Goal: Task Accomplishment & Management: Manage account settings

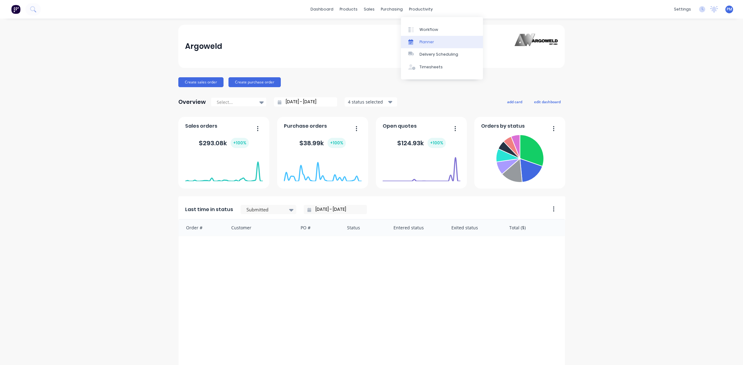
click at [424, 42] on div "Planner" at bounding box center [426, 42] width 15 height 6
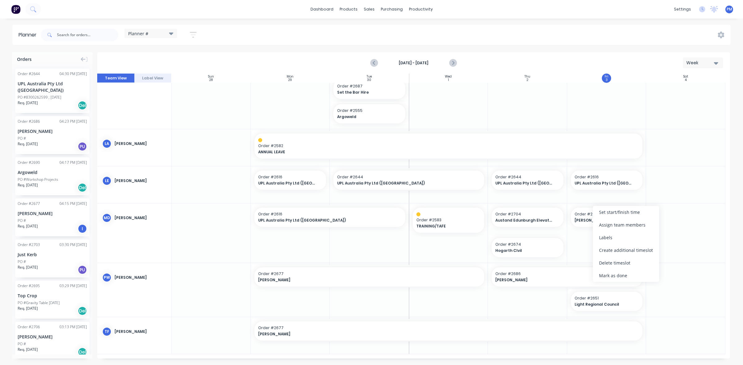
scroll to position [342, 0]
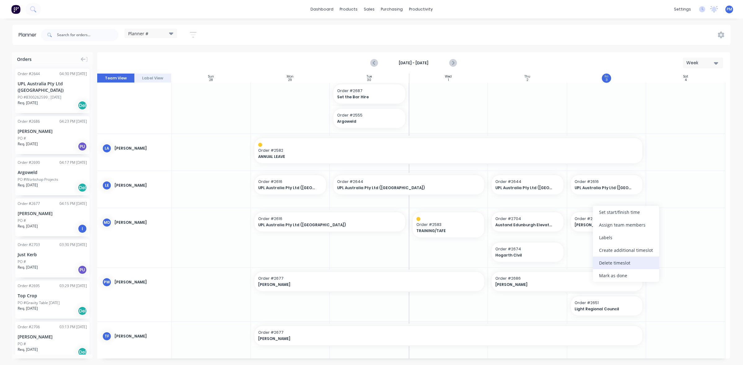
click at [609, 261] on div "Delete timeslot" at bounding box center [625, 263] width 66 height 13
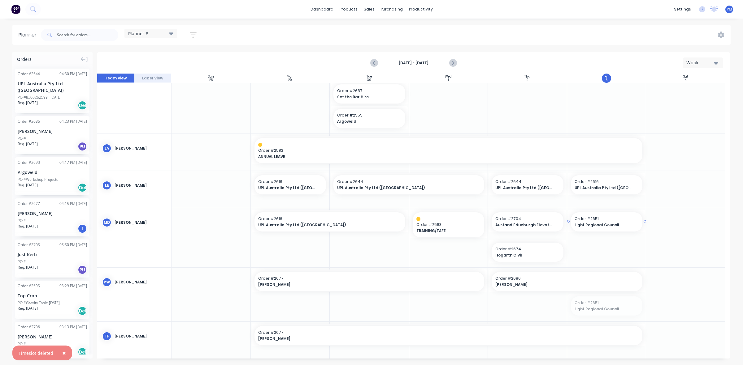
drag, startPoint x: 600, startPoint y: 306, endPoint x: 595, endPoint y: 233, distance: 72.9
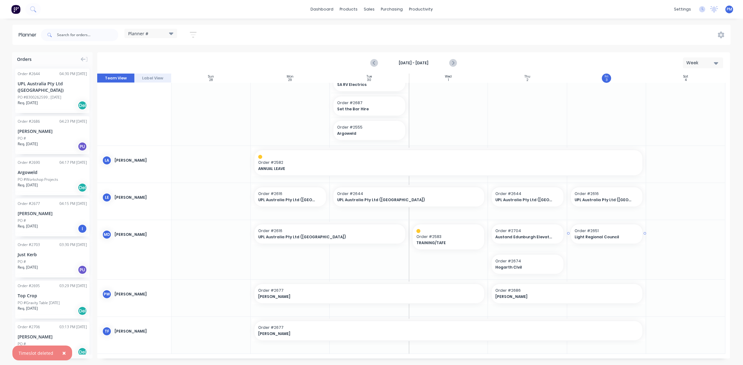
scroll to position [325, 0]
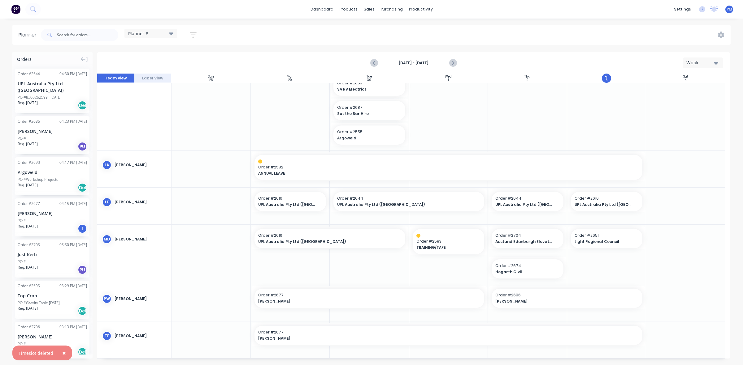
click at [658, 255] on div at bounding box center [685, 254] width 79 height 59
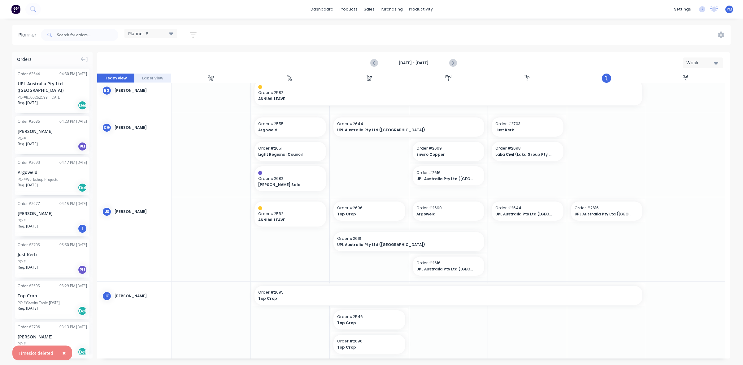
scroll to position [0, 0]
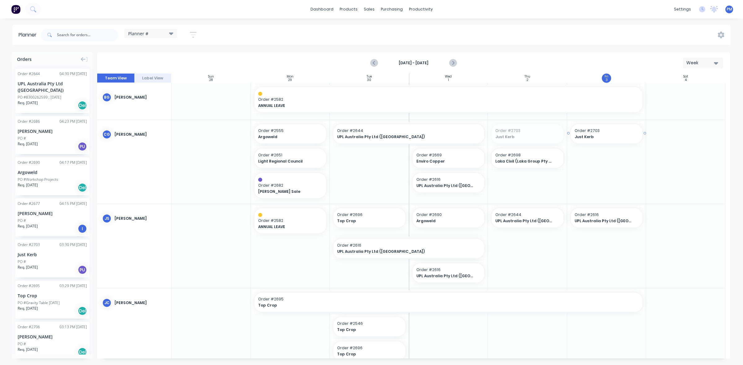
drag, startPoint x: 537, startPoint y: 132, endPoint x: 603, endPoint y: 132, distance: 66.2
drag, startPoint x: 485, startPoint y: 182, endPoint x: 505, endPoint y: 182, distance: 20.4
click at [675, 217] on div at bounding box center [685, 246] width 79 height 84
click at [453, 63] on icon "Next page" at bounding box center [452, 62] width 7 height 7
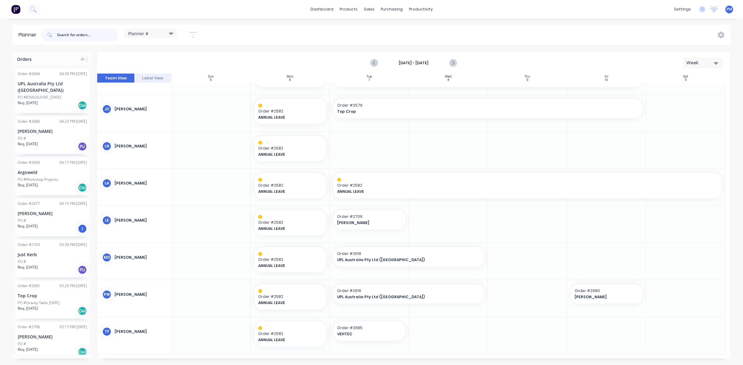
click at [62, 33] on input "text" at bounding box center [87, 35] width 61 height 12
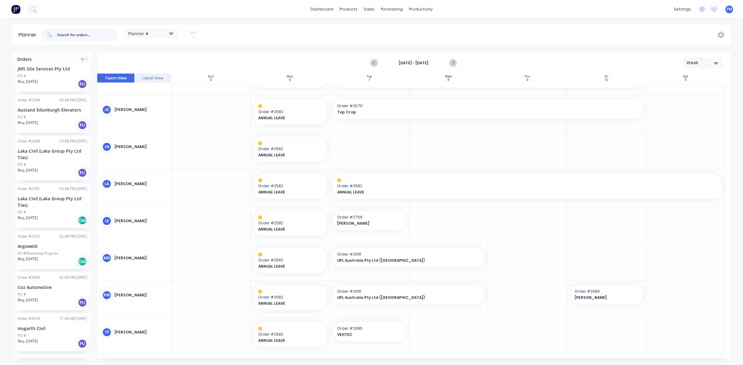
scroll to position [100, 0]
drag, startPoint x: 409, startPoint y: 254, endPoint x: 457, endPoint y: 256, distance: 47.4
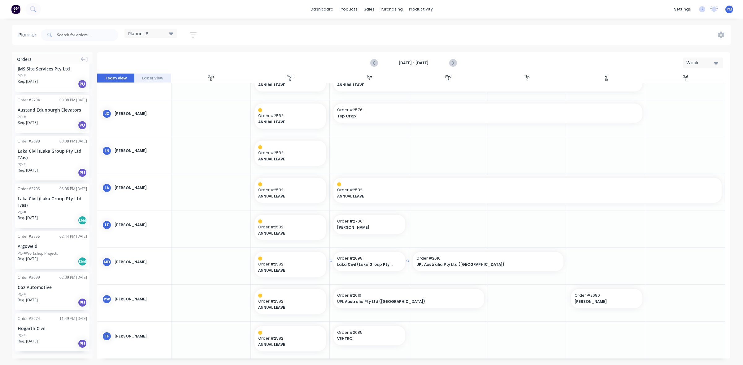
drag, startPoint x: 36, startPoint y: 150, endPoint x: 355, endPoint y: 263, distance: 338.7
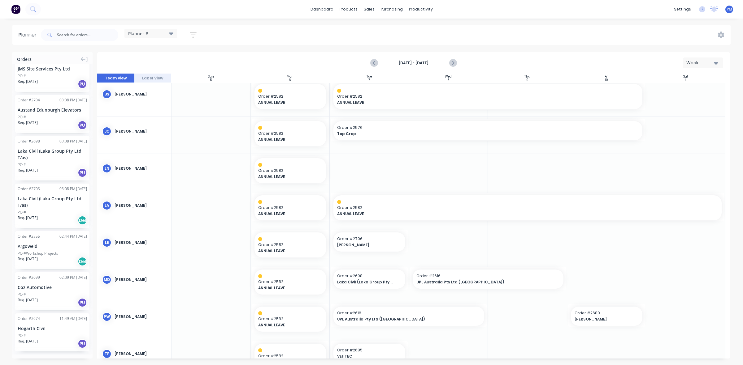
scroll to position [100, 0]
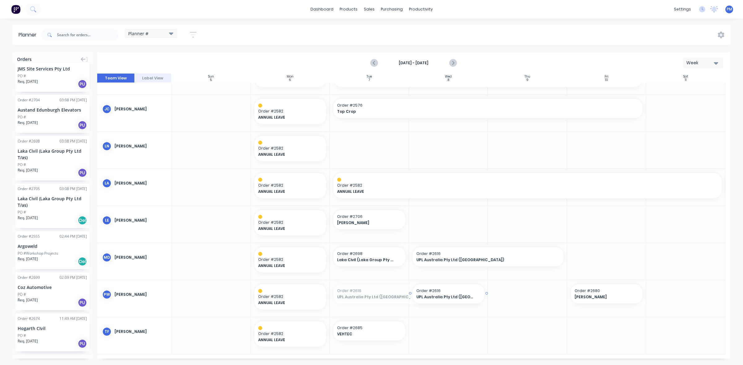
drag, startPoint x: 329, startPoint y: 293, endPoint x: 375, endPoint y: 293, distance: 45.2
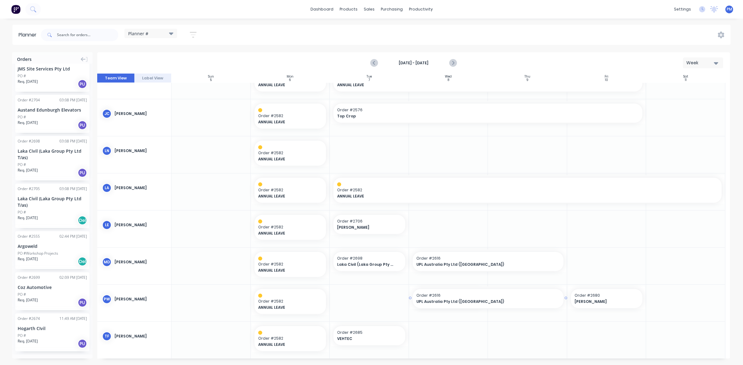
drag, startPoint x: 484, startPoint y: 298, endPoint x: 508, endPoint y: 299, distance: 24.1
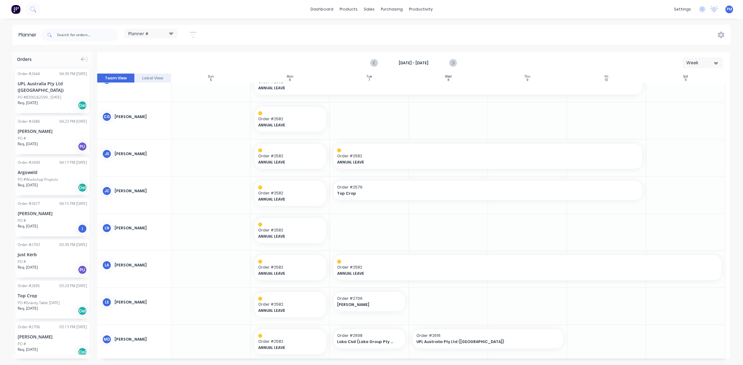
scroll to position [0, 0]
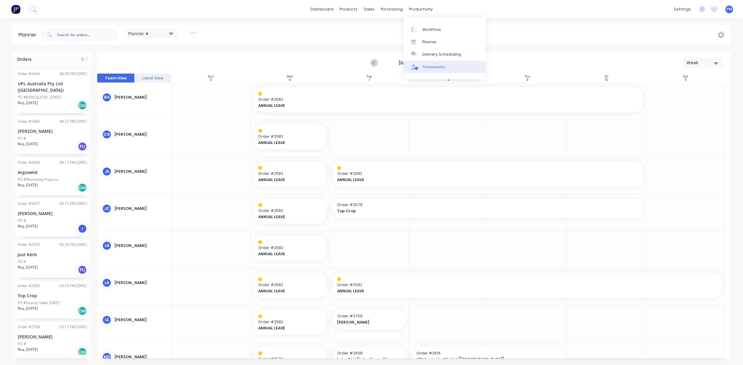
click at [431, 67] on div "Timesheets" at bounding box center [433, 67] width 23 height 6
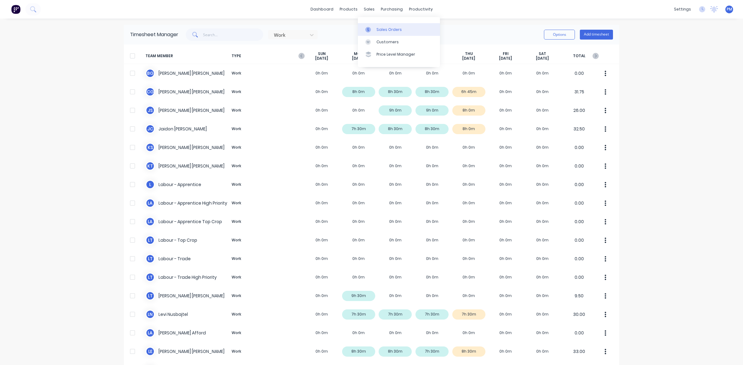
click at [383, 28] on div "Sales Orders" at bounding box center [388, 30] width 25 height 6
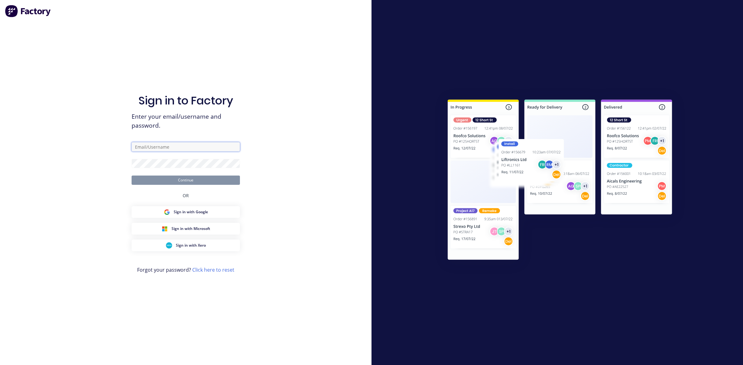
type input "paul@argoweld.com.au"
click at [183, 178] on button "Continue" at bounding box center [185, 180] width 108 height 9
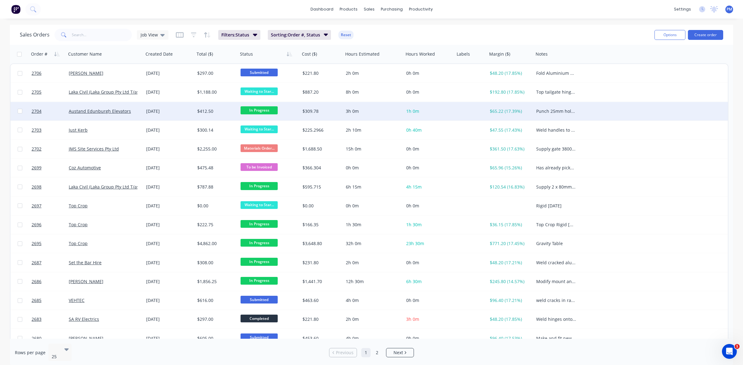
click at [262, 110] on span "In Progress" at bounding box center [258, 110] width 37 height 8
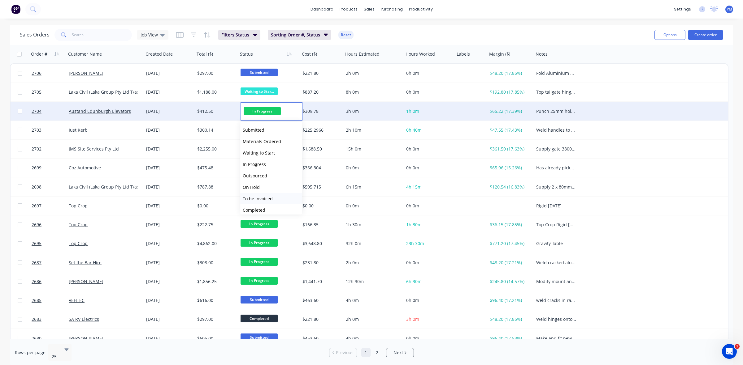
click at [262, 198] on span "To be Invoiced" at bounding box center [258, 199] width 30 height 6
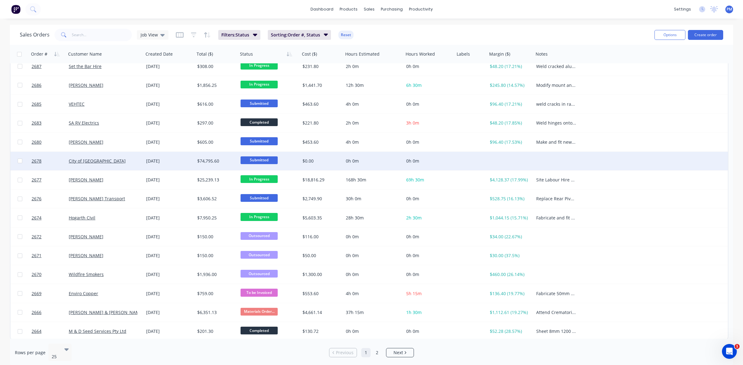
scroll to position [198, 0]
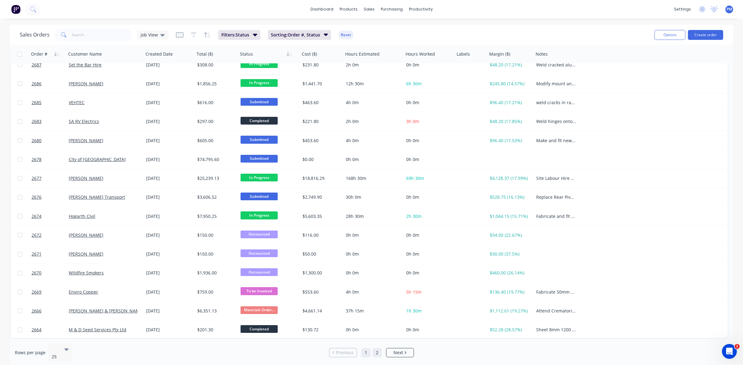
click at [375, 350] on link "2" at bounding box center [376, 352] width 9 height 9
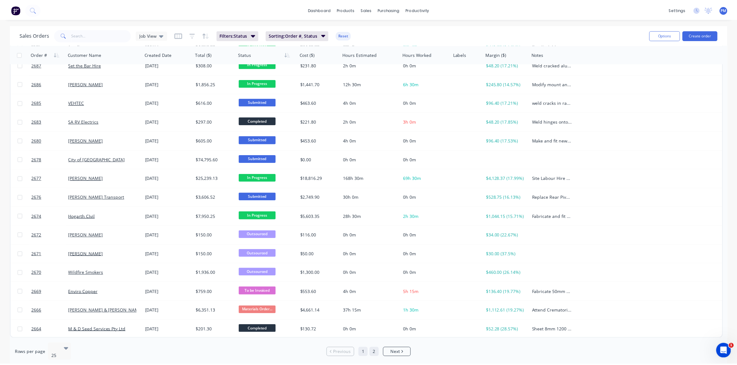
scroll to position [0, 0]
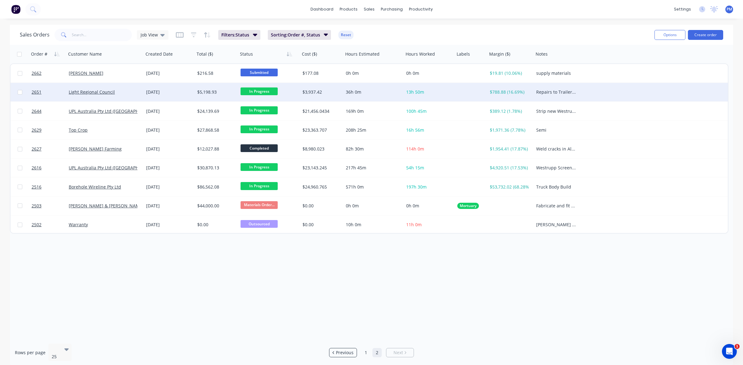
click at [126, 87] on div "Light Regional Council" at bounding box center [104, 92] width 77 height 19
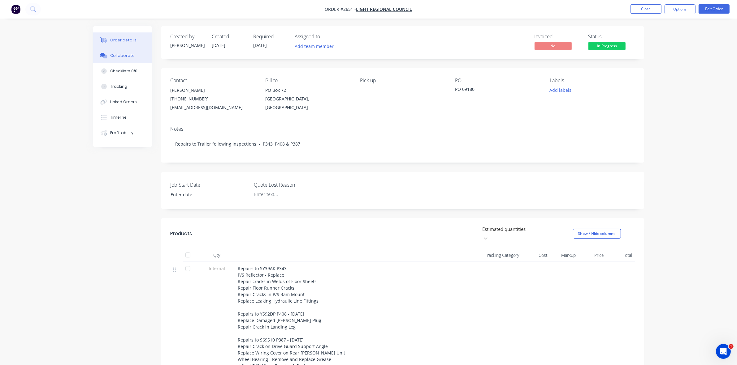
click at [116, 56] on div "Collaborate" at bounding box center [122, 56] width 24 height 6
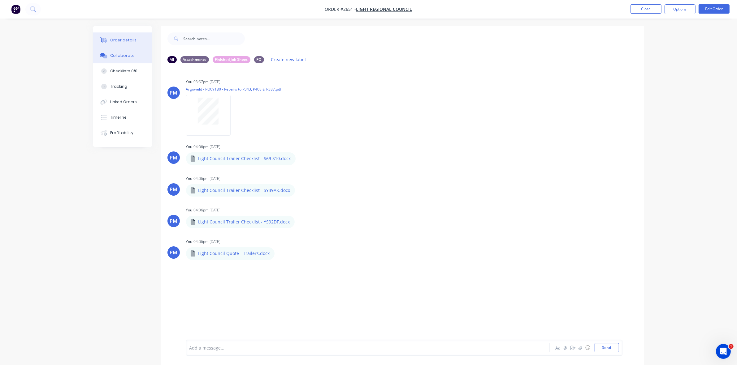
click at [127, 41] on div "Order details" at bounding box center [123, 40] width 26 height 6
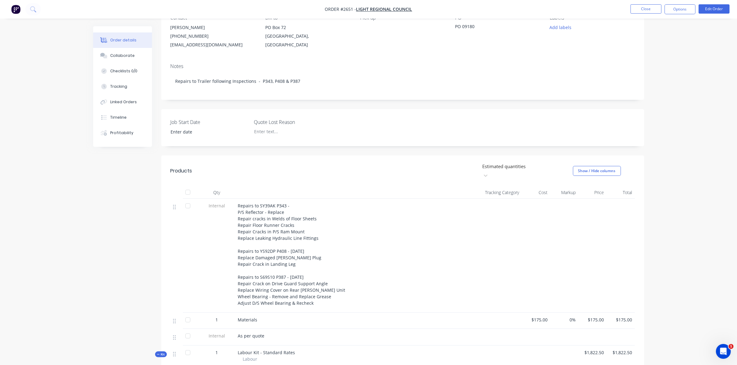
scroll to position [77, 0]
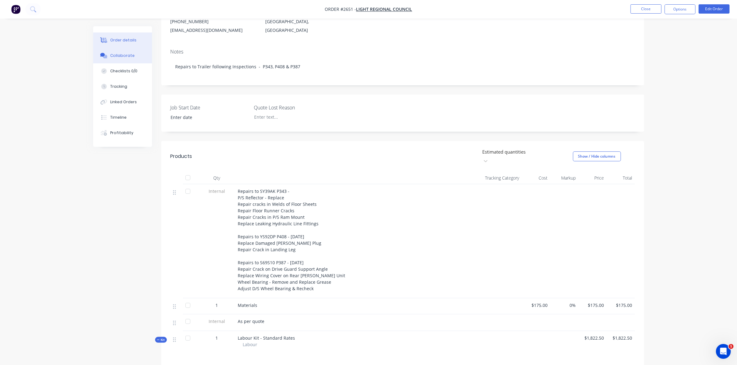
click at [125, 56] on div "Collaborate" at bounding box center [122, 56] width 24 height 6
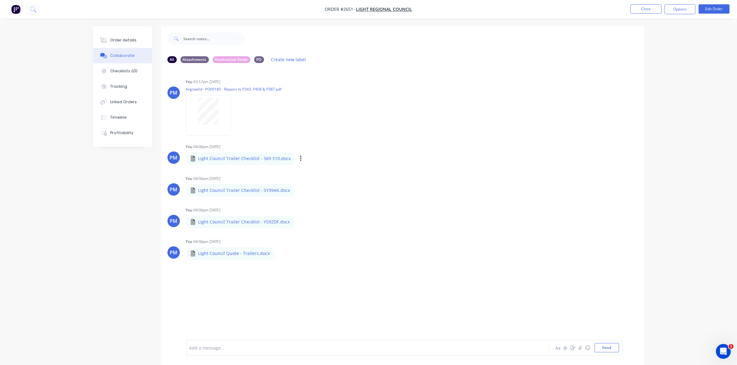
click at [230, 159] on p "Light Council Trailer Checklist - S69 S10.docx" at bounding box center [244, 159] width 93 height 6
click at [300, 158] on icon "button" at bounding box center [301, 158] width 2 height 7
click at [317, 173] on button "Download" at bounding box center [342, 175] width 70 height 14
click at [640, 13] on button "Close" at bounding box center [645, 8] width 31 height 9
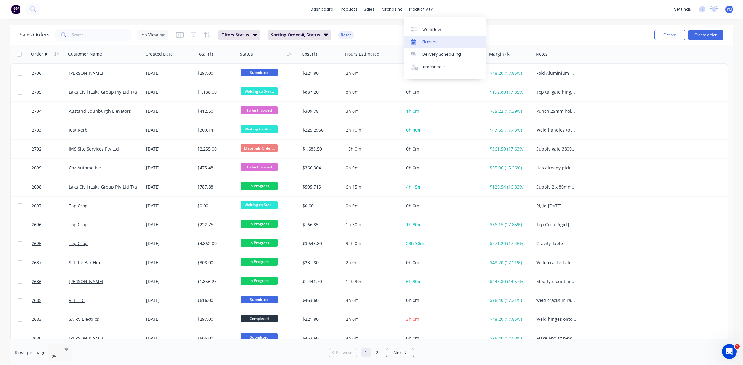
click at [429, 41] on div "Planner" at bounding box center [429, 42] width 15 height 6
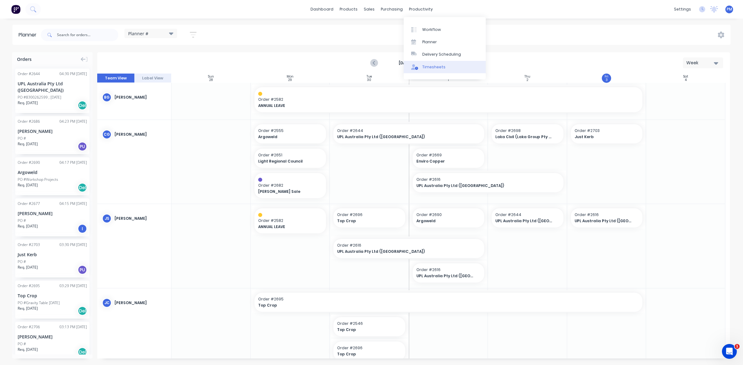
click at [432, 67] on div "Timesheets" at bounding box center [433, 67] width 23 height 6
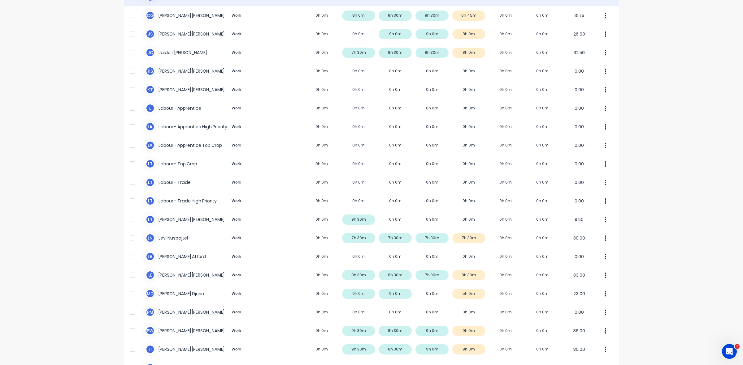
scroll to position [116, 0]
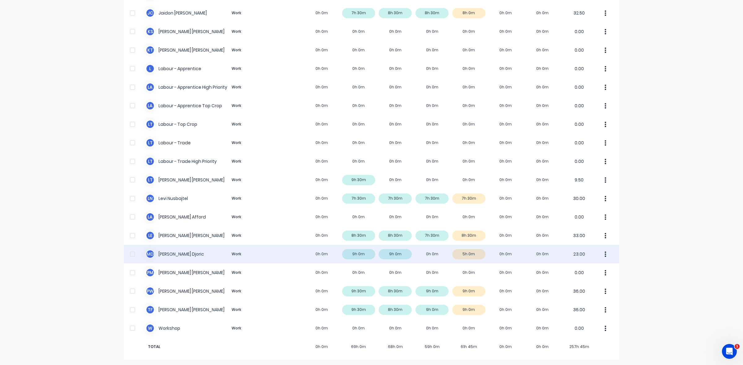
click at [470, 255] on div "M D Micheal Djoric Work 0h 0m 9h 0m 9h 0m 0h 0m 5h 0m 0h 0m 0h 0m 23.00" at bounding box center [371, 254] width 495 height 19
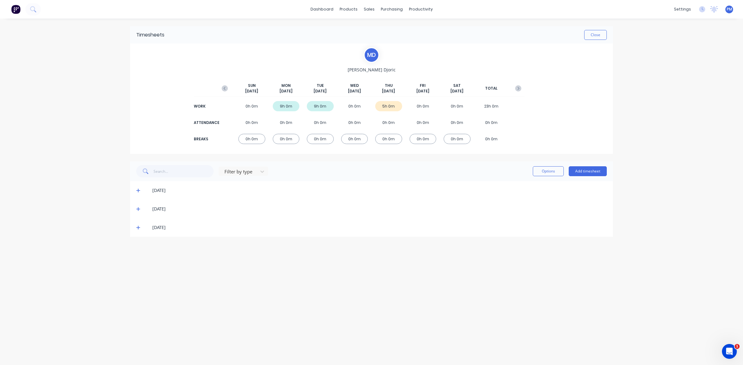
click at [136, 227] on icon at bounding box center [138, 228] width 4 height 4
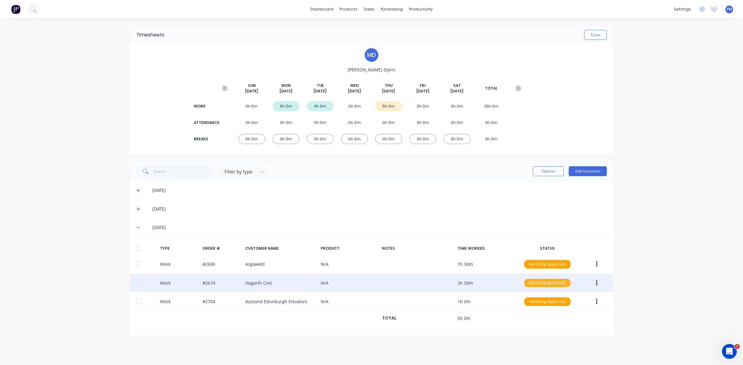
click at [534, 284] on div "Awaiting Approval" at bounding box center [547, 283] width 46 height 9
click at [530, 312] on div "Approved" at bounding box center [533, 314] width 51 height 9
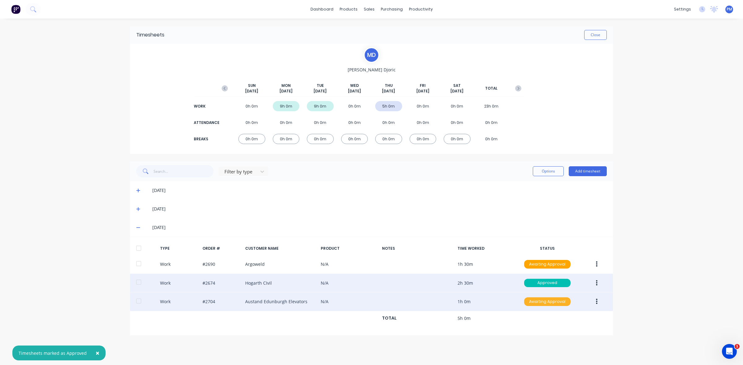
click at [541, 305] on div "Awaiting Approval" at bounding box center [547, 302] width 46 height 9
click at [535, 333] on div "Approved" at bounding box center [533, 333] width 51 height 9
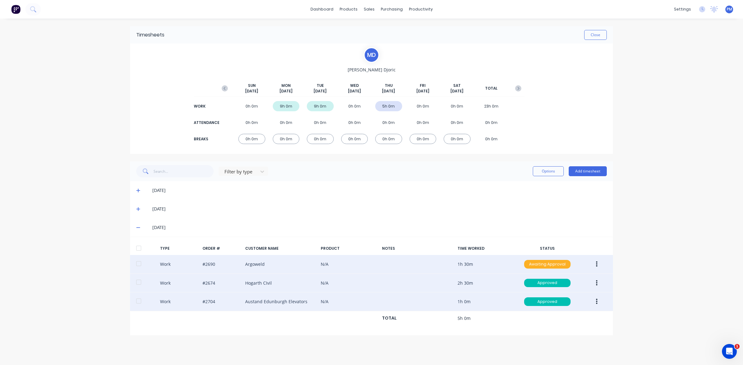
click at [554, 266] on div "Awaiting Approval" at bounding box center [547, 264] width 46 height 9
click at [548, 298] on div "Approved" at bounding box center [533, 295] width 51 height 9
click at [589, 39] on button "Close" at bounding box center [595, 35] width 23 height 10
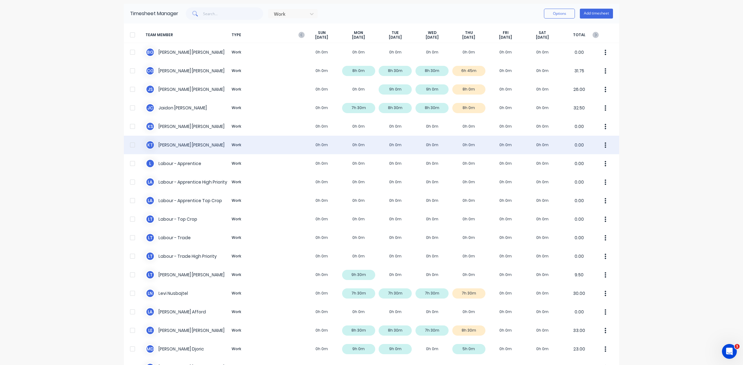
scroll to position [116, 0]
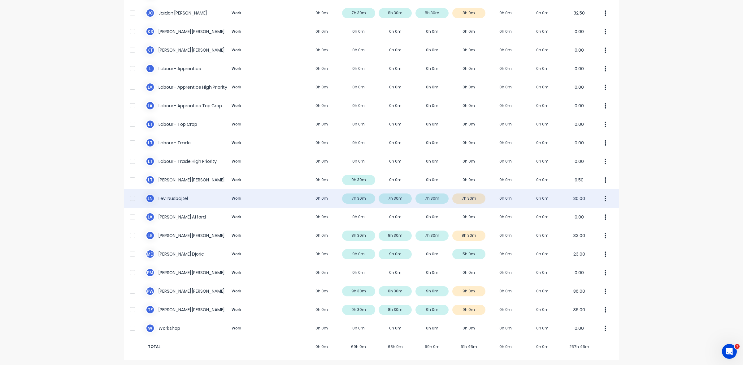
click at [465, 199] on div "[PERSON_NAME] Nusbajtel Work 0h 0m 7h 30m 7h 30m 7h 30m 7h 30m 0h 0m 0h 0m 30.00" at bounding box center [371, 198] width 495 height 19
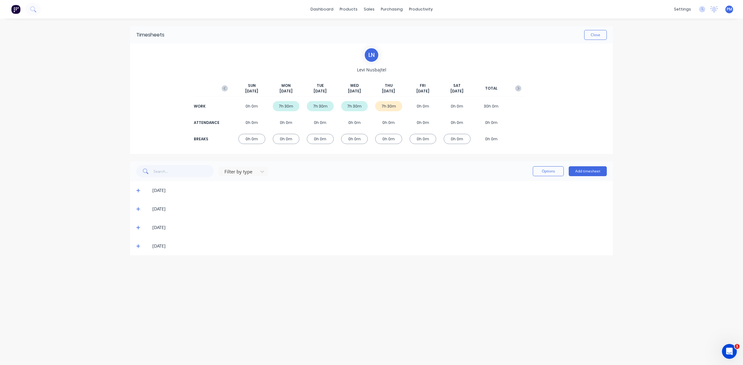
click at [136, 246] on icon at bounding box center [138, 247] width 4 height 4
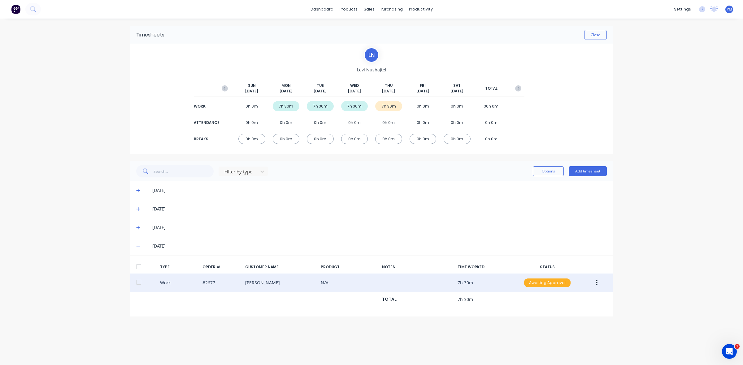
click at [557, 283] on div "Awaiting Approval" at bounding box center [547, 283] width 46 height 9
click at [544, 313] on div "Approved" at bounding box center [533, 314] width 51 height 9
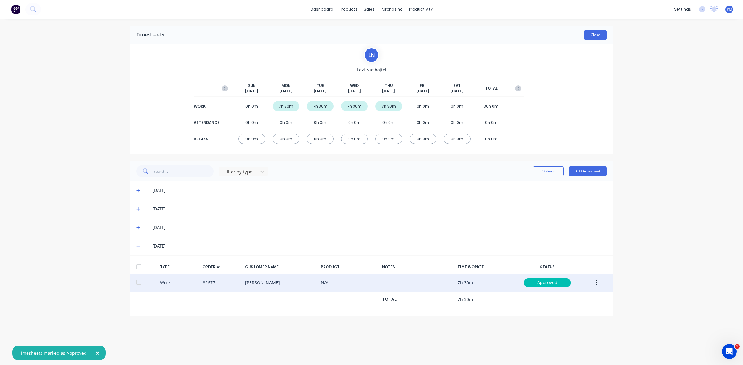
click at [597, 37] on button "Close" at bounding box center [595, 35] width 23 height 10
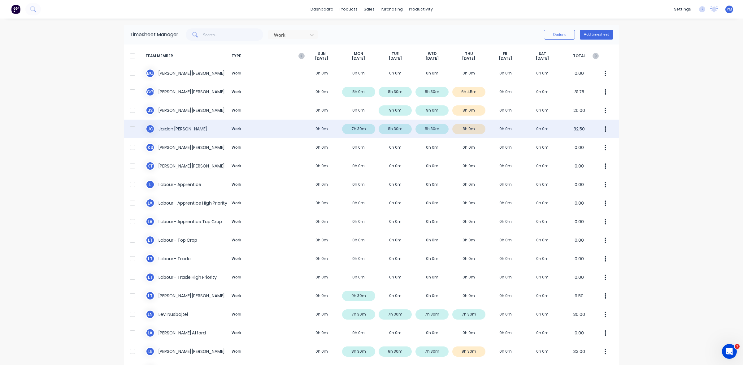
click at [460, 129] on div "J C Jaidon Clarke Work 0h 0m 7h 30m 8h 30m 8h 30m 8h 0m 0h 0m 0h 0m 32.50" at bounding box center [371, 129] width 495 height 19
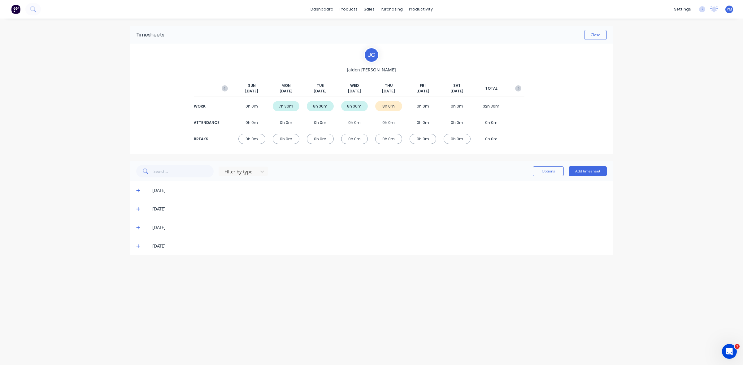
click at [139, 248] on icon at bounding box center [138, 246] width 4 height 4
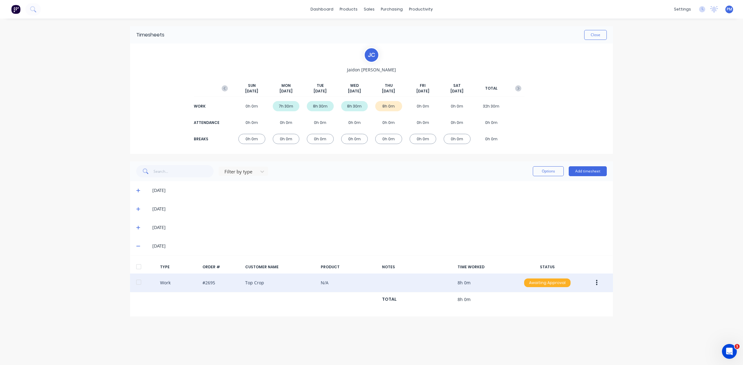
click at [556, 282] on div "Awaiting Approval" at bounding box center [547, 283] width 46 height 9
click at [532, 313] on div "Approved" at bounding box center [533, 314] width 51 height 9
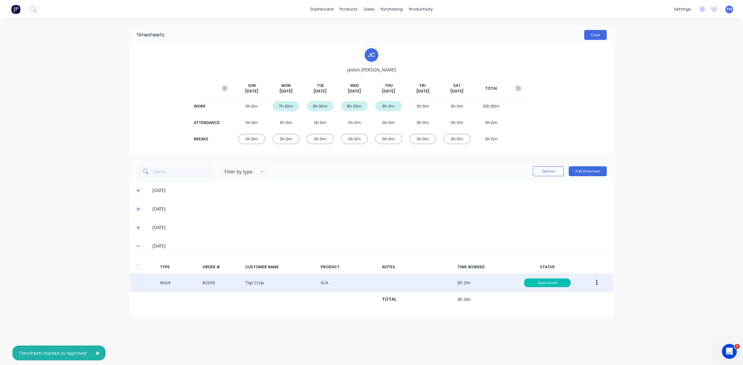
click at [596, 36] on button "Close" at bounding box center [595, 35] width 23 height 10
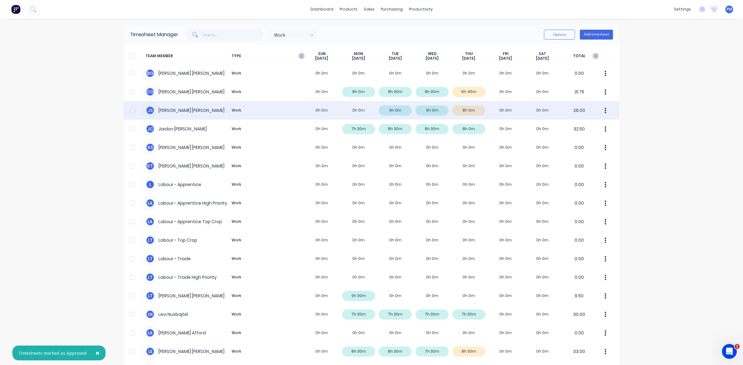
click at [471, 110] on div "J S Jacob Swann Work 0h 0m 0h 0m 9h 0m 9h 0m 8h 0m 0h 0m 0h 0m 26.00" at bounding box center [371, 110] width 495 height 19
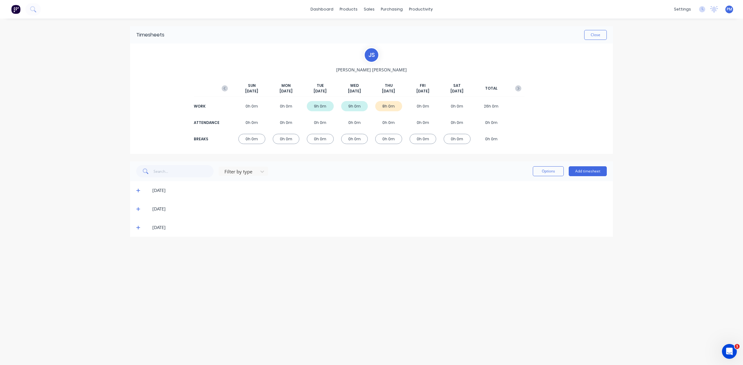
click at [136, 227] on icon at bounding box center [138, 228] width 4 height 4
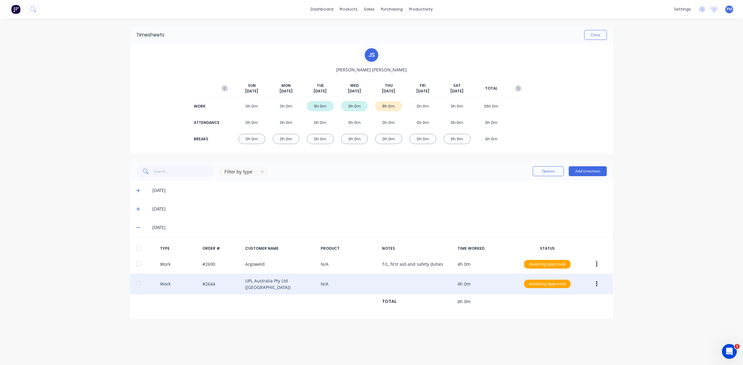
click at [345, 286] on div "Work #2644 UPL Australia Pty Ltd (Hannaford) N/A 4h 0m Awaiting Approval" at bounding box center [371, 284] width 483 height 21
click at [226, 285] on div "Work #2644 UPL Australia Pty Ltd (Hannaford) N/A 4h 0m Awaiting Approval" at bounding box center [371, 284] width 483 height 21
click at [210, 284] on div "Work #2644 UPL Australia Pty Ltd (Hannaford) N/A 4h 0m Awaiting Approval" at bounding box center [371, 284] width 483 height 21
click at [550, 286] on div "Awaiting Approval" at bounding box center [547, 284] width 46 height 9
click at [538, 315] on div "Approved" at bounding box center [533, 315] width 51 height 9
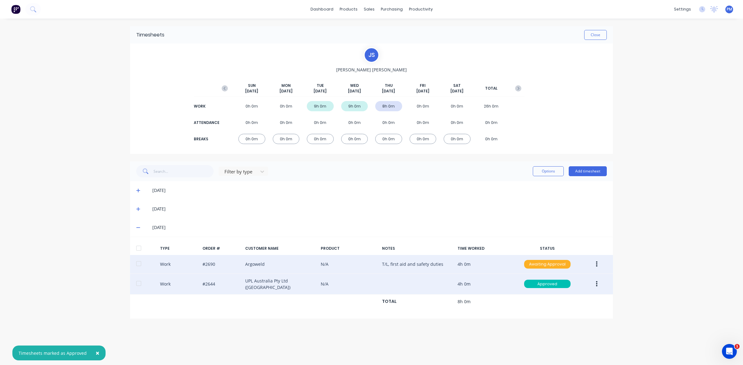
click at [541, 265] on div "Awaiting Approval" at bounding box center [547, 264] width 46 height 9
click at [536, 297] on div "Approved" at bounding box center [533, 295] width 51 height 9
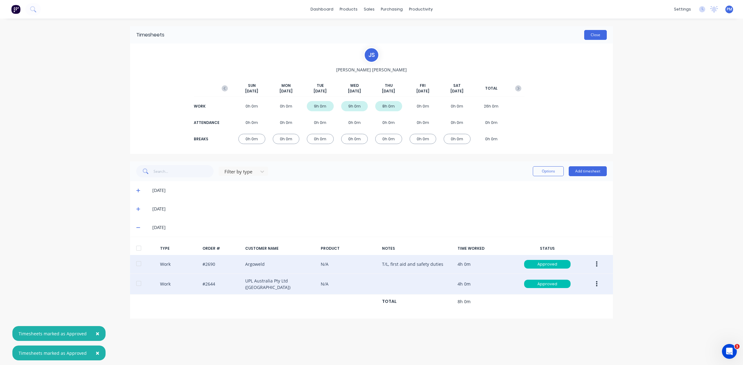
click at [594, 36] on button "Close" at bounding box center [595, 35] width 23 height 10
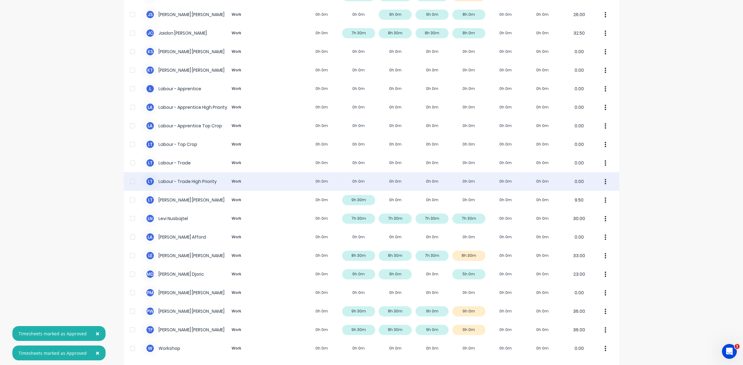
scroll to position [116, 0]
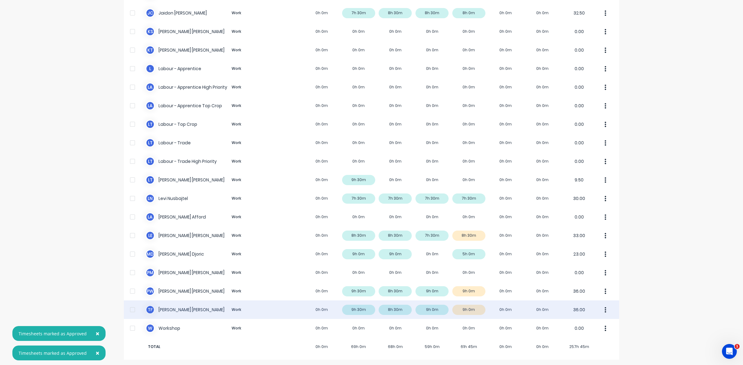
click at [472, 308] on div "T F Todd Fauser Work 0h 0m 9h 30m 8h 30m 9h 0m 9h 0m 0h 0m 0h 0m 36.00" at bounding box center [371, 310] width 495 height 19
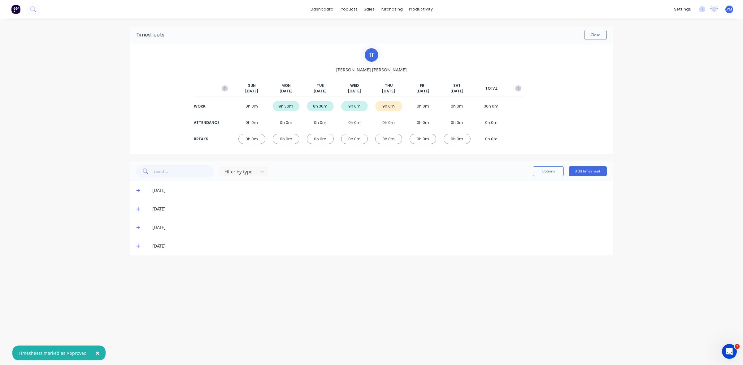
click at [139, 248] on icon at bounding box center [138, 246] width 4 height 4
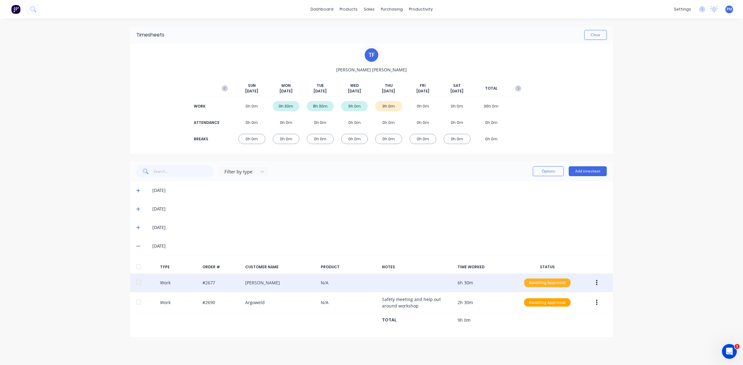
click at [531, 286] on div "Awaiting Approval" at bounding box center [547, 283] width 46 height 9
click at [528, 316] on div "Approved" at bounding box center [533, 314] width 51 height 9
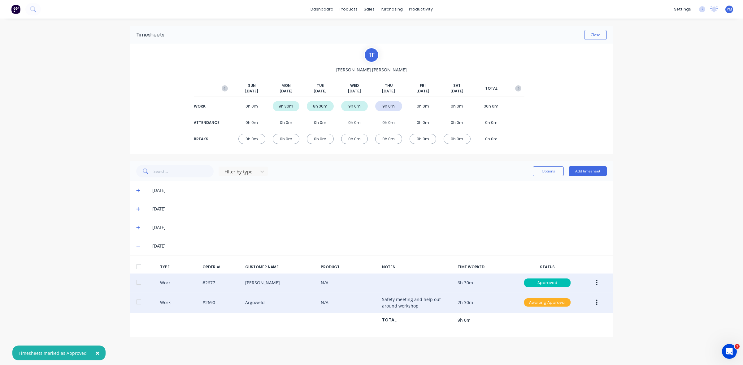
click at [535, 304] on div "Awaiting Approval" at bounding box center [547, 303] width 46 height 9
click at [532, 332] on div "Approved" at bounding box center [533, 334] width 51 height 9
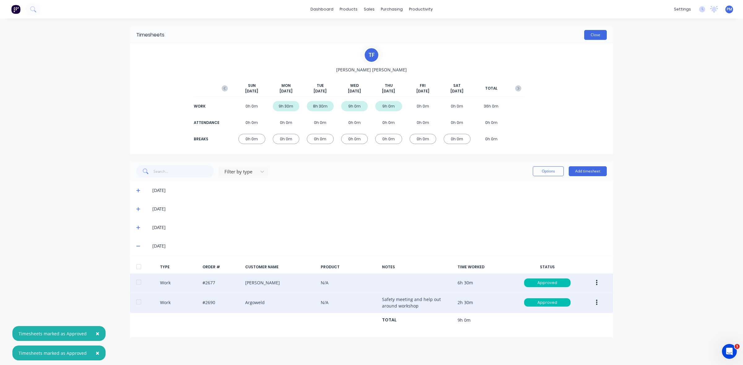
click at [593, 36] on button "Close" at bounding box center [595, 35] width 23 height 10
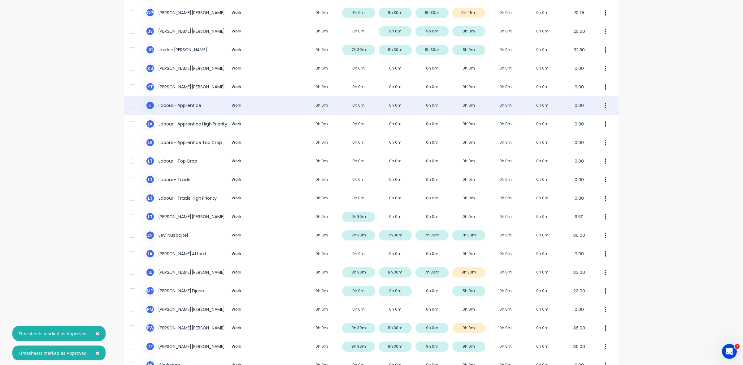
scroll to position [116, 0]
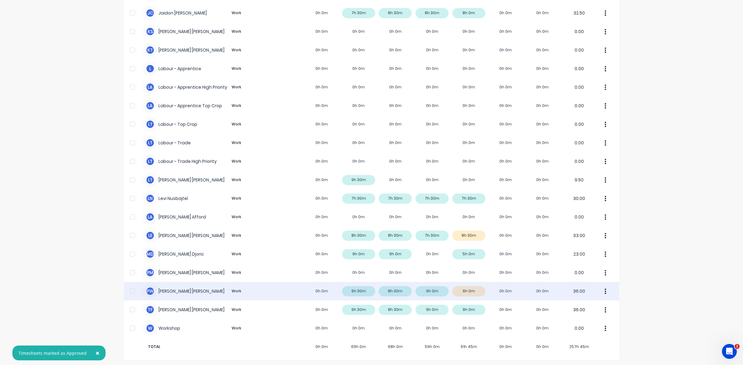
click at [462, 293] on div "P W Paul Wieczorek Work 0h 0m 9h 30m 8h 30m 9h 0m 9h 0m 0h 0m 0h 0m 36.00" at bounding box center [371, 291] width 495 height 19
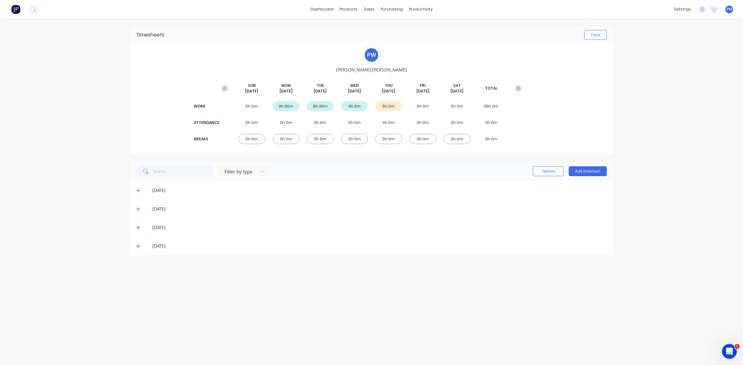
click at [138, 246] on icon at bounding box center [138, 246] width 4 height 4
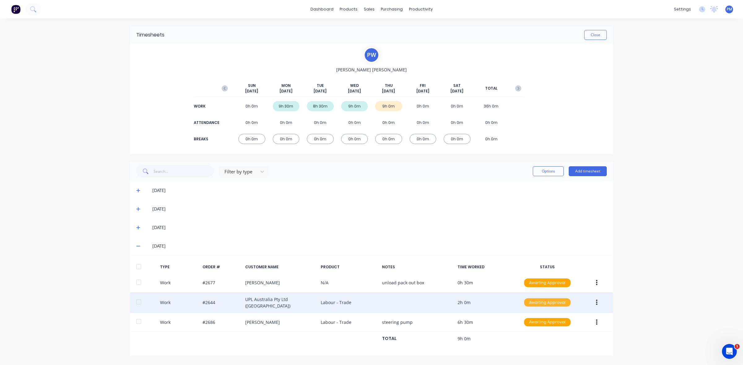
click at [536, 302] on div "Awaiting Approval" at bounding box center [547, 303] width 46 height 9
click at [525, 331] on div "Approved" at bounding box center [533, 334] width 51 height 9
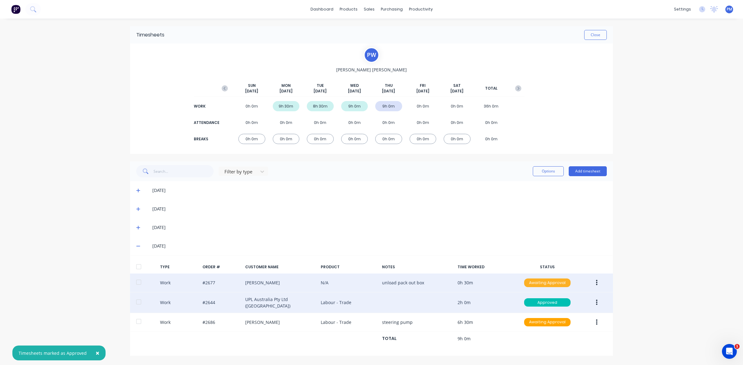
click at [540, 284] on div "Awaiting Approval" at bounding box center [547, 283] width 46 height 9
click at [533, 313] on div "Approved" at bounding box center [533, 314] width 51 height 9
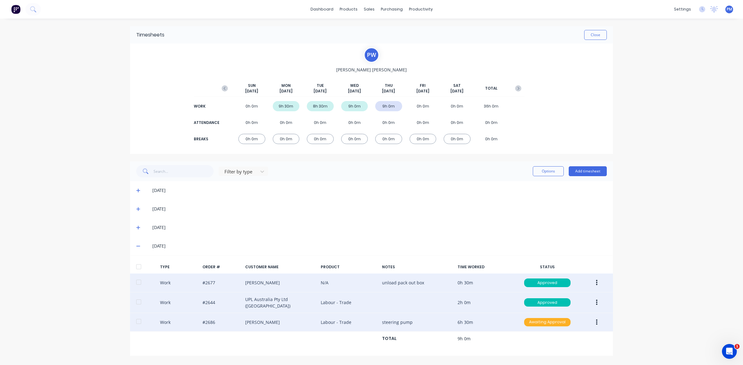
click at [538, 320] on div "Awaiting Approval" at bounding box center [547, 322] width 46 height 9
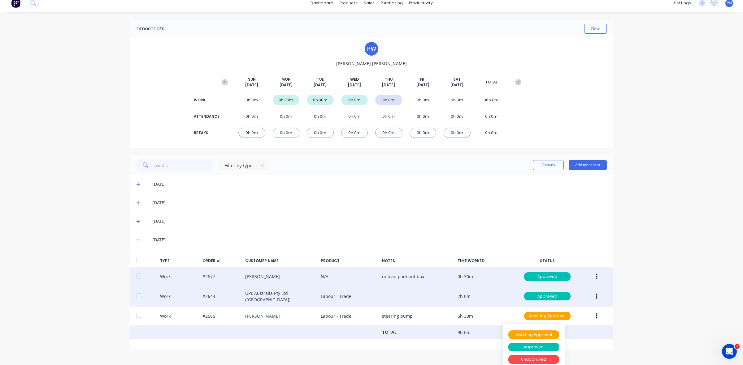
scroll to position [10, 0]
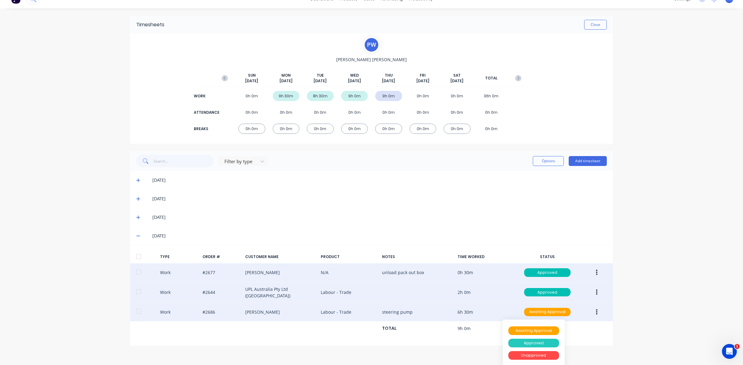
click at [520, 344] on div "Approved" at bounding box center [533, 343] width 51 height 9
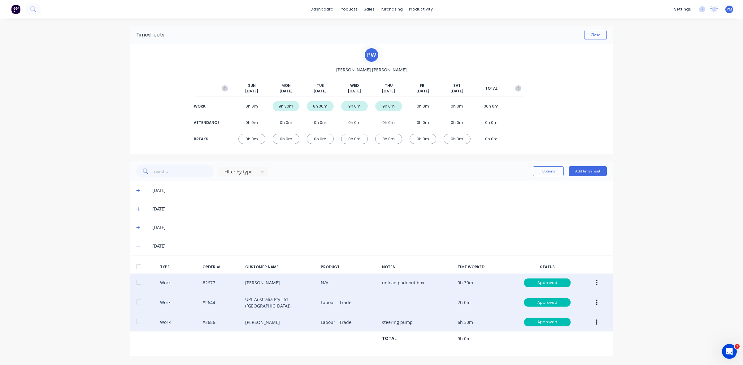
scroll to position [0, 0]
click at [593, 32] on button "Close" at bounding box center [595, 35] width 23 height 10
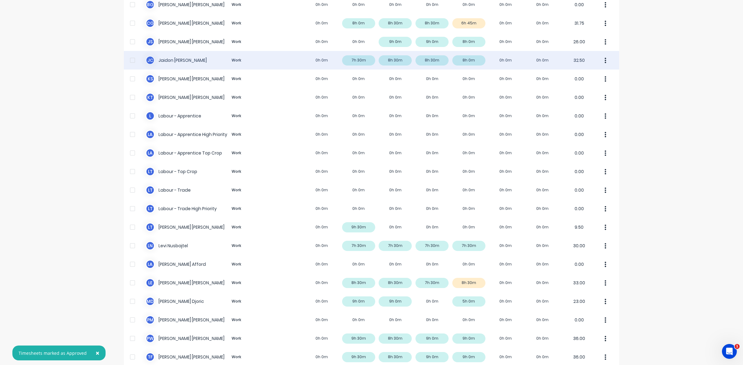
scroll to position [77, 0]
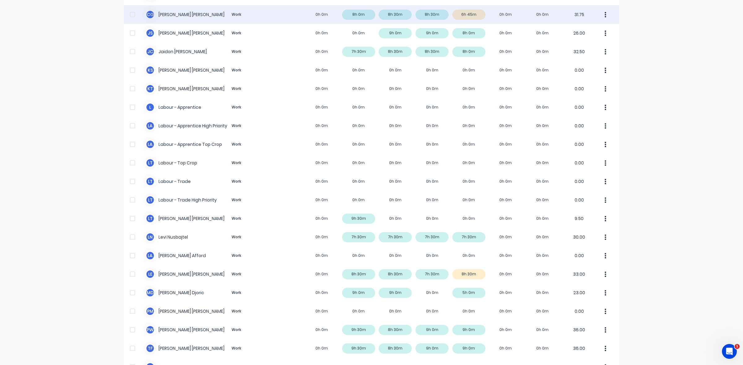
click at [473, 17] on div "C G Clayton Gilbert Work 0h 0m 8h 0m 8h 30m 8h 30m 6h 45m 0h 0m 0h 0m 31.75" at bounding box center [371, 14] width 495 height 19
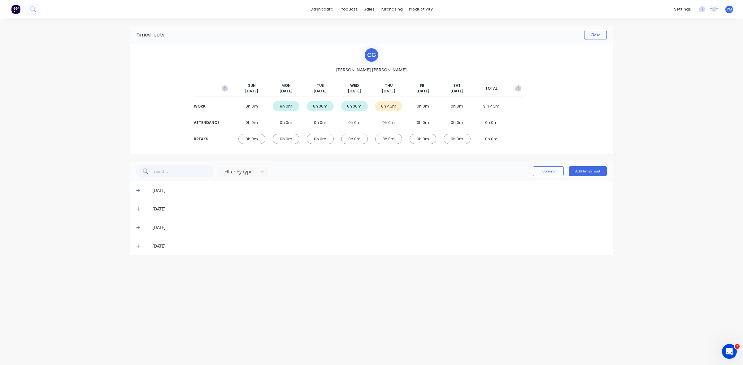
click at [137, 245] on icon at bounding box center [138, 246] width 4 height 4
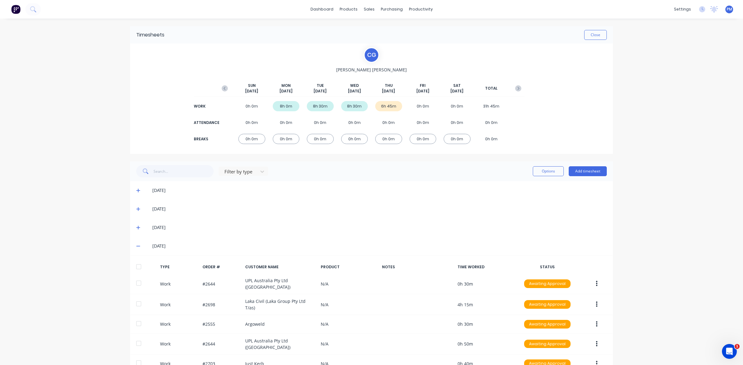
scroll to position [35, 0]
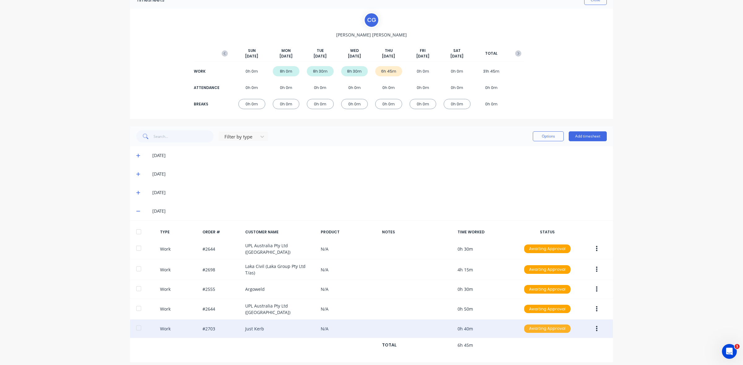
click at [540, 325] on div "Awaiting Approval" at bounding box center [547, 329] width 46 height 9
click at [527, 356] on div "Approved" at bounding box center [533, 360] width 51 height 9
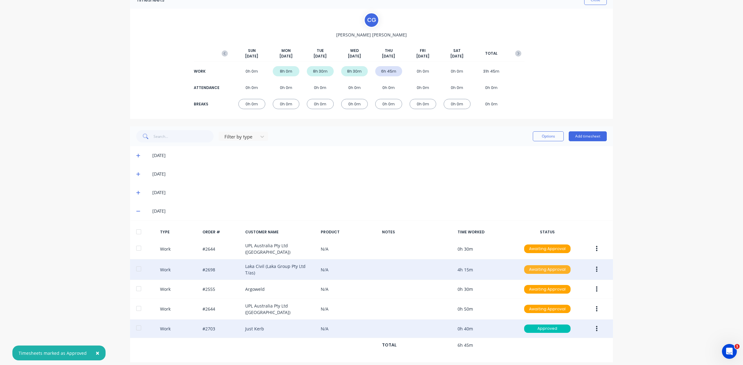
click at [536, 267] on div "Awaiting Approval" at bounding box center [547, 269] width 46 height 9
click at [526, 297] on div "Approved" at bounding box center [533, 301] width 51 height 9
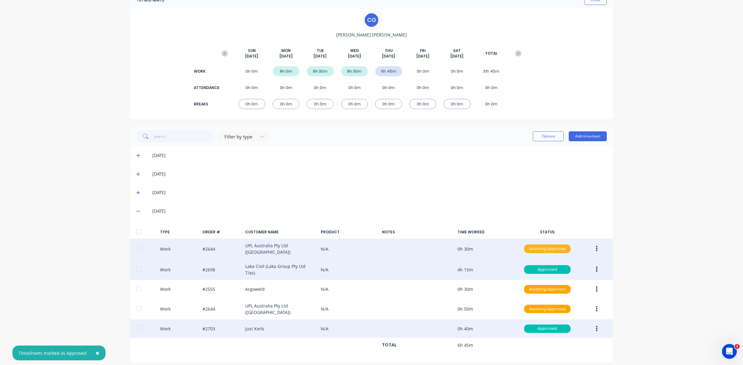
click at [542, 249] on div "Awaiting Approval" at bounding box center [547, 249] width 46 height 9
click at [536, 280] on div "Approved" at bounding box center [533, 280] width 51 height 9
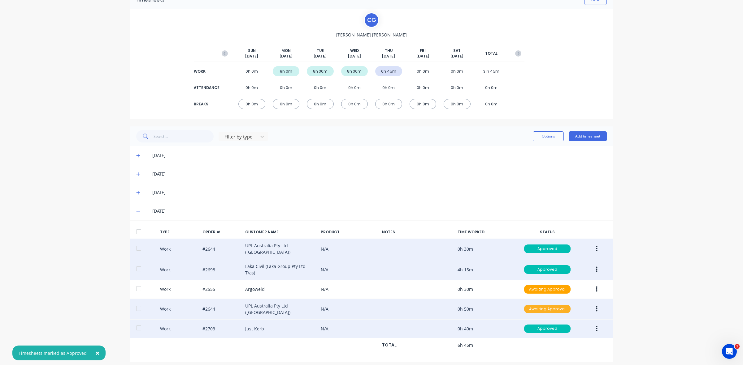
click at [538, 305] on div "Awaiting Approval" at bounding box center [547, 309] width 46 height 9
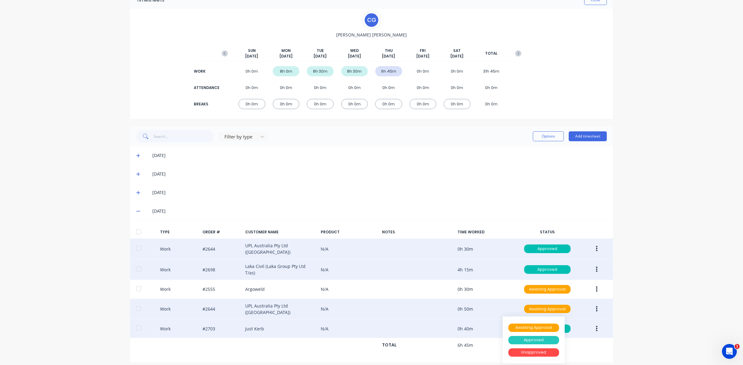
click at [515, 336] on div "Approved" at bounding box center [533, 340] width 51 height 9
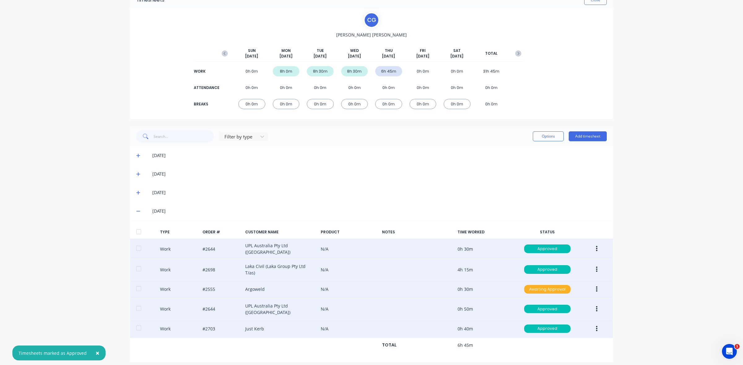
click at [540, 286] on div "Awaiting Approval" at bounding box center [547, 289] width 46 height 9
click at [590, 285] on button "button" at bounding box center [596, 289] width 15 height 11
click at [563, 265] on div "Edit" at bounding box center [574, 266] width 48 height 9
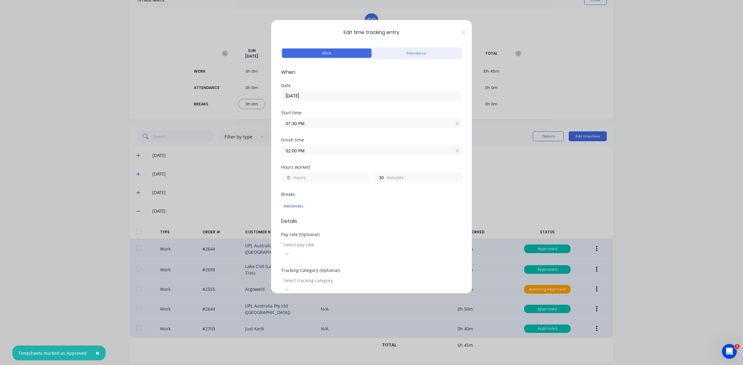
drag, startPoint x: 291, startPoint y: 177, endPoint x: 286, endPoint y: 177, distance: 5.0
click at [286, 177] on input "0" at bounding box center [286, 177] width 11 height 9
type input "1"
type input "03:00 PM"
drag, startPoint x: 381, startPoint y: 177, endPoint x: 373, endPoint y: 175, distance: 8.3
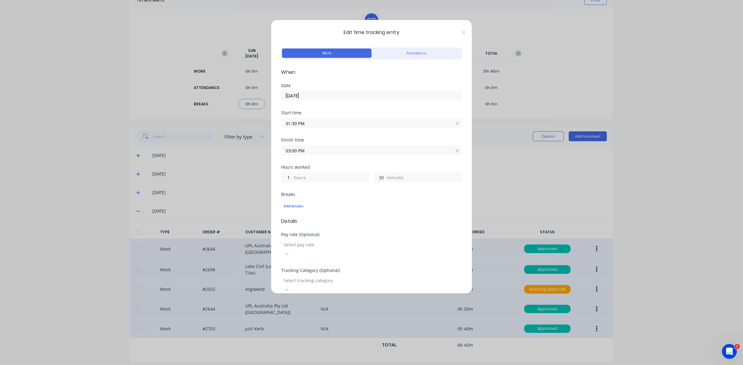
click at [374, 175] on input "30" at bounding box center [379, 177] width 11 height 9
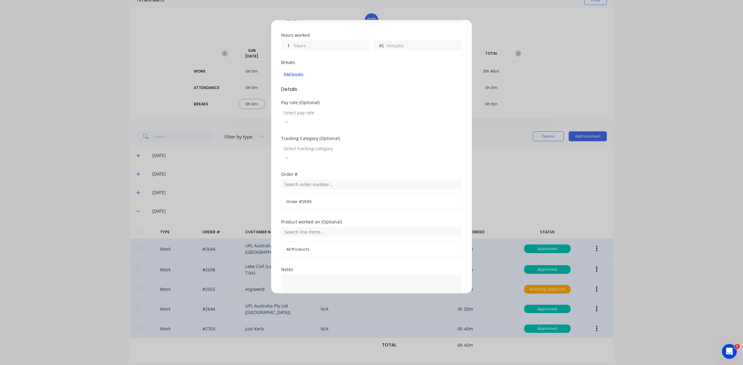
scroll to position [155, 0]
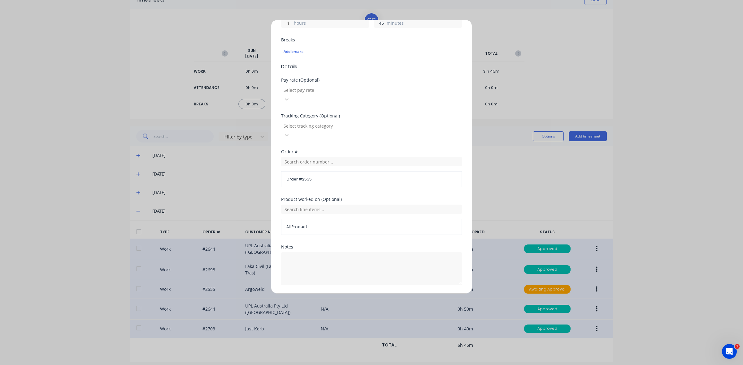
type input "45"
type input "03:15 PM"
click at [362, 295] on button "Edit time tracking entry" at bounding box center [356, 300] width 53 height 10
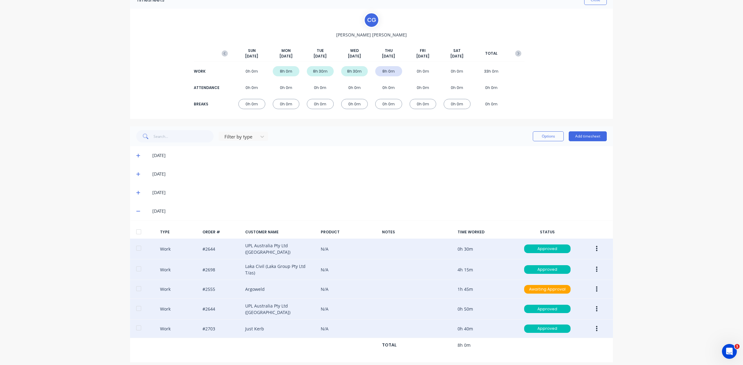
click at [590, 267] on button "button" at bounding box center [596, 269] width 15 height 11
click at [555, 245] on div "Edit" at bounding box center [574, 246] width 48 height 9
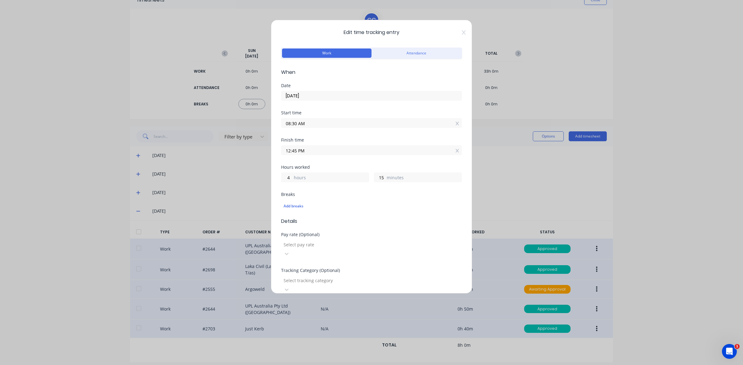
click at [382, 178] on div "15 minutes" at bounding box center [418, 178] width 88 height 10
click at [382, 176] on div "15 minutes" at bounding box center [418, 178] width 88 height 10
drag, startPoint x: 381, startPoint y: 178, endPoint x: 377, endPoint y: 178, distance: 4.0
click at [377, 178] on input "15" at bounding box center [379, 177] width 11 height 9
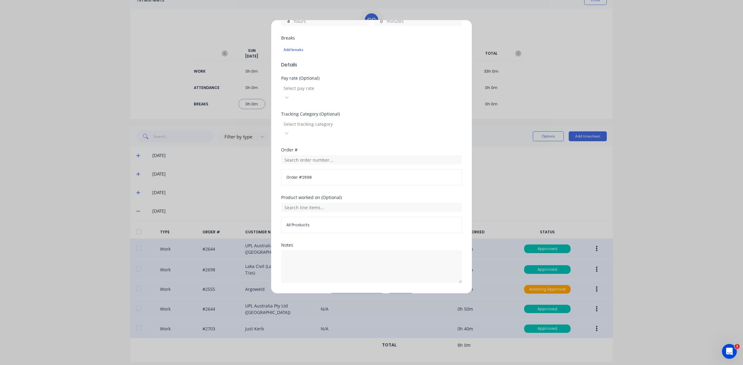
scroll to position [157, 0]
type input "0"
type input "12:30 PM"
click at [355, 293] on button "Edit time tracking entry" at bounding box center [356, 298] width 53 height 10
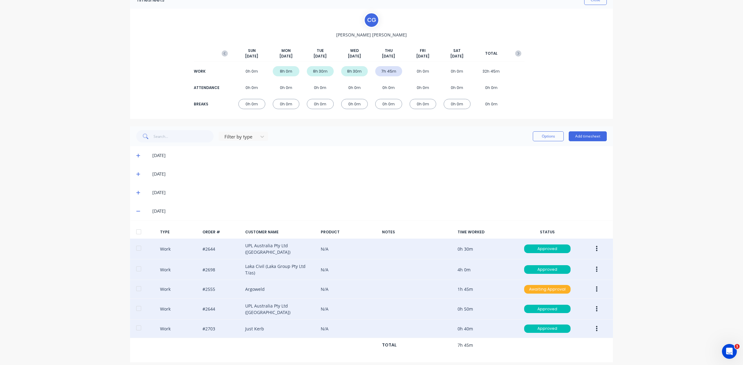
click at [529, 286] on div "Awaiting Approval" at bounding box center [547, 289] width 46 height 9
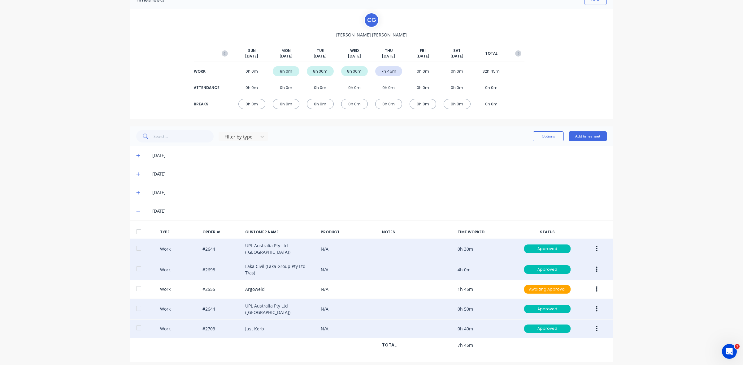
click at [595, 286] on button "button" at bounding box center [596, 289] width 15 height 11
click at [558, 265] on div "Edit" at bounding box center [574, 266] width 48 height 9
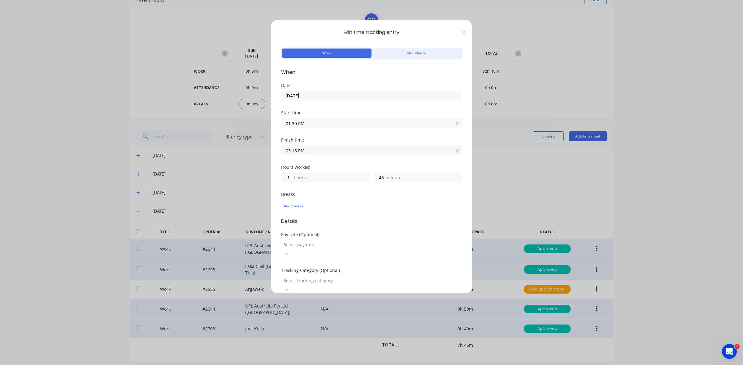
click at [382, 178] on div "45 minutes" at bounding box center [418, 178] width 88 height 10
drag, startPoint x: 381, startPoint y: 178, endPoint x: 375, endPoint y: 178, distance: 5.6
click at [375, 178] on input "45" at bounding box center [379, 177] width 11 height 9
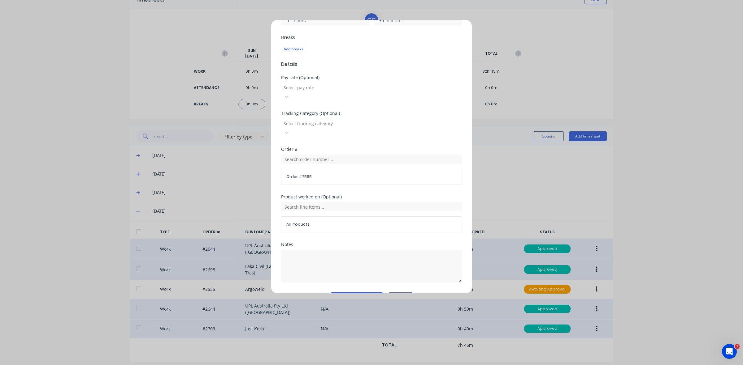
type input "30"
type input "03:00 PM"
click at [347, 293] on button "Edit time tracking entry" at bounding box center [356, 298] width 53 height 10
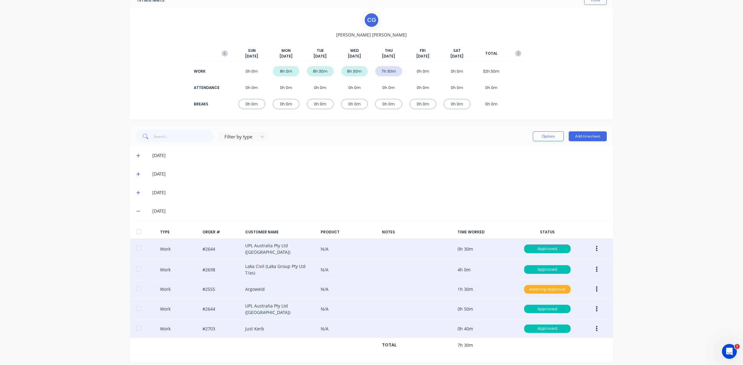
click at [524, 285] on div "Awaiting Approval" at bounding box center [547, 289] width 46 height 9
click at [537, 316] on div "Approved" at bounding box center [533, 320] width 51 height 9
click at [515, 196] on div "[DATE]" at bounding box center [371, 192] width 483 height 19
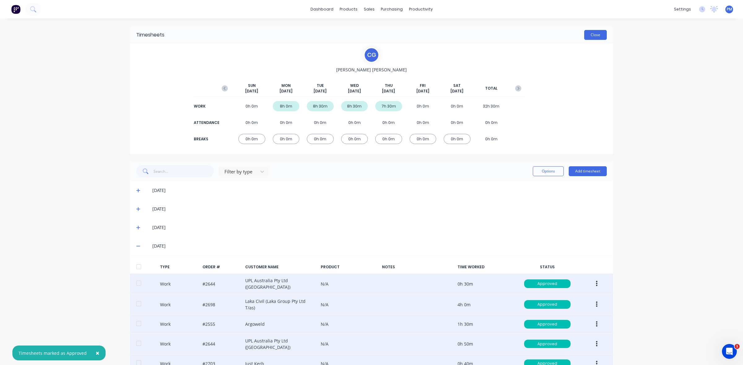
click at [591, 35] on button "Close" at bounding box center [595, 35] width 23 height 10
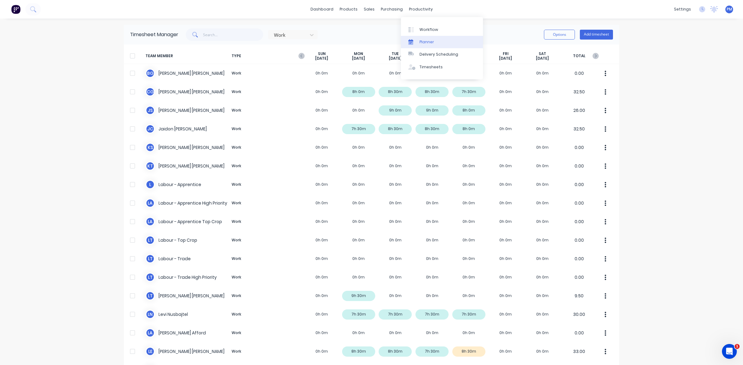
click at [425, 38] on link "Planner" at bounding box center [442, 42] width 82 height 12
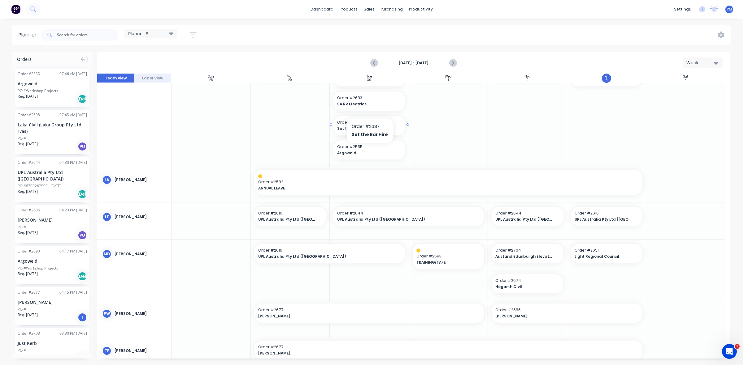
scroll to position [291, 0]
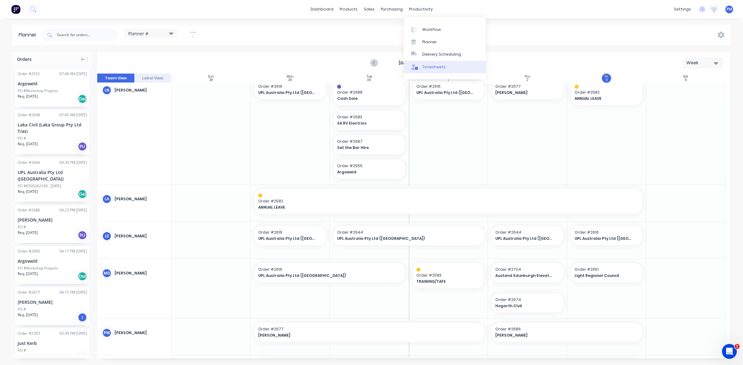
click at [429, 65] on div "Timesheets" at bounding box center [433, 67] width 23 height 6
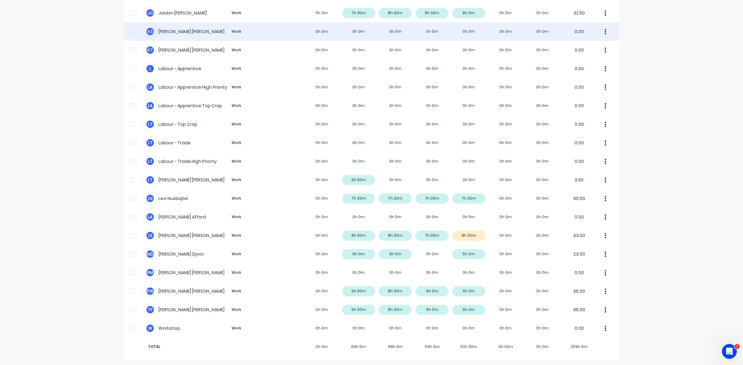
scroll to position [117, 0]
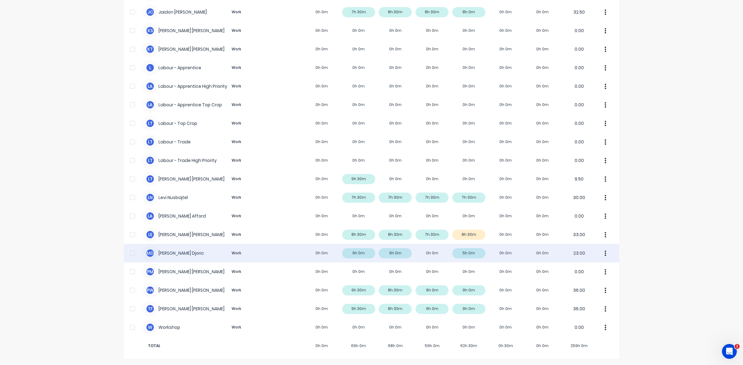
click at [472, 253] on div "M D Micheal Djoric Work 0h 0m 9h 0m 9h 0m 0h 0m 5h 0m 0h 0m 0h 0m 23.00" at bounding box center [371, 253] width 495 height 19
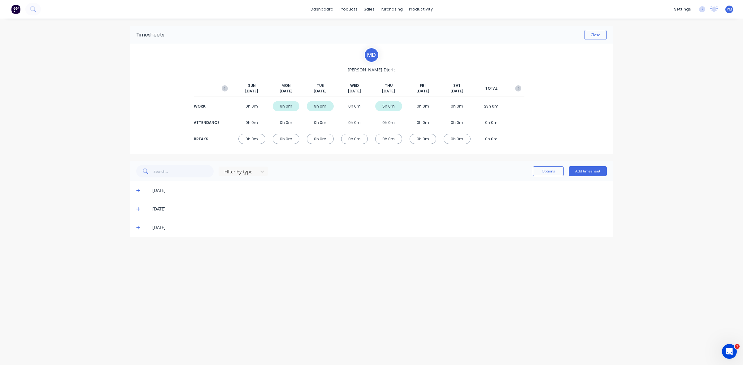
click at [138, 228] on icon at bounding box center [138, 228] width 4 height 4
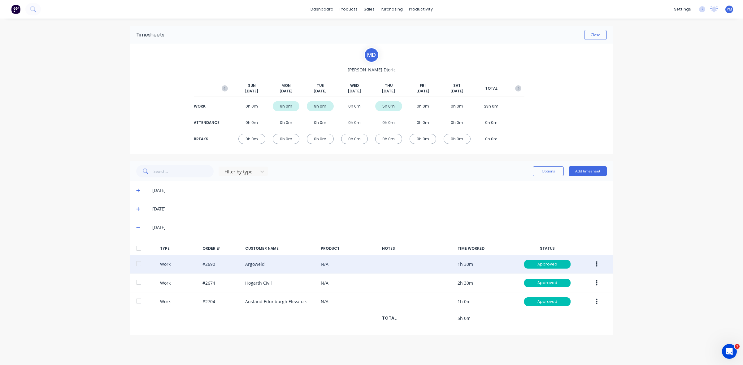
click at [594, 265] on button "button" at bounding box center [596, 264] width 15 height 11
click at [554, 240] on div "Edit" at bounding box center [574, 241] width 48 height 9
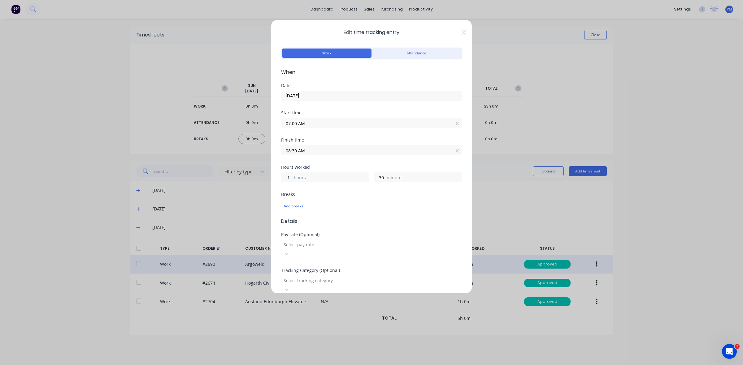
drag, startPoint x: 289, startPoint y: 177, endPoint x: 286, endPoint y: 178, distance: 3.2
click at [286, 178] on input "1" at bounding box center [286, 177] width 11 height 9
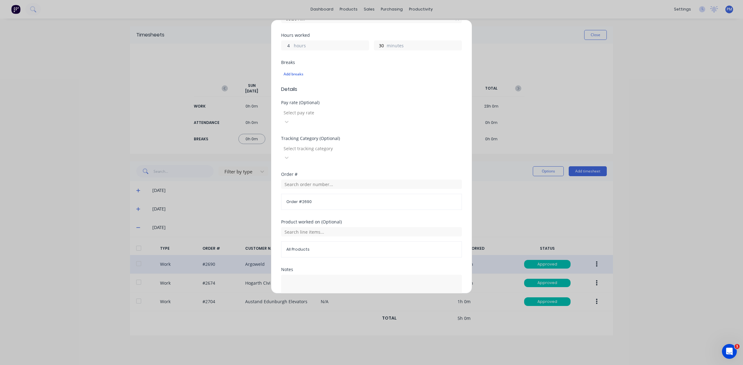
scroll to position [157, 0]
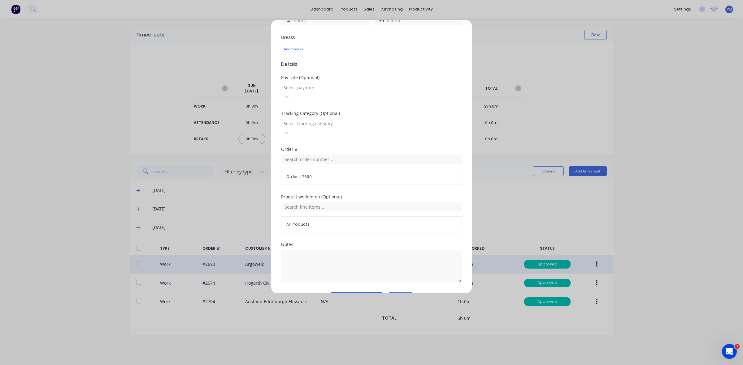
type input "4"
type input "11:30 AM"
click at [349, 293] on button "Edit time tracking entry" at bounding box center [356, 298] width 53 height 10
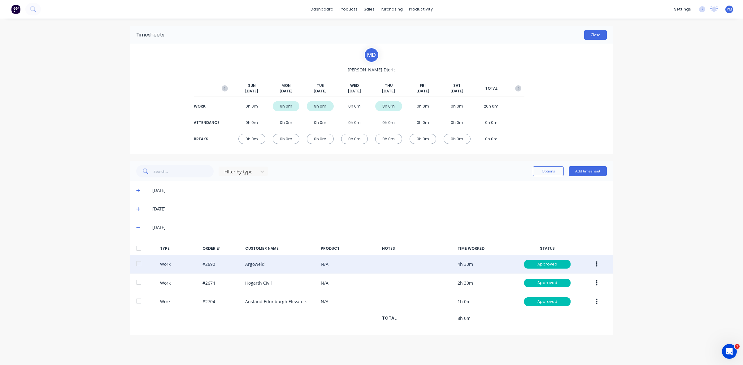
click at [592, 34] on button "Close" at bounding box center [595, 35] width 23 height 10
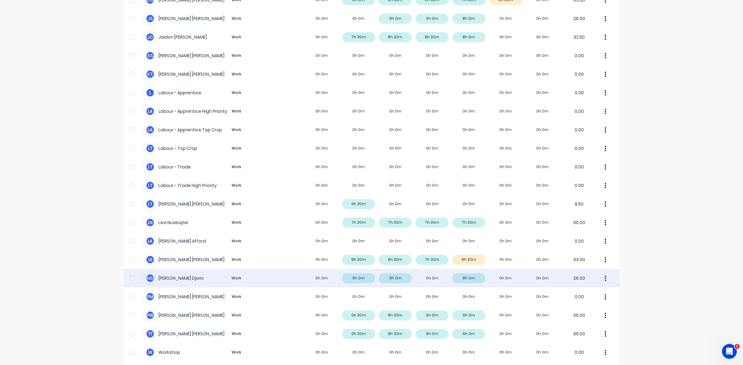
scroll to position [117, 0]
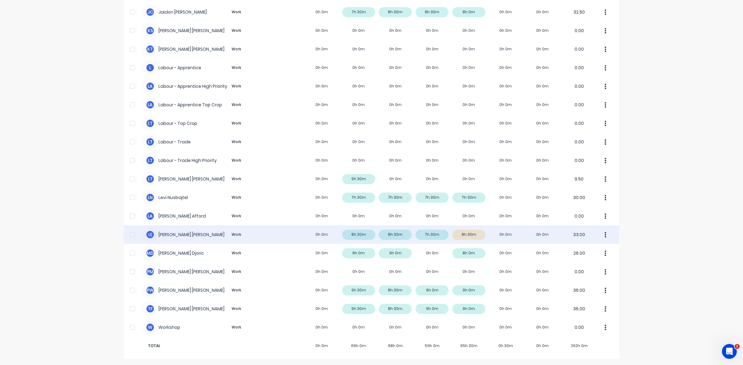
click at [477, 239] on div "L E Luke Ellis Work 0h 0m 8h 30m 8h 30m 7h 30m 8h 30m 0h 0m 0h 0m 33.00" at bounding box center [371, 235] width 495 height 19
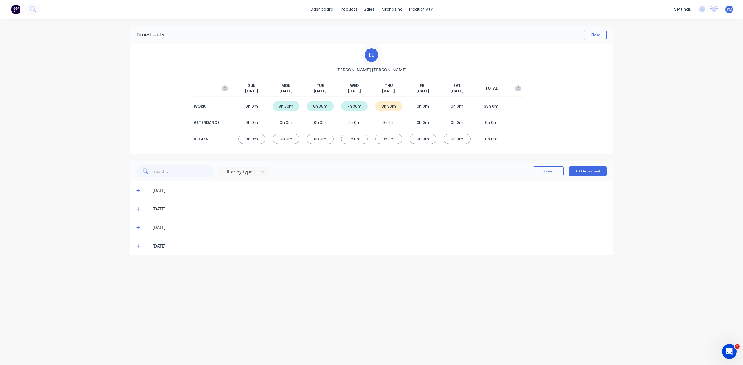
click at [134, 245] on div "[DATE]" at bounding box center [371, 246] width 483 height 19
click at [137, 245] on icon at bounding box center [138, 246] width 4 height 4
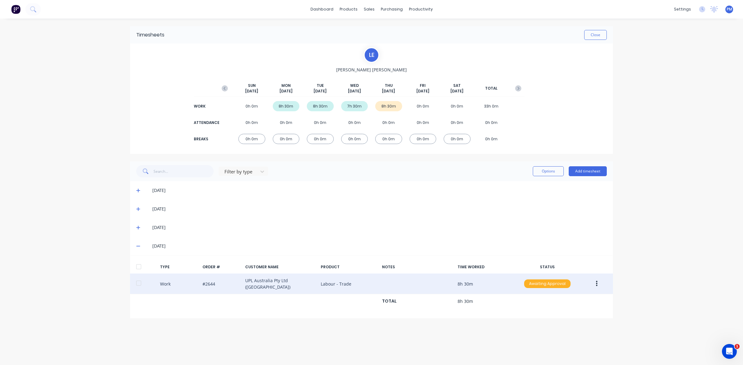
click at [549, 285] on div "Awaiting Approval" at bounding box center [547, 284] width 46 height 9
click at [539, 315] on div "Approved" at bounding box center [533, 315] width 51 height 9
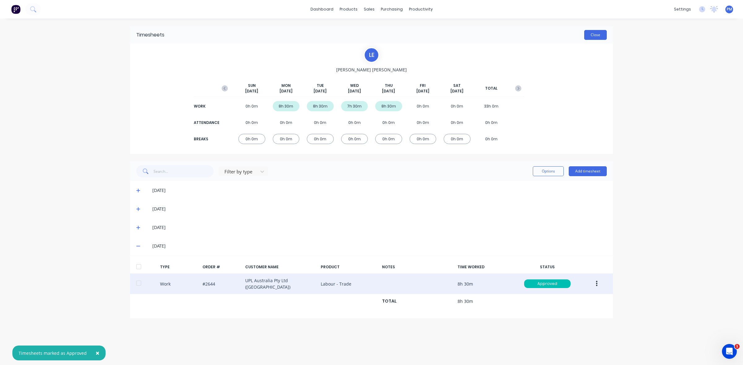
click at [593, 36] on button "Close" at bounding box center [595, 35] width 23 height 10
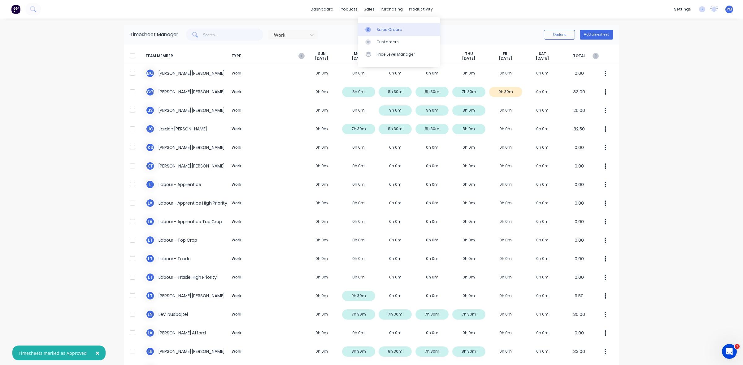
click at [385, 29] on div "Sales Orders" at bounding box center [388, 30] width 25 height 6
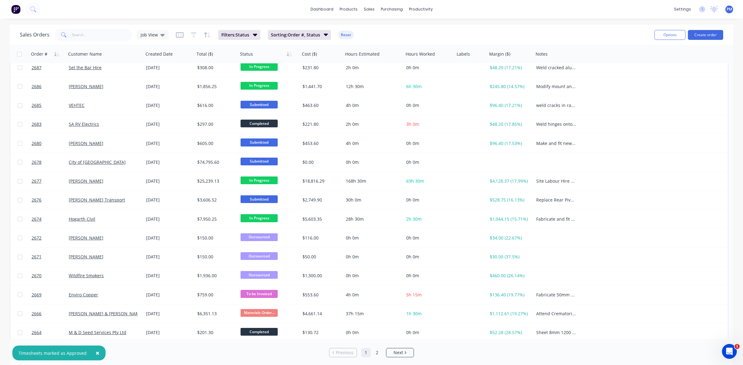
scroll to position [198, 0]
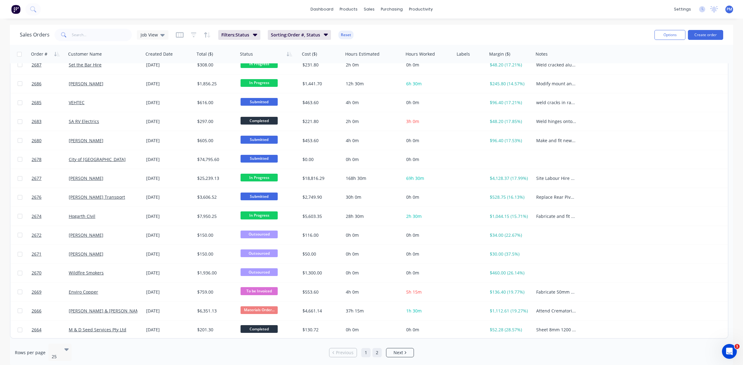
click at [378, 350] on link "2" at bounding box center [376, 352] width 9 height 9
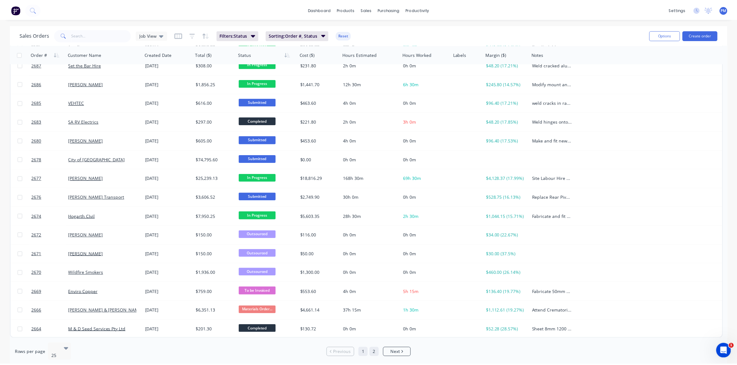
scroll to position [0, 0]
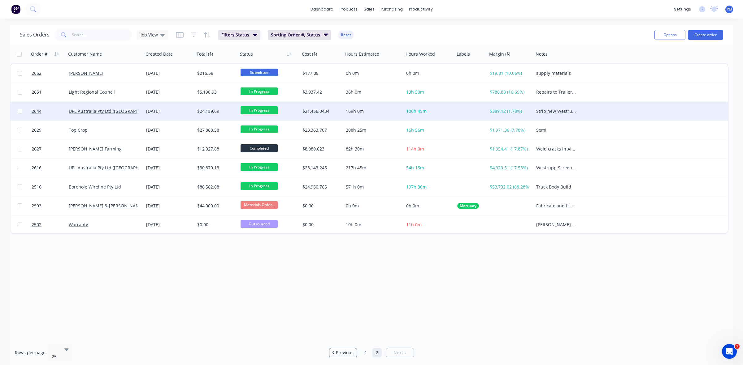
click at [183, 114] on div "[DATE]" at bounding box center [169, 111] width 51 height 19
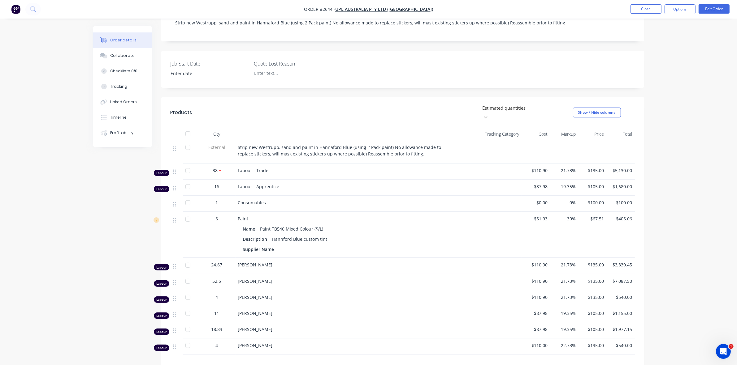
scroll to position [100, 0]
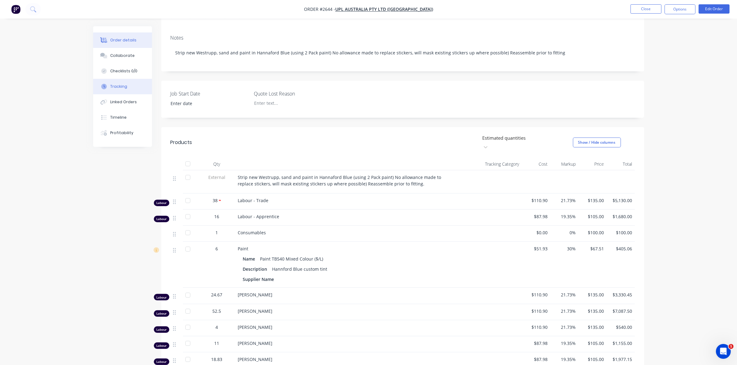
click at [118, 84] on div "Tracking" at bounding box center [118, 87] width 17 height 6
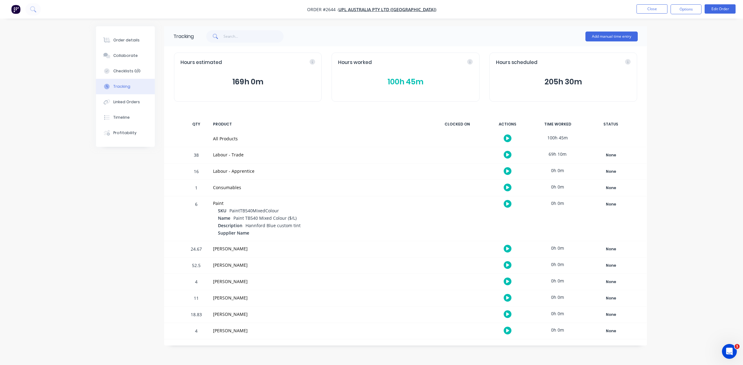
click at [403, 82] on button "100h 45m" at bounding box center [405, 82] width 135 height 12
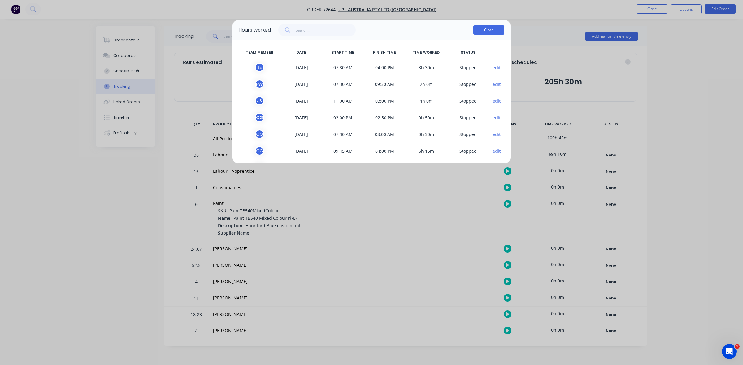
click at [478, 31] on button "Close" at bounding box center [488, 29] width 31 height 9
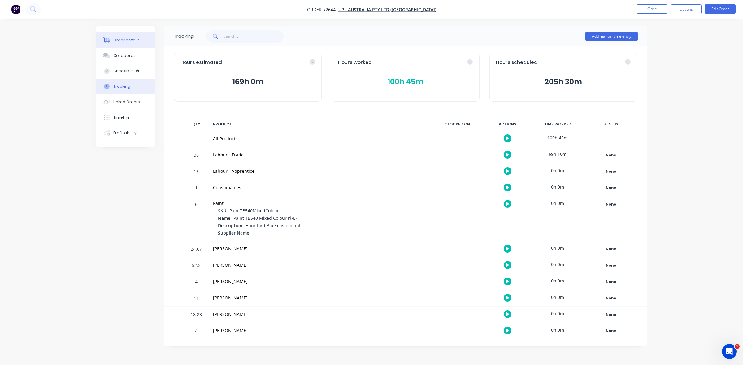
click at [136, 40] on div "Order details" at bounding box center [126, 40] width 26 height 6
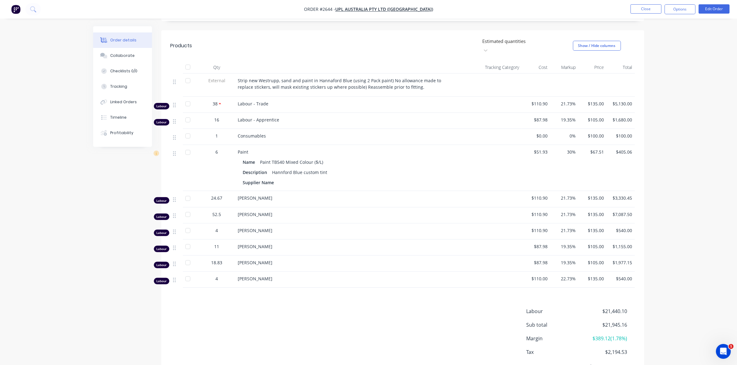
scroll to position [177, 0]
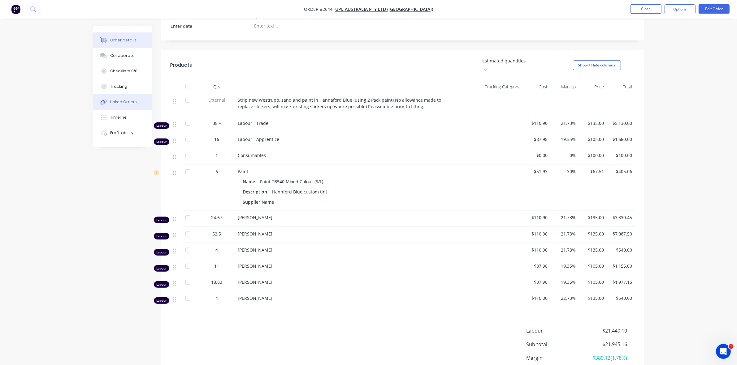
click at [127, 102] on div "Linked Orders" at bounding box center [123, 102] width 27 height 6
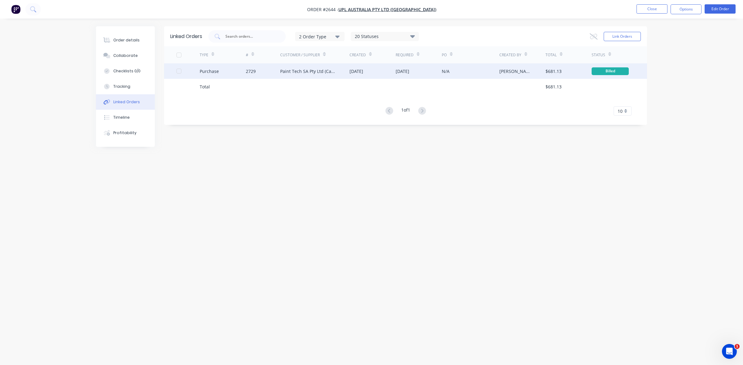
click at [263, 73] on div "2729" at bounding box center [263, 70] width 35 height 15
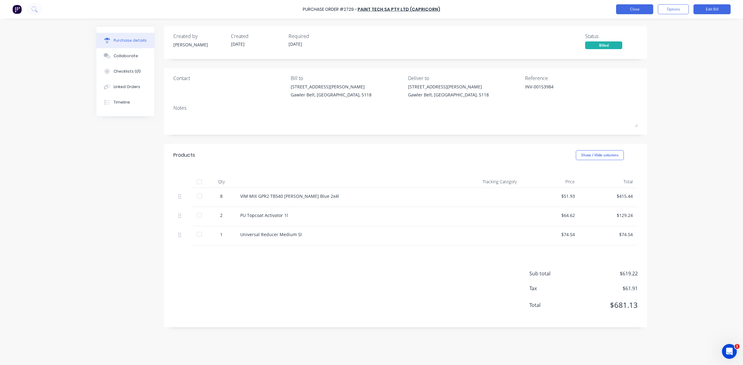
click at [626, 12] on button "Close" at bounding box center [634, 9] width 37 height 10
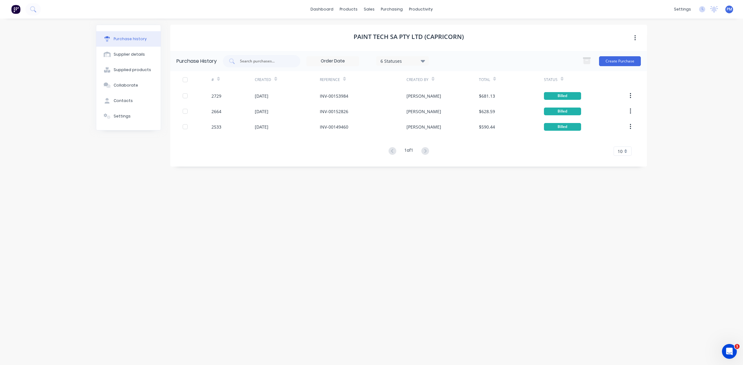
click at [135, 39] on div "Purchase history" at bounding box center [130, 39] width 33 height 6
click at [381, 30] on div "Sales Orders" at bounding box center [391, 30] width 25 height 6
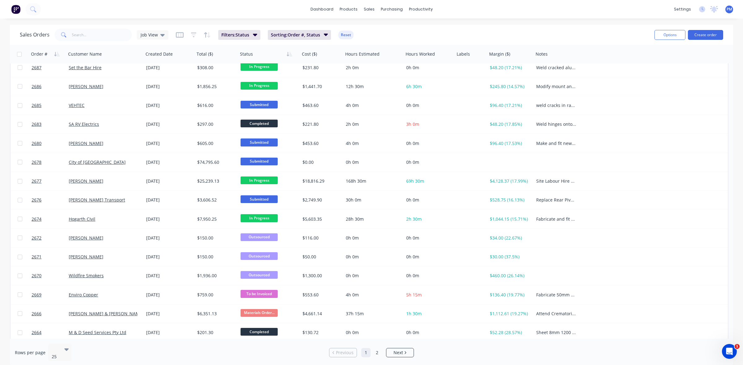
scroll to position [198, 0]
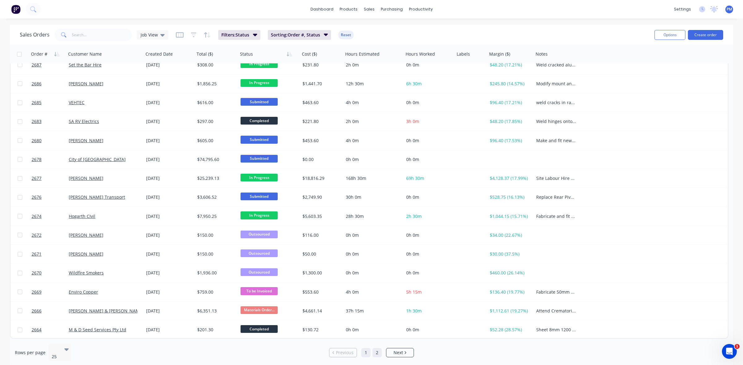
click at [376, 348] on link "2" at bounding box center [376, 352] width 9 height 9
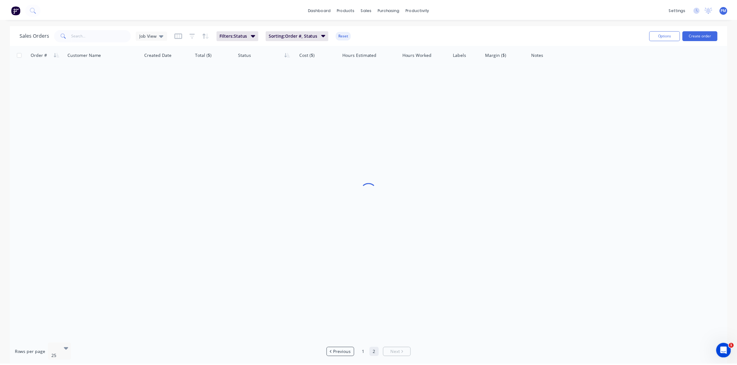
scroll to position [0, 0]
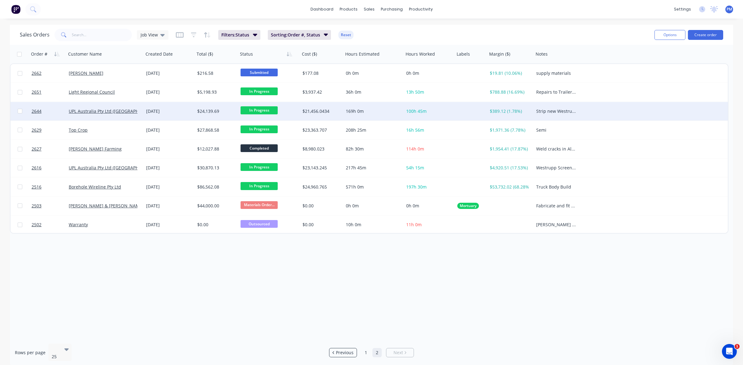
click at [187, 111] on div "[DATE]" at bounding box center [169, 111] width 46 height 6
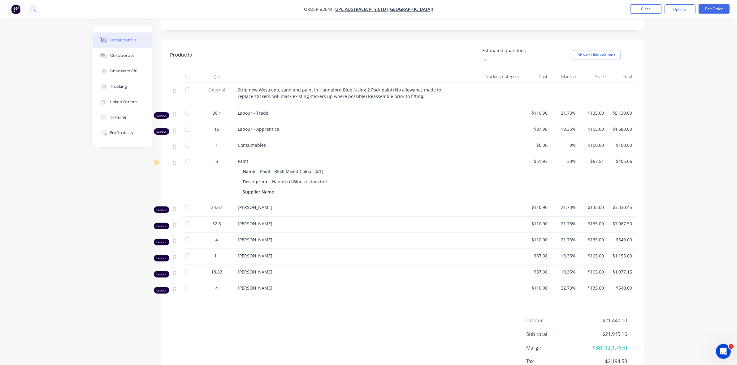
scroll to position [193, 0]
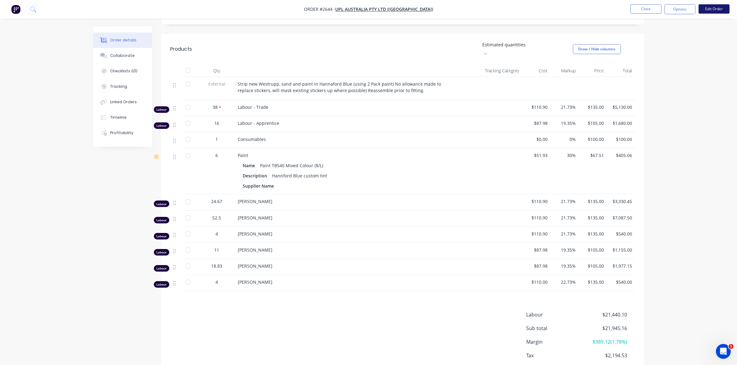
click at [712, 8] on button "Edit Order" at bounding box center [713, 8] width 31 height 9
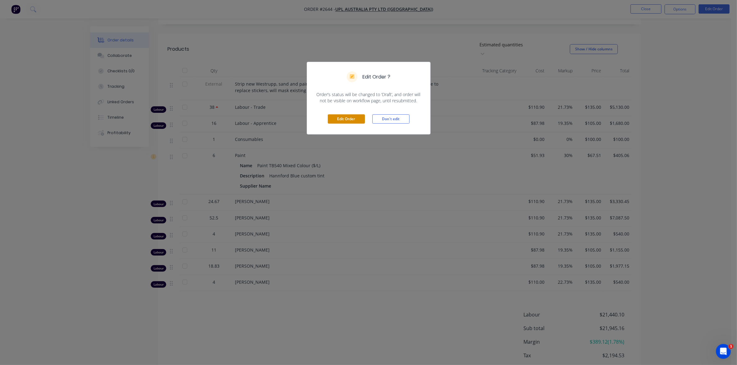
click at [350, 121] on button "Edit Order" at bounding box center [346, 118] width 37 height 9
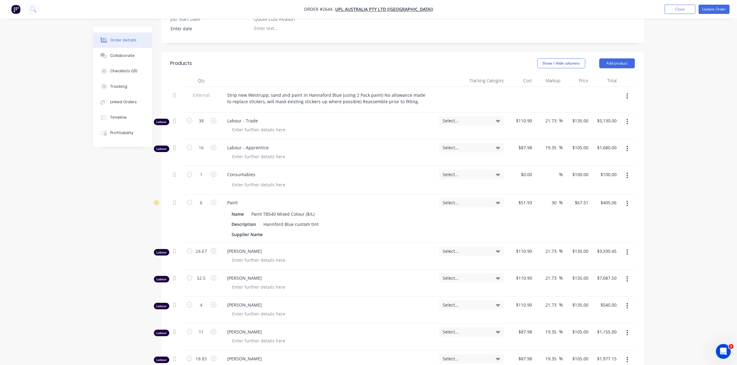
scroll to position [232, 0]
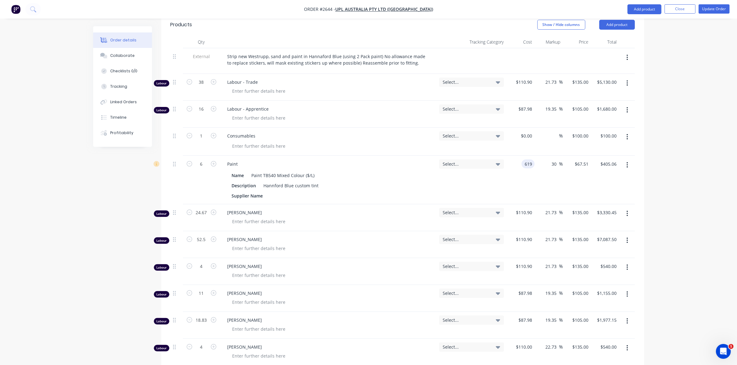
type input "$619.00"
type input "$804.7119"
type input "$4,828.27"
click at [539, 162] on div "30 30 %" at bounding box center [548, 180] width 28 height 49
click at [190, 161] on icon "button" at bounding box center [190, 164] width 6 height 6
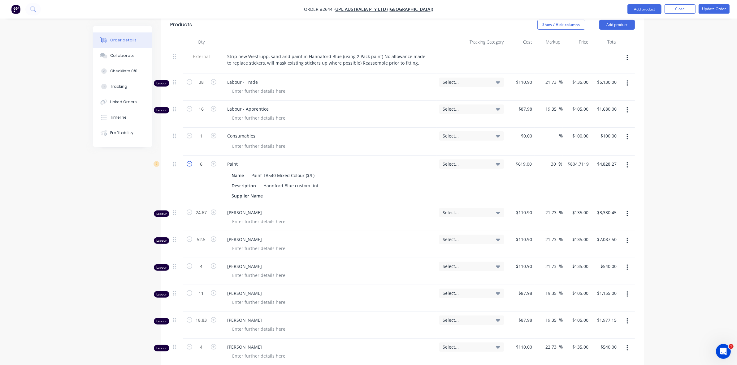
type input "5"
type input "$4,023.56"
click at [190, 161] on icon "button" at bounding box center [190, 164] width 6 height 6
type input "4"
type input "$3,218.85"
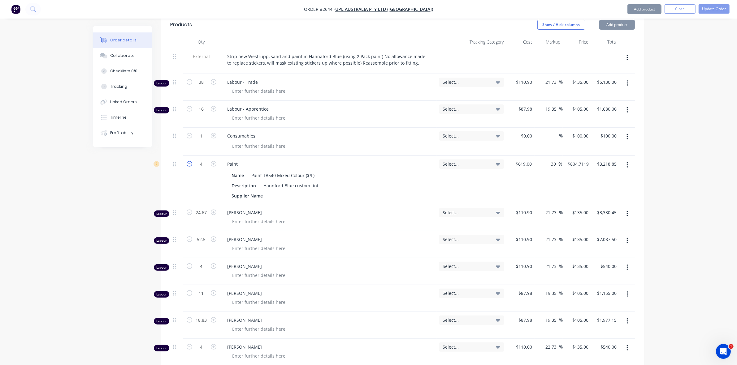
click at [190, 161] on icon "button" at bounding box center [190, 164] width 6 height 6
type input "3"
type input "$2,414.14"
click at [190, 161] on icon "button" at bounding box center [190, 164] width 6 height 6
type input "2"
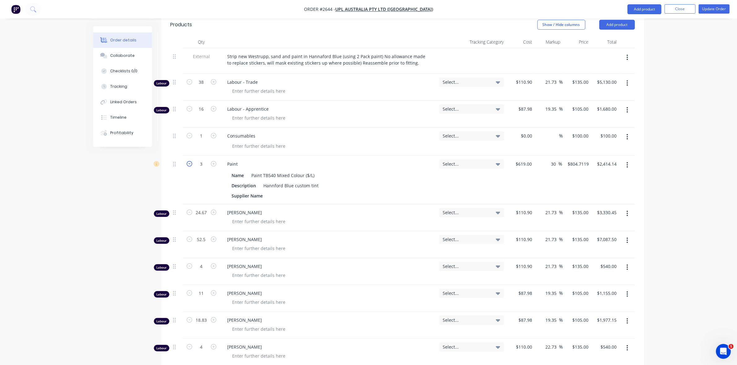
type input "$1,609.42"
click at [190, 161] on icon "button" at bounding box center [190, 164] width 6 height 6
type input "1"
type input "$804.71"
click at [190, 161] on icon "button" at bounding box center [190, 164] width 6 height 6
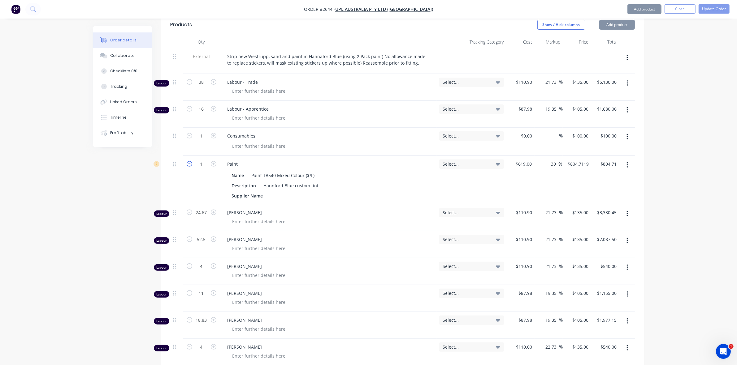
type input "0"
type input "$0.00"
click at [338, 181] on div "Description Hannford Blue custom tint" at bounding box center [327, 185] width 196 height 9
click at [347, 181] on div "Description Hannford Blue custom tint" at bounding box center [327, 185] width 196 height 9
drag, startPoint x: 555, startPoint y: 148, endPoint x: 549, endPoint y: 148, distance: 5.9
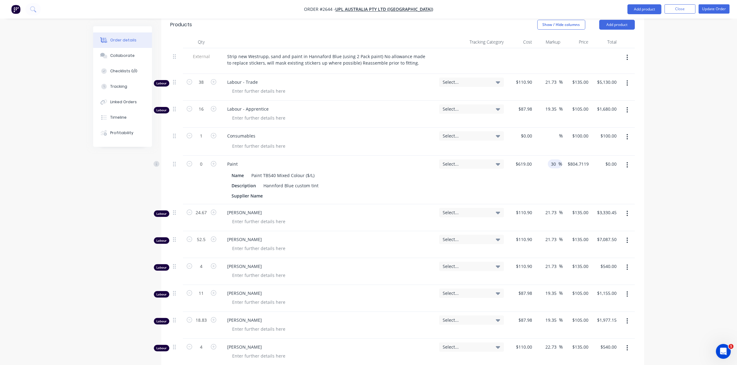
click at [549, 160] on div "30 30 %" at bounding box center [555, 164] width 14 height 9
type input "40"
type input "$866.60"
click at [541, 166] on div "40 40 %" at bounding box center [548, 180] width 28 height 49
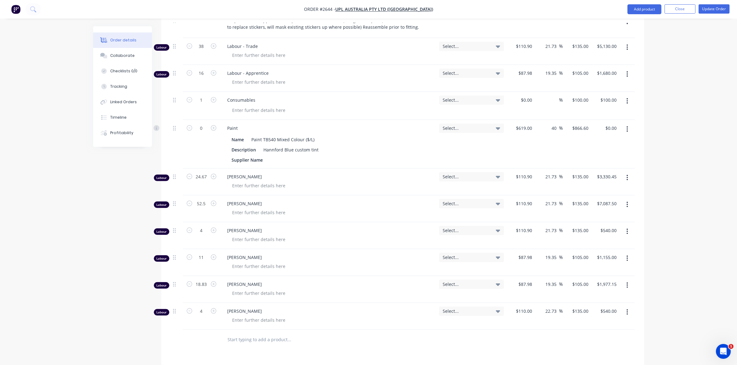
scroll to position [271, 0]
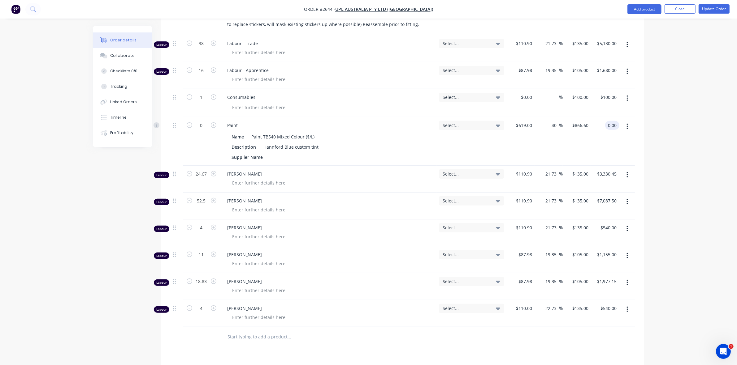
click at [611, 121] on input "0.00" at bounding box center [613, 125] width 12 height 9
type input "866.60"
click at [574, 128] on div "$866.60 $866.60" at bounding box center [576, 141] width 28 height 49
click at [406, 205] on div at bounding box center [330, 209] width 207 height 9
click at [525, 327] on div at bounding box center [402, 337] width 464 height 20
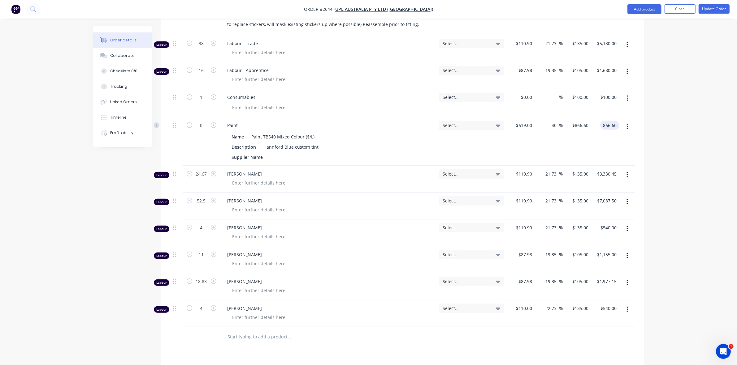
click at [545, 308] on div "22.73 22.73 %" at bounding box center [548, 313] width 28 height 27
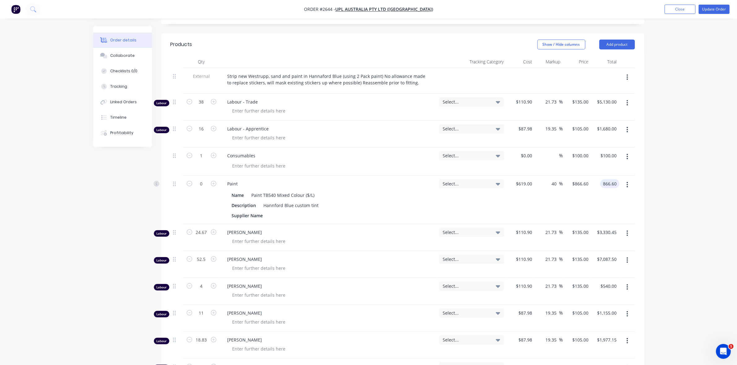
scroll to position [193, 0]
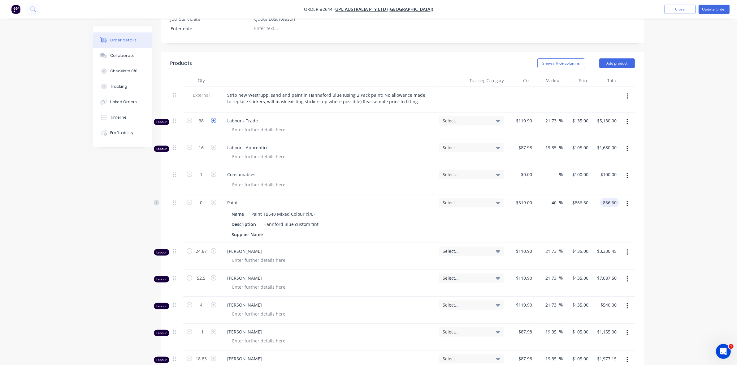
click at [214, 118] on icon "button" at bounding box center [214, 121] width 6 height 6
type input "39"
type input "$5,265.00"
click at [214, 118] on icon "button" at bounding box center [214, 121] width 6 height 6
type input "40"
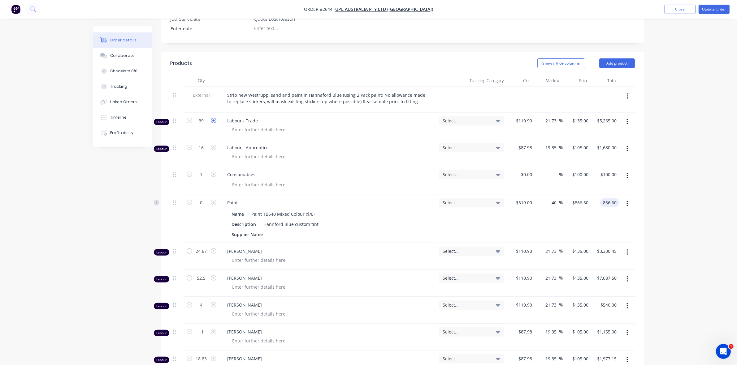
type input "$5,400.00"
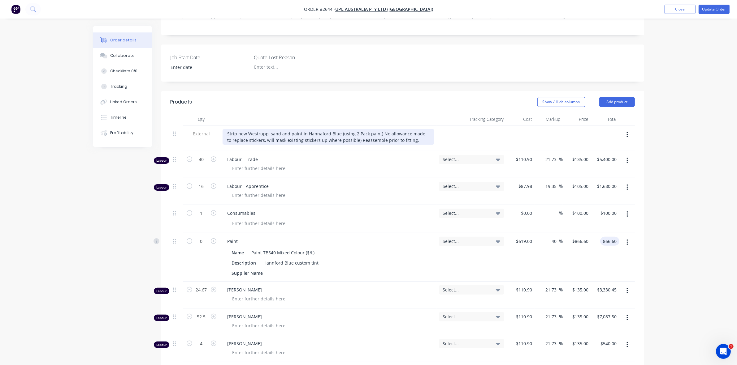
click at [278, 129] on div "Strip new Westrupp, sand and paint in Hannaford Blue (using 2 Pack paint) No al…" at bounding box center [328, 136] width 212 height 15
click at [281, 129] on div "Strip new Westrupp, sand and paint in Hannaford Blue (using 2 Pack paint) No al…" at bounding box center [328, 136] width 212 height 15
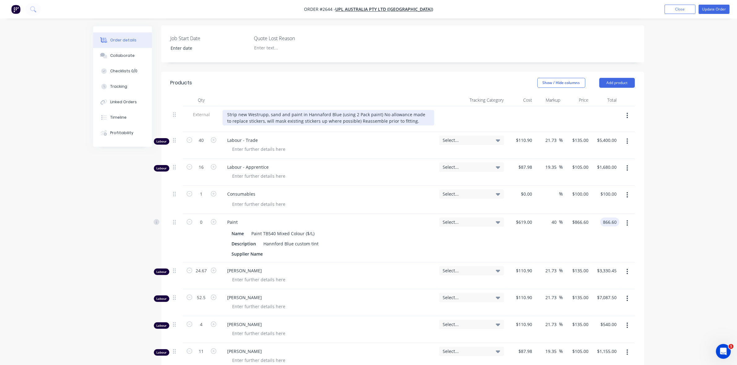
scroll to position [116, 0]
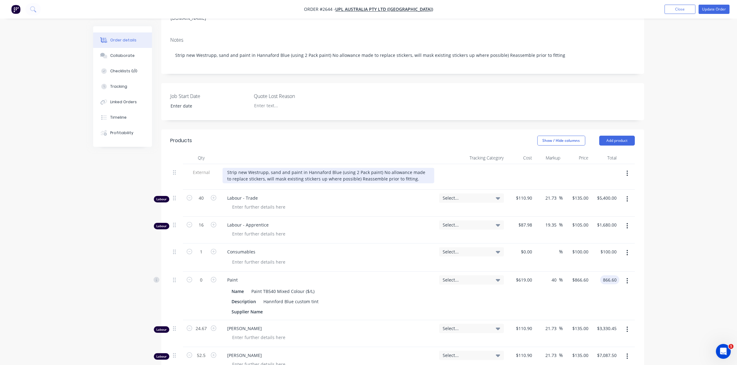
click at [269, 168] on div "Strip new Westrupp, sand and paint in Hannaford Blue (using 2 Pack paint) No al…" at bounding box center [328, 175] width 212 height 15
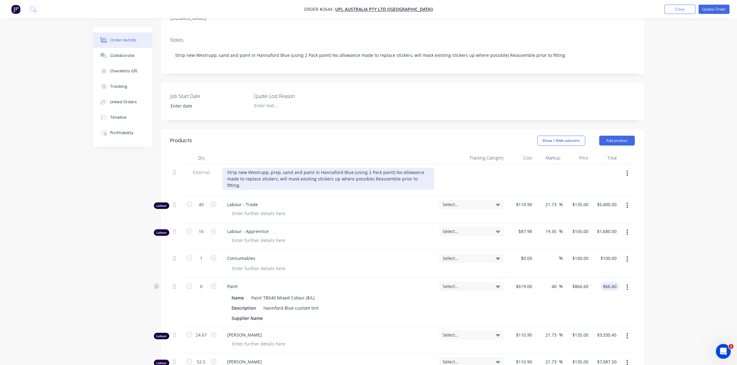
click at [388, 168] on div "Strip new Westrupp, prep, sand and paint in Hannaford Blue (using 2 Pack paint)…" at bounding box center [328, 179] width 212 height 22
click at [228, 168] on div "Strip new Westrupp, prep, sand and paint in Hannaford Blue (using 2 Pack paint)…" at bounding box center [328, 179] width 212 height 22
click at [421, 168] on div "Strip new Westrupp, prep, sand and paint in Hannaford Blue (using 2 Pack paint)…" at bounding box center [328, 179] width 212 height 22
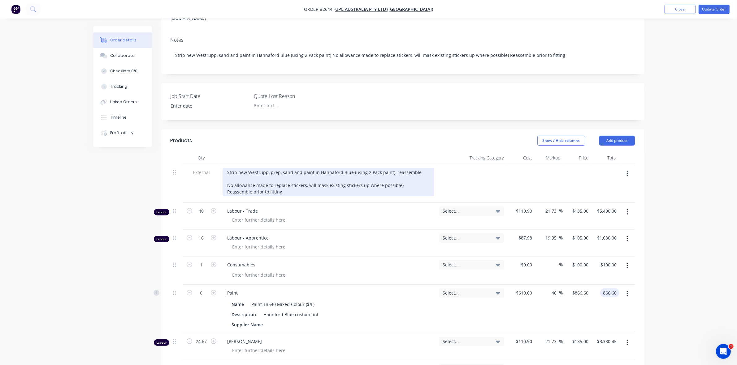
click at [290, 168] on div "Strip new Westrupp, prep, sand and paint in Hannaford Blue (using 2 Pack paint)…" at bounding box center [328, 182] width 212 height 28
click at [381, 168] on div "Strip new Westrupp, prep, sand, paint in Hannaford Blue (using 2 Pack paint), r…" at bounding box center [328, 182] width 212 height 28
drag, startPoint x: 399, startPoint y: 167, endPoint x: 421, endPoint y: 172, distance: 22.9
click at [421, 172] on div "Strip new Westrupp, prep, sand, paint in Hannaford Blue (using 2 Pack paint) an…" at bounding box center [328, 182] width 212 height 28
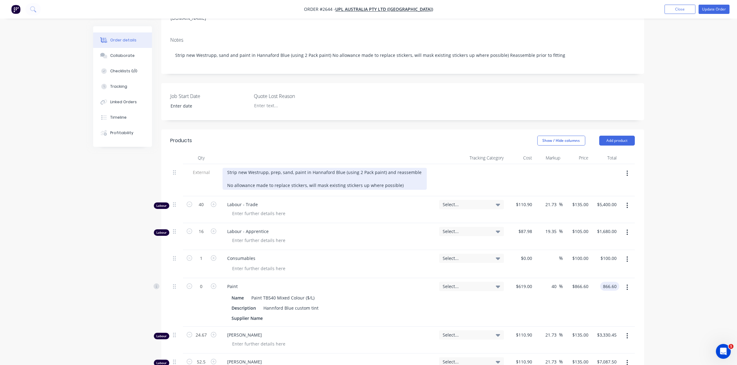
click at [414, 168] on div "Strip new Westrupp, prep, sand, paint in Hannaford Blue (using 2 Pack paint) an…" at bounding box center [324, 179] width 204 height 22
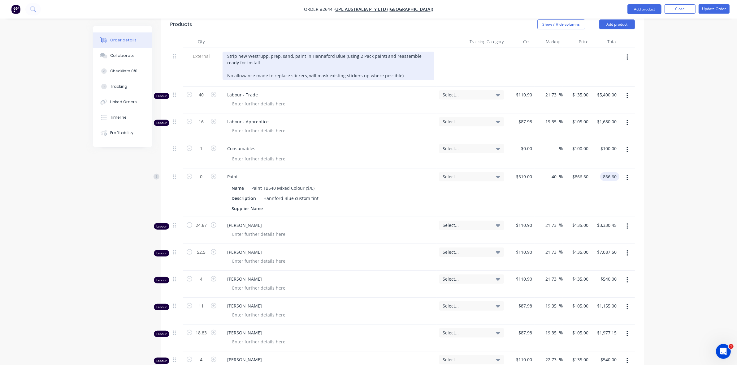
scroll to position [232, 0]
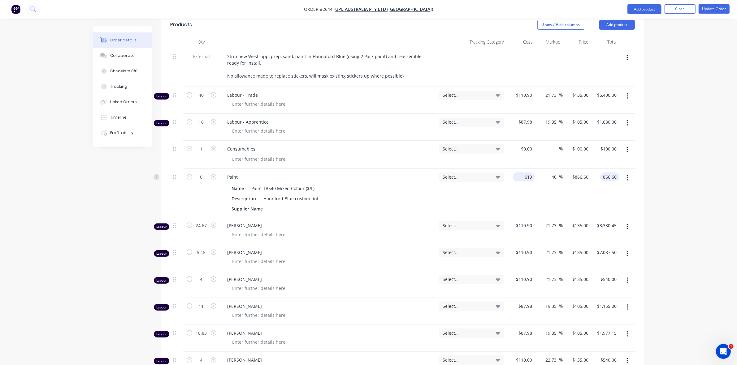
click at [520, 169] on div "619 $619.00" at bounding box center [520, 193] width 28 height 49
type input "$600.00"
type input "$840.00"
click at [527, 178] on div "$600.00 600" at bounding box center [520, 193] width 28 height 49
click at [573, 174] on div "$840.00 $840.00" at bounding box center [576, 193] width 28 height 49
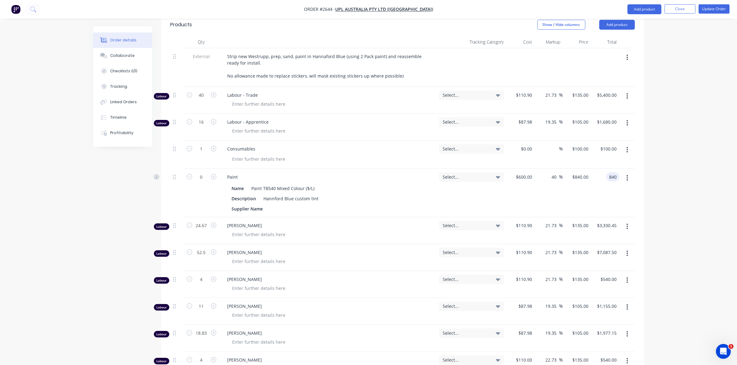
click at [598, 173] on div "840 840" at bounding box center [605, 193] width 28 height 49
click at [616, 173] on input "840" at bounding box center [614, 177] width 11 height 9
type input "840.00"
click at [596, 180] on div "840.00 840.00" at bounding box center [605, 193] width 28 height 49
click at [712, 9] on button "Update Order" at bounding box center [713, 8] width 31 height 9
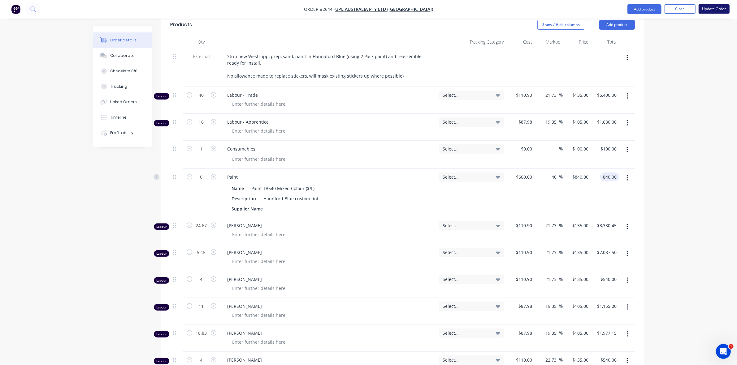
scroll to position [0, 0]
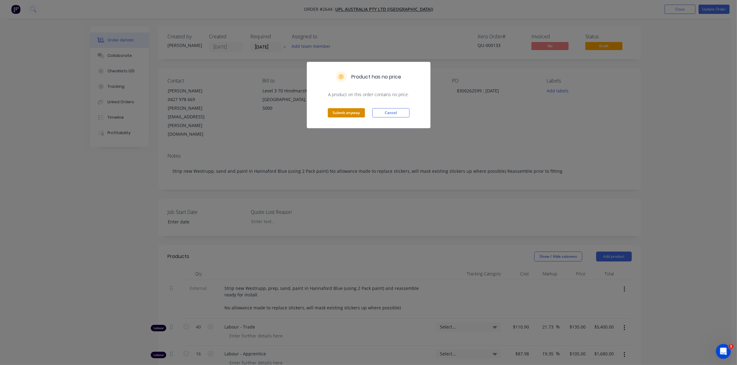
click at [344, 113] on button "Submit anyway" at bounding box center [346, 112] width 37 height 9
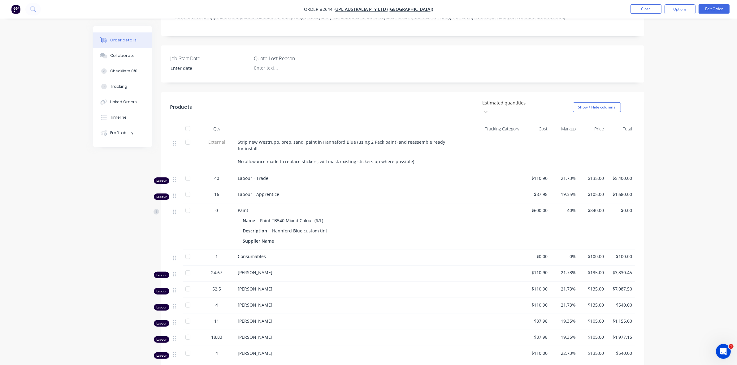
scroll to position [155, 0]
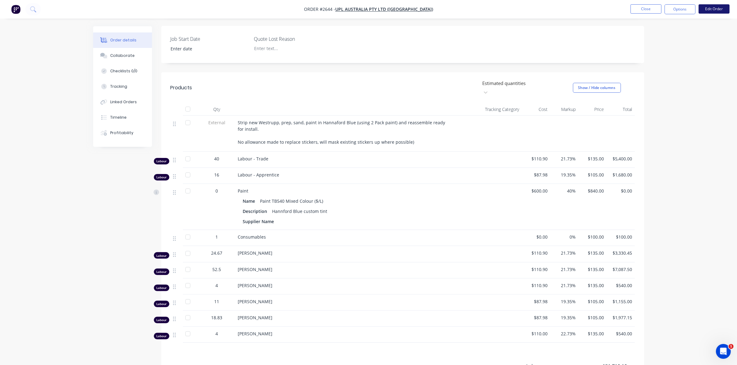
click at [718, 10] on button "Edit Order" at bounding box center [713, 8] width 31 height 9
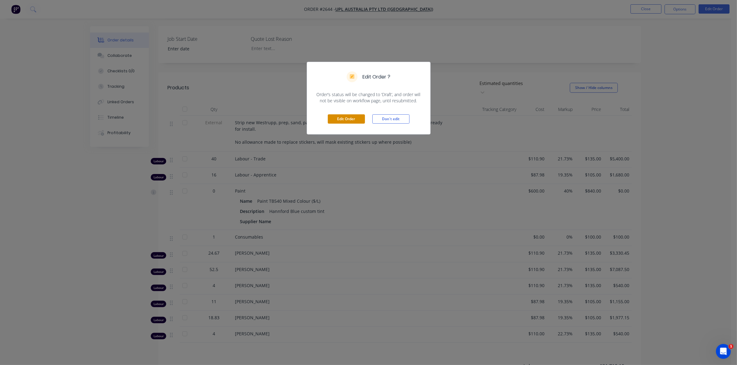
click at [355, 118] on button "Edit Order" at bounding box center [346, 118] width 37 height 9
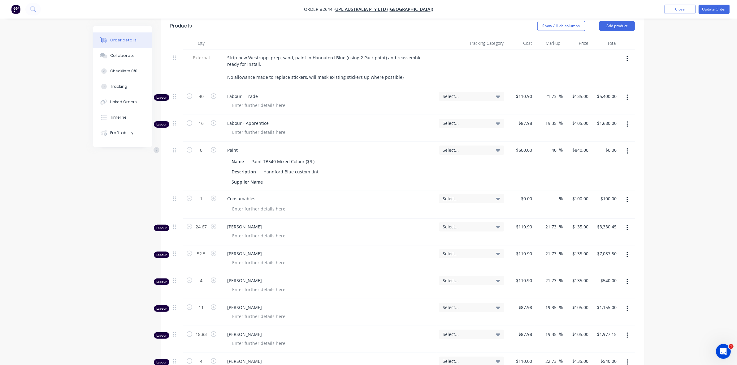
scroll to position [232, 0]
click at [214, 146] on icon "button" at bounding box center [214, 149] width 6 height 6
type input "1"
type input "$840.00"
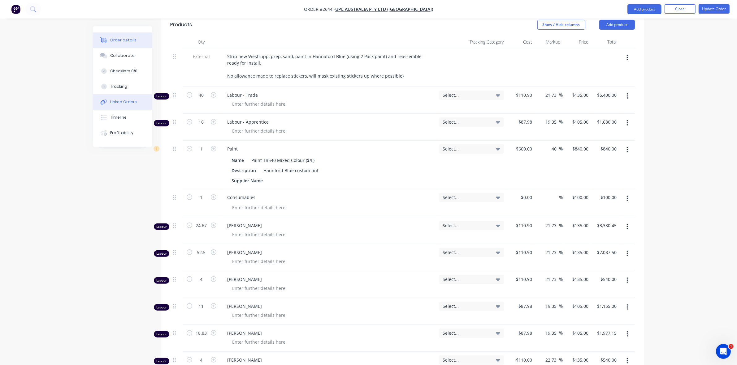
click at [120, 101] on div "Linked Orders" at bounding box center [123, 102] width 27 height 6
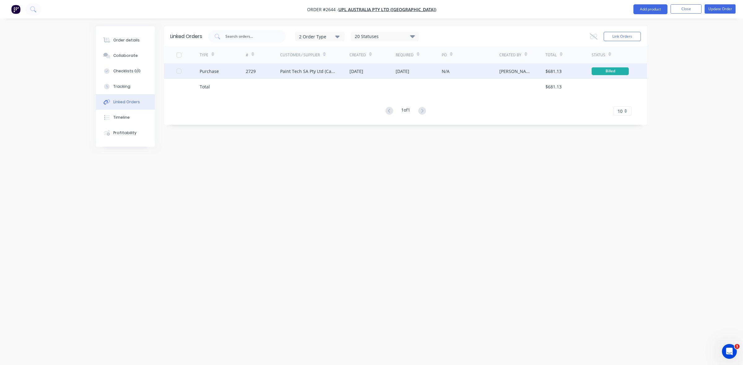
click at [267, 75] on div "2729" at bounding box center [263, 70] width 35 height 15
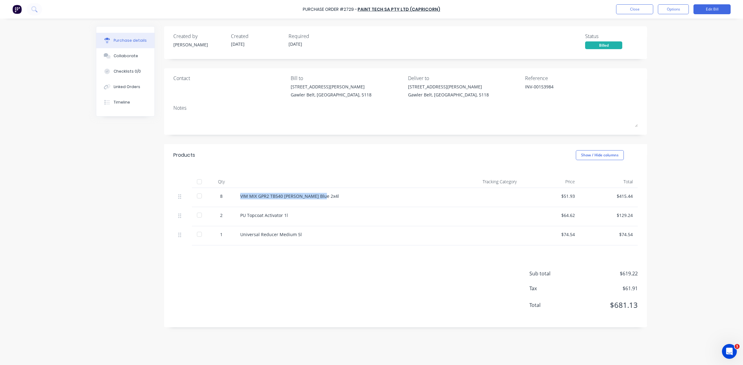
drag, startPoint x: 241, startPoint y: 196, endPoint x: 322, endPoint y: 195, distance: 80.7
click at [322, 195] on div "VIM MIX GPR2 TB540 Westrup Blue 2x4l" at bounding box center [343, 196] width 207 height 6
copy div "VIM MIX GPR2 TB540 Westrup Blue 2x4l"
click at [622, 7] on button "Close" at bounding box center [634, 9] width 37 height 10
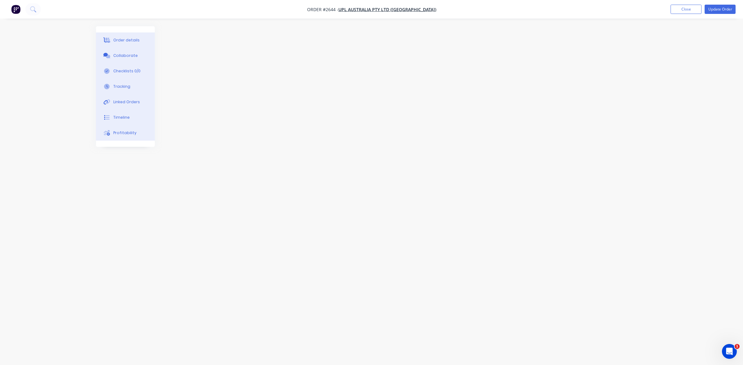
click at [135, 145] on div "Order details Collaborate Checklists 0/0 Tracking Linked Orders Timeline Profit…" at bounding box center [125, 86] width 59 height 121
click at [130, 39] on div "Order details" at bounding box center [126, 40] width 26 height 6
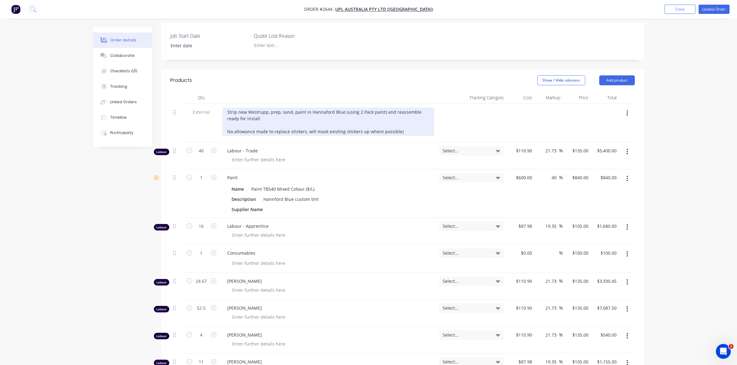
scroll to position [193, 0]
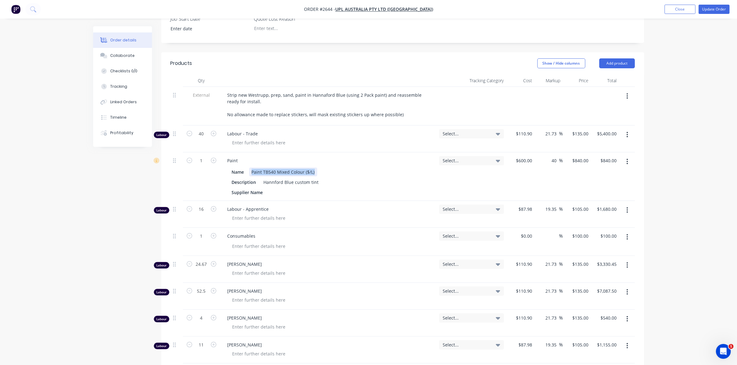
drag, startPoint x: 252, startPoint y: 154, endPoint x: 314, endPoint y: 155, distance: 62.5
click at [314, 168] on div "Paint TB540 Mixed Colour ($/L)" at bounding box center [283, 172] width 68 height 9
paste div
drag, startPoint x: 324, startPoint y: 154, endPoint x: 333, endPoint y: 154, distance: 9.3
click at [333, 168] on div "VIM MIX GPR2 TB540 Westrup Blue 2x4l" at bounding box center [301, 172] width 104 height 9
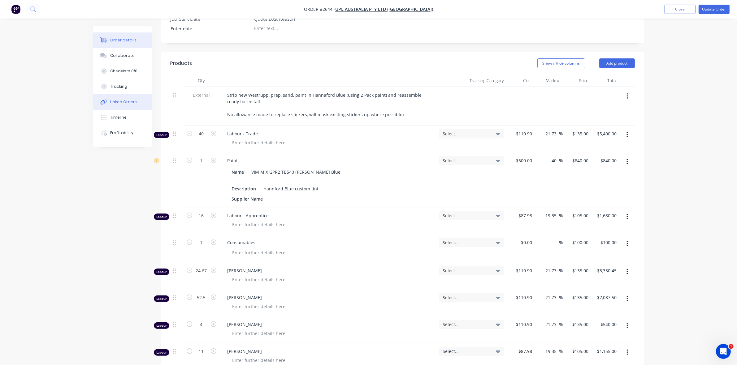
click at [120, 101] on div "Linked Orders" at bounding box center [123, 102] width 27 height 6
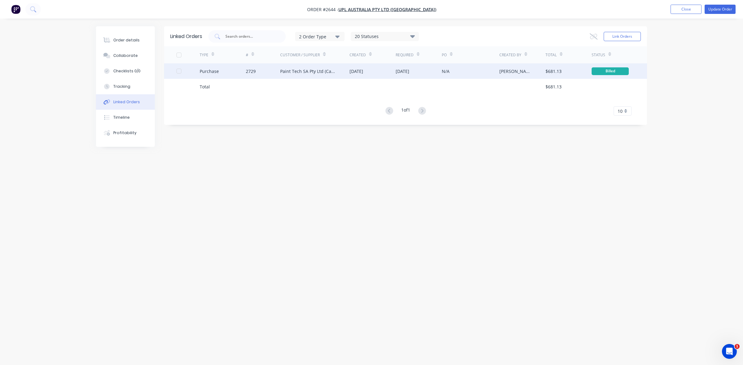
click at [271, 71] on div "2729" at bounding box center [263, 70] width 35 height 15
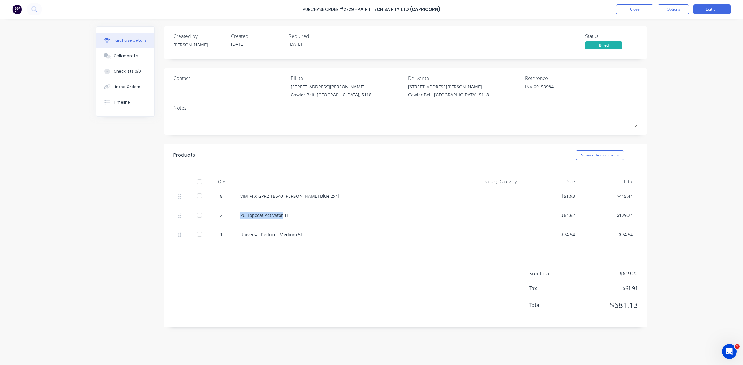
drag, startPoint x: 240, startPoint y: 214, endPoint x: 281, endPoint y: 214, distance: 40.8
click at [281, 214] on div "PU Topcoat Activator 1l" at bounding box center [343, 215] width 207 height 6
copy div "PU Topcoat Activator"
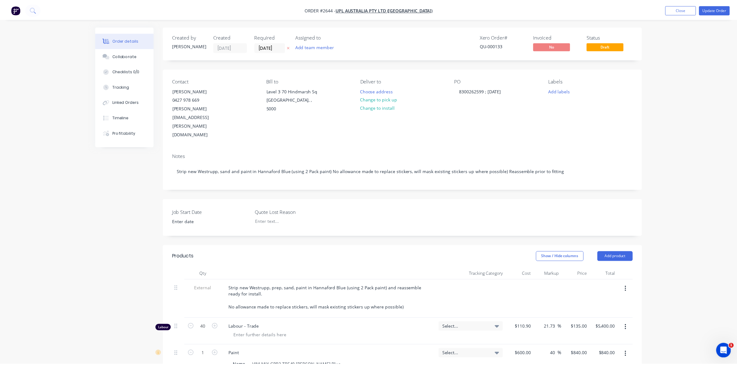
scroll to position [193, 0]
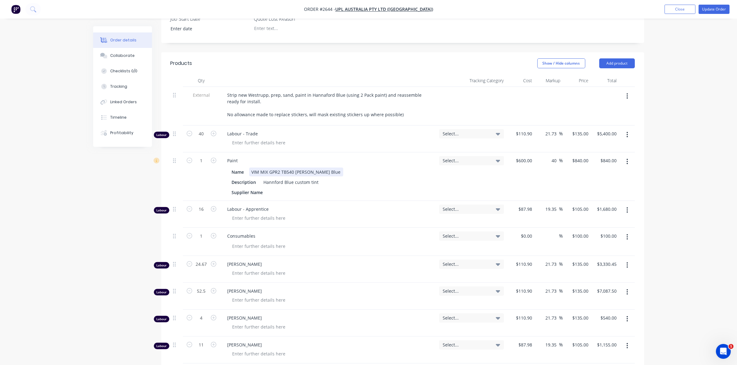
click at [325, 168] on div "VIM MIX GPR2 TB540 Westrup Blue" at bounding box center [296, 172] width 94 height 9
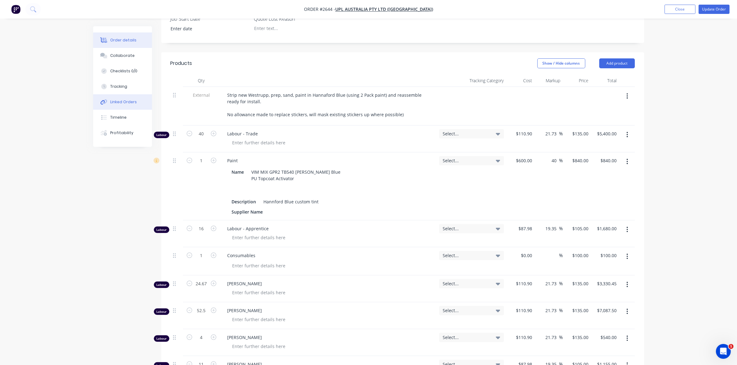
click at [119, 98] on button "Linked Orders" at bounding box center [122, 101] width 59 height 15
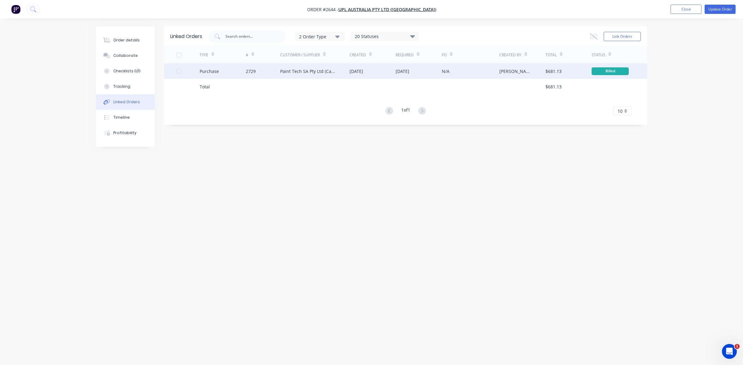
click at [262, 73] on div "2729" at bounding box center [263, 70] width 35 height 15
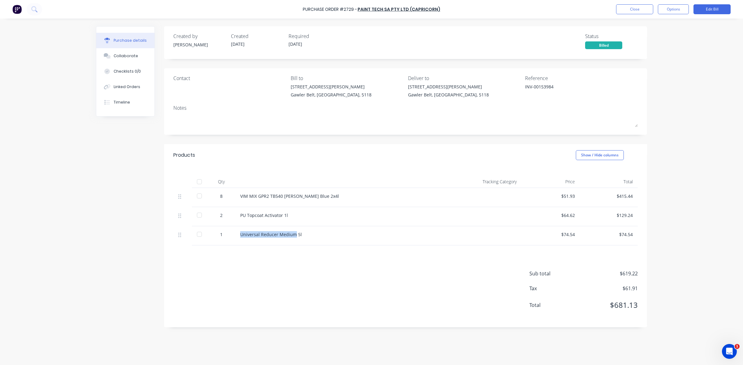
drag, startPoint x: 295, startPoint y: 235, endPoint x: 240, endPoint y: 236, distance: 54.8
click at [240, 236] on div "Universal Reducer Medium 5l" at bounding box center [343, 234] width 207 height 6
copy div "Universal Reducer Medium"
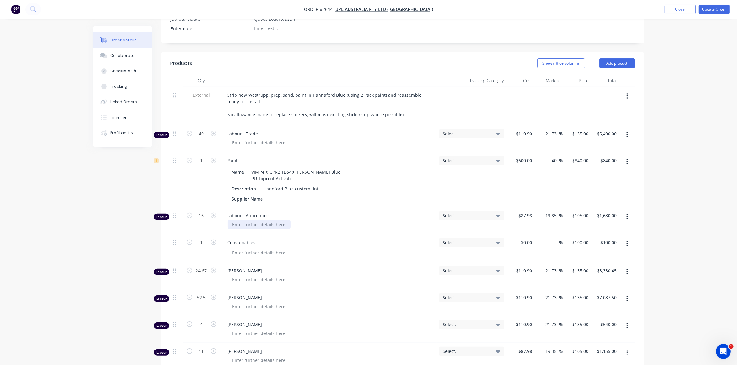
scroll to position [232, 0]
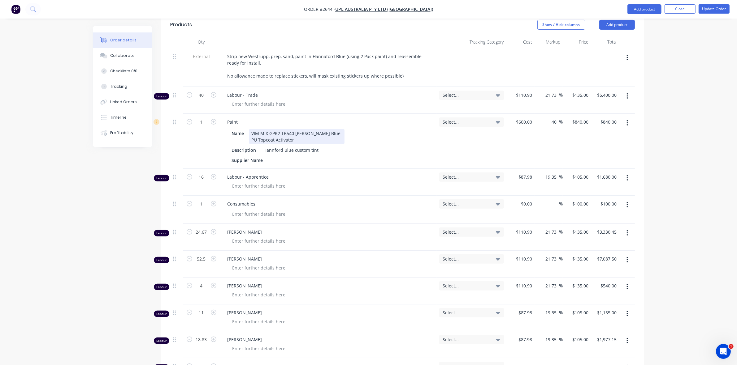
click at [259, 129] on div "VIM MIX GPR2 TB540 Westrup Blue PU Topcoat Activator" at bounding box center [296, 136] width 95 height 15
paste div
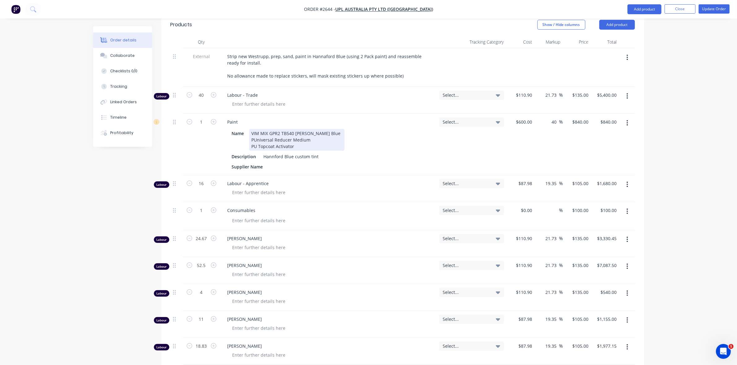
click at [253, 129] on div "VIM MIX GPR2 TB540 Westrup Blue PUniversal Reducer Medium PU Topcoat Activator" at bounding box center [296, 140] width 95 height 22
click at [311, 129] on div "VIM MIX GPR2 TB540 Westrup Blue Universal Reducer Medium PU Topcoat Activator" at bounding box center [296, 140] width 95 height 22
click at [294, 153] on div "Hannford Blue custom tint" at bounding box center [291, 156] width 60 height 9
click at [310, 152] on div "Hannford Blue Custom tint" at bounding box center [291, 156] width 61 height 9
click at [519, 114] on div "600 600" at bounding box center [520, 145] width 28 height 62
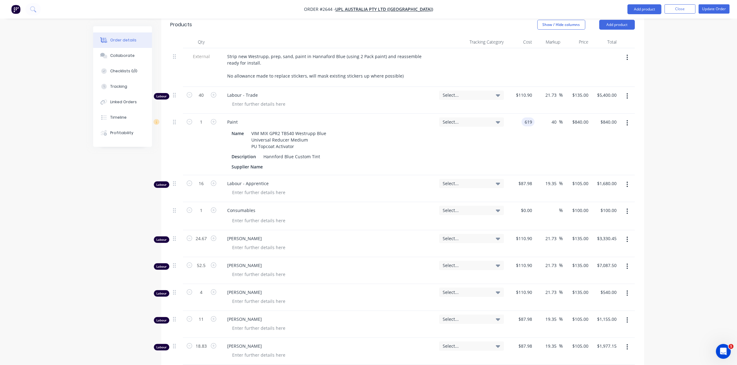
type input "$619.00"
type input "$866.60"
click at [473, 136] on div "Select..." at bounding box center [472, 145] width 70 height 62
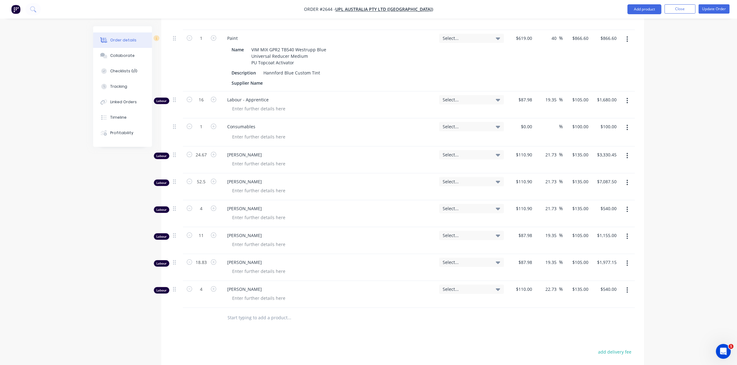
scroll to position [317, 0]
click at [523, 177] on input "110.9" at bounding box center [527, 180] width 14 height 9
type input "$87.95"
type input "$107.0627"
type input "$5,620.79"
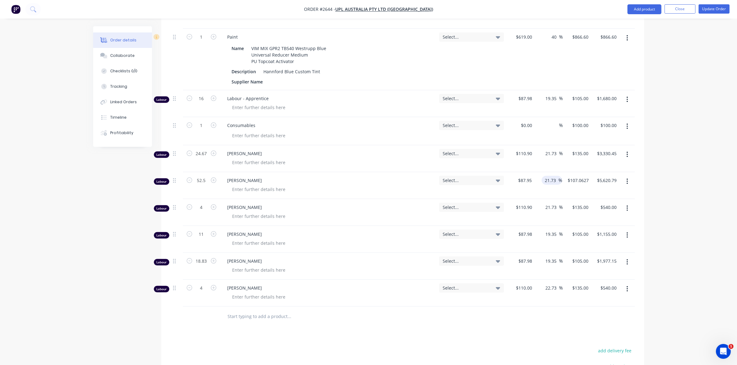
click at [544, 176] on div "21.73 21.73" at bounding box center [551, 180] width 14 height 9
drag, startPoint x: 545, startPoint y: 175, endPoint x: 556, endPoint y: 175, distance: 11.4
click at [556, 176] on input "21.73" at bounding box center [551, 180] width 14 height 9
type input "19.35"
type input "$104.9683"
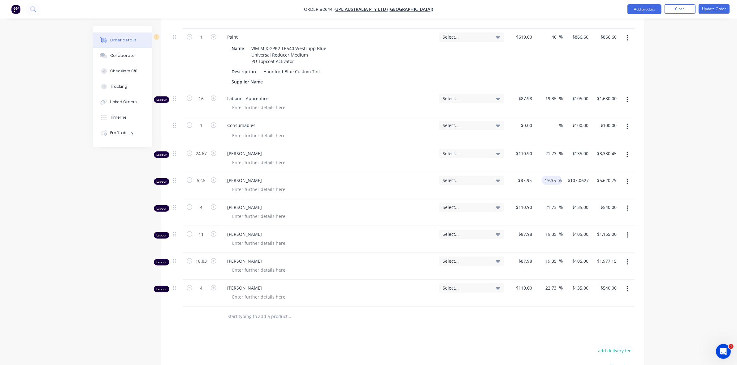
type input "$5,510.84"
click at [423, 185] on div at bounding box center [330, 189] width 207 height 9
type input "105"
type input "19.39"
type input "$105.00"
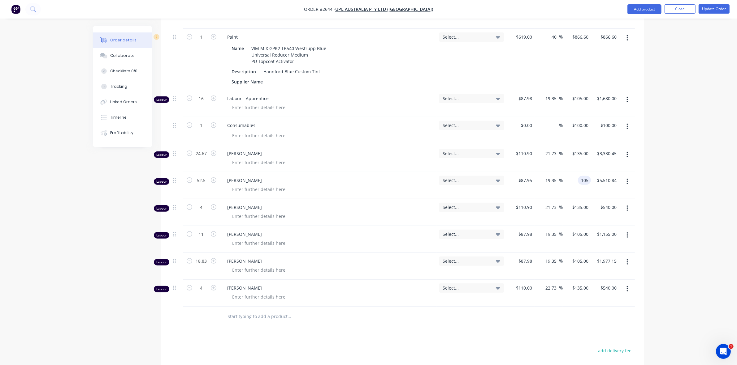
type input "$5,512.50"
click at [401, 177] on span "[PERSON_NAME]" at bounding box center [330, 180] width 207 height 6
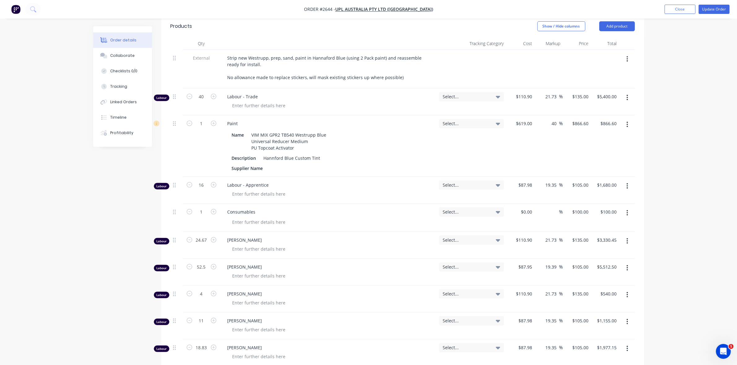
scroll to position [240, 0]
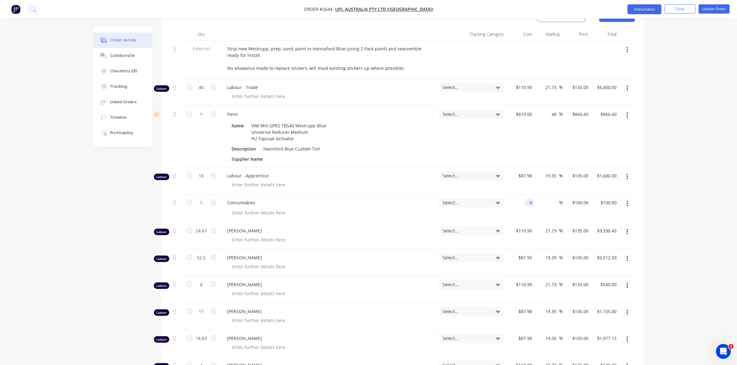
click at [526, 199] on div "0 0" at bounding box center [530, 202] width 10 height 9
type input "$50.00"
click at [541, 208] on div "%" at bounding box center [548, 209] width 28 height 28
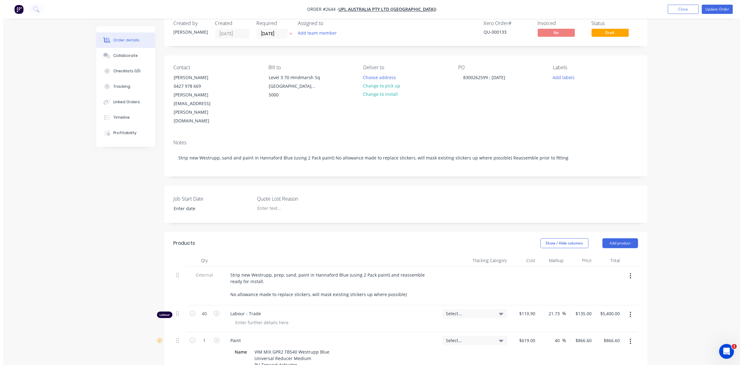
scroll to position [0, 0]
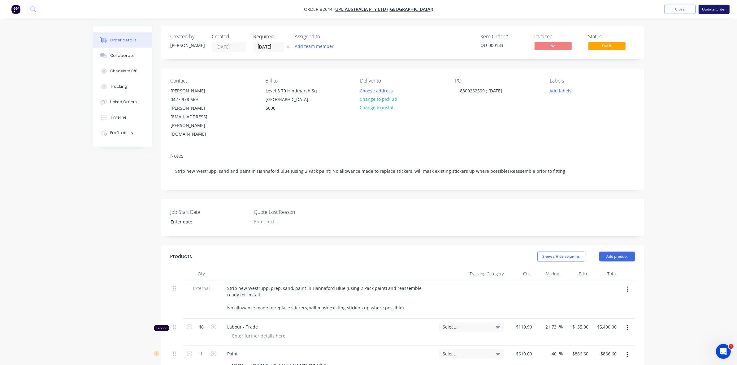
click at [712, 9] on button "Update Order" at bounding box center [713, 9] width 31 height 9
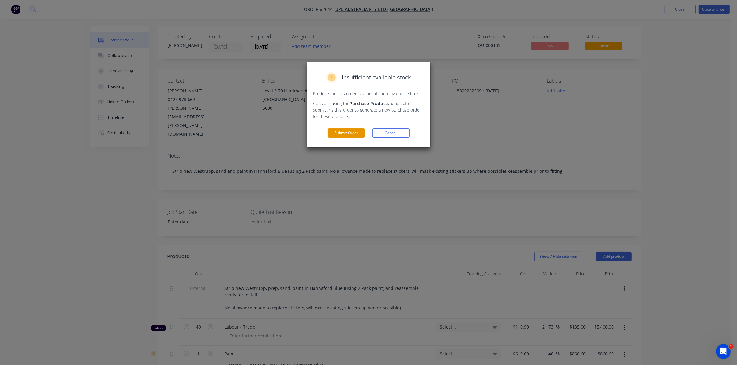
click at [344, 132] on button "Submit Order" at bounding box center [346, 132] width 37 height 9
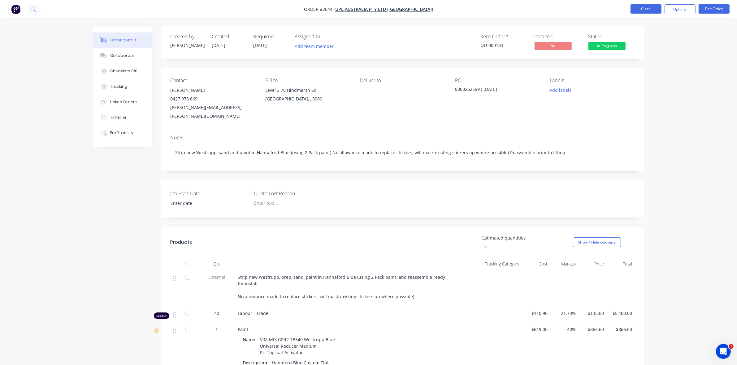
click at [644, 8] on button "Close" at bounding box center [645, 8] width 31 height 9
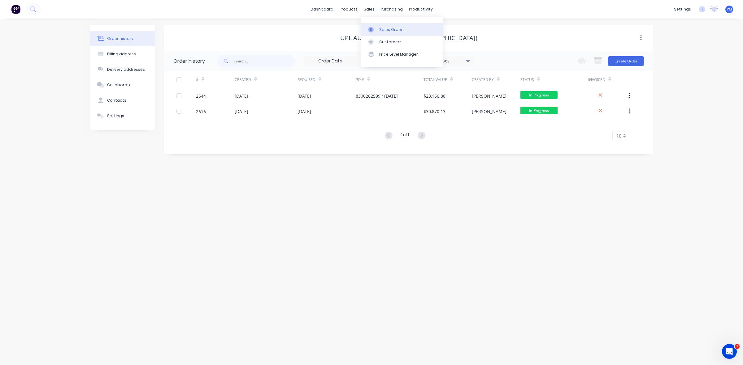
click at [381, 27] on div "Sales Orders" at bounding box center [391, 30] width 25 height 6
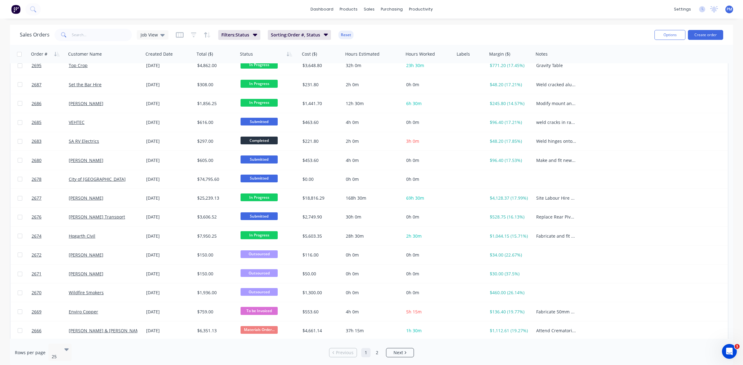
scroll to position [198, 0]
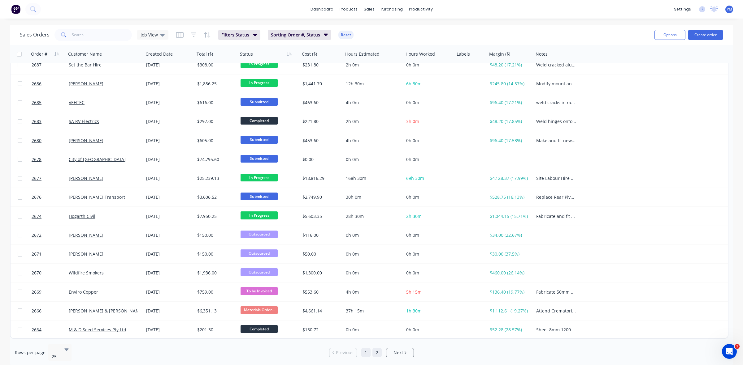
click at [377, 350] on link "2" at bounding box center [376, 352] width 9 height 9
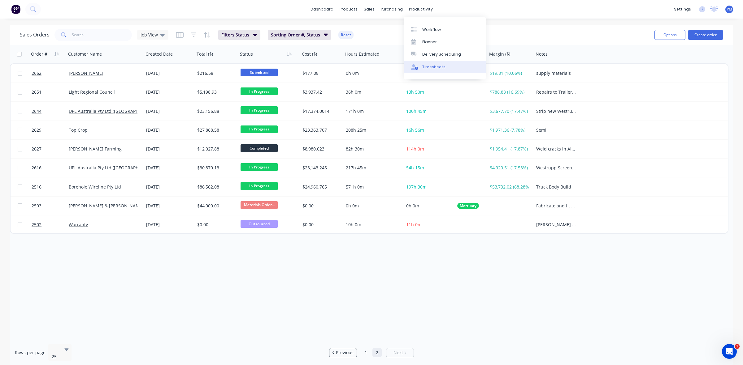
click at [437, 69] on div "Timesheets" at bounding box center [433, 67] width 23 height 6
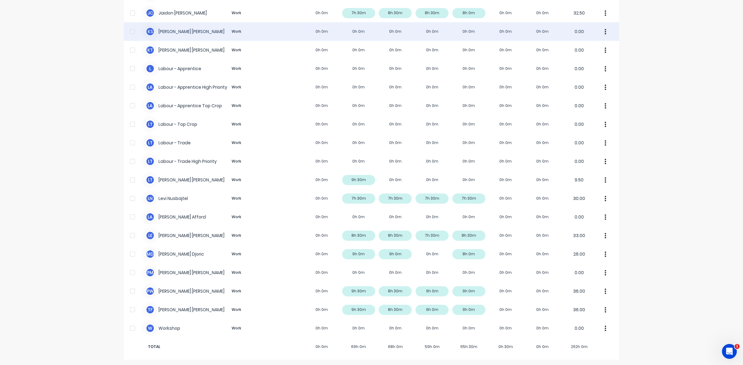
scroll to position [117, 0]
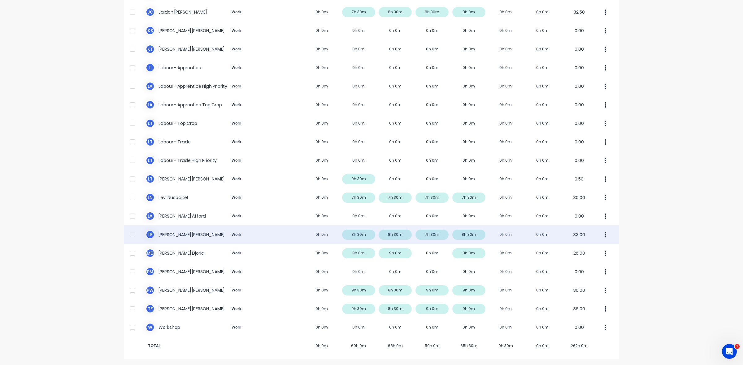
click at [477, 234] on div "L E Luke Ellis Work 0h 0m 8h 30m 8h 30m 7h 30m 8h 30m 0h 0m 0h 0m 33.00" at bounding box center [371, 235] width 495 height 19
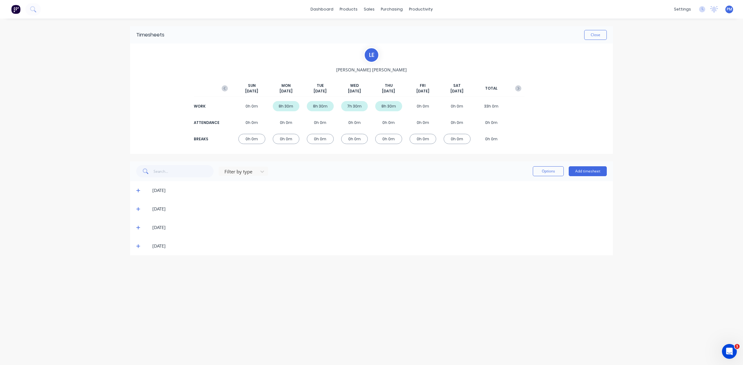
click at [139, 248] on icon at bounding box center [138, 246] width 4 height 4
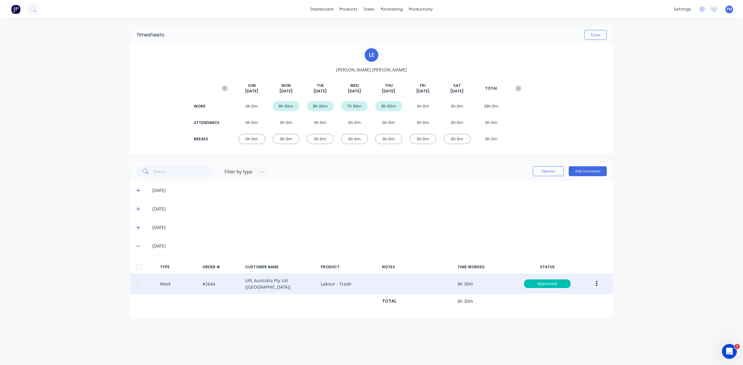
click at [598, 284] on button "button" at bounding box center [596, 283] width 15 height 11
click at [558, 261] on div "Edit" at bounding box center [574, 260] width 48 height 9
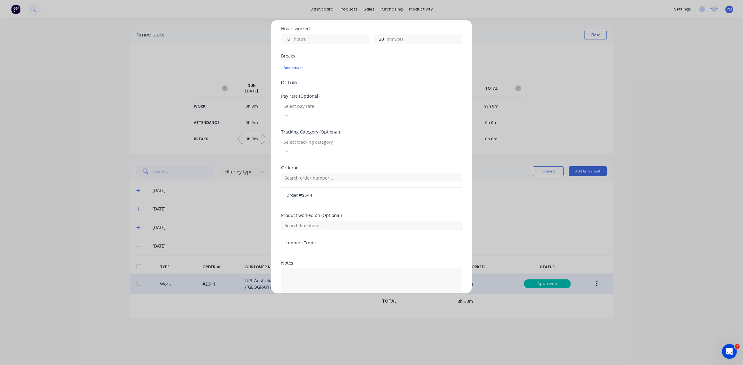
scroll to position [155, 0]
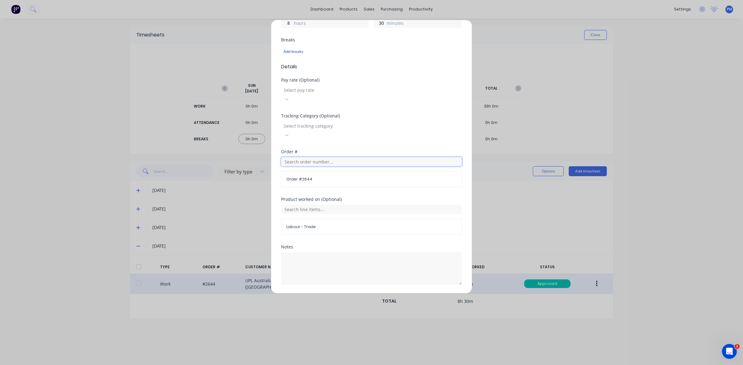
click at [306, 157] on input "text" at bounding box center [371, 161] width 181 height 9
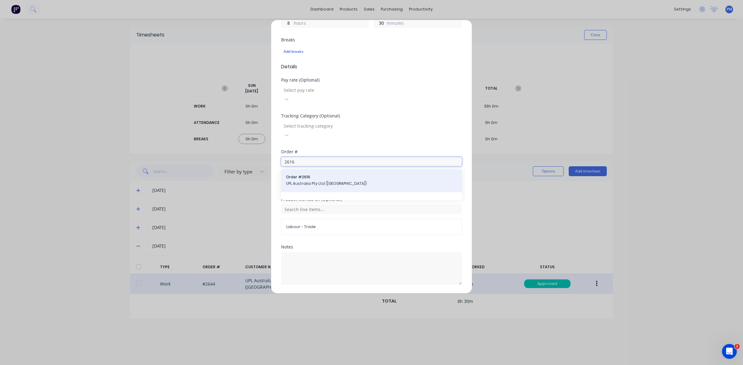
type input "2616"
click at [313, 181] on span "UPL Australia Pty Ltd ([GEOGRAPHIC_DATA])" at bounding box center [371, 184] width 171 height 6
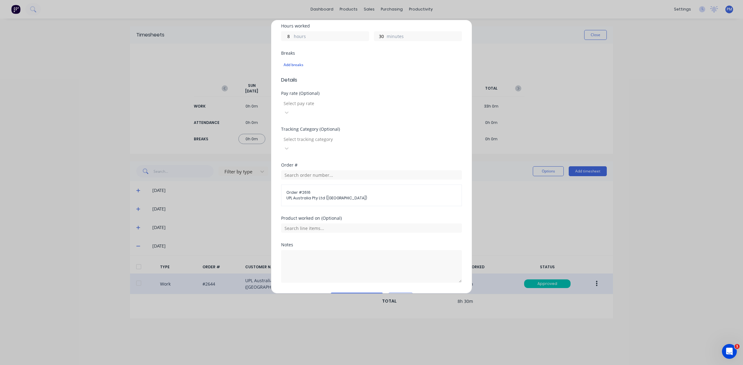
click at [352, 293] on button "Edit time tracking entry" at bounding box center [356, 298] width 53 height 10
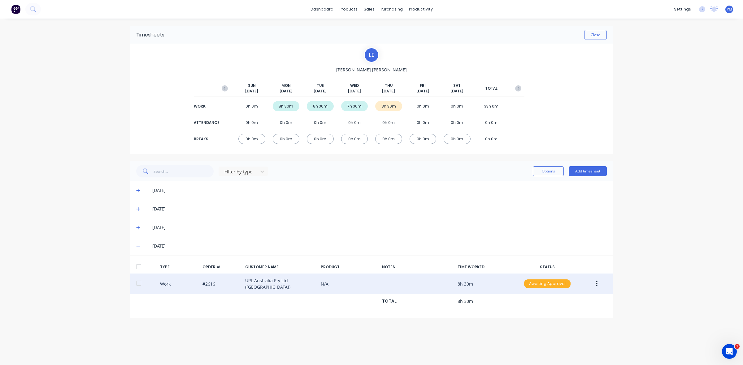
click at [558, 283] on div "Awaiting Approval" at bounding box center [547, 284] width 46 height 9
click at [539, 312] on div "Approved" at bounding box center [533, 315] width 51 height 9
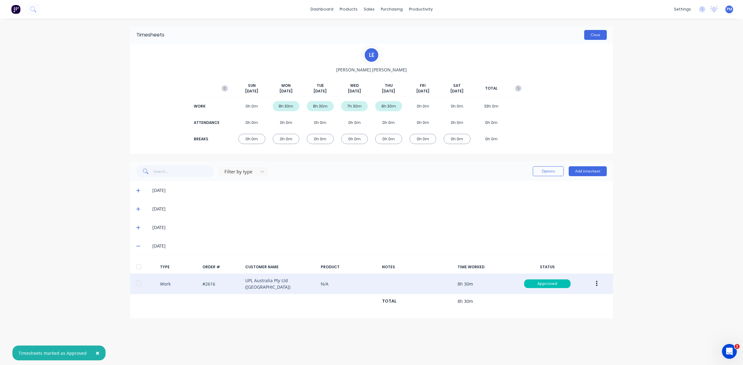
click at [598, 35] on button "Close" at bounding box center [595, 35] width 23 height 10
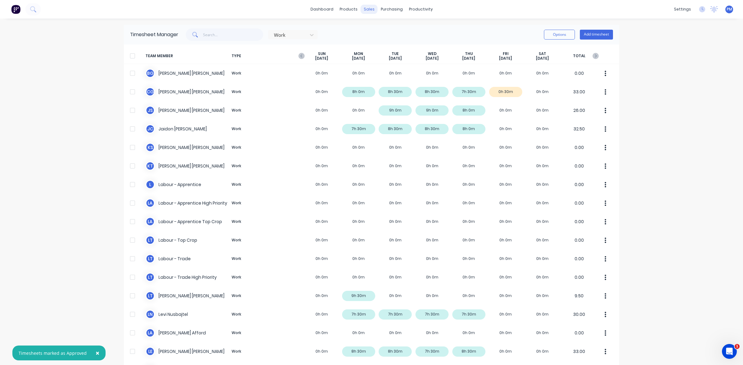
click at [367, 10] on div "sales" at bounding box center [368, 9] width 17 height 9
click at [380, 27] on div "Sales Orders" at bounding box center [388, 30] width 25 height 6
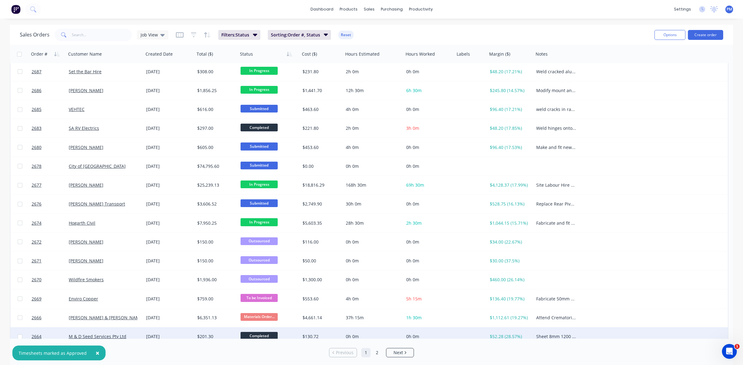
scroll to position [193, 0]
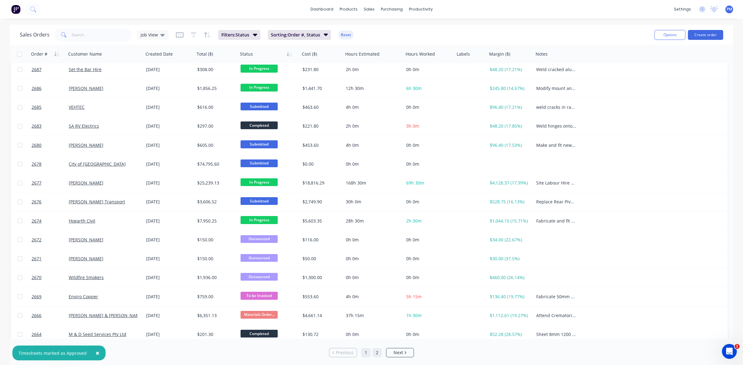
click at [378, 348] on link "2" at bounding box center [376, 352] width 9 height 9
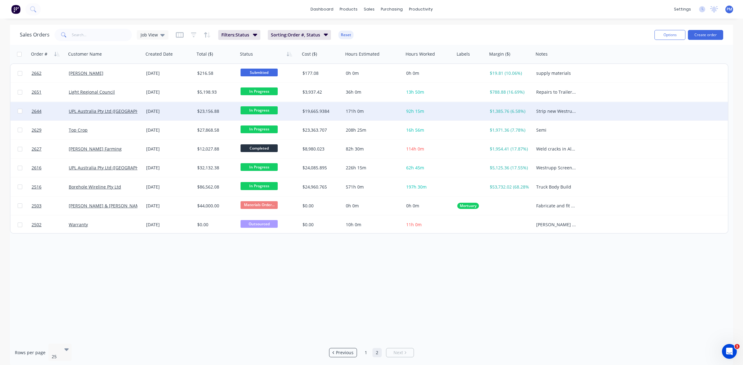
click at [180, 111] on div "[DATE]" at bounding box center [169, 111] width 46 height 6
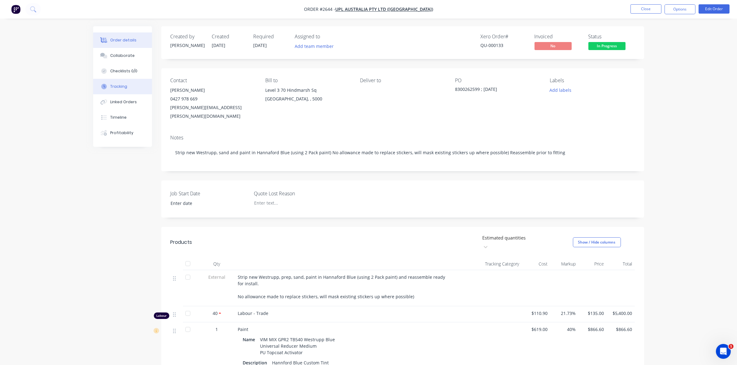
click at [116, 84] on div "Tracking" at bounding box center [118, 87] width 17 height 6
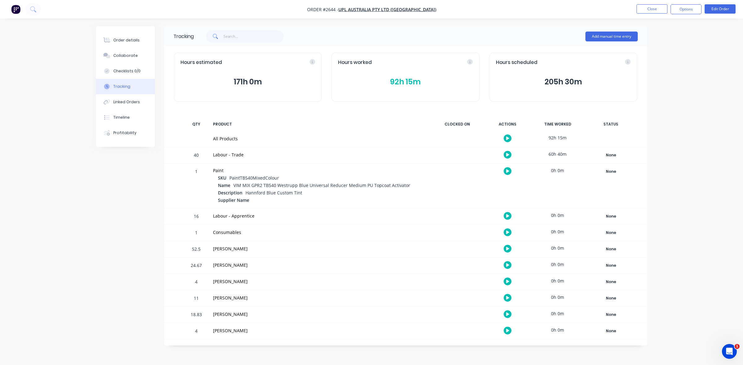
click at [401, 80] on button "92h 15m" at bounding box center [405, 82] width 135 height 12
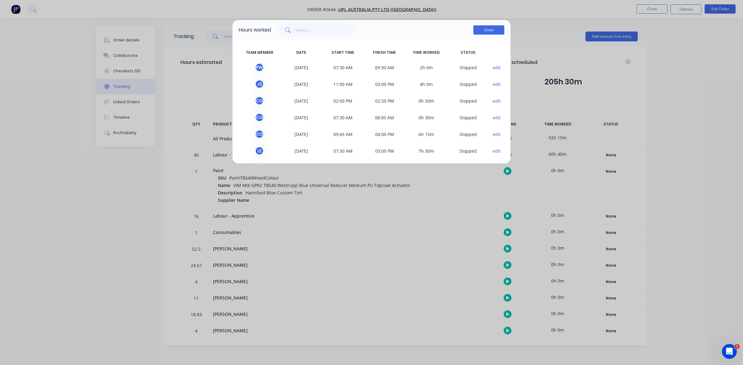
click at [487, 32] on button "Close" at bounding box center [488, 29] width 31 height 9
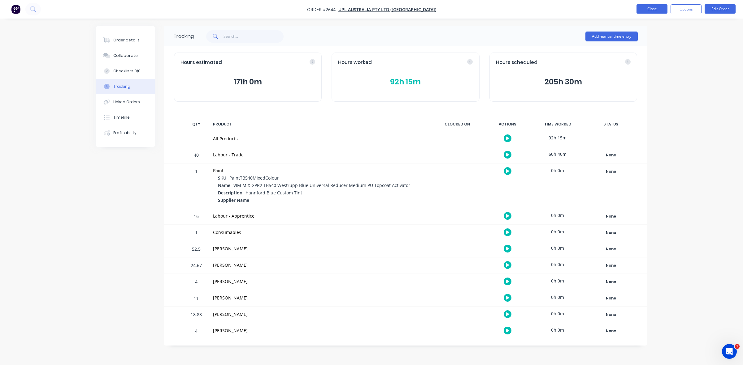
click at [649, 8] on button "Close" at bounding box center [651, 8] width 31 height 9
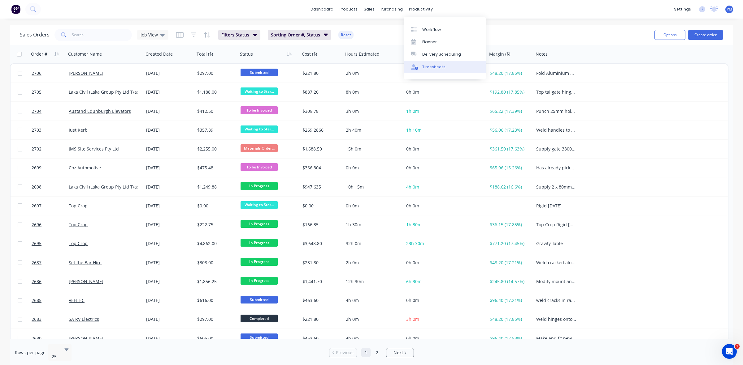
click at [429, 68] on div "Timesheets" at bounding box center [433, 67] width 23 height 6
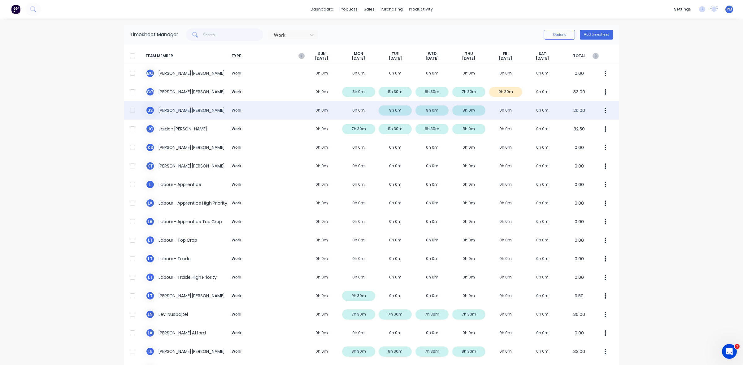
click at [432, 112] on div "J S Jacob Swann Work 0h 0m 0h 0m 9h 0m 9h 0m 8h 0m 0h 0m 0h 0m 26.00" at bounding box center [371, 110] width 495 height 19
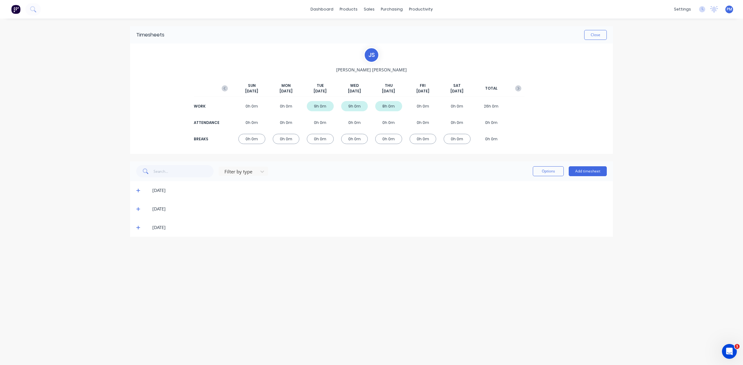
click at [137, 209] on icon at bounding box center [138, 209] width 4 height 4
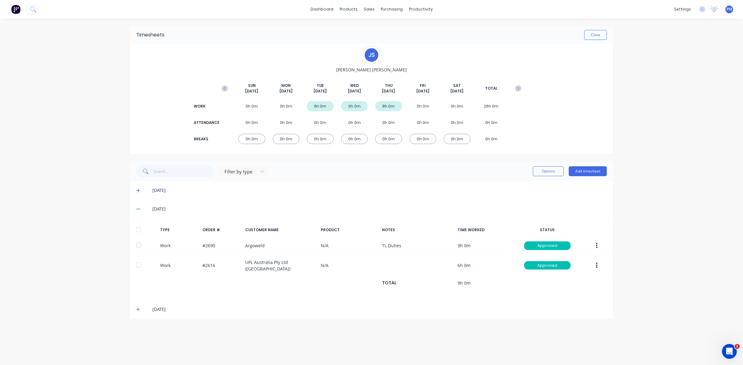
click at [138, 211] on icon at bounding box center [138, 209] width 4 height 4
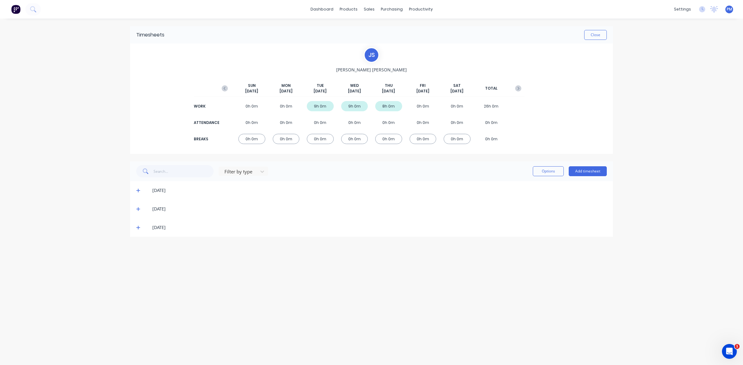
click at [138, 228] on icon at bounding box center [138, 228] width 4 height 4
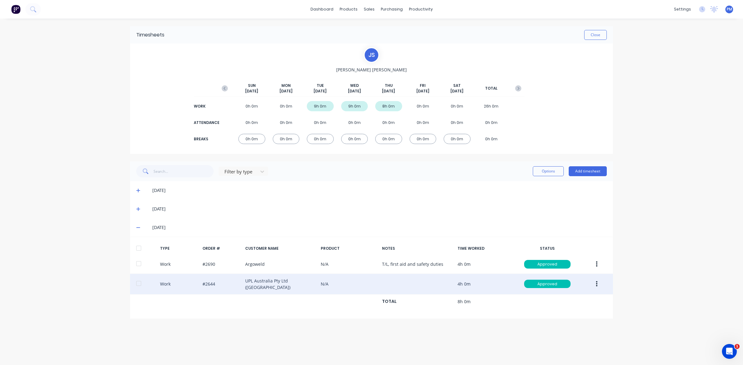
click at [596, 285] on icon "button" at bounding box center [597, 284] width 2 height 6
click at [558, 260] on div "Edit" at bounding box center [574, 260] width 48 height 9
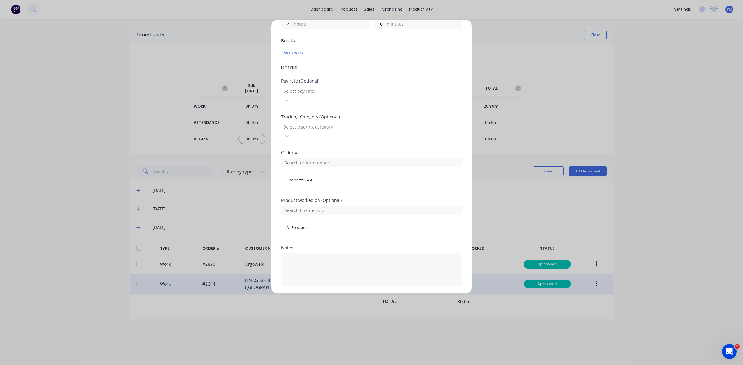
scroll to position [155, 0]
click at [317, 157] on input "text" at bounding box center [371, 161] width 181 height 9
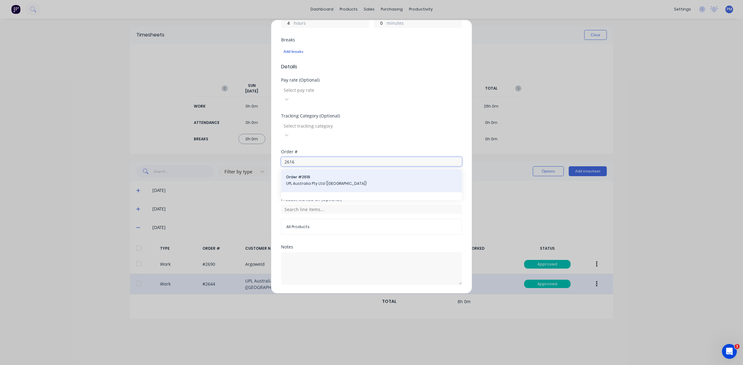
type input "2616"
click at [308, 174] on span "Order # 2616" at bounding box center [371, 177] width 171 height 6
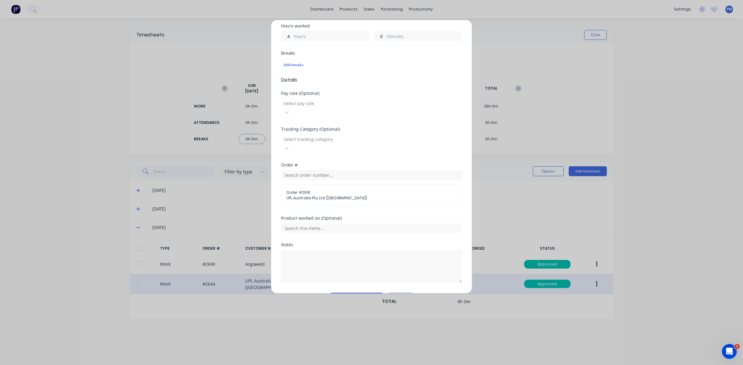
click at [342, 293] on button "Edit time tracking entry" at bounding box center [356, 298] width 53 height 10
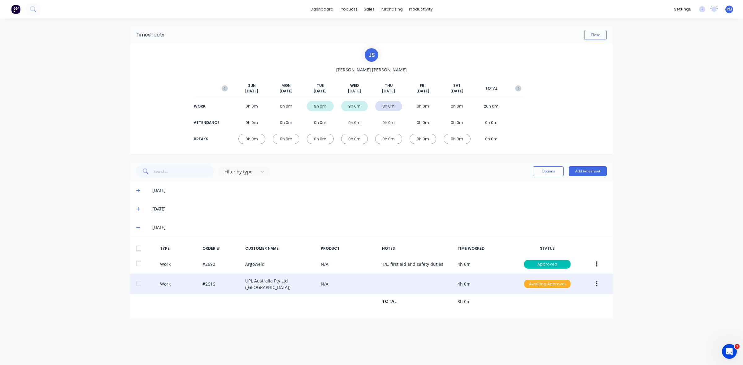
click at [539, 285] on div "Awaiting Approval" at bounding box center [547, 284] width 46 height 9
click at [540, 314] on div "Approved" at bounding box center [533, 315] width 51 height 9
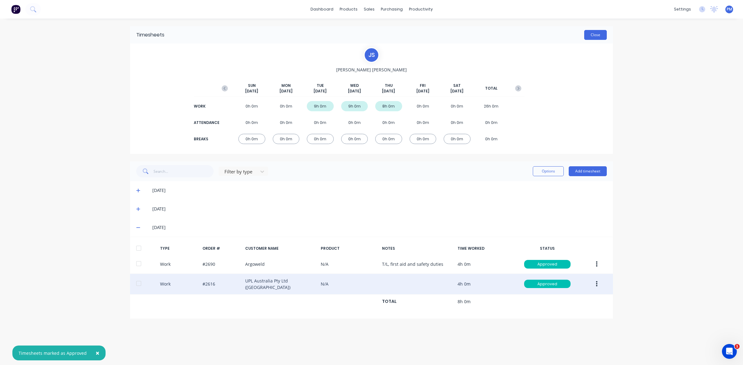
click at [595, 30] on button "Close" at bounding box center [595, 35] width 23 height 10
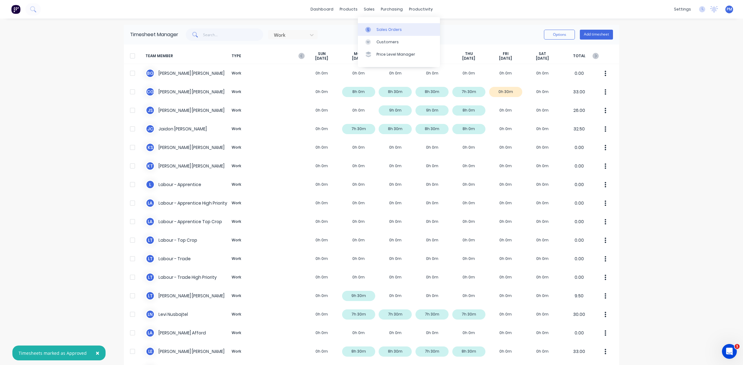
click at [381, 25] on link "Sales Orders" at bounding box center [399, 29] width 82 height 12
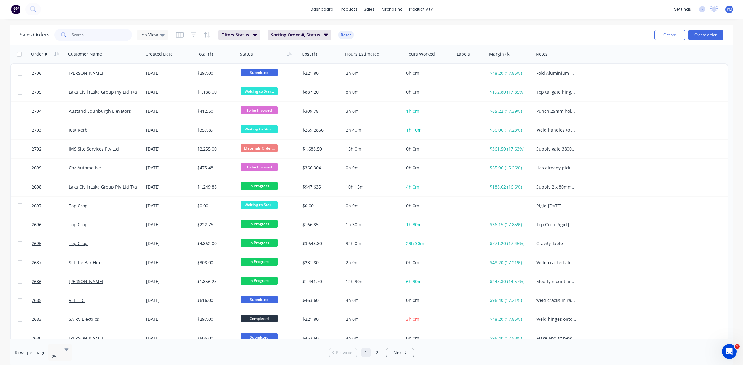
click at [94, 36] on input "text" at bounding box center [102, 35] width 60 height 12
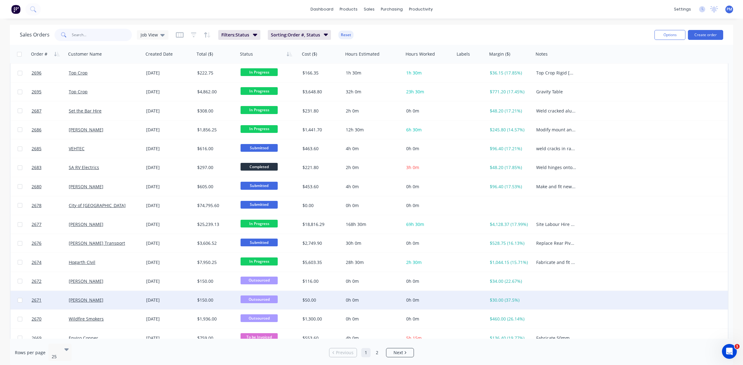
scroll to position [155, 0]
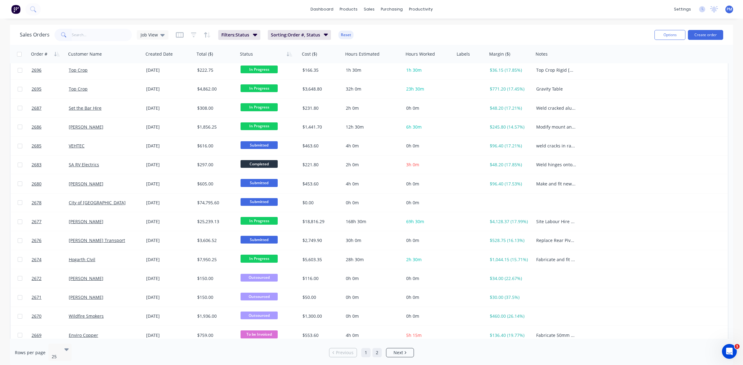
click at [377, 350] on link "2" at bounding box center [376, 352] width 9 height 9
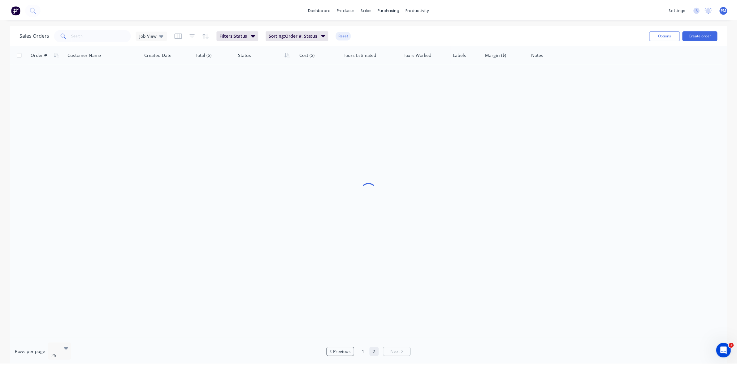
scroll to position [0, 0]
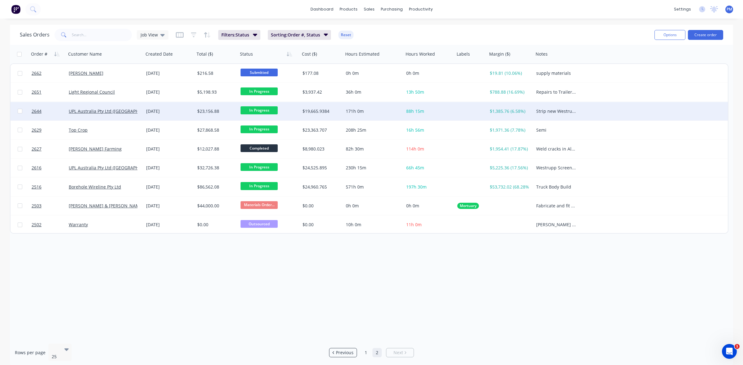
click at [189, 116] on div "[DATE]" at bounding box center [169, 111] width 51 height 19
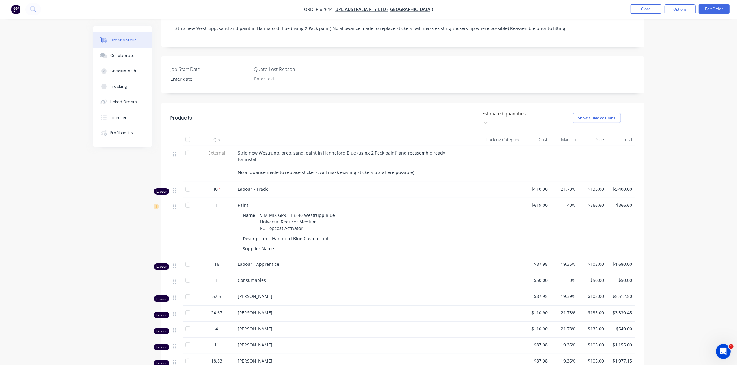
scroll to position [101, 0]
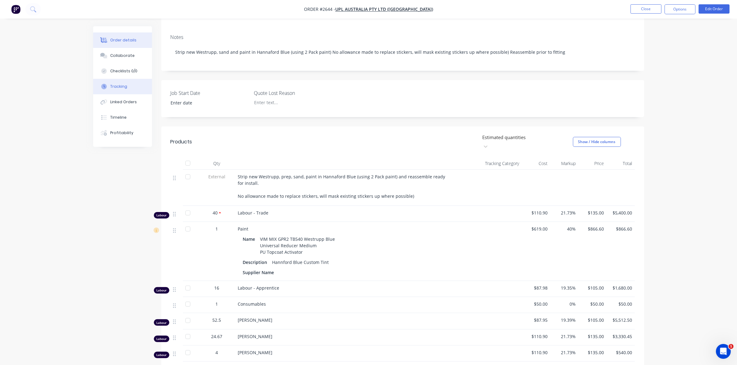
click at [121, 83] on button "Tracking" at bounding box center [122, 86] width 59 height 15
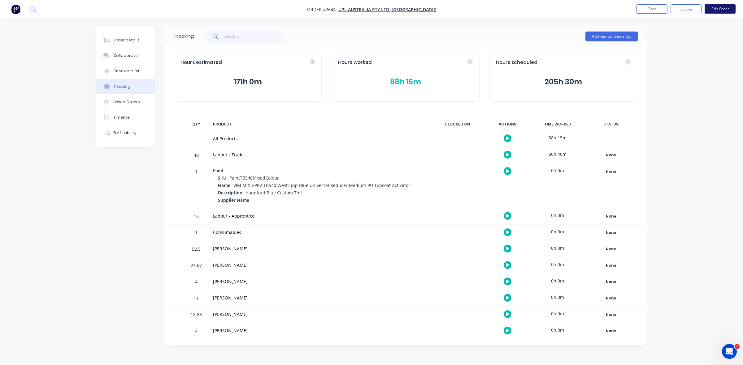
click at [712, 10] on button "Edit Order" at bounding box center [719, 8] width 31 height 9
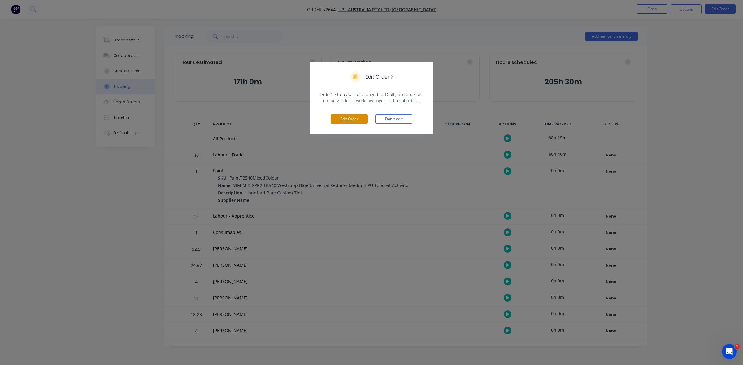
click at [358, 118] on button "Edit Order" at bounding box center [348, 118] width 37 height 9
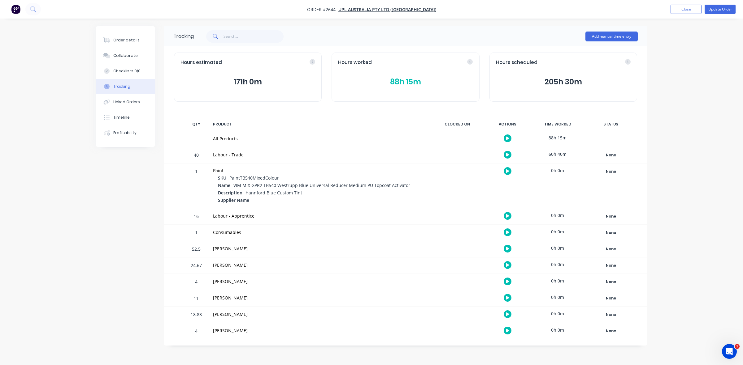
click at [203, 153] on div "40" at bounding box center [196, 155] width 19 height 15
click at [127, 39] on div "Order details" at bounding box center [126, 40] width 26 height 6
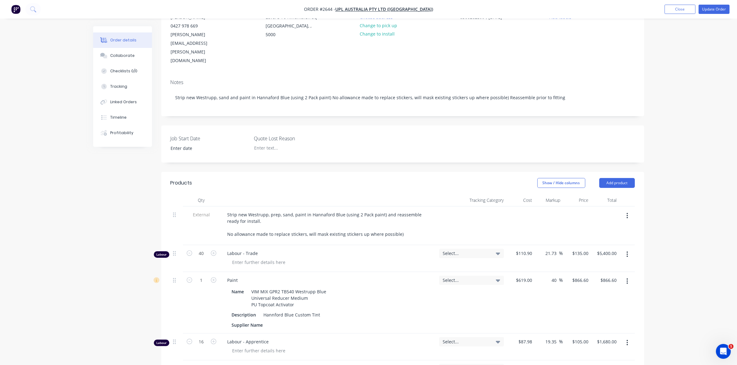
scroll to position [77, 0]
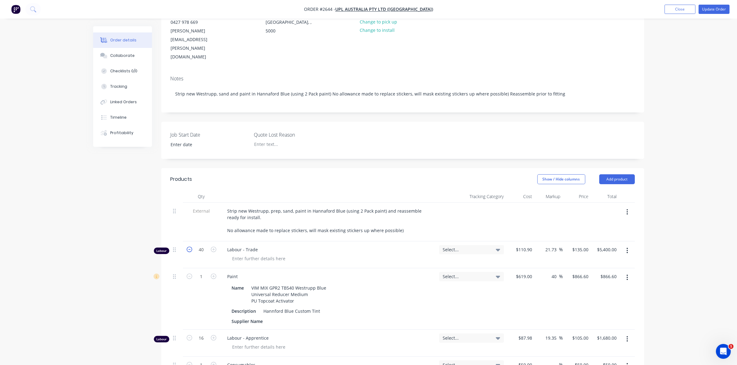
click at [189, 247] on icon "button" at bounding box center [190, 250] width 6 height 6
type input "39"
type input "$5,265.00"
click at [189, 247] on icon "button" at bounding box center [190, 250] width 6 height 6
type input "38"
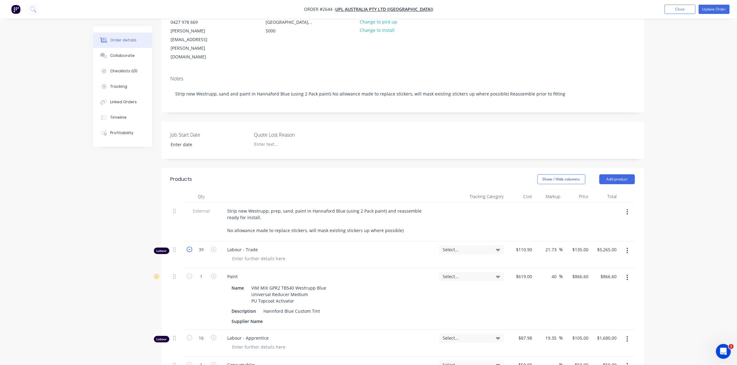
type input "$5,130.00"
click at [712, 10] on button "Update Order" at bounding box center [713, 9] width 31 height 9
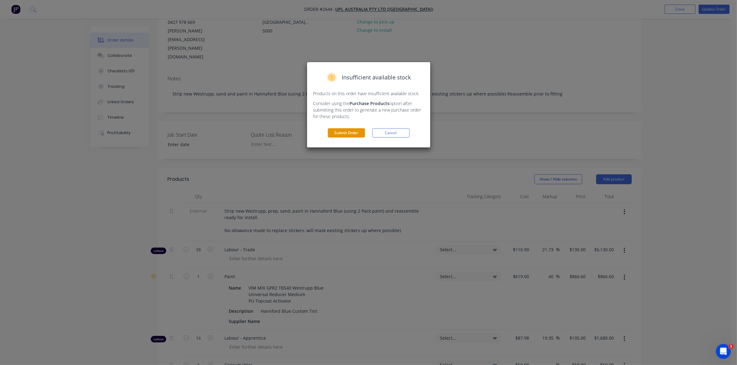
click at [347, 131] on button "Submit Order" at bounding box center [346, 132] width 37 height 9
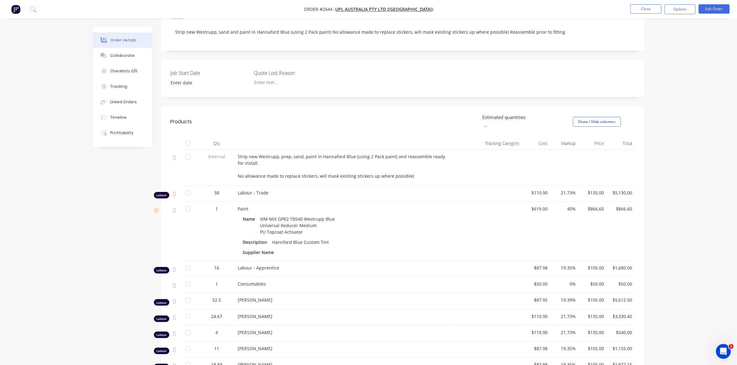
scroll to position [116, 0]
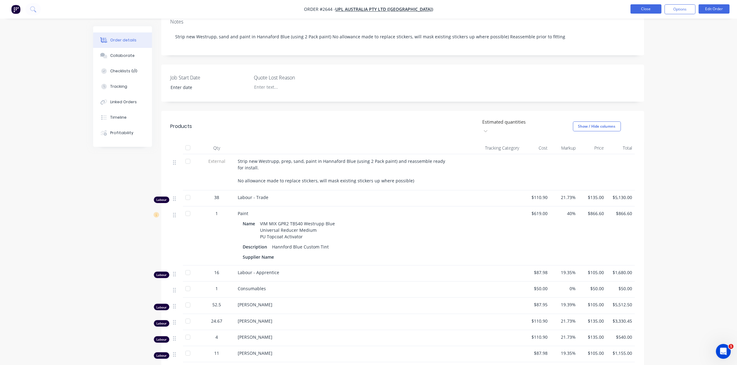
click at [650, 7] on button "Close" at bounding box center [645, 8] width 31 height 9
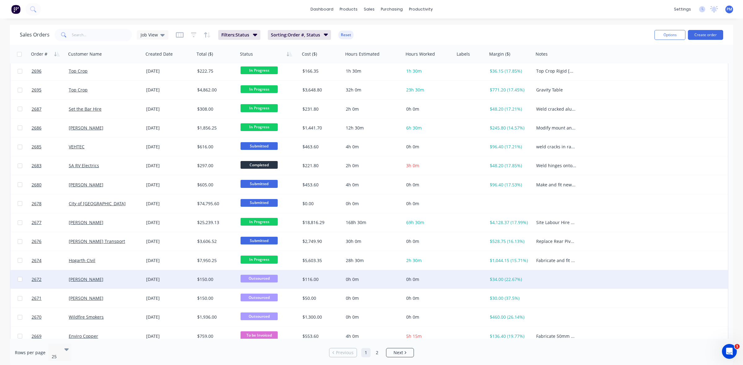
scroll to position [198, 0]
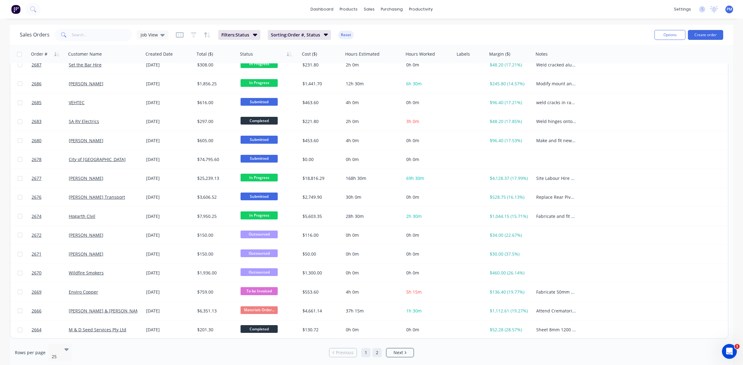
click at [373, 350] on link "2" at bounding box center [376, 352] width 9 height 9
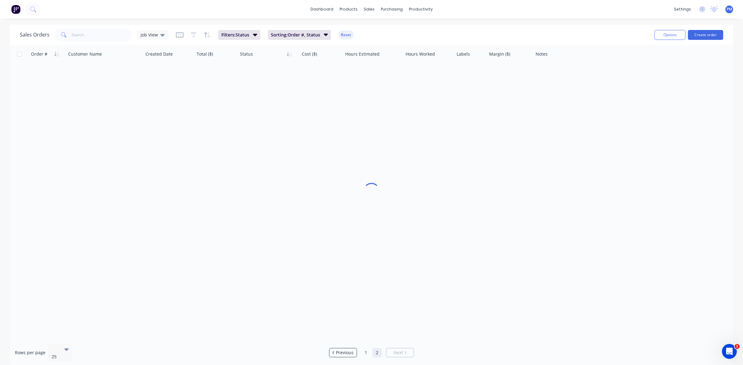
scroll to position [0, 0]
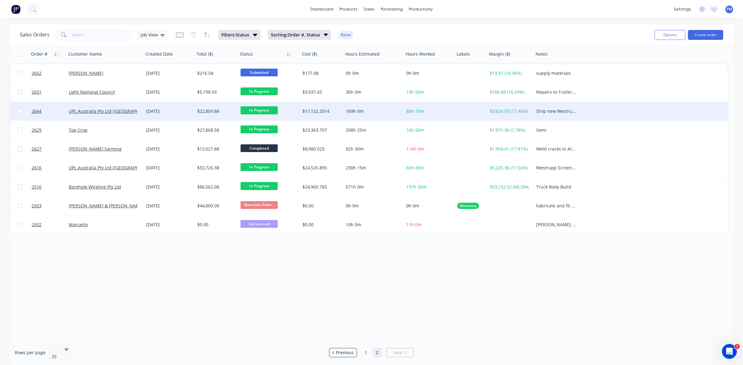
click at [250, 110] on span "In Progress" at bounding box center [258, 110] width 37 height 8
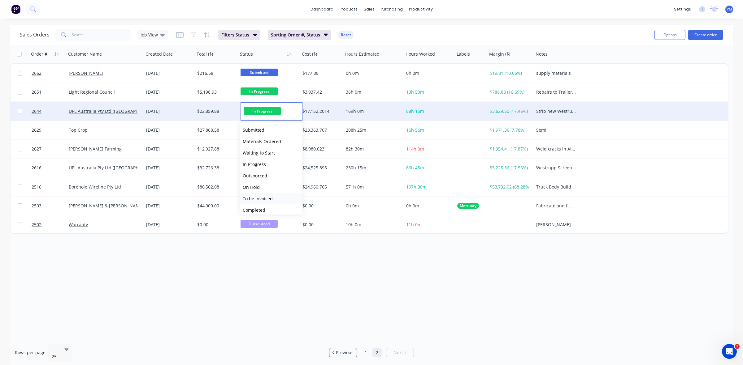
click at [257, 200] on span "To be Invoiced" at bounding box center [258, 199] width 30 height 6
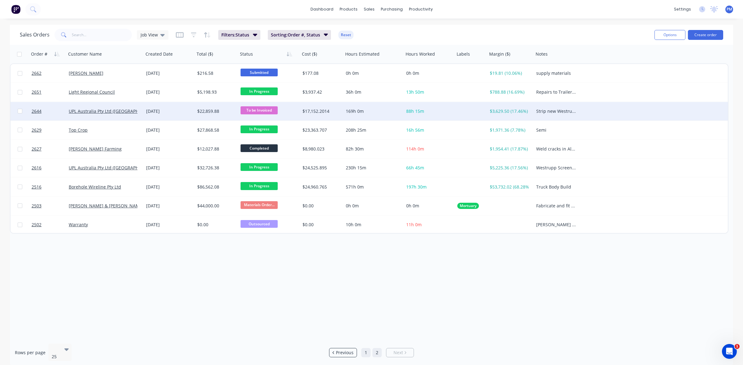
click at [367, 352] on link "1" at bounding box center [365, 352] width 9 height 9
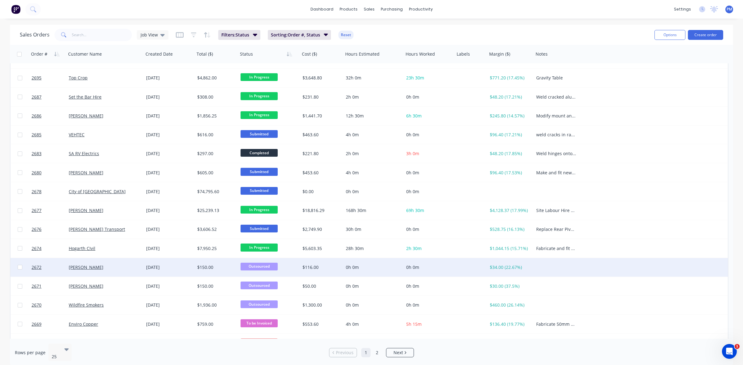
scroll to position [198, 0]
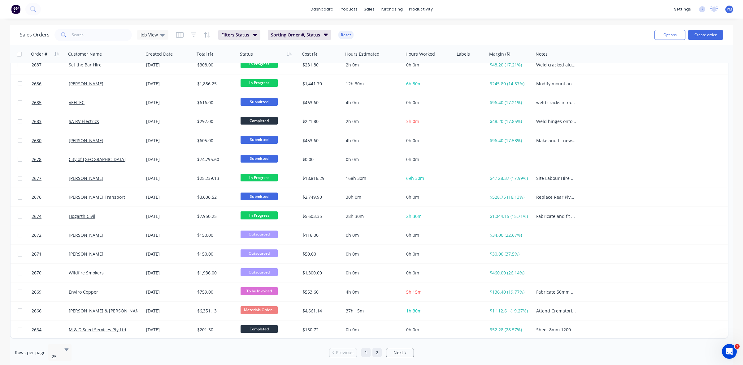
click at [375, 350] on link "2" at bounding box center [376, 352] width 9 height 9
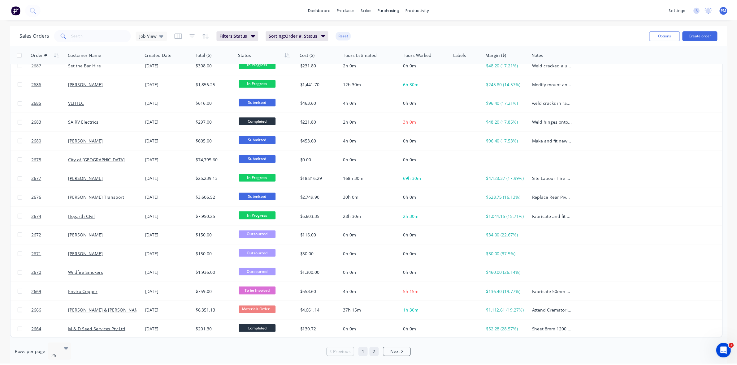
scroll to position [0, 0]
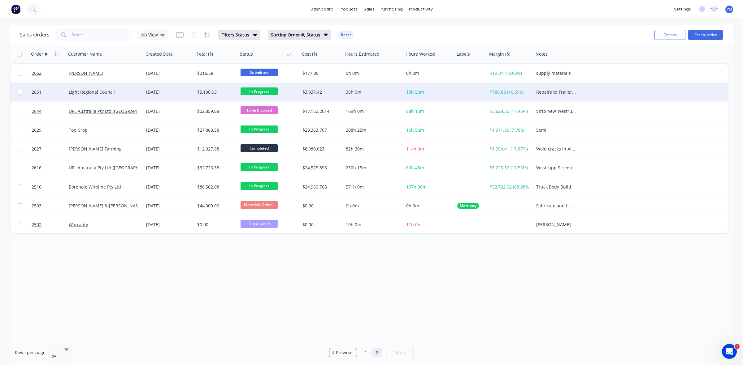
click at [127, 91] on div "Light Regional Council" at bounding box center [103, 92] width 69 height 6
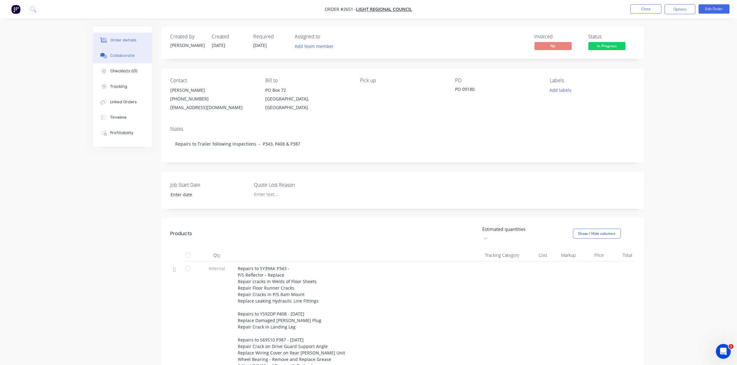
click at [113, 54] on div "Collaborate" at bounding box center [122, 56] width 24 height 6
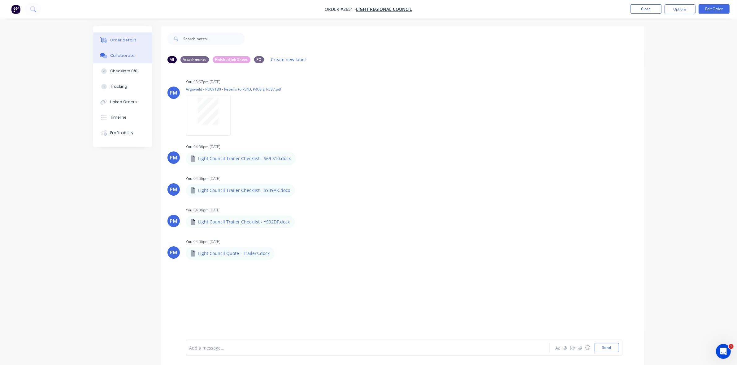
click at [123, 37] on div "Order details" at bounding box center [123, 40] width 26 height 6
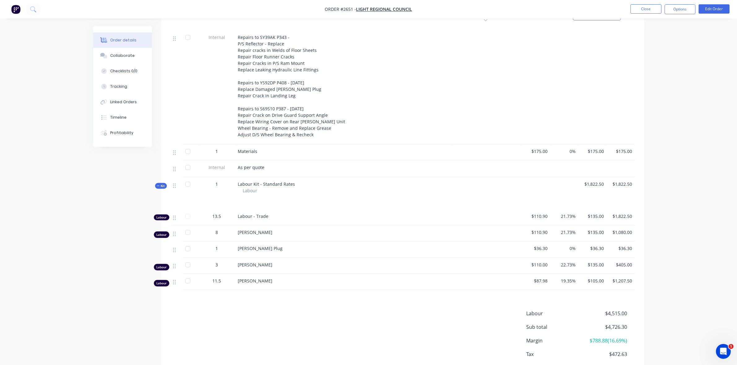
scroll to position [260, 0]
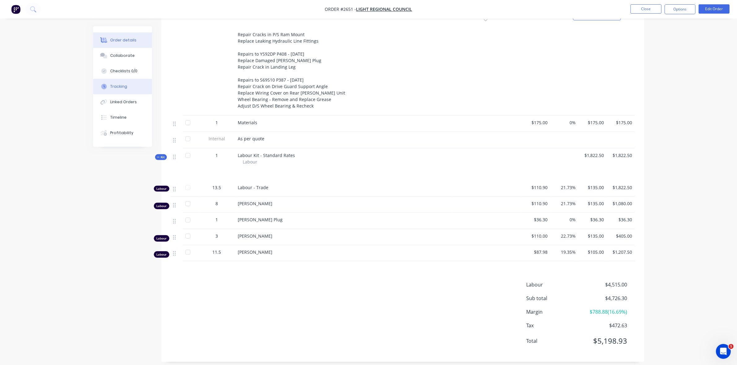
click at [119, 85] on div "Tracking" at bounding box center [118, 87] width 17 height 6
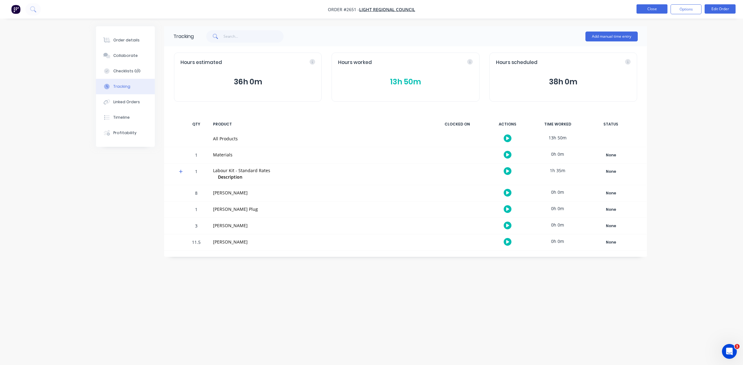
click at [650, 10] on button "Close" at bounding box center [651, 8] width 31 height 9
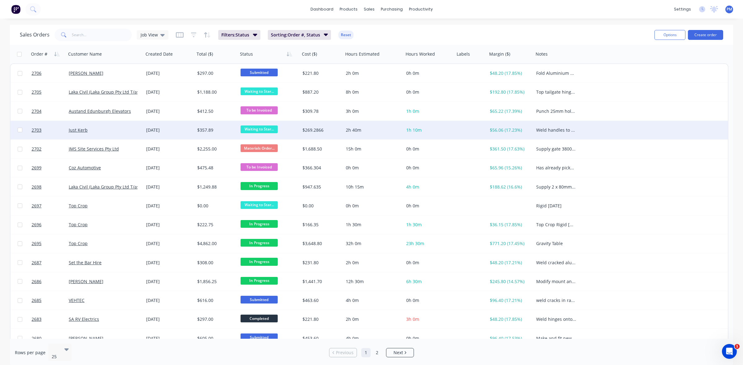
click at [119, 127] on div "Just Kerb" at bounding box center [103, 130] width 69 height 6
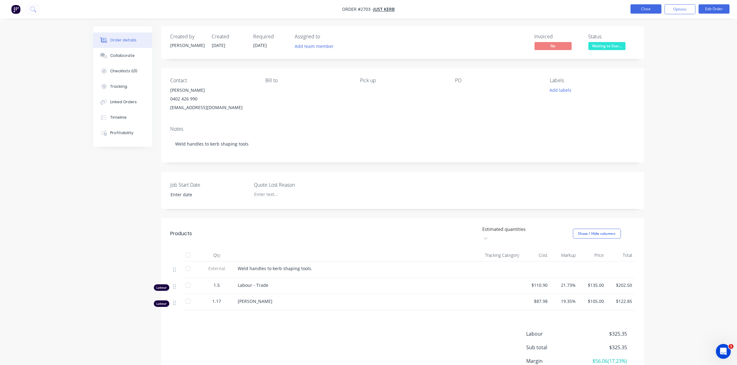
click at [645, 6] on button "Close" at bounding box center [645, 8] width 31 height 9
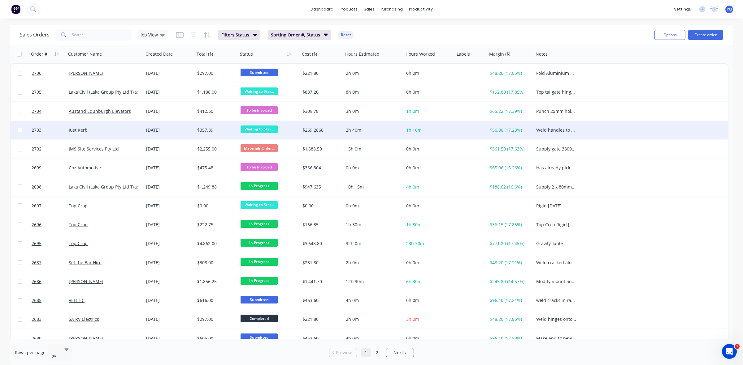
click at [129, 127] on div "Just Kerb" at bounding box center [103, 130] width 69 height 6
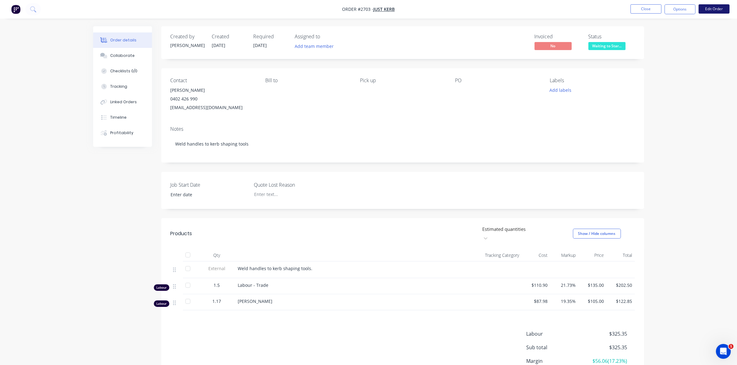
click at [714, 8] on button "Edit Order" at bounding box center [713, 8] width 31 height 9
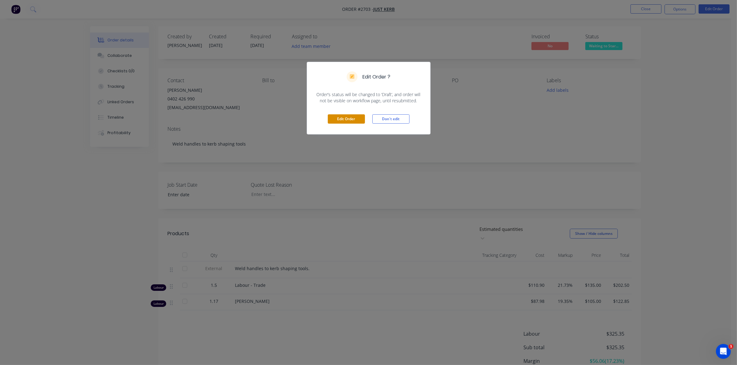
click at [348, 119] on button "Edit Order" at bounding box center [346, 118] width 37 height 9
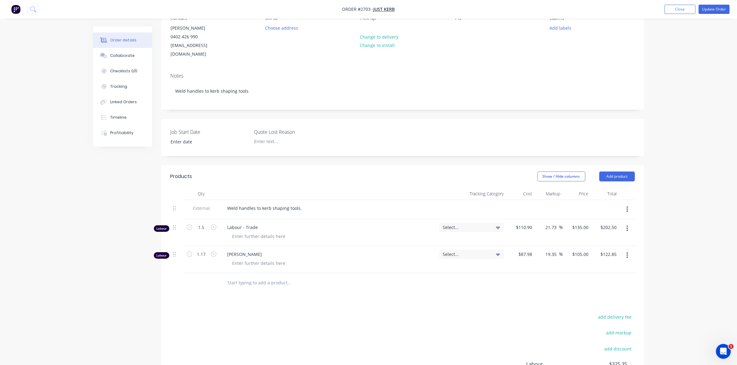
scroll to position [116, 0]
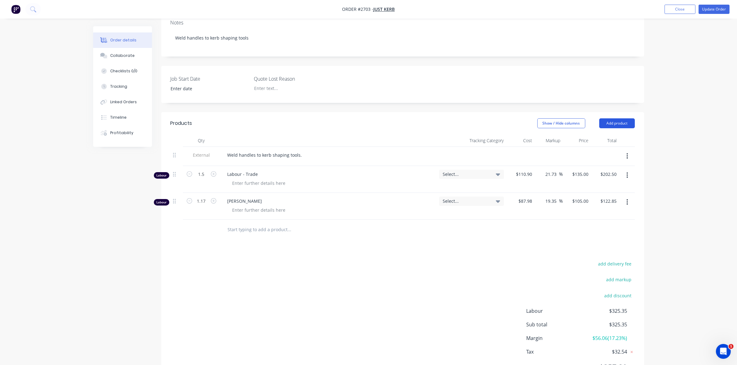
click at [612, 118] on button "Add product" at bounding box center [617, 123] width 36 height 10
click at [593, 147] on div "Basic product" at bounding box center [605, 151] width 48 height 9
click at [248, 224] on div at bounding box center [248, 228] width 52 height 9
click at [528, 224] on input at bounding box center [530, 228] width 7 height 9
type input "$10.00"
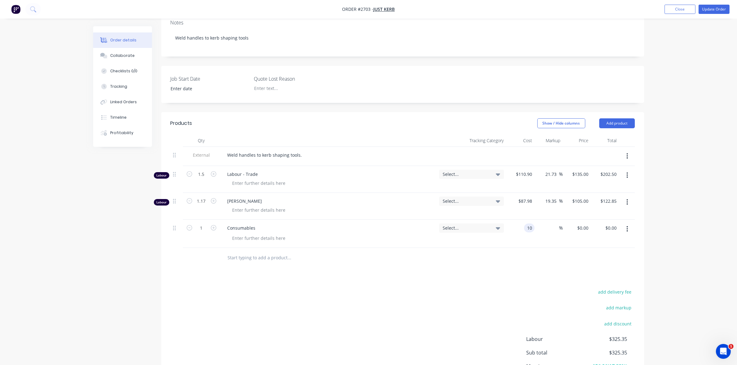
type input "$10.00"
click at [518, 229] on div "$10.00 $10.00" at bounding box center [520, 234] width 28 height 28
click at [714, 9] on button "Update Order" at bounding box center [713, 9] width 31 height 9
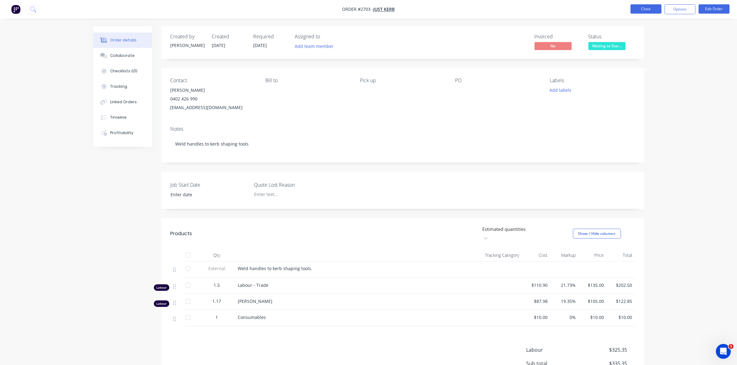
click at [644, 10] on button "Close" at bounding box center [645, 8] width 31 height 9
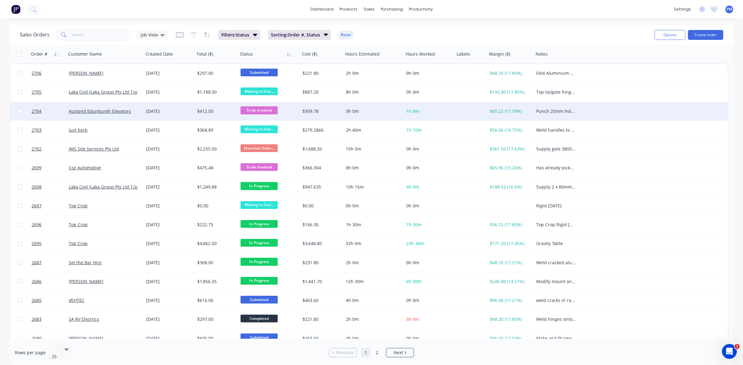
click at [183, 114] on div "[DATE]" at bounding box center [169, 111] width 51 height 19
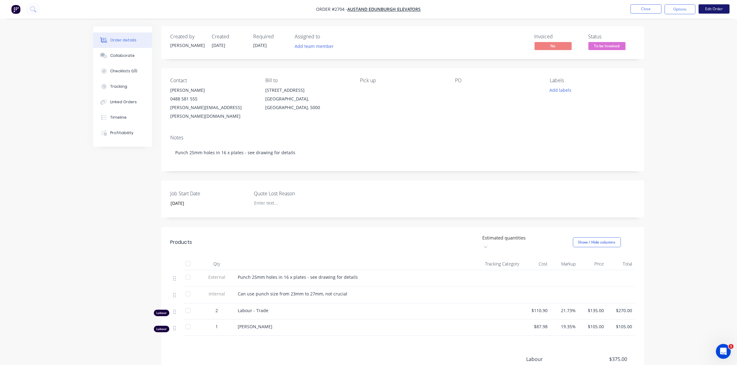
click at [713, 11] on button "Edit Order" at bounding box center [713, 8] width 31 height 9
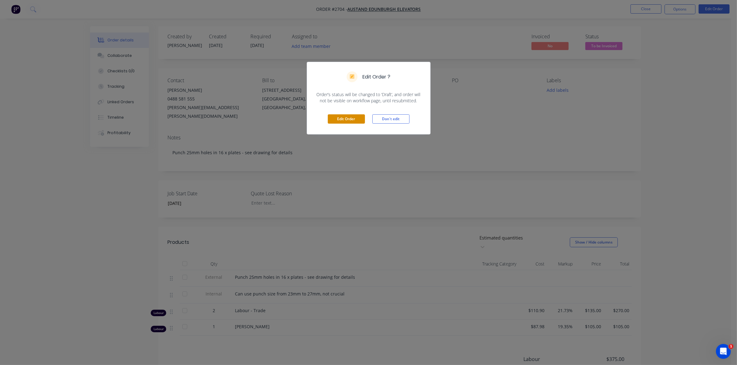
click at [336, 117] on button "Edit Order" at bounding box center [346, 118] width 37 height 9
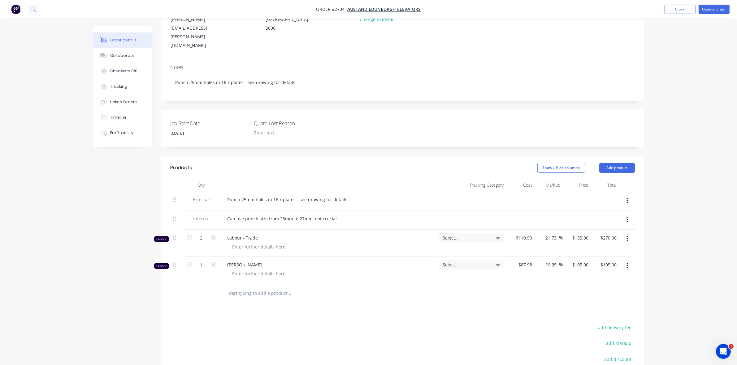
scroll to position [116, 0]
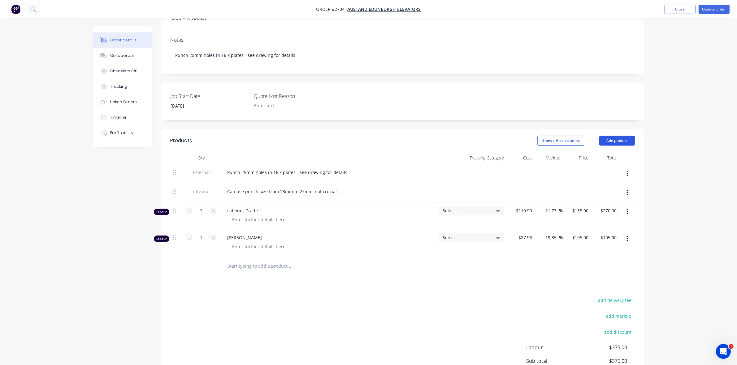
click at [617, 136] on button "Add product" at bounding box center [617, 141] width 36 height 10
click at [599, 164] on div "Basic product" at bounding box center [605, 168] width 48 height 9
click at [239, 260] on div at bounding box center [248, 264] width 52 height 9
click at [524, 260] on div "$0.00" at bounding box center [526, 264] width 17 height 9
type input "$10.00"
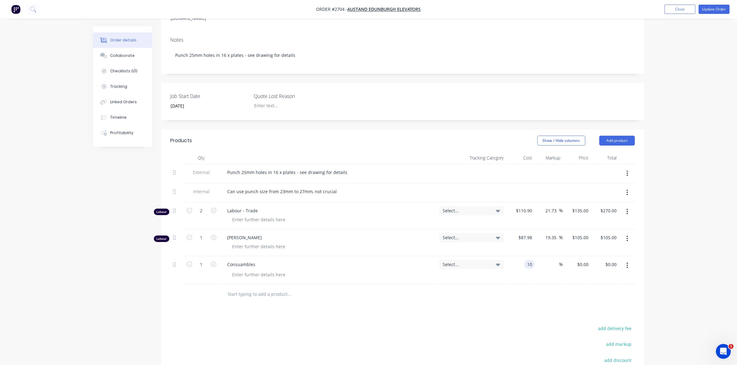
type input "$10.00"
click at [512, 285] on div at bounding box center [402, 295] width 464 height 20
click at [719, 8] on button "Update Order" at bounding box center [713, 9] width 31 height 9
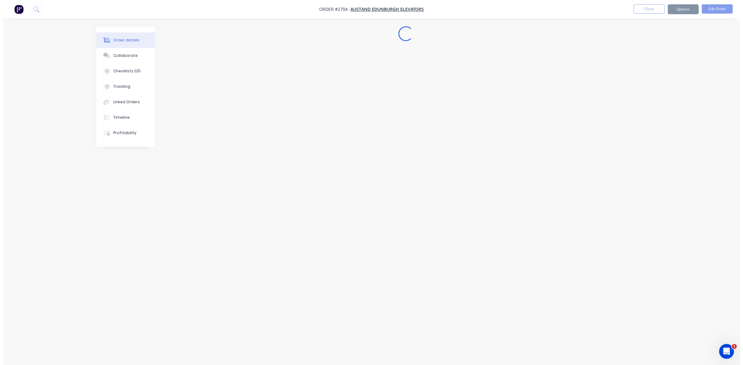
scroll to position [0, 0]
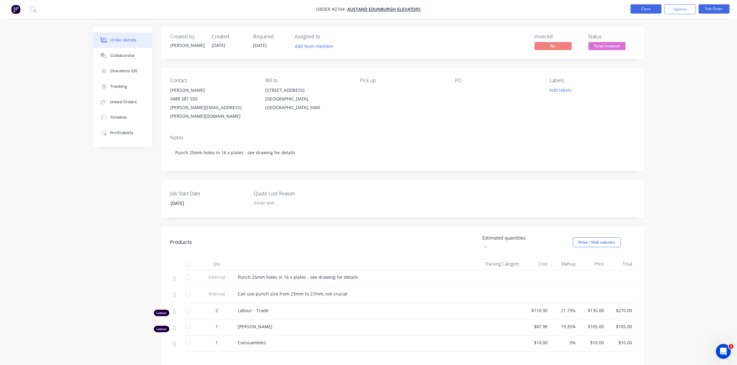
click at [645, 11] on button "Close" at bounding box center [645, 8] width 31 height 9
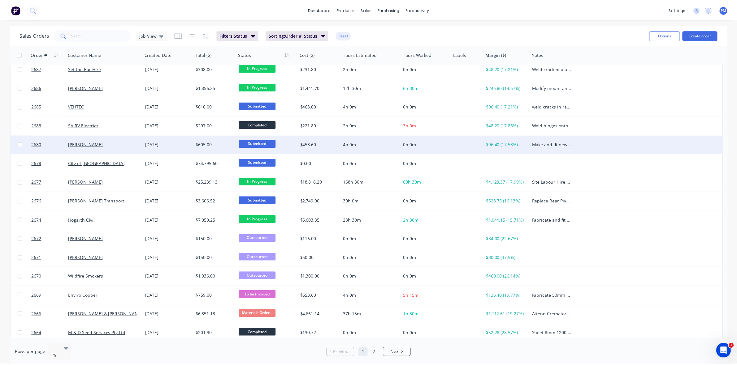
scroll to position [198, 0]
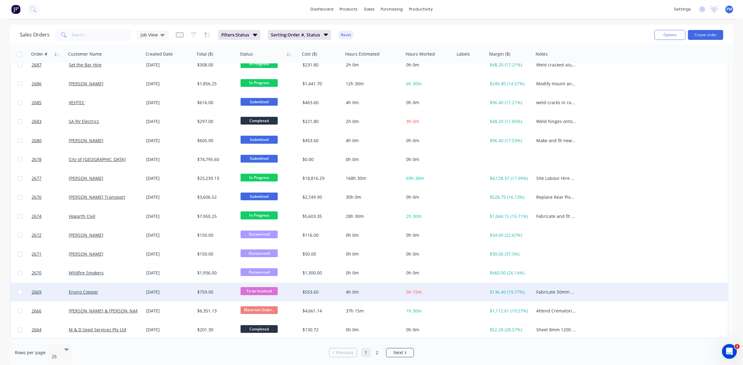
click at [125, 294] on div "Enviro Copper" at bounding box center [103, 292] width 69 height 6
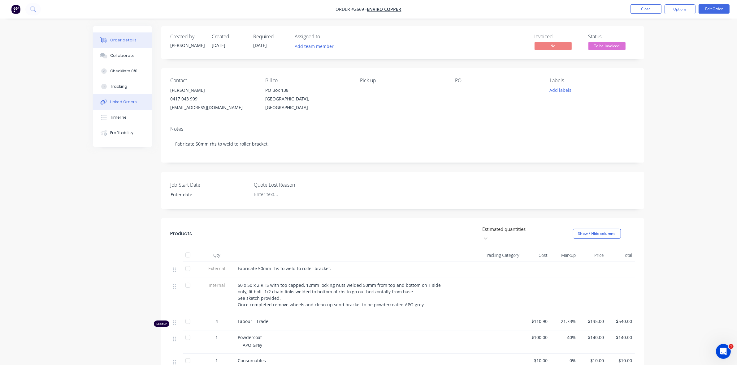
click at [122, 102] on div "Linked Orders" at bounding box center [123, 102] width 27 height 6
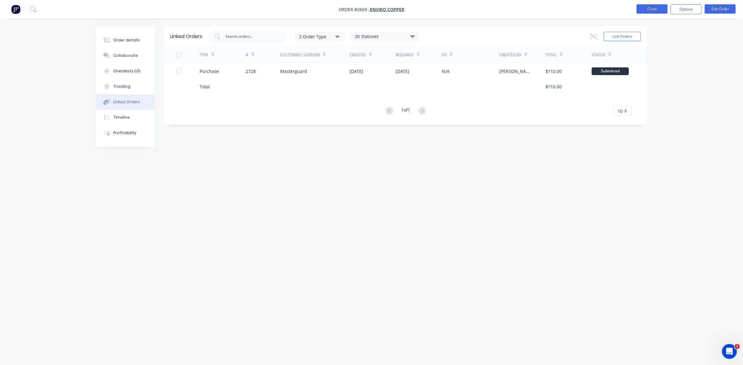
click at [646, 10] on button "Close" at bounding box center [651, 8] width 31 height 9
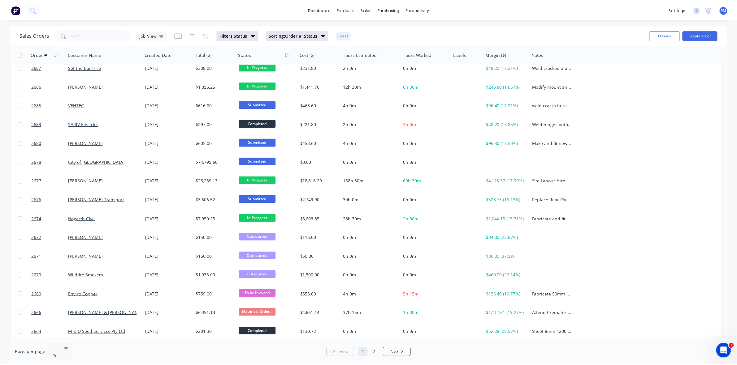
scroll to position [198, 0]
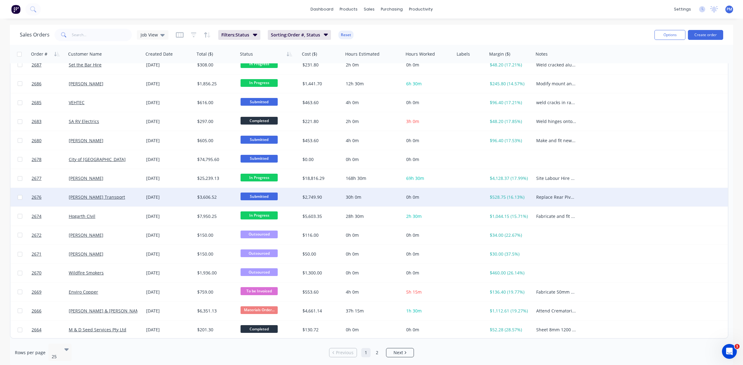
click at [126, 195] on div "[PERSON_NAME] Transport" at bounding box center [103, 197] width 69 height 6
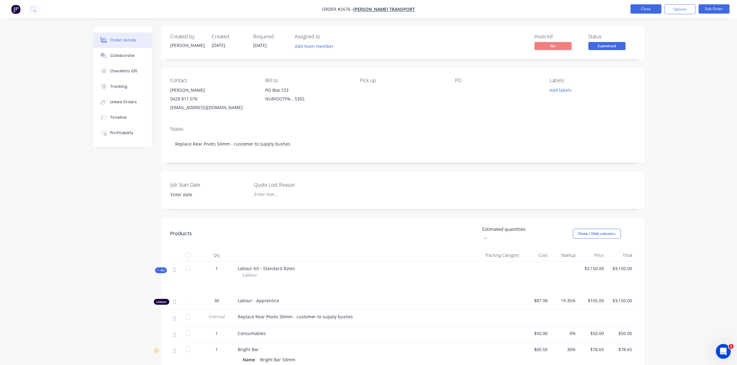
click at [646, 8] on button "Close" at bounding box center [645, 8] width 31 height 9
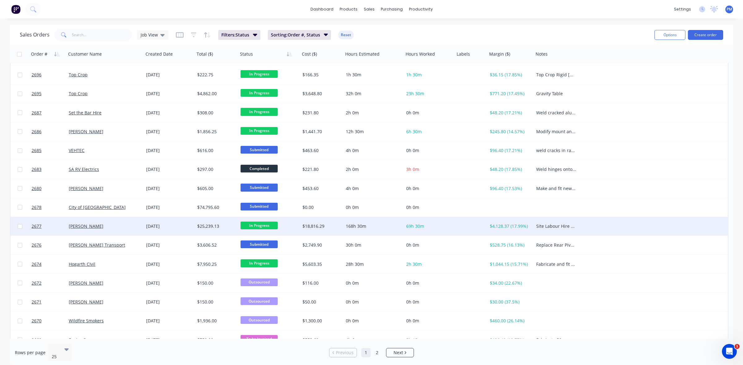
scroll to position [193, 0]
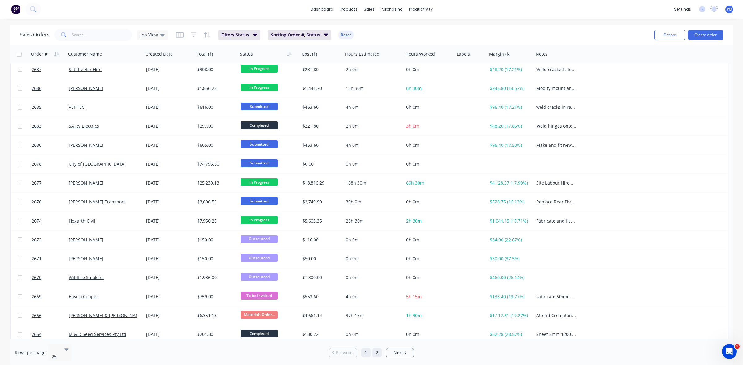
click at [378, 351] on link "2" at bounding box center [376, 352] width 9 height 9
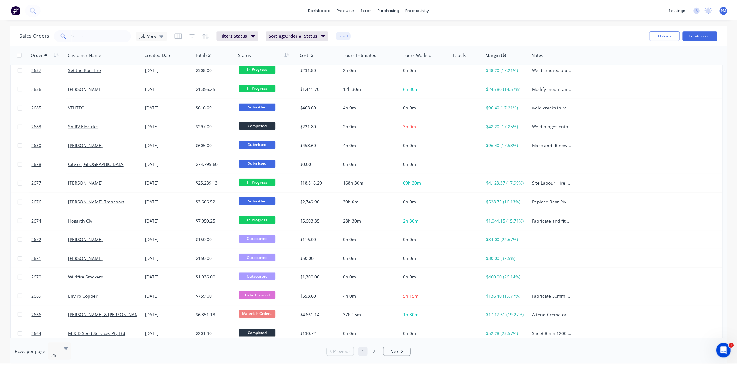
scroll to position [0, 0]
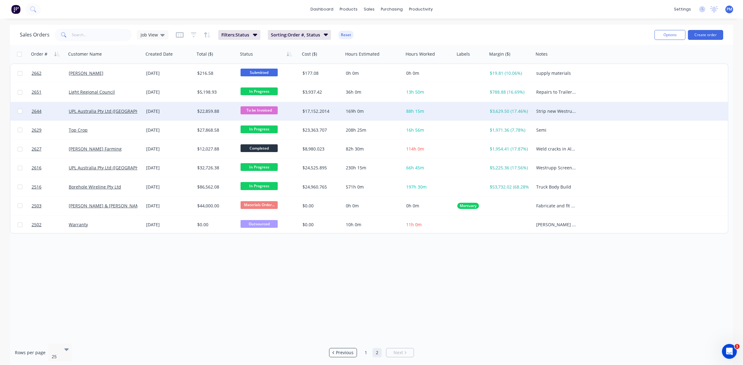
click at [182, 112] on div "[DATE]" at bounding box center [169, 111] width 46 height 6
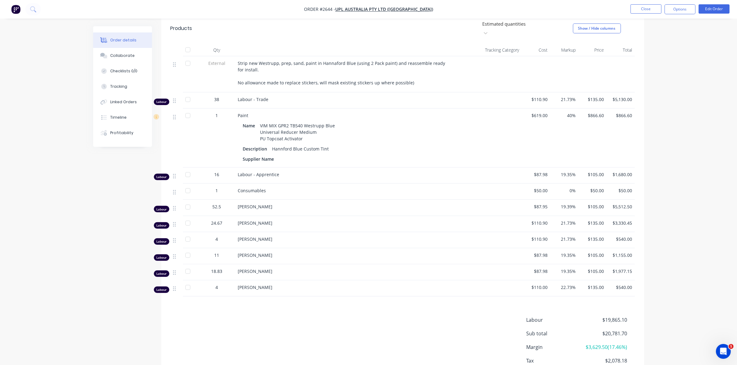
scroll to position [232, 0]
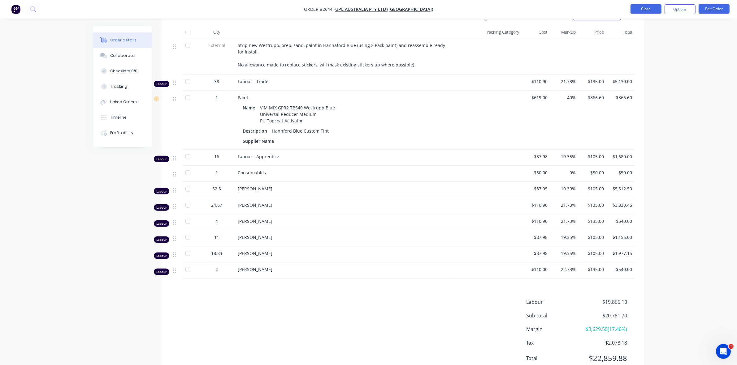
click at [653, 10] on button "Close" at bounding box center [645, 8] width 31 height 9
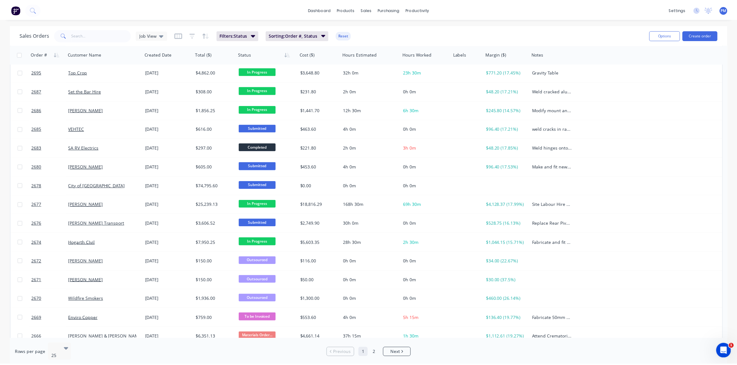
scroll to position [198, 0]
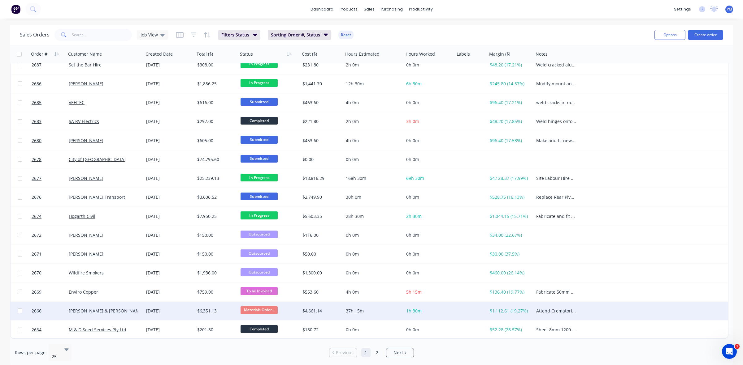
click at [186, 313] on div "[DATE]" at bounding box center [169, 311] width 46 height 6
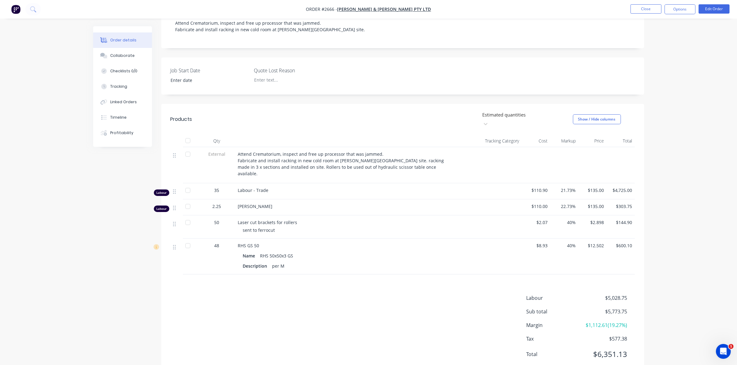
scroll to position [116, 0]
click at [123, 101] on div "Linked Orders" at bounding box center [123, 102] width 27 height 6
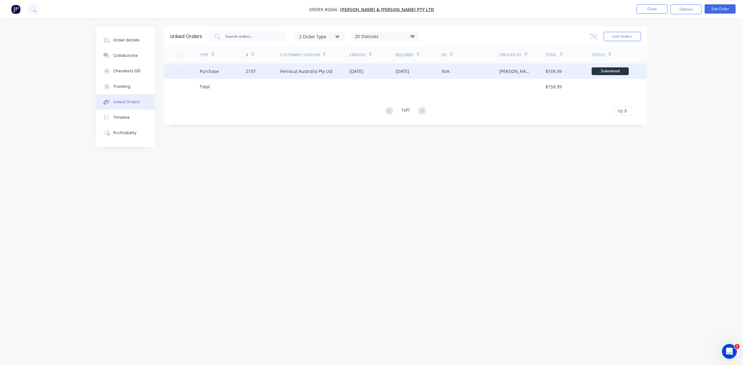
click at [265, 71] on div "2737" at bounding box center [263, 70] width 35 height 15
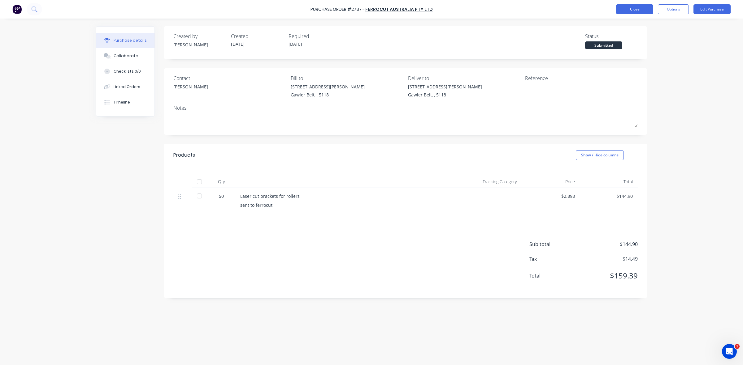
click at [622, 8] on button "Close" at bounding box center [634, 9] width 37 height 10
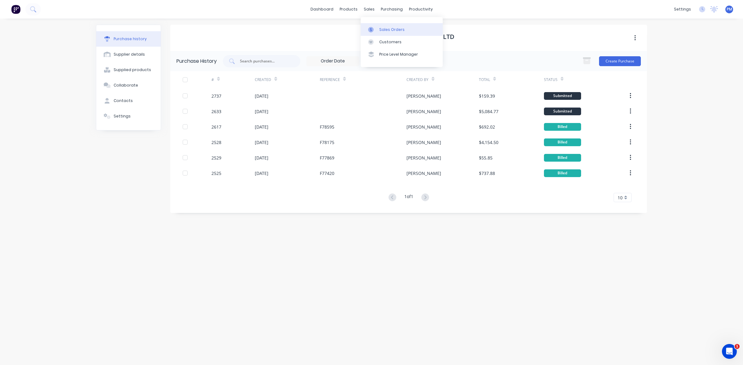
click at [387, 28] on div "Sales Orders" at bounding box center [391, 30] width 25 height 6
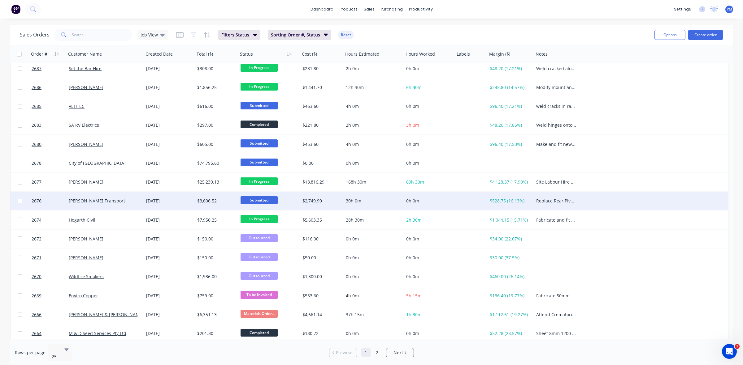
scroll to position [198, 0]
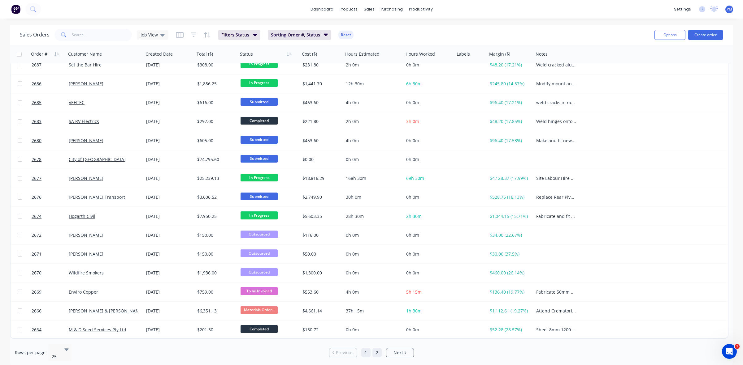
click at [379, 350] on link "2" at bounding box center [376, 352] width 9 height 9
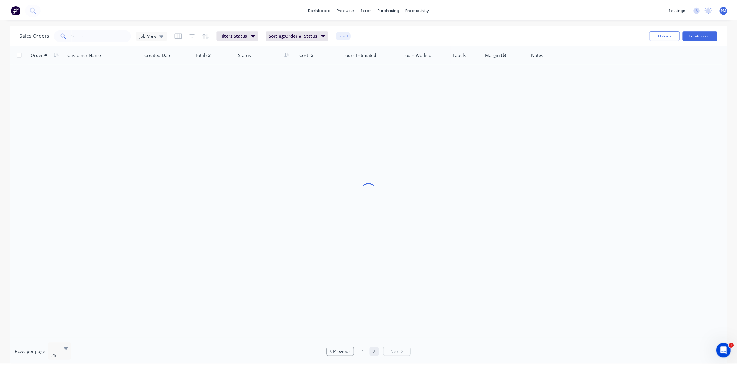
scroll to position [0, 0]
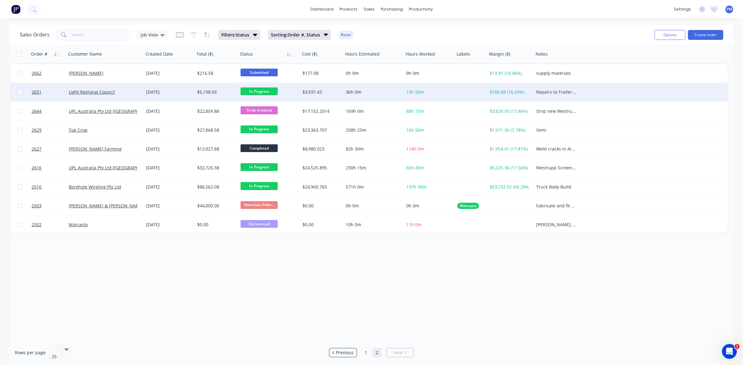
click at [184, 93] on div "[DATE]" at bounding box center [169, 92] width 46 height 6
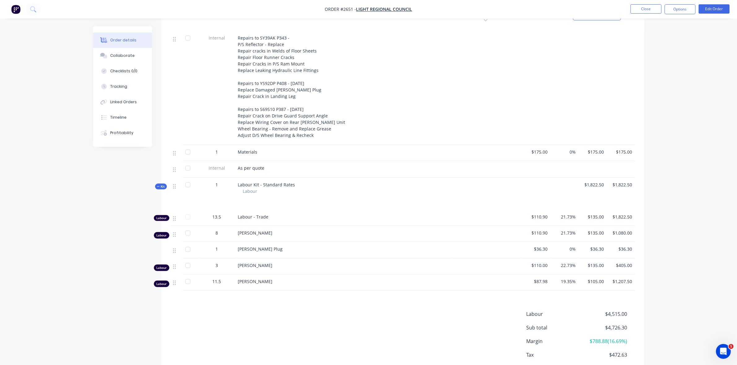
scroll to position [260, 0]
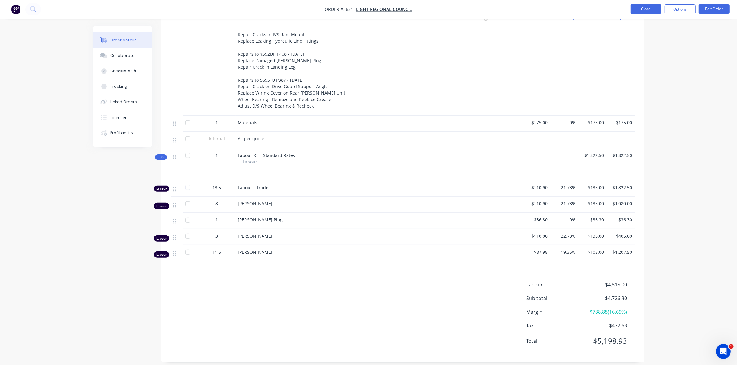
click at [652, 8] on button "Close" at bounding box center [645, 8] width 31 height 9
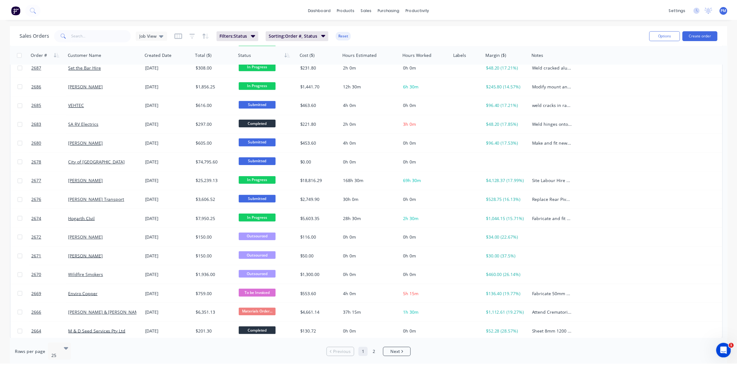
scroll to position [198, 0]
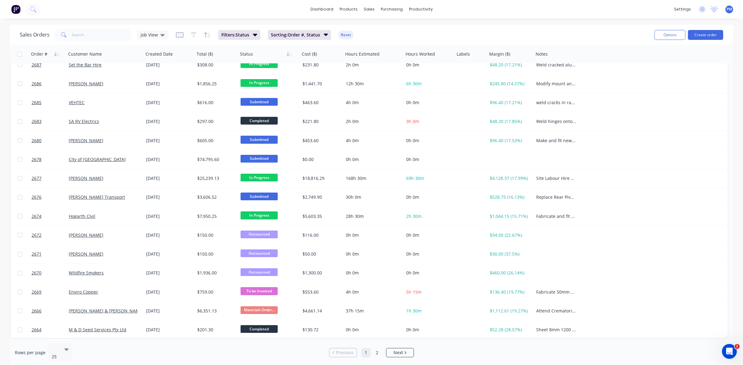
click at [114, 180] on div "[PERSON_NAME]" at bounding box center [103, 178] width 69 height 6
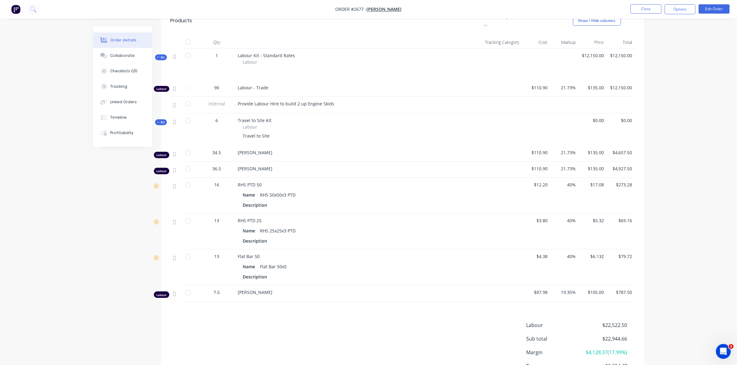
scroll to position [176, 0]
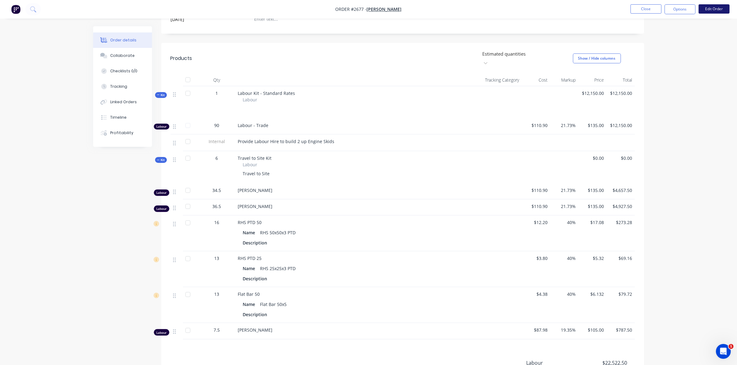
click at [718, 11] on button "Edit Order" at bounding box center [713, 8] width 31 height 9
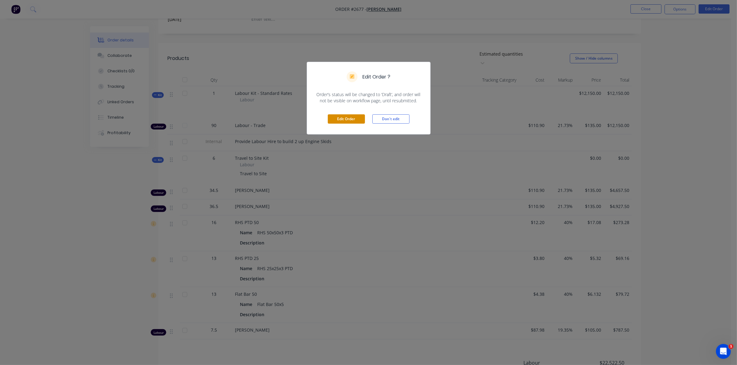
click at [350, 119] on button "Edit Order" at bounding box center [346, 118] width 37 height 9
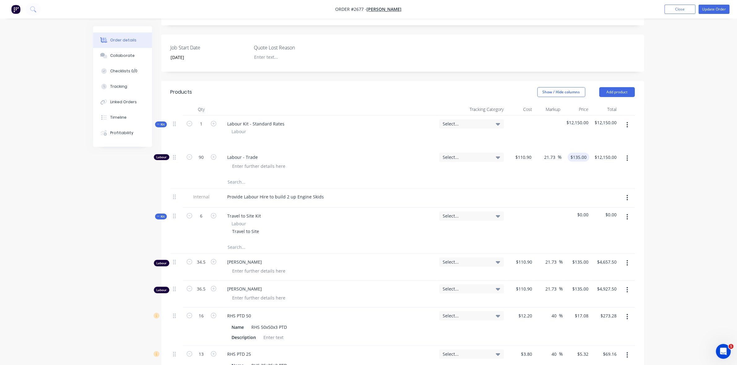
scroll to position [155, 0]
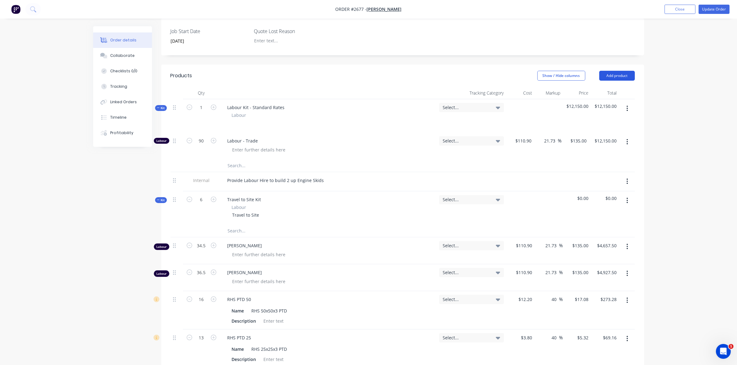
click at [610, 81] on button "Add product" at bounding box center [617, 76] width 36 height 10
click at [591, 108] on div "Basic product" at bounding box center [605, 103] width 48 height 9
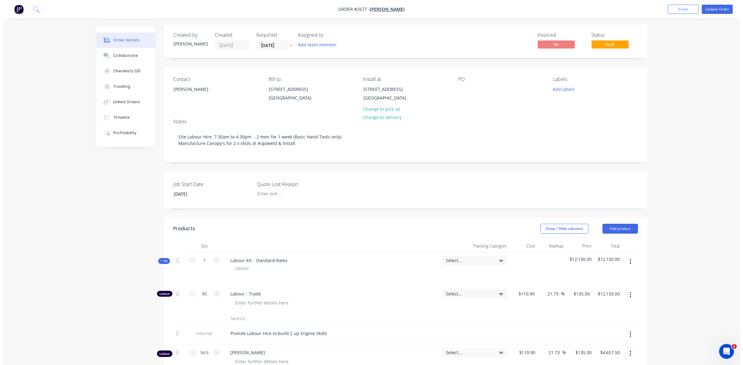
scroll to position [0, 0]
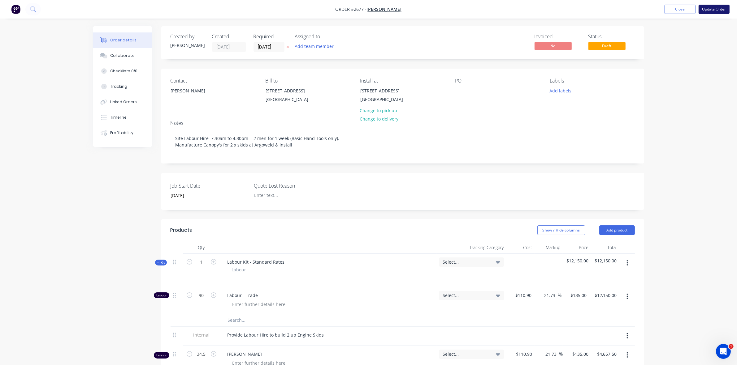
click at [713, 9] on button "Update Order" at bounding box center [713, 9] width 31 height 9
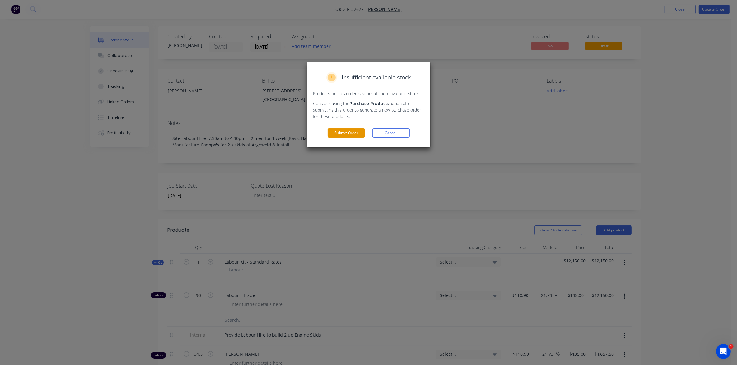
click at [349, 133] on button "Submit Order" at bounding box center [346, 132] width 37 height 9
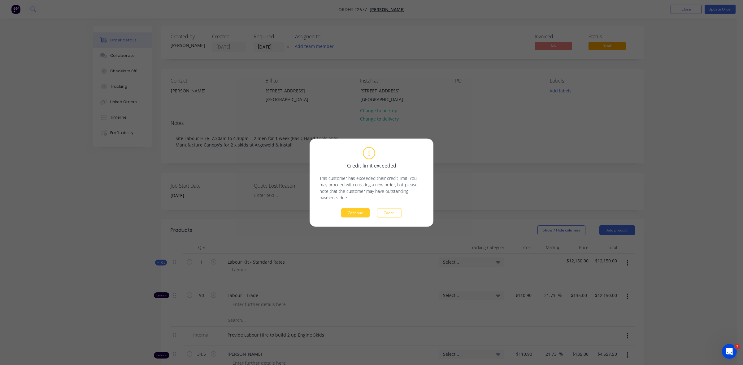
click at [350, 214] on button "Continue" at bounding box center [355, 212] width 28 height 9
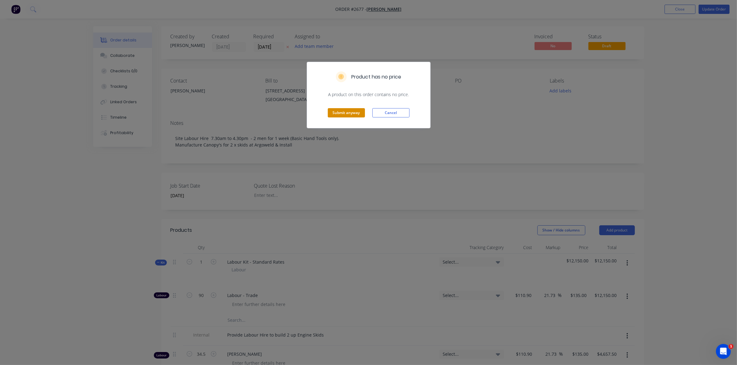
click at [343, 112] on button "Submit anyway" at bounding box center [346, 112] width 37 height 9
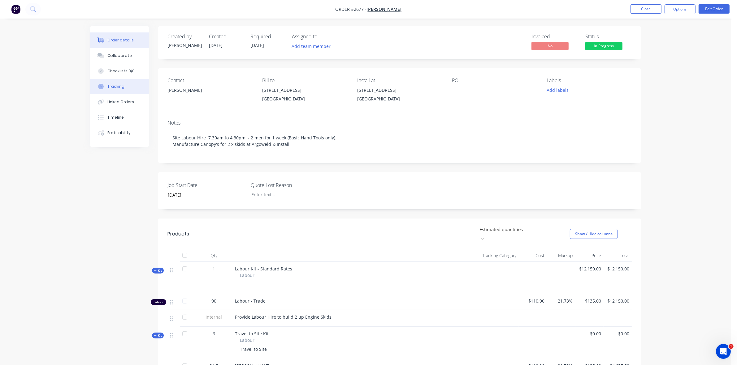
click at [118, 85] on div "Tracking" at bounding box center [115, 87] width 17 height 6
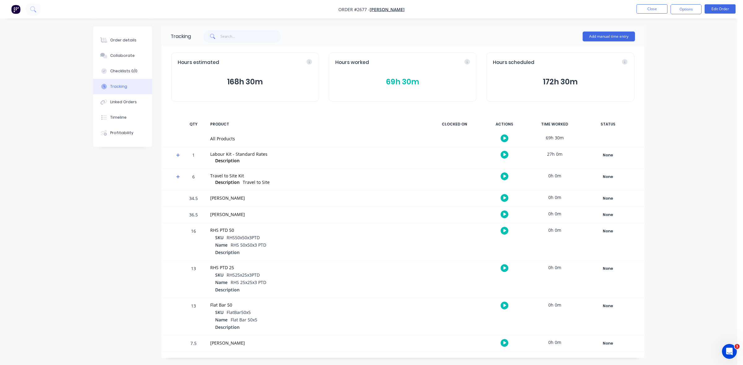
click at [396, 79] on button "69h 30m" at bounding box center [402, 82] width 135 height 12
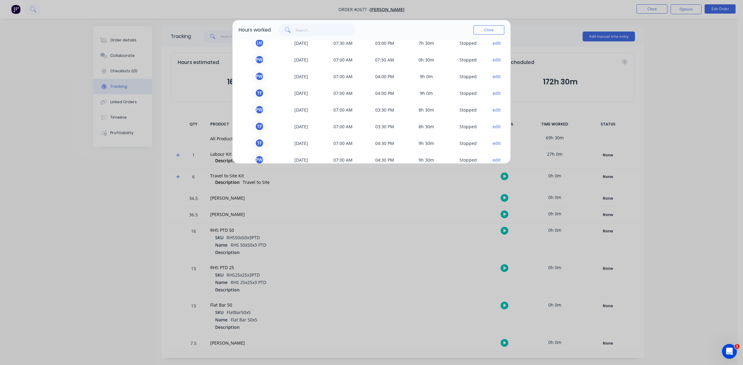
scroll to position [68, 0]
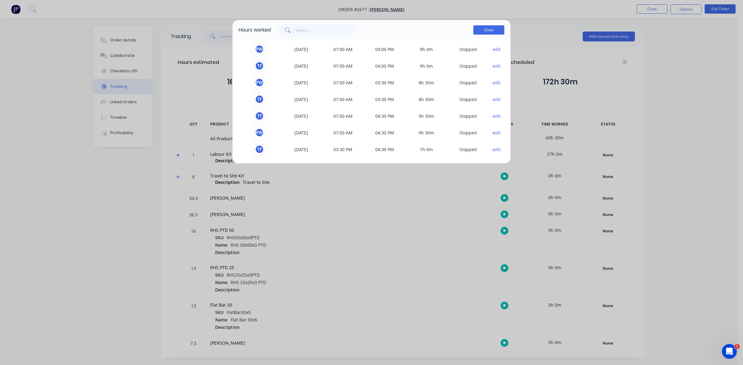
click at [492, 27] on button "Close" at bounding box center [488, 29] width 31 height 9
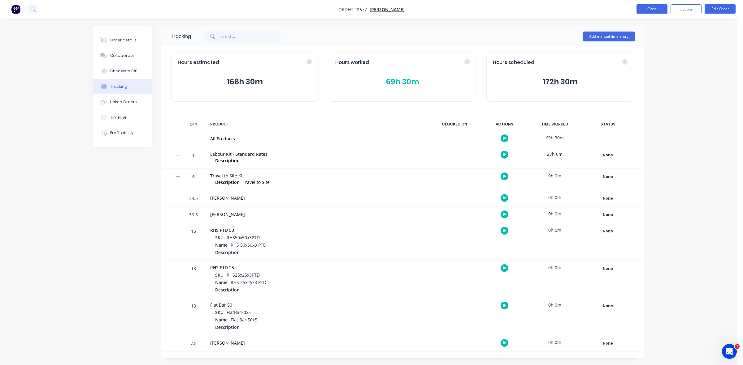
click at [658, 8] on button "Close" at bounding box center [651, 8] width 31 height 9
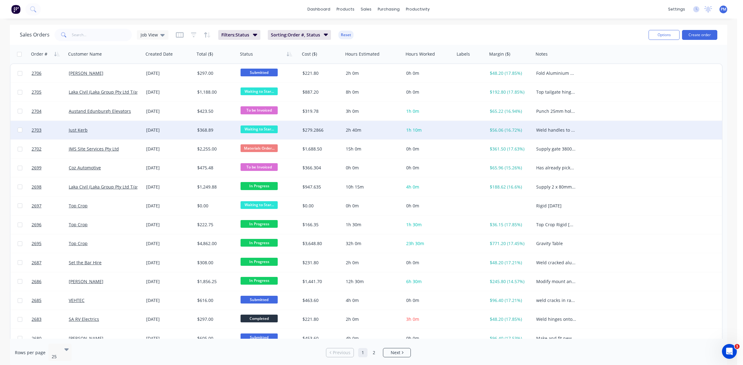
click at [249, 127] on span "Waiting to Star..." at bounding box center [258, 130] width 37 height 8
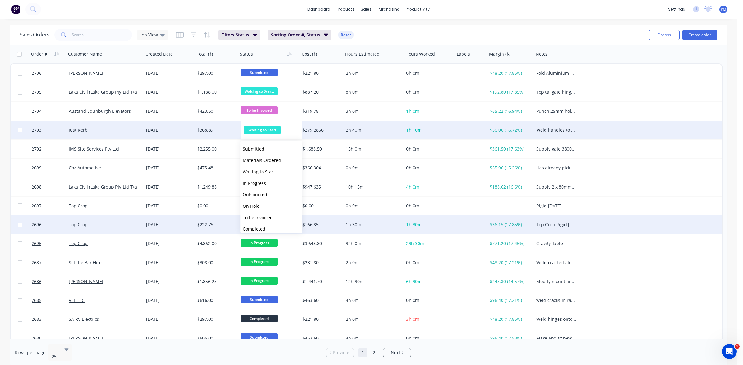
click at [263, 217] on span "To be Invoiced" at bounding box center [258, 218] width 30 height 6
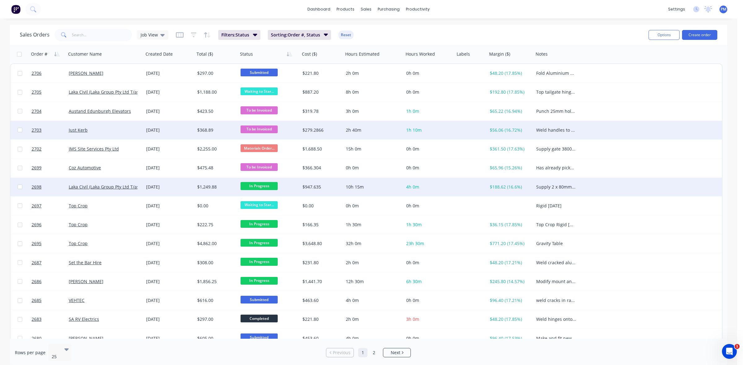
click at [254, 186] on span "In Progress" at bounding box center [258, 186] width 37 height 8
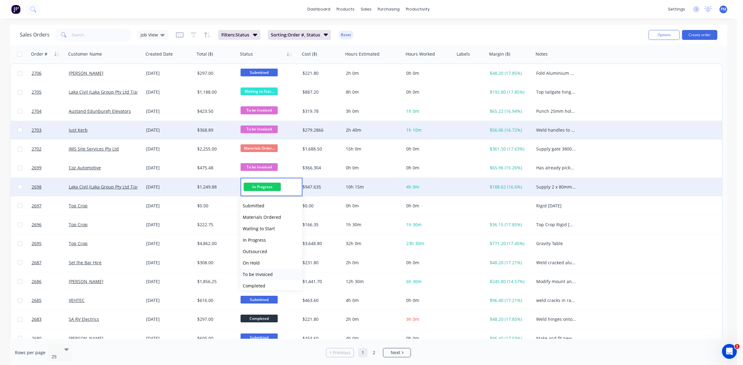
click at [260, 274] on span "To be Invoiced" at bounding box center [258, 275] width 30 height 6
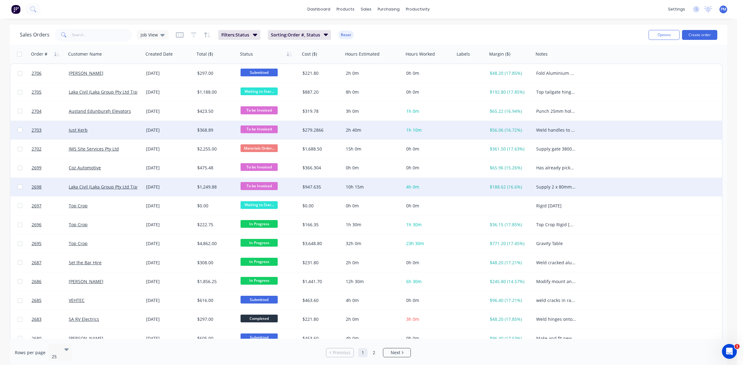
scroll to position [39, 0]
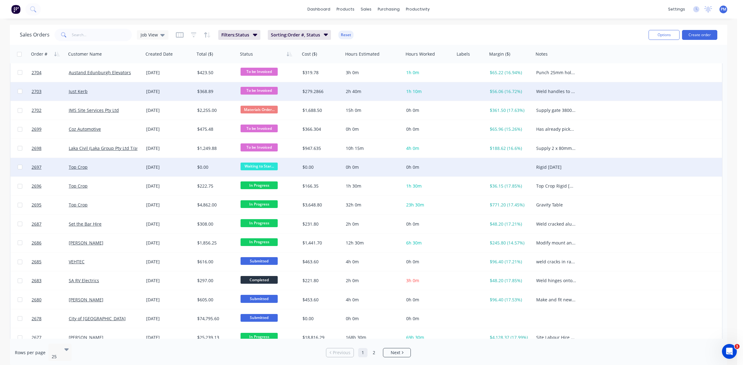
click at [254, 166] on span "Waiting to Star..." at bounding box center [258, 167] width 37 height 8
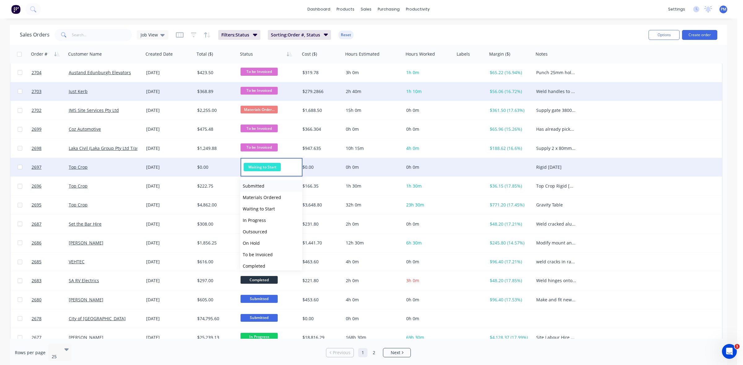
click at [251, 186] on span "Submitted" at bounding box center [254, 186] width 22 height 6
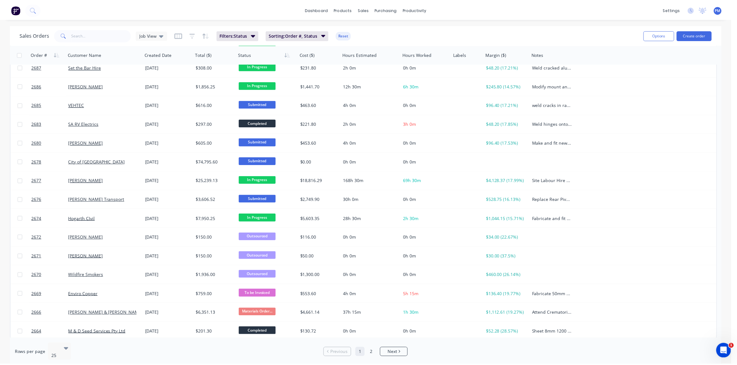
scroll to position [198, 0]
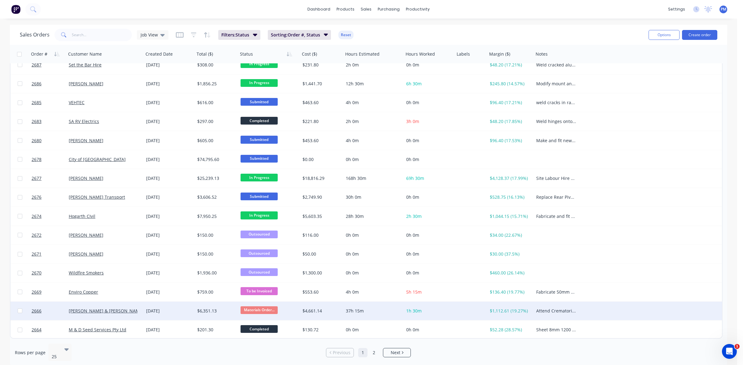
click at [183, 313] on div "[DATE]" at bounding box center [169, 311] width 46 height 6
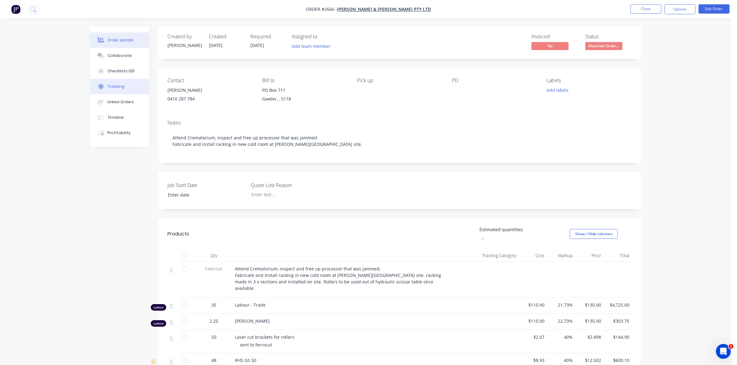
click at [118, 87] on div "Tracking" at bounding box center [115, 87] width 17 height 6
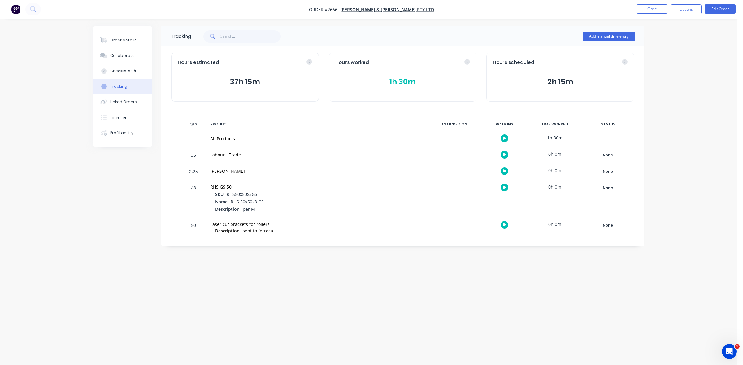
click at [401, 81] on button "1h 30m" at bounding box center [402, 82] width 135 height 12
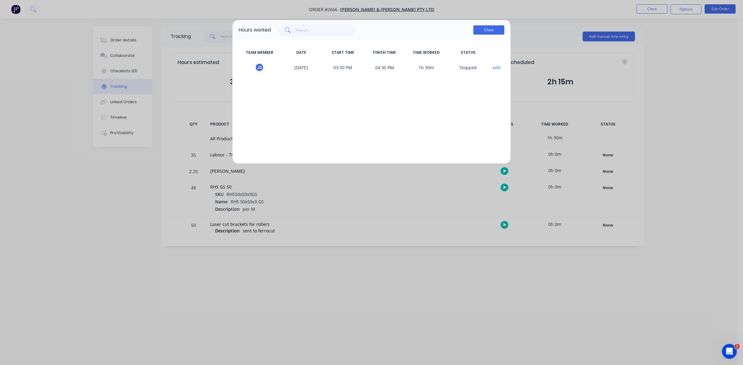
click at [491, 32] on button "Close" at bounding box center [488, 29] width 31 height 9
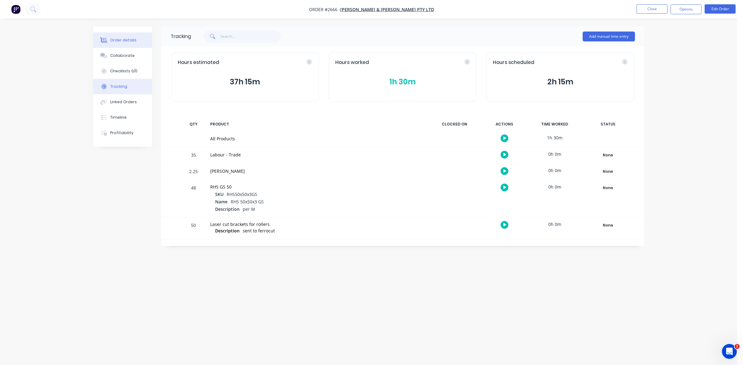
click at [112, 41] on div "Order details" at bounding box center [123, 40] width 26 height 6
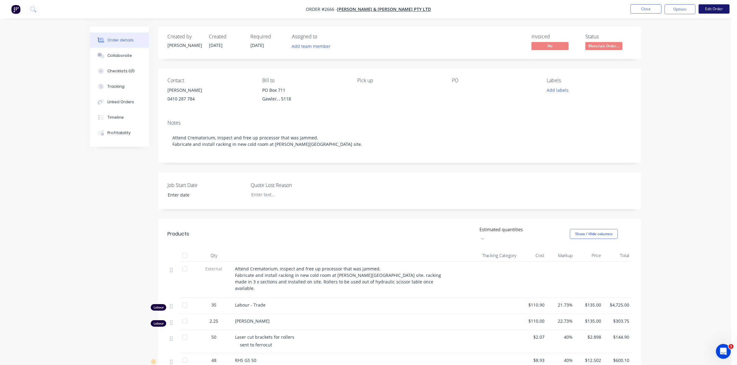
click at [709, 10] on button "Edit Order" at bounding box center [713, 8] width 31 height 9
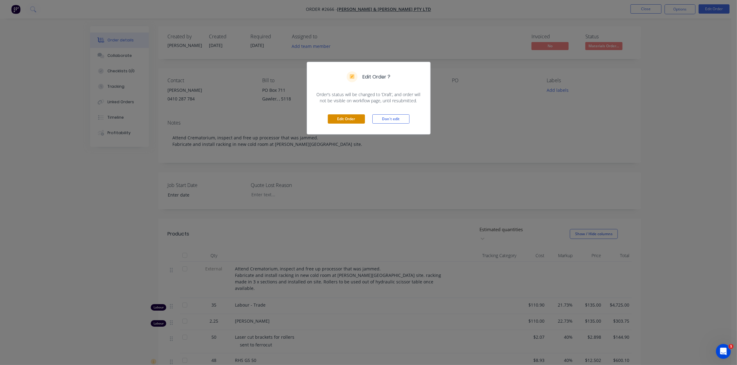
click at [348, 118] on button "Edit Order" at bounding box center [346, 118] width 37 height 9
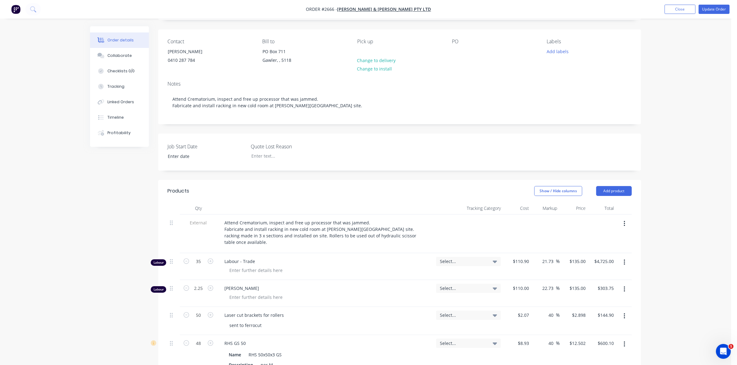
scroll to position [39, 0]
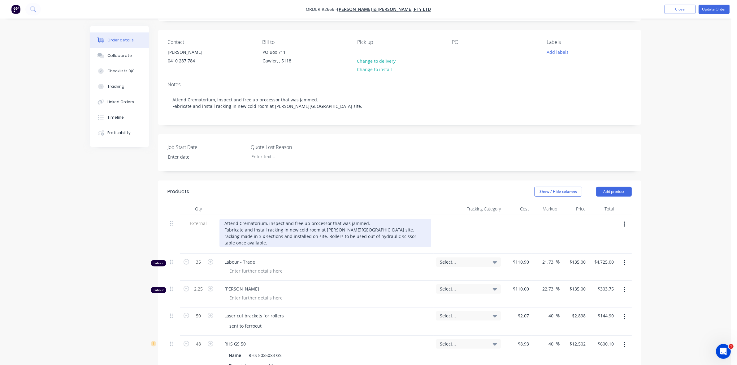
click at [370, 225] on div "Attend Crematorium, inspect and free up processor that was jammed. Fabricate an…" at bounding box center [325, 233] width 212 height 28
click at [364, 223] on div "Attend Crematorium, inspect and free up processor that was jammed. Fabricate an…" at bounding box center [325, 233] width 212 height 28
click at [392, 221] on div "Attend Crematorium, inspect and free up processor that was jammed - 22/09/25 . …" at bounding box center [325, 233] width 212 height 28
click at [388, 223] on div "Attend Crematorium, inspect and free up processor that was jammed - 22/09/25 . …" at bounding box center [325, 233] width 212 height 28
click at [398, 225] on div "Attend Crematorium, inspect and free up processor that was jammed - 22/09/25 . …" at bounding box center [325, 233] width 212 height 28
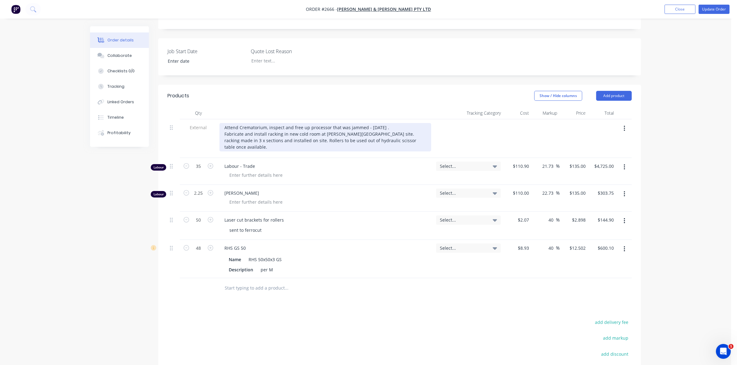
scroll to position [155, 0]
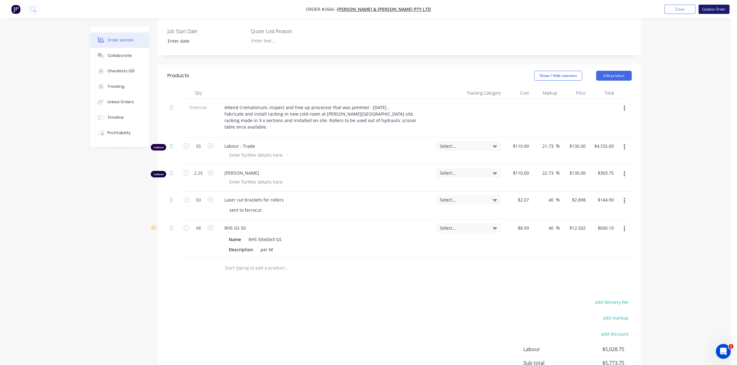
click at [715, 10] on button "Update Order" at bounding box center [713, 9] width 31 height 9
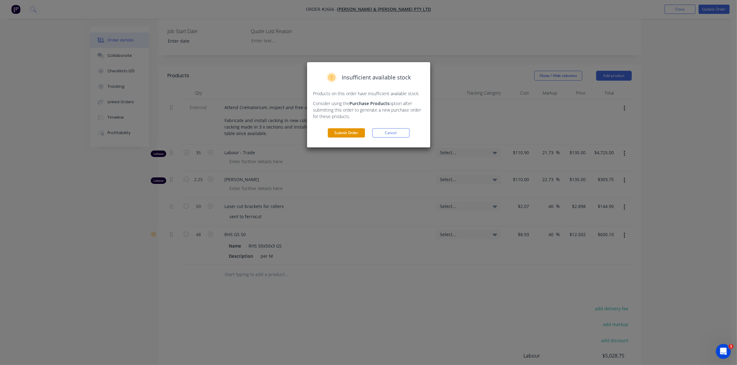
click at [345, 132] on button "Submit Order" at bounding box center [346, 132] width 37 height 9
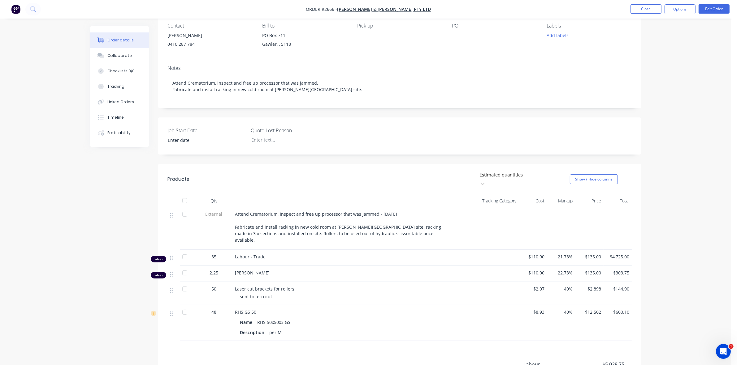
scroll to position [77, 0]
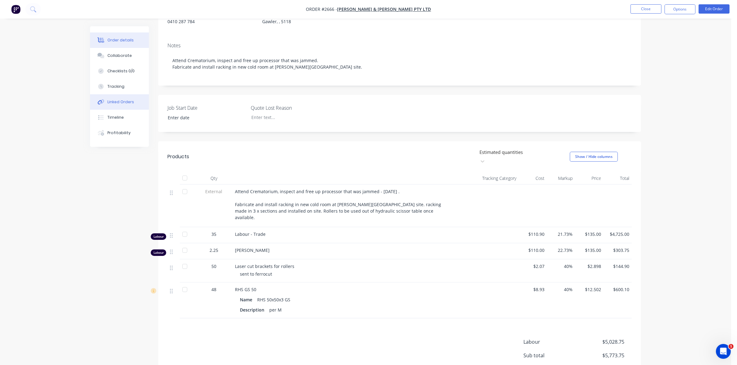
click at [120, 101] on div "Linked Orders" at bounding box center [120, 102] width 27 height 6
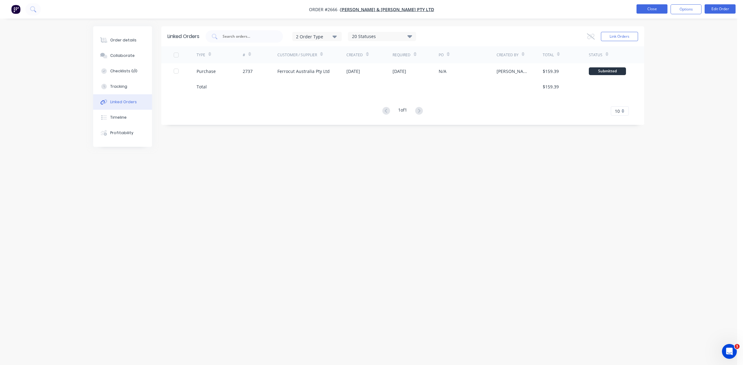
click at [647, 9] on button "Close" at bounding box center [651, 8] width 31 height 9
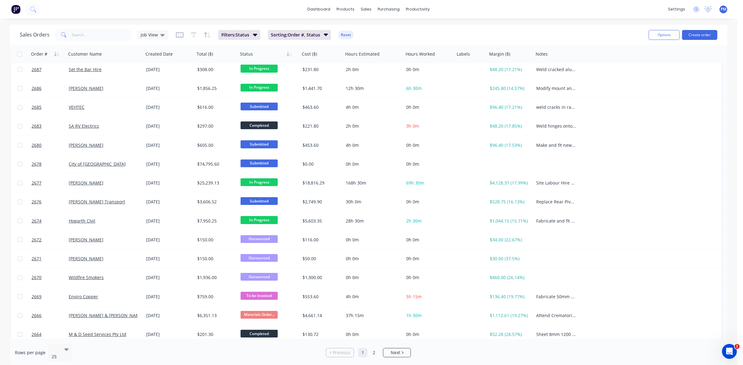
scroll to position [198, 0]
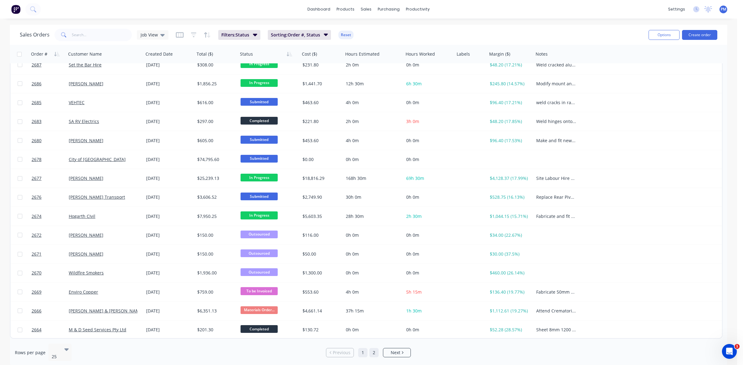
click at [373, 350] on link "2" at bounding box center [373, 352] width 9 height 9
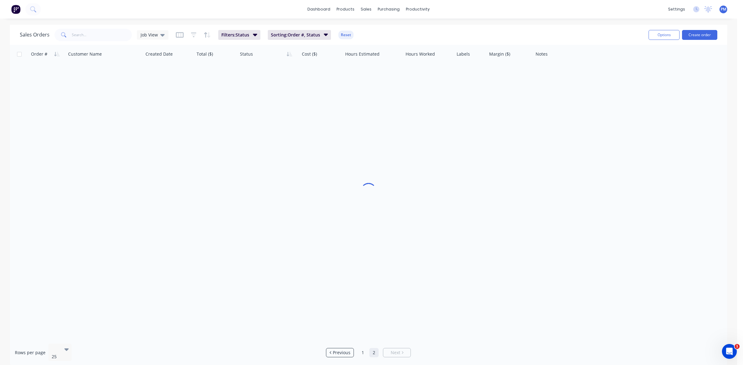
scroll to position [0, 0]
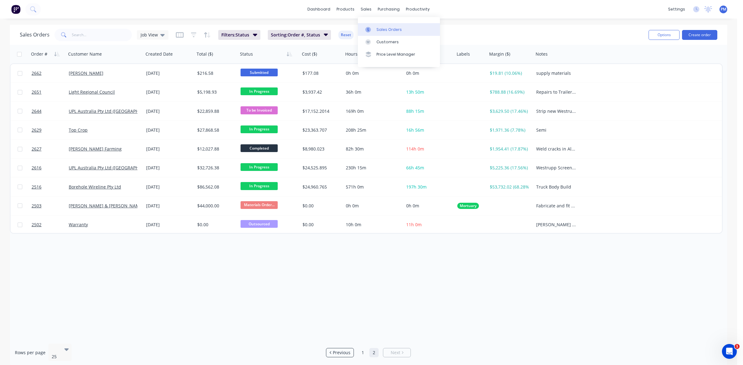
click at [376, 29] on link "Sales Orders" at bounding box center [399, 29] width 82 height 12
click at [386, 27] on div "Sales Orders" at bounding box center [388, 30] width 25 height 6
click at [382, 28] on div "Sales Orders" at bounding box center [388, 30] width 25 height 6
click at [324, 8] on link "dashboard" at bounding box center [318, 9] width 29 height 9
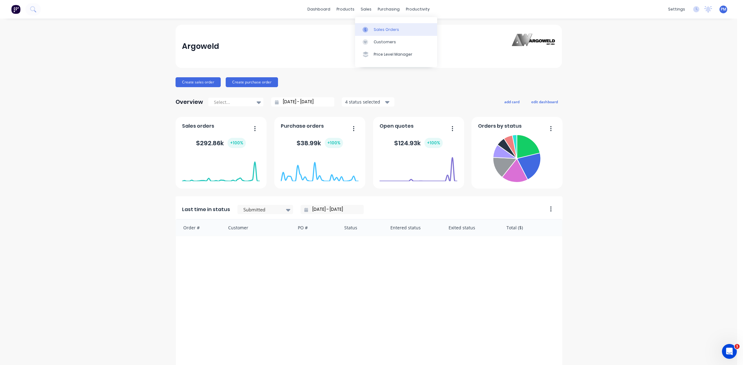
click at [375, 28] on div "Sales Orders" at bounding box center [385, 30] width 25 height 6
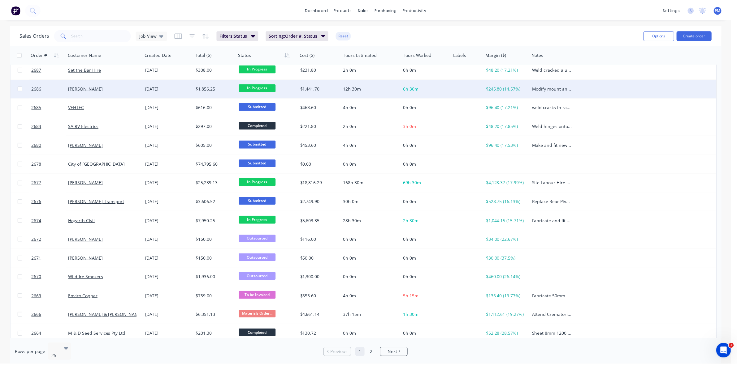
scroll to position [198, 0]
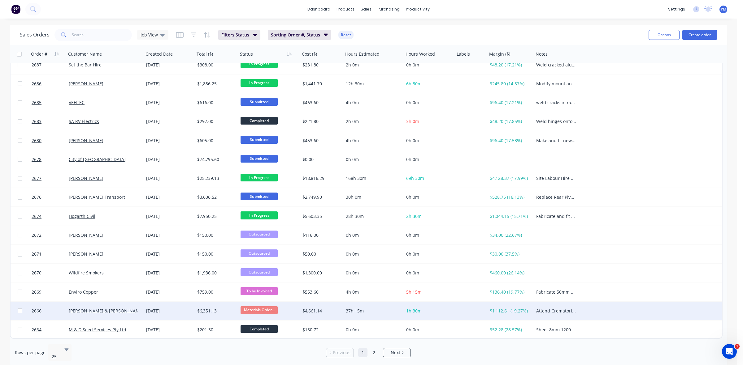
click at [135, 313] on div "[PERSON_NAME] & [PERSON_NAME] Pty Ltd" at bounding box center [103, 311] width 69 height 6
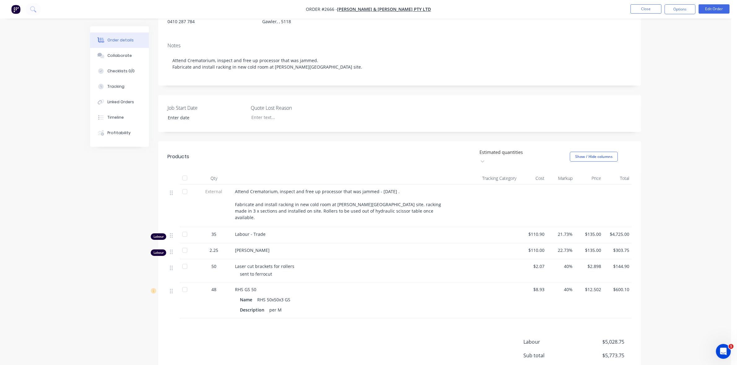
scroll to position [116, 0]
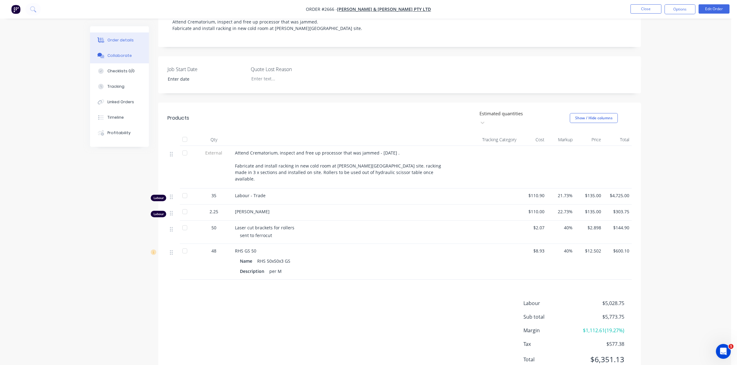
click at [124, 54] on div "Collaborate" at bounding box center [119, 56] width 24 height 6
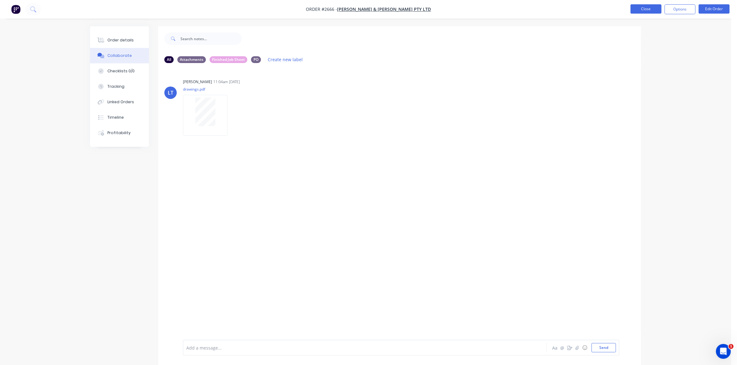
click at [646, 8] on button "Close" at bounding box center [645, 8] width 31 height 9
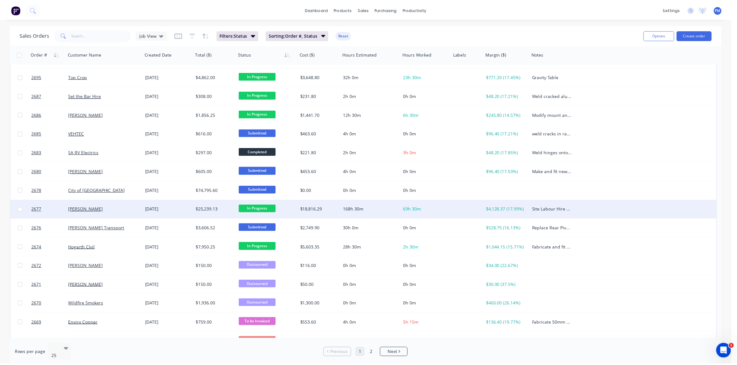
scroll to position [198, 0]
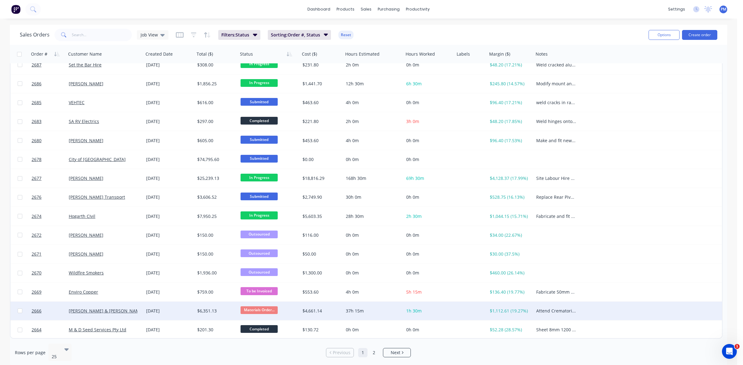
click at [183, 313] on div "[DATE]" at bounding box center [169, 311] width 46 height 6
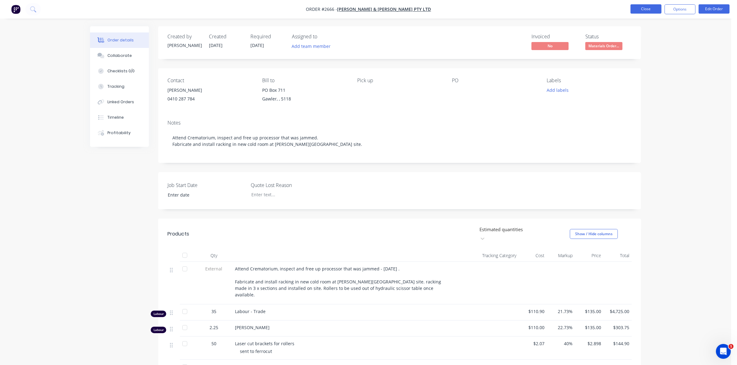
click at [646, 8] on button "Close" at bounding box center [645, 8] width 31 height 9
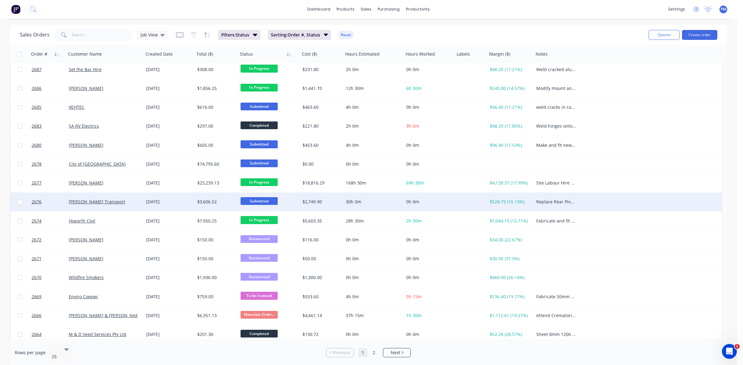
scroll to position [198, 0]
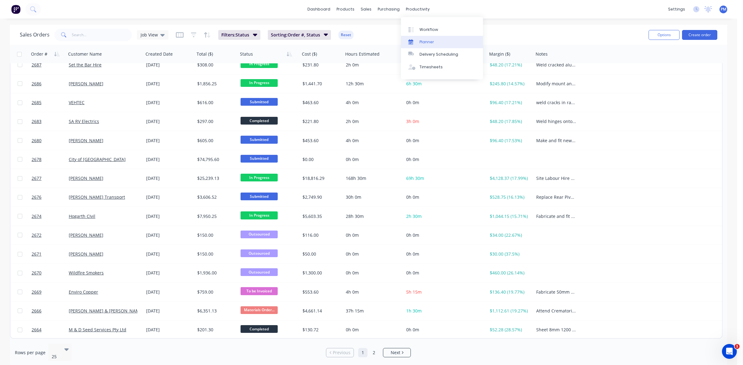
click at [421, 41] on div "Planner" at bounding box center [426, 42] width 15 height 6
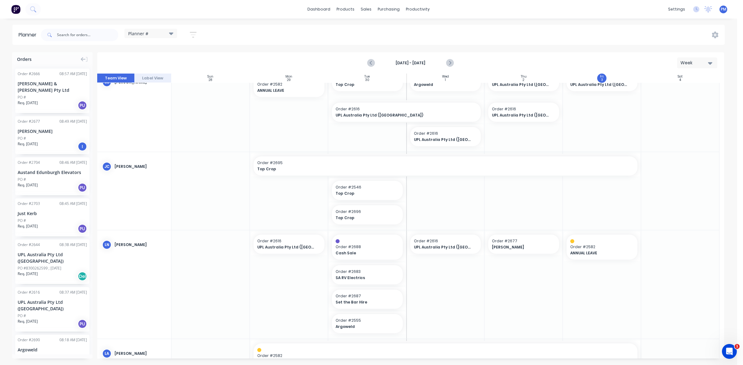
scroll to position [116, 0]
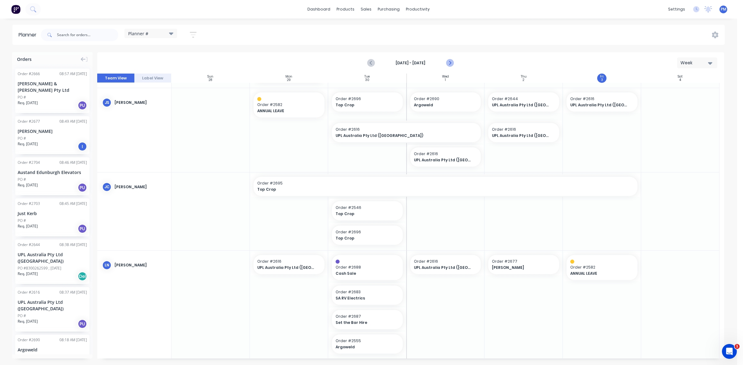
click at [451, 63] on icon "Next page" at bounding box center [449, 62] width 7 height 7
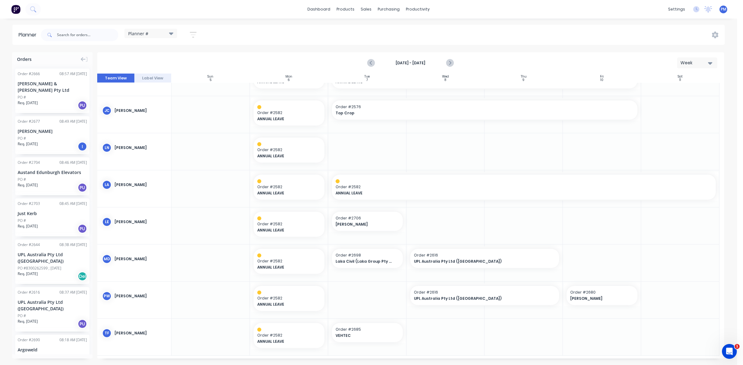
scroll to position [100, 0]
click at [70, 36] on input "text" at bounding box center [87, 35] width 61 height 12
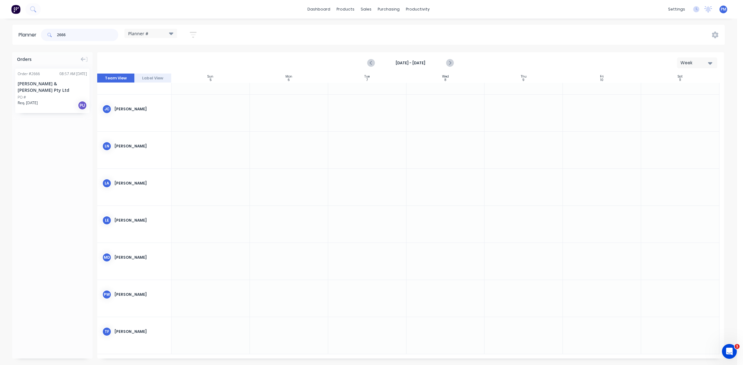
type input "2666"
drag, startPoint x: 51, startPoint y: 85, endPoint x: 420, endPoint y: 342, distance: 449.6
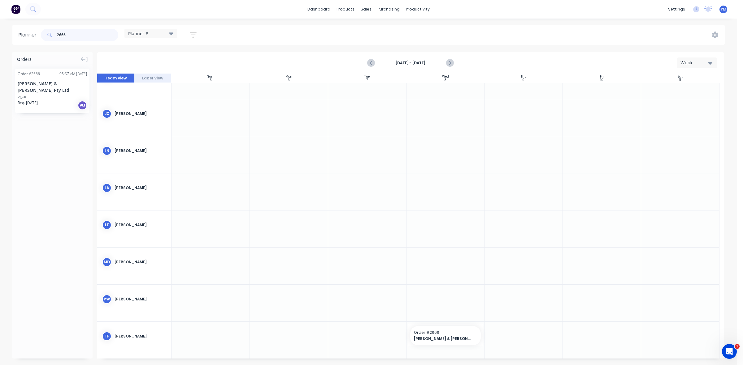
drag, startPoint x: 72, startPoint y: 35, endPoint x: 45, endPoint y: 31, distance: 27.2
click at [45, 31] on div "2666" at bounding box center [79, 35] width 77 height 12
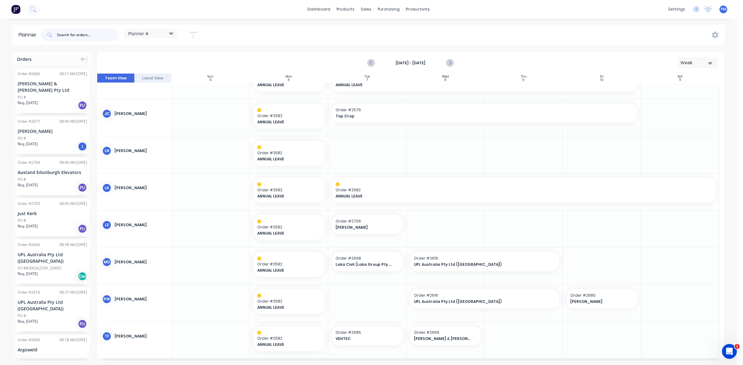
scroll to position [100, 0]
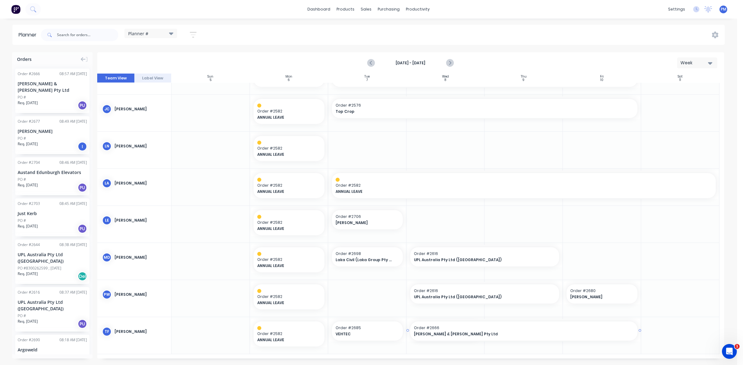
drag, startPoint x: 482, startPoint y: 329, endPoint x: 585, endPoint y: 331, distance: 103.4
drag, startPoint x: 446, startPoint y: 292, endPoint x: 400, endPoint y: 295, distance: 46.2
click at [383, 29] on div "Sales Orders" at bounding box center [388, 30] width 25 height 6
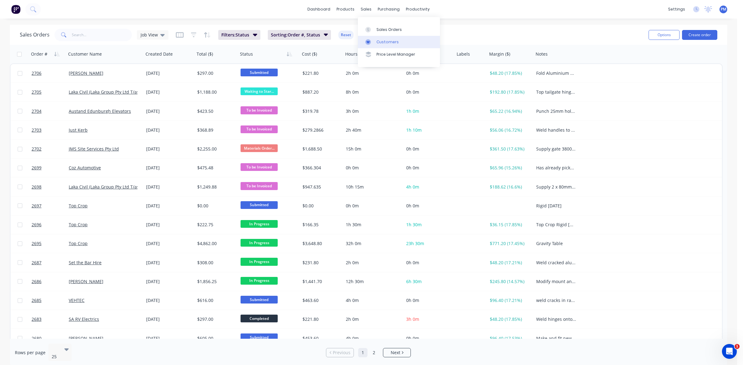
click at [379, 43] on div "Customers" at bounding box center [387, 42] width 22 height 6
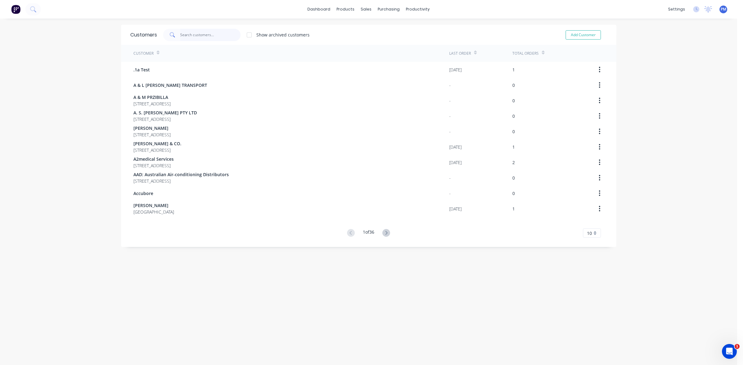
click at [200, 36] on input "text" at bounding box center [210, 35] width 60 height 12
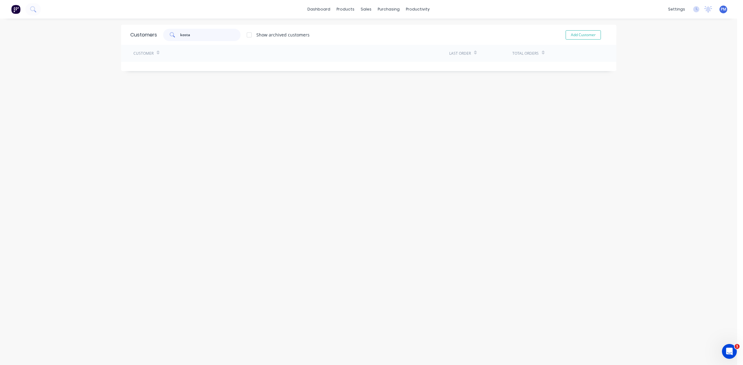
drag, startPoint x: 199, startPoint y: 36, endPoint x: 175, endPoint y: 37, distance: 23.5
click at [175, 37] on div "kosta" at bounding box center [201, 35] width 77 height 12
type input "cash"
drag, startPoint x: 191, startPoint y: 34, endPoint x: 172, endPoint y: 36, distance: 18.9
click at [172, 36] on div "cash" at bounding box center [201, 35] width 77 height 12
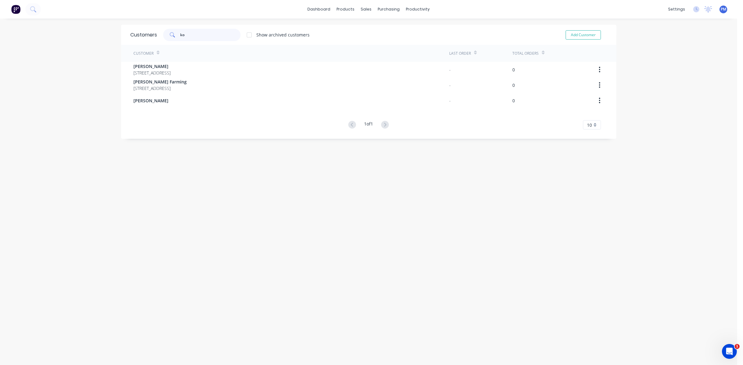
type input "kos"
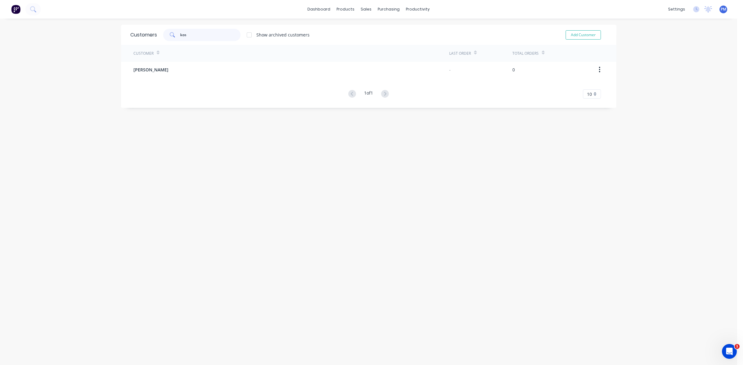
drag, startPoint x: 186, startPoint y: 34, endPoint x: 177, endPoint y: 34, distance: 9.0
click at [177, 34] on div "kos" at bounding box center [201, 35] width 77 height 12
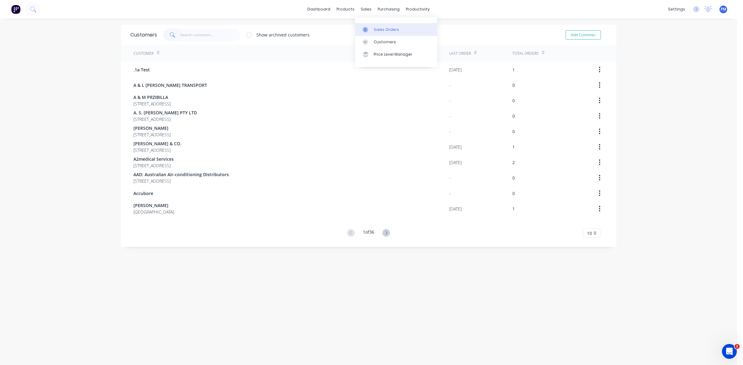
click at [380, 30] on div "Sales Orders" at bounding box center [385, 30] width 25 height 6
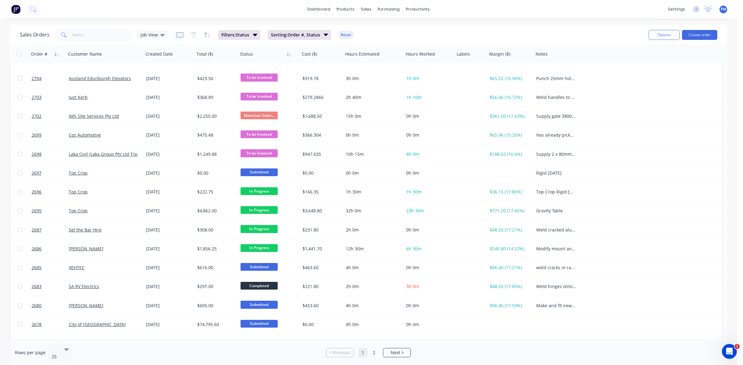
scroll to position [5, 0]
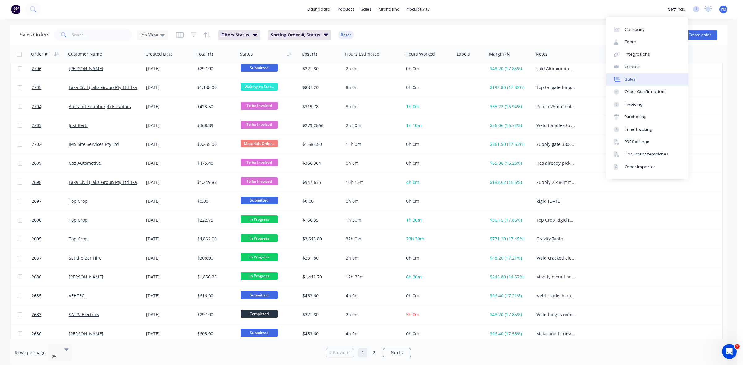
click at [632, 77] on div "Sales" at bounding box center [629, 80] width 11 height 6
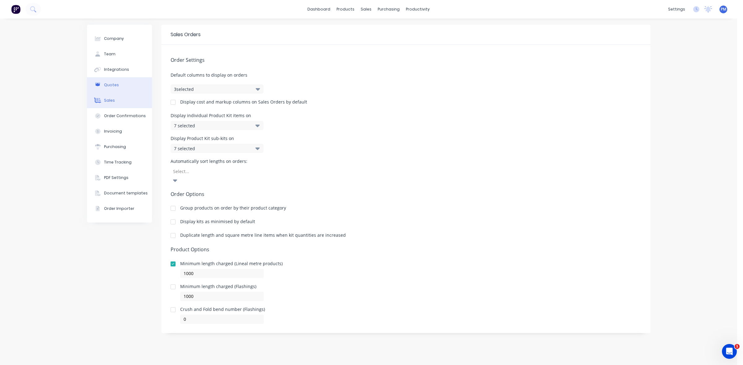
click at [110, 85] on div "Quotes" at bounding box center [111, 85] width 15 height 6
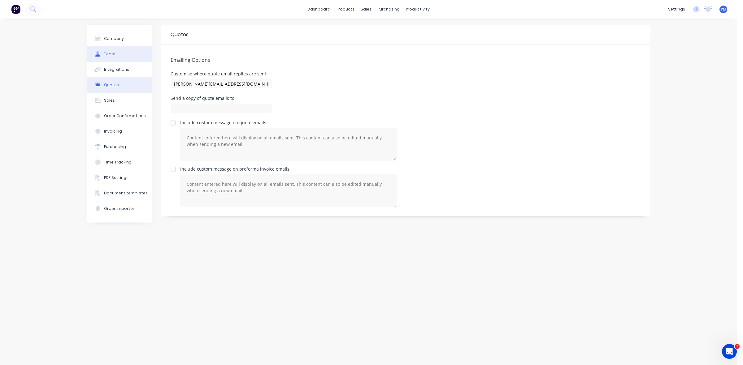
click at [107, 54] on div "Team" at bounding box center [109, 54] width 11 height 6
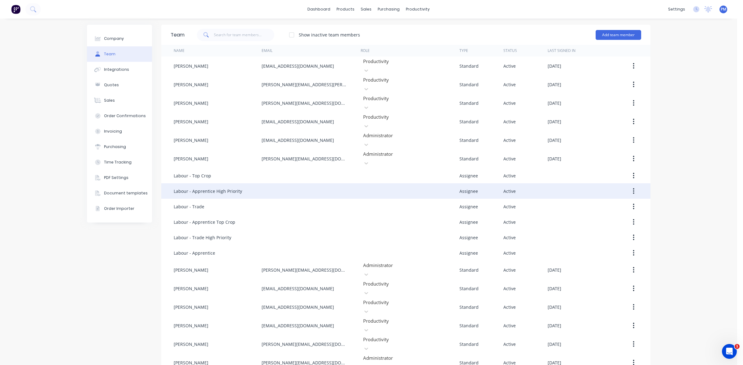
scroll to position [22, 0]
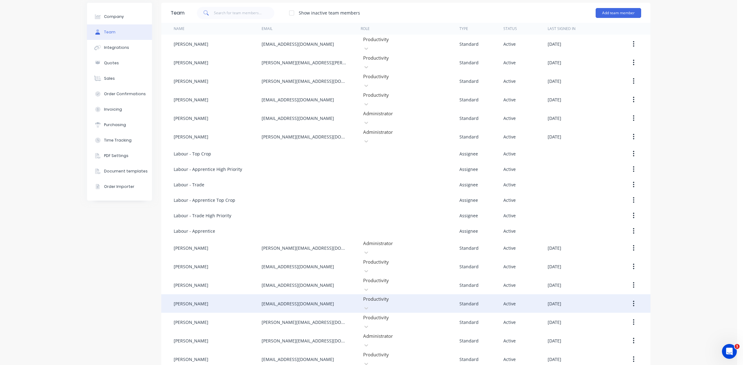
click at [631, 298] on button "button" at bounding box center [633, 303] width 15 height 11
click at [607, 316] on div "Edit" at bounding box center [612, 320] width 48 height 9
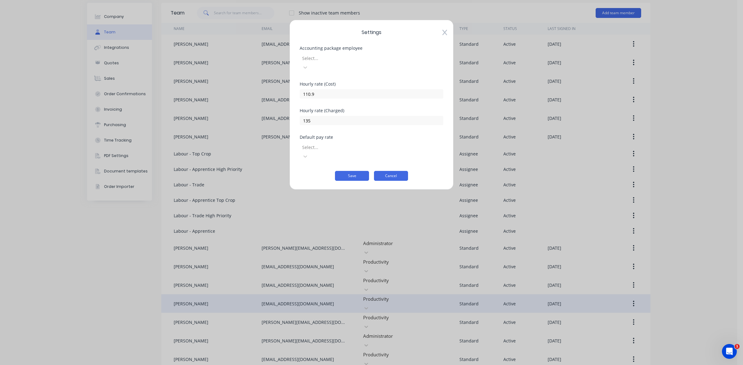
click at [392, 171] on button "Cancel" at bounding box center [391, 176] width 34 height 10
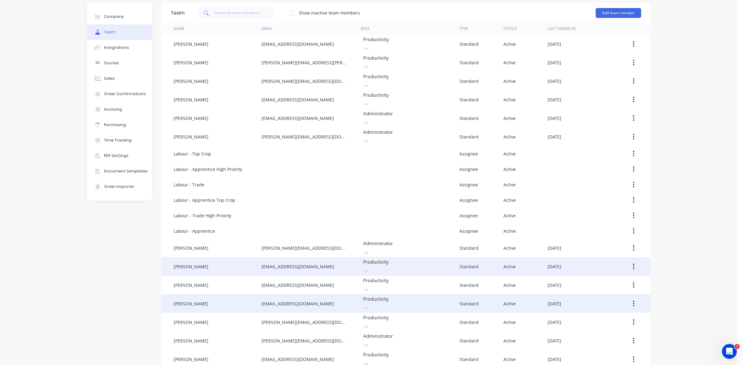
click at [629, 261] on button "button" at bounding box center [633, 266] width 15 height 11
click at [602, 278] on div "Edit" at bounding box center [612, 282] width 48 height 9
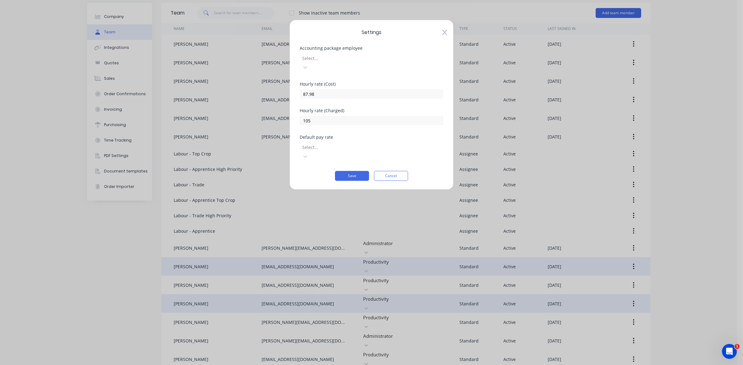
click at [443, 32] on icon at bounding box center [444, 32] width 5 height 6
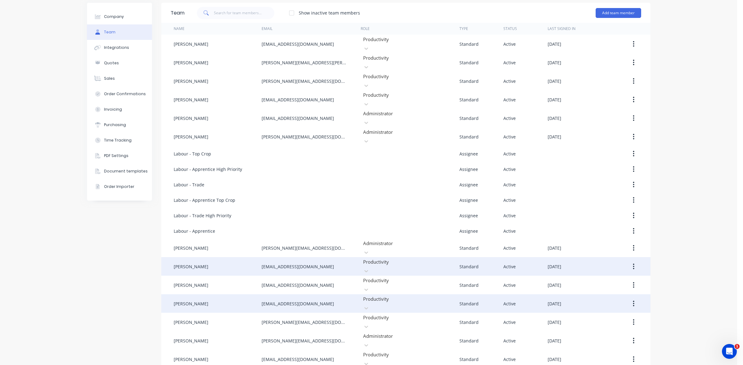
click at [631, 298] on button "button" at bounding box center [633, 303] width 15 height 11
click at [605, 316] on div "Edit" at bounding box center [612, 320] width 48 height 9
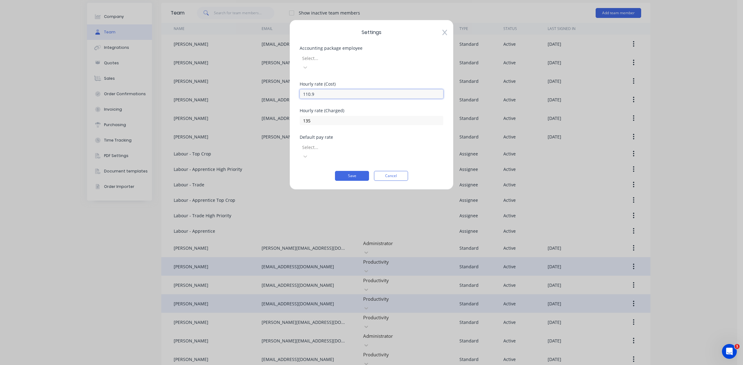
drag, startPoint x: 317, startPoint y: 84, endPoint x: 298, endPoint y: 84, distance: 19.8
click at [298, 84] on div "Settings Accounting package employee Select... Hourly rate (Cost) 110.9 Hourly …" at bounding box center [371, 105] width 164 height 170
type input "87.98"
drag, startPoint x: 312, startPoint y: 110, endPoint x: 295, endPoint y: 106, distance: 18.3
click at [296, 108] on div "Settings Accounting package employee Select... Hourly rate (Cost) 87.98 Hourly …" at bounding box center [371, 105] width 164 height 170
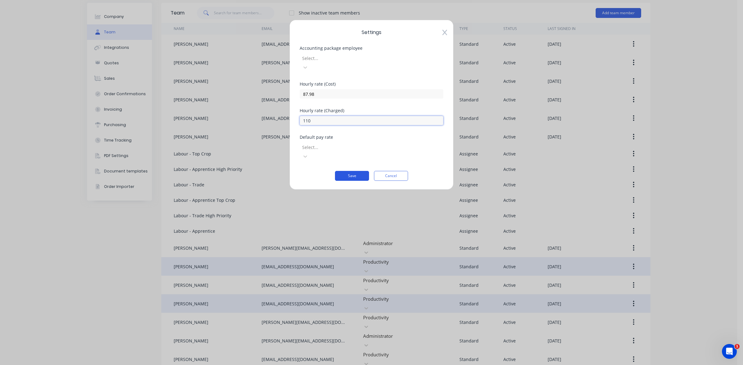
type input "110"
click at [349, 171] on button "Save" at bounding box center [352, 176] width 34 height 10
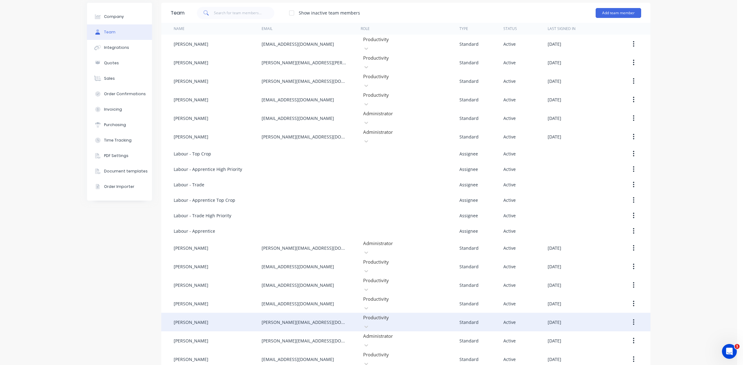
click at [628, 317] on button "button" at bounding box center [633, 322] width 15 height 11
click at [601, 334] on div "Edit" at bounding box center [612, 338] width 48 height 9
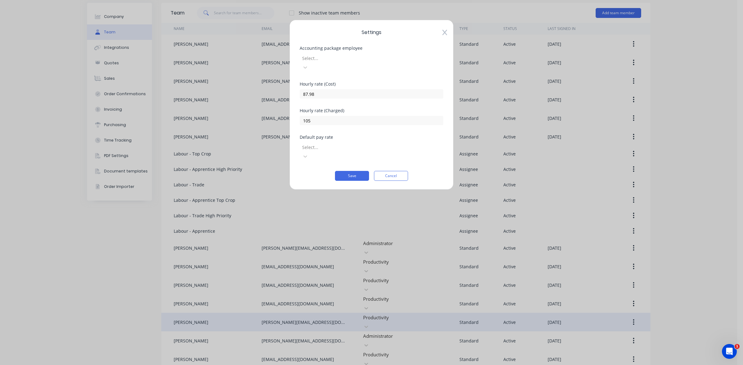
click at [444, 33] on icon at bounding box center [444, 33] width 5 height 6
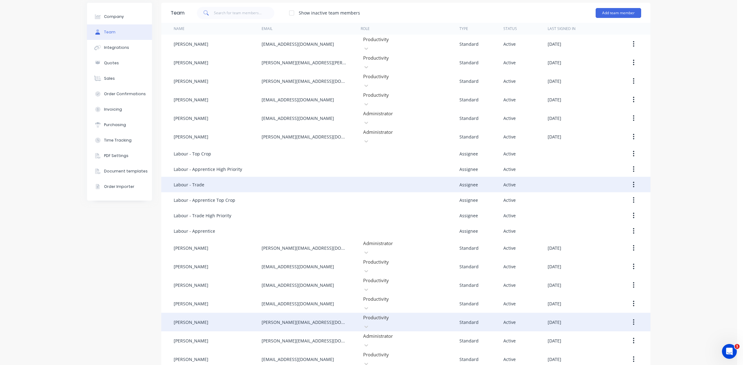
click at [632, 179] on button "button" at bounding box center [633, 184] width 15 height 11
click at [604, 196] on div "Edit" at bounding box center [612, 200] width 48 height 9
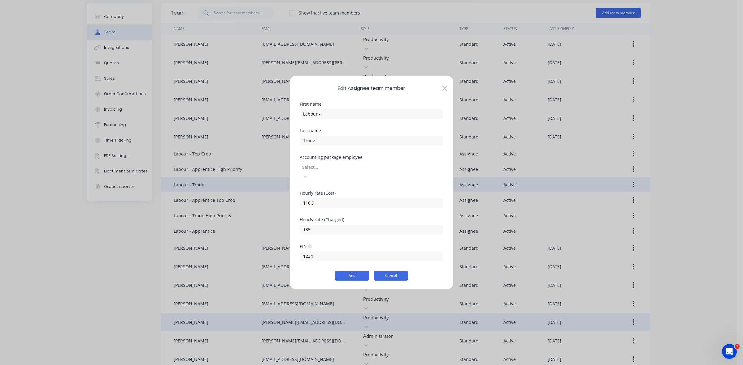
click at [392, 271] on button "Cancel" at bounding box center [391, 276] width 34 height 10
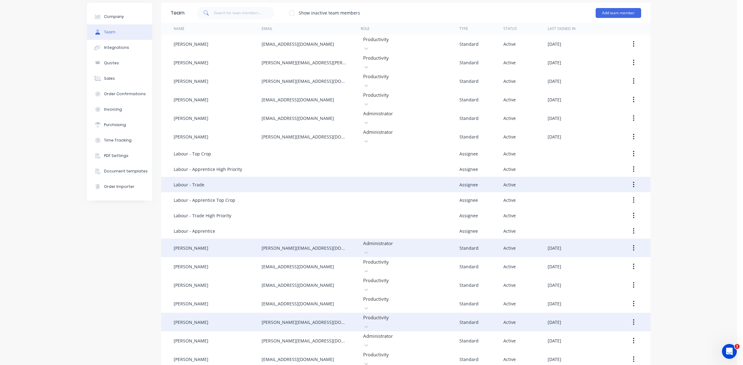
click at [629, 243] on button "button" at bounding box center [633, 248] width 15 height 11
click at [591, 260] on div "Edit" at bounding box center [612, 264] width 48 height 9
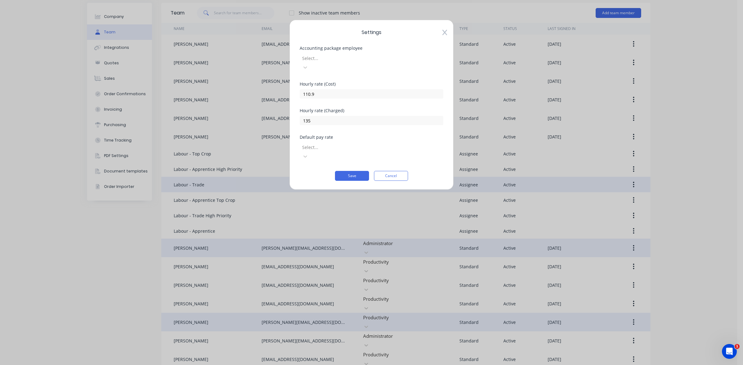
click at [442, 32] on icon at bounding box center [444, 32] width 5 height 6
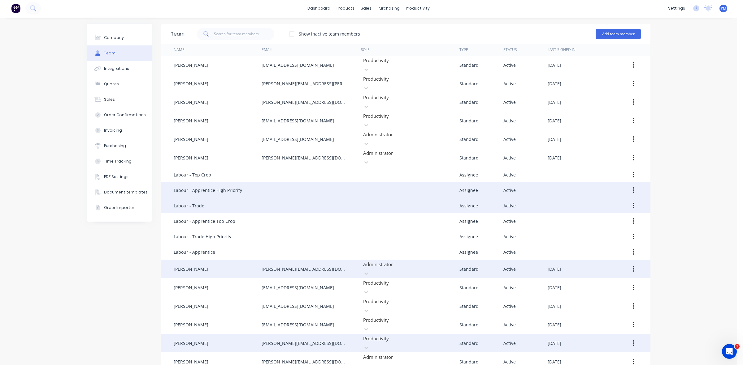
scroll to position [0, 0]
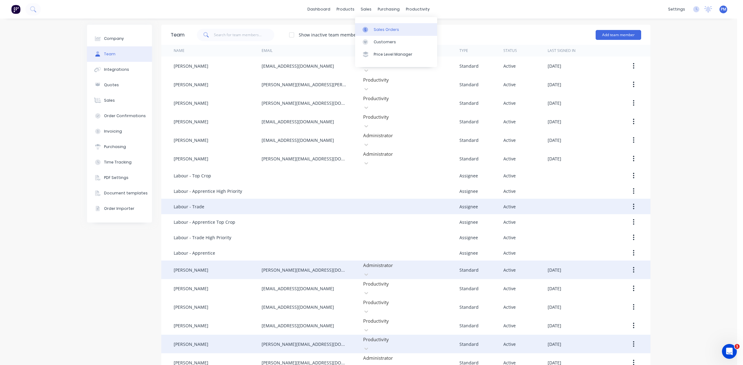
click at [378, 28] on div "Sales Orders" at bounding box center [385, 30] width 25 height 6
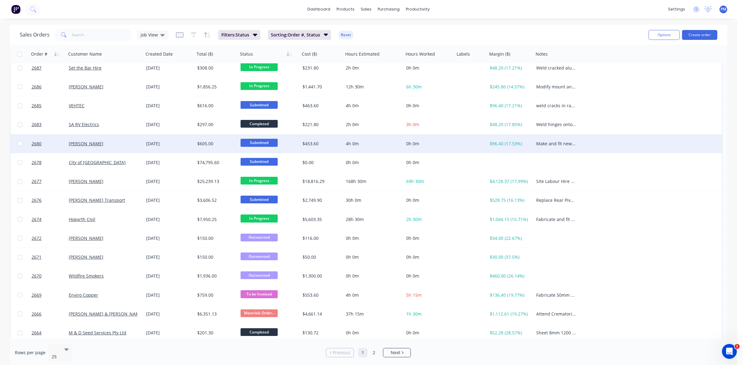
scroll to position [198, 0]
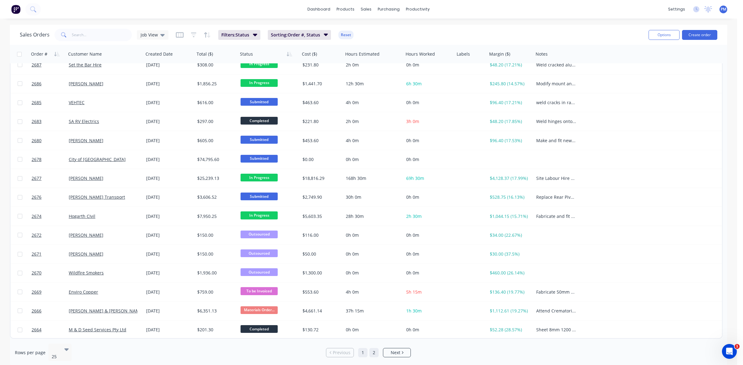
click at [373, 350] on link "2" at bounding box center [373, 352] width 9 height 9
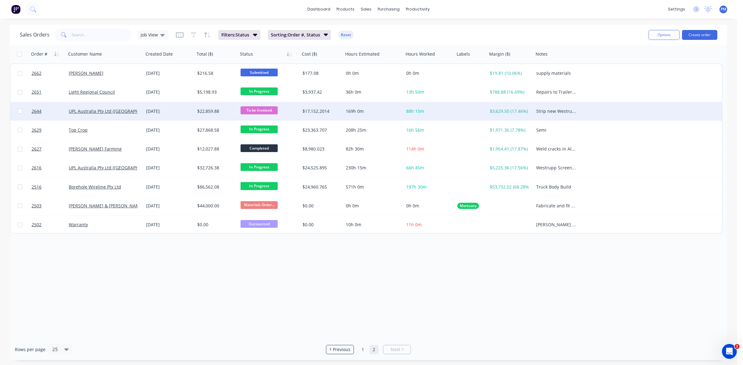
click at [185, 109] on div "[DATE]" at bounding box center [169, 111] width 46 height 6
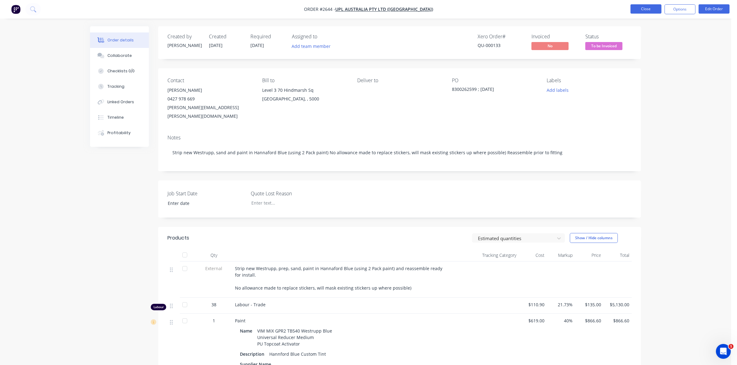
click at [648, 9] on button "Close" at bounding box center [645, 8] width 31 height 9
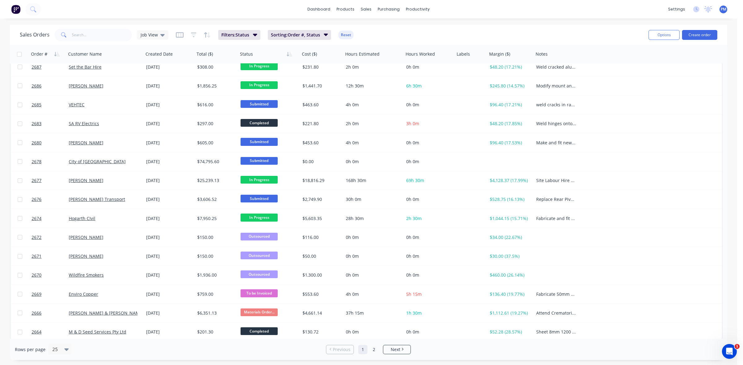
scroll to position [198, 0]
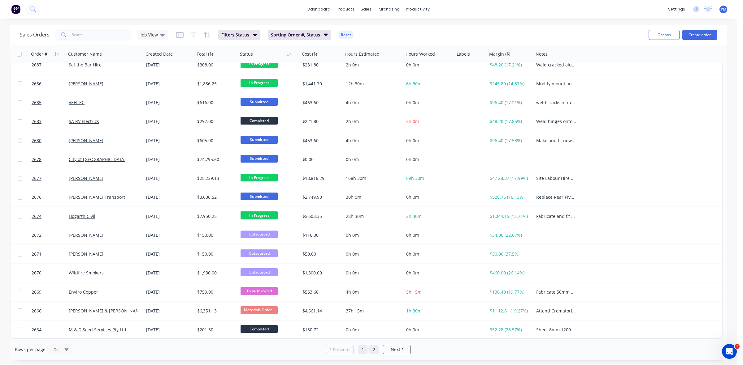
click at [373, 351] on link "2" at bounding box center [373, 349] width 9 height 9
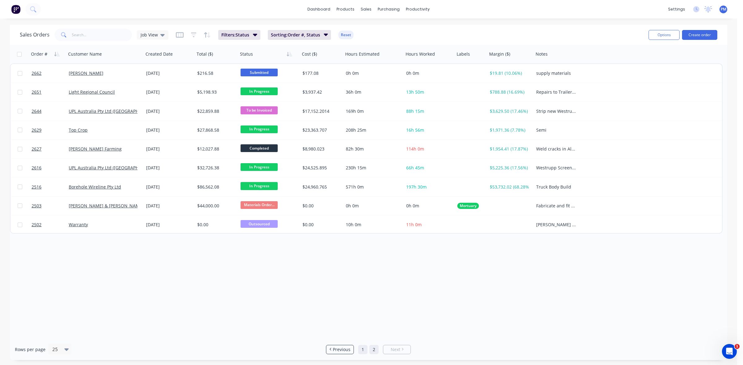
click at [364, 351] on link "1" at bounding box center [362, 349] width 9 height 9
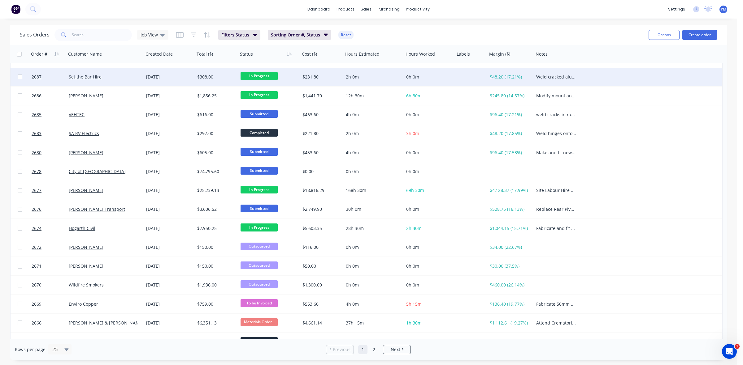
scroll to position [198, 0]
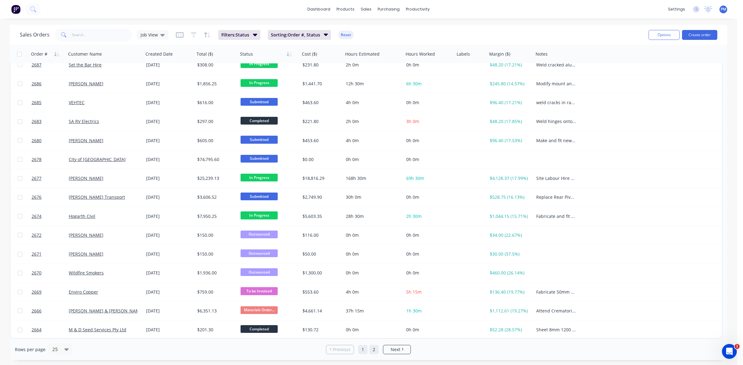
click at [373, 351] on link "2" at bounding box center [373, 349] width 9 height 9
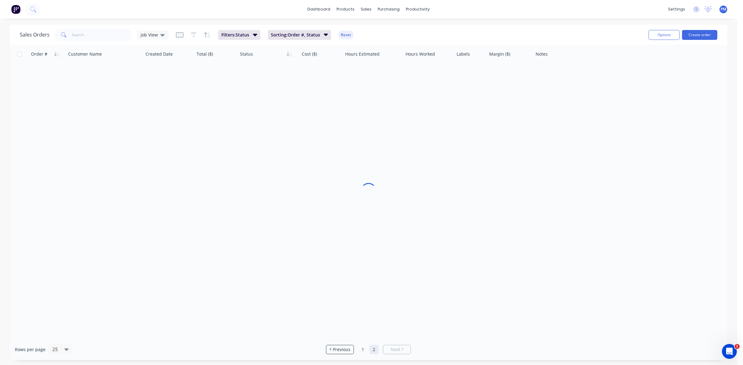
scroll to position [0, 0]
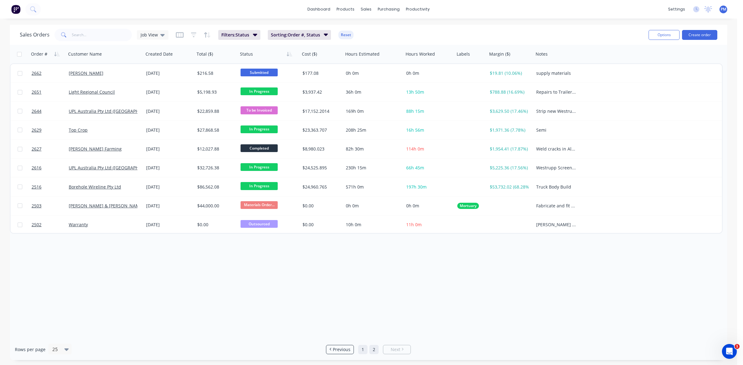
click at [360, 349] on link "1" at bounding box center [362, 349] width 9 height 9
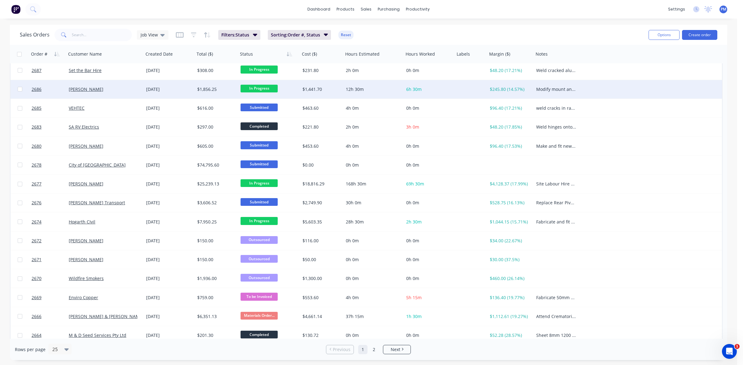
scroll to position [198, 0]
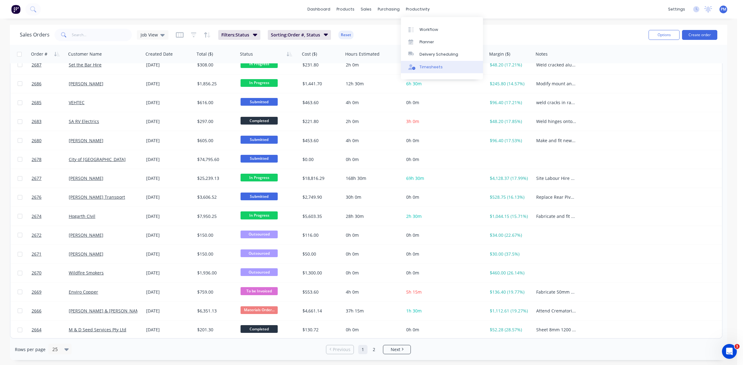
click at [422, 67] on div "Timesheets" at bounding box center [430, 67] width 23 height 6
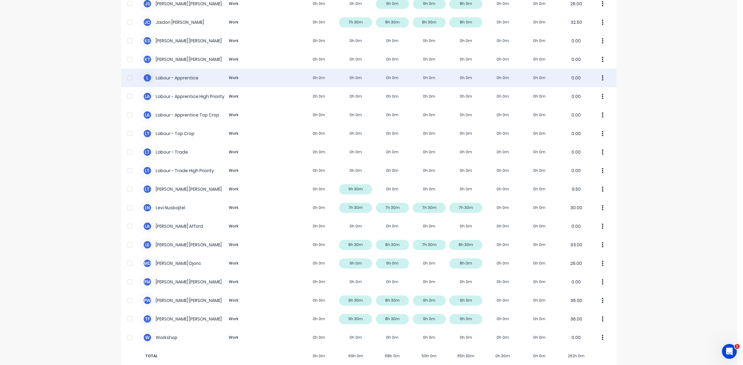
scroll to position [116, 0]
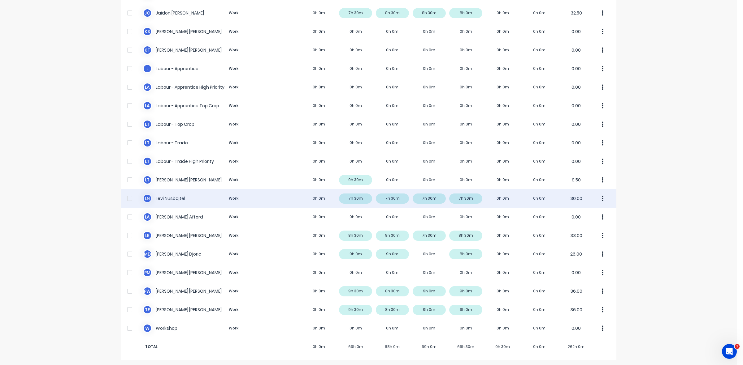
click at [356, 200] on div "[PERSON_NAME] Nusbajtel Work 0h 0m 7h 30m 7h 30m 7h 30m 7h 30m 0h 0m 0h 0m 30.00" at bounding box center [368, 198] width 495 height 19
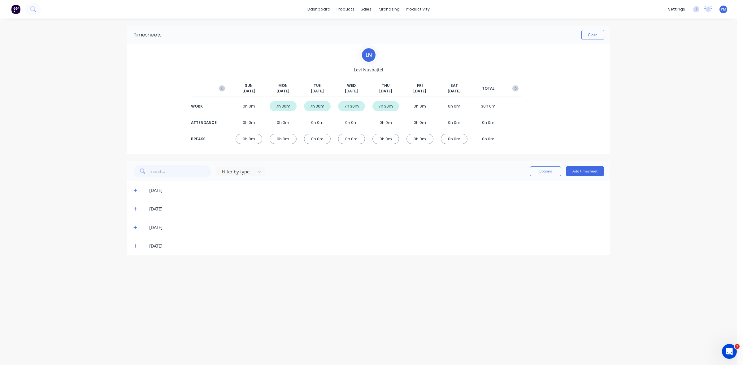
click at [133, 189] on icon at bounding box center [135, 190] width 4 height 4
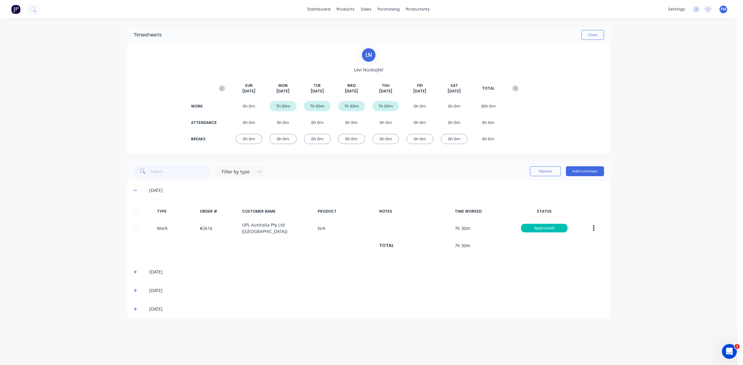
click at [133, 189] on icon at bounding box center [135, 190] width 4 height 4
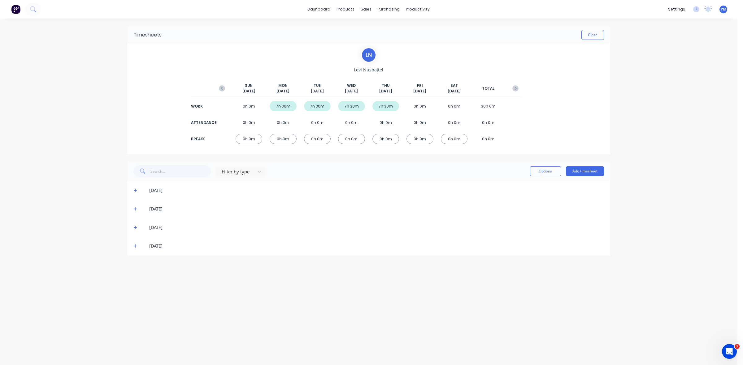
click at [135, 208] on icon at bounding box center [135, 209] width 4 height 4
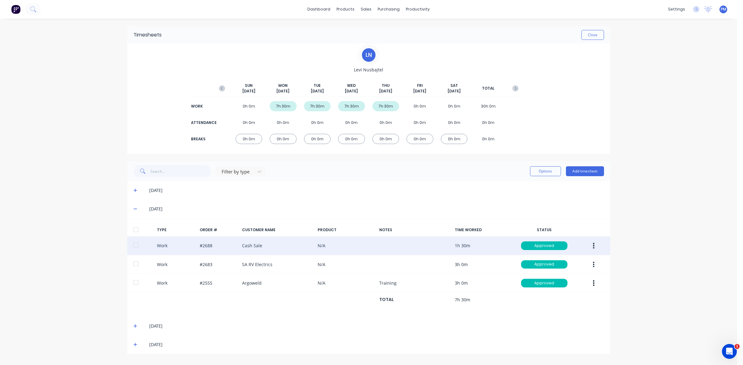
click at [224, 245] on div "Work #2688 Cash Sale N/A 1h 30m Approved" at bounding box center [368, 246] width 483 height 19
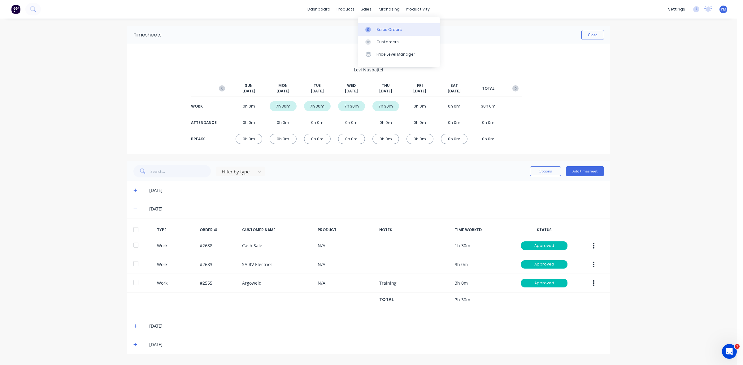
click at [379, 29] on div "Sales Orders" at bounding box center [388, 30] width 25 height 6
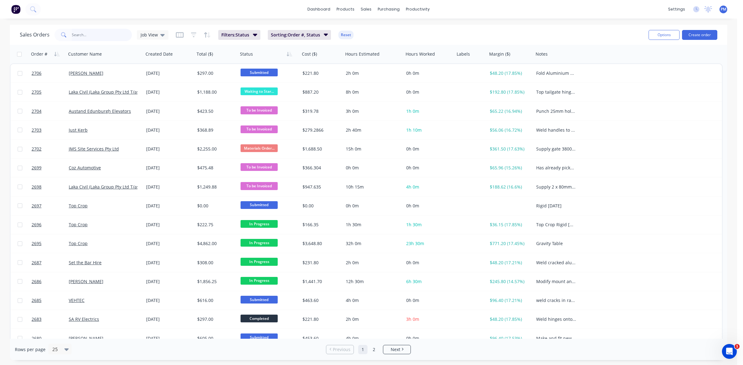
click at [84, 37] on input "text" at bounding box center [102, 35] width 60 height 12
type input "2688"
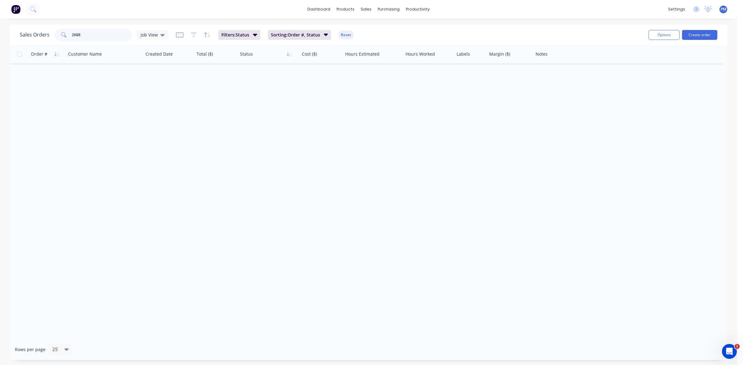
drag, startPoint x: 84, startPoint y: 37, endPoint x: 67, endPoint y: 38, distance: 16.7
click at [67, 38] on div "2688" at bounding box center [92, 35] width 77 height 12
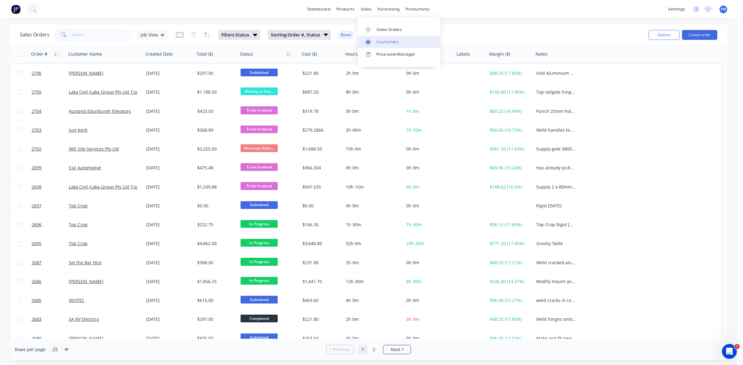
click at [383, 39] on div "Customers" at bounding box center [387, 42] width 22 height 6
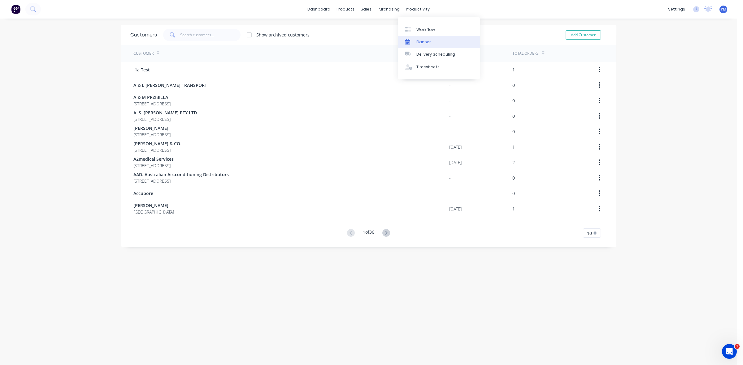
click at [421, 41] on div "Planner" at bounding box center [423, 42] width 15 height 6
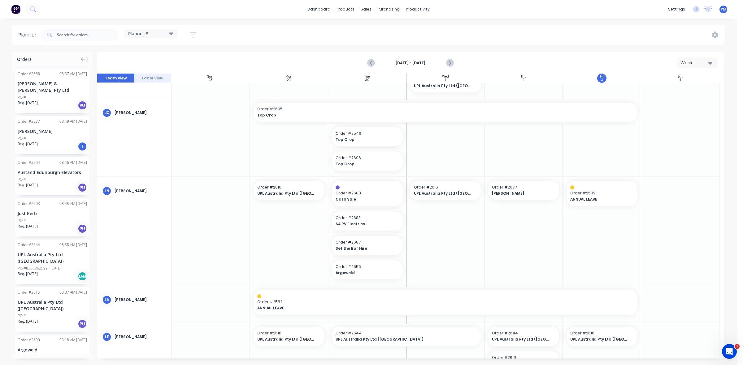
scroll to position [193, 0]
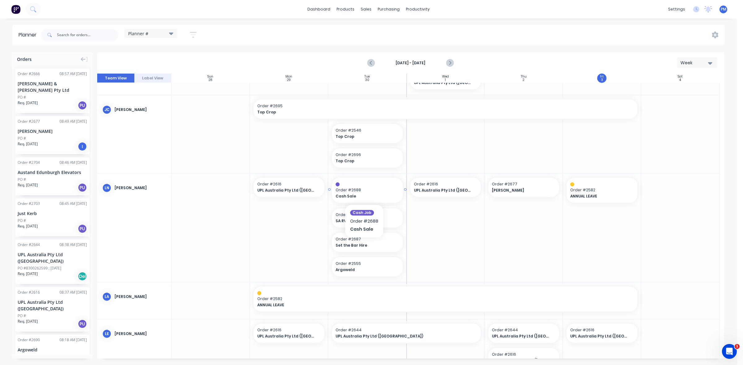
click at [364, 191] on span "Order # 2688" at bounding box center [366, 190] width 63 height 6
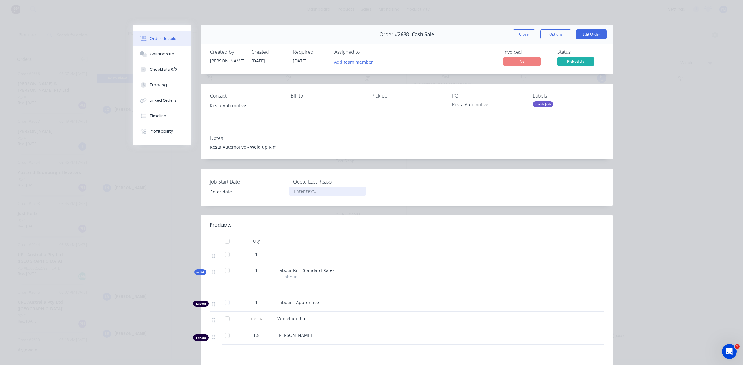
type input "[DATE]"
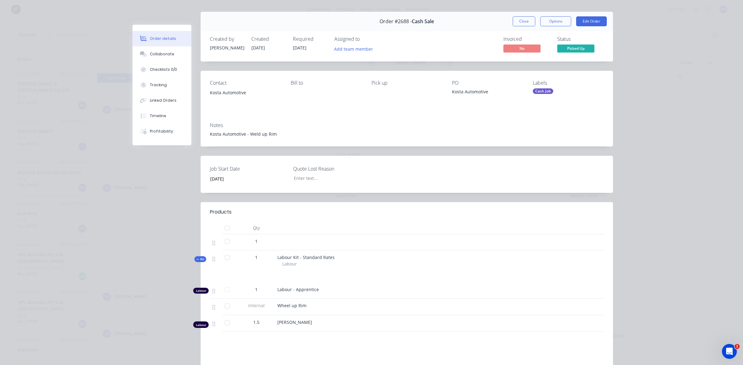
scroll to position [0, 0]
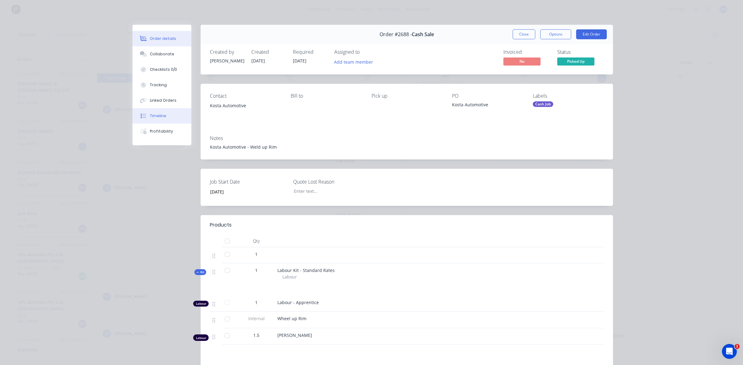
click at [152, 116] on div "Timeline" at bounding box center [158, 116] width 16 height 6
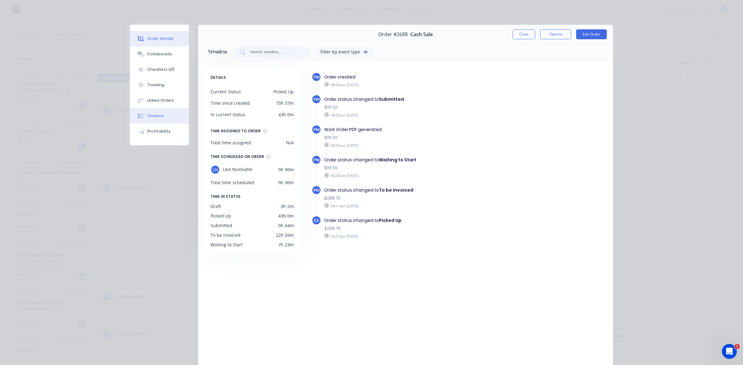
click at [162, 37] on div "Order details" at bounding box center [160, 39] width 26 height 6
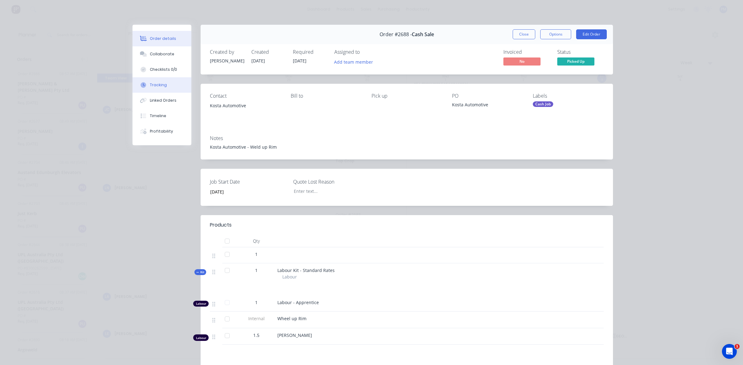
click at [160, 86] on div "Tracking" at bounding box center [158, 85] width 17 height 6
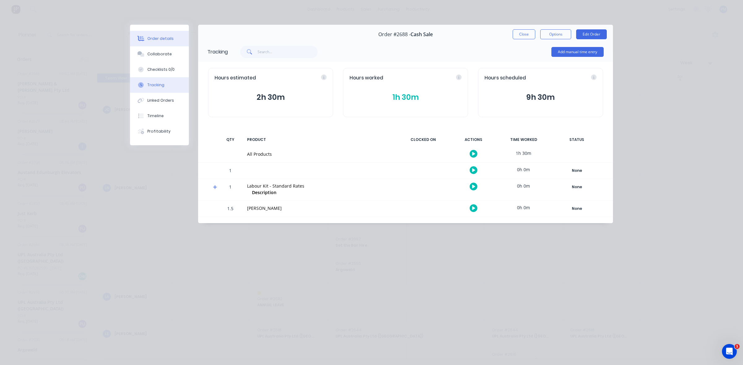
click at [153, 33] on button "Order details" at bounding box center [159, 38] width 59 height 15
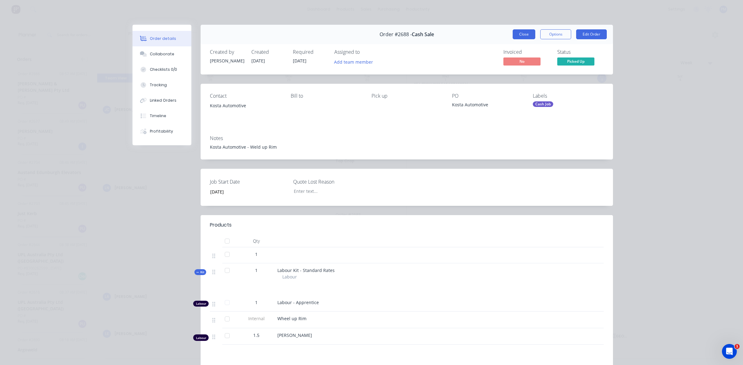
click at [525, 33] on button "Close" at bounding box center [523, 34] width 23 height 10
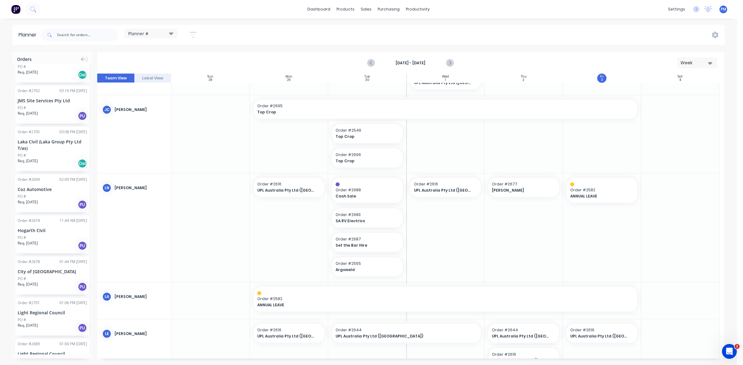
scroll to position [541, 0]
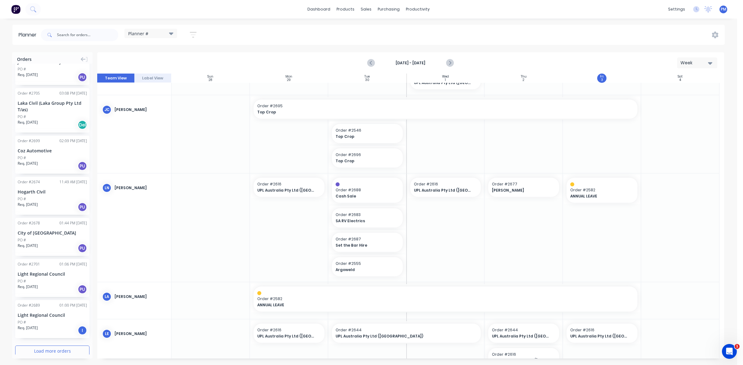
click at [51, 346] on button "Load more orders" at bounding box center [52, 351] width 74 height 11
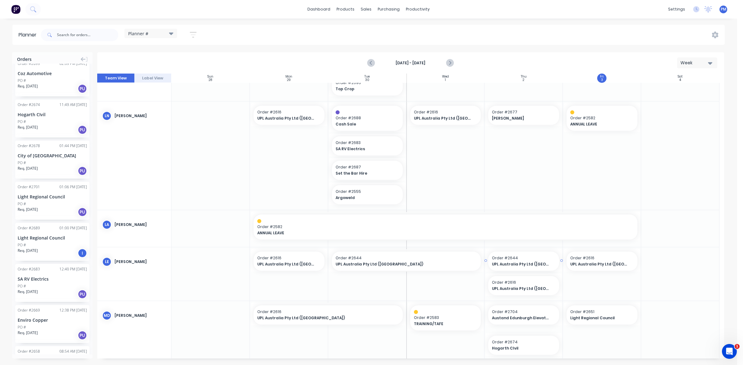
scroll to position [309, 0]
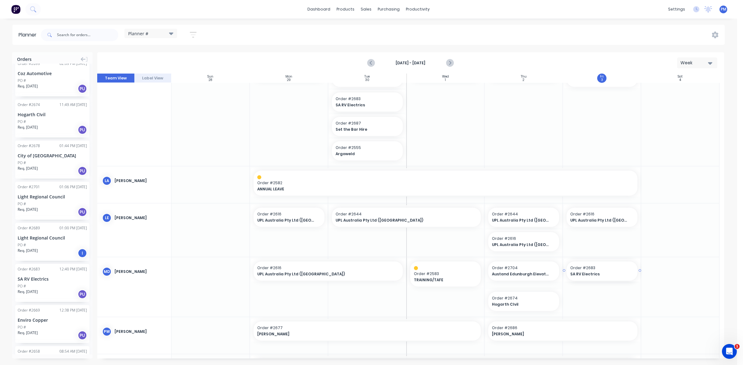
drag, startPoint x: 32, startPoint y: 269, endPoint x: 573, endPoint y: 292, distance: 540.7
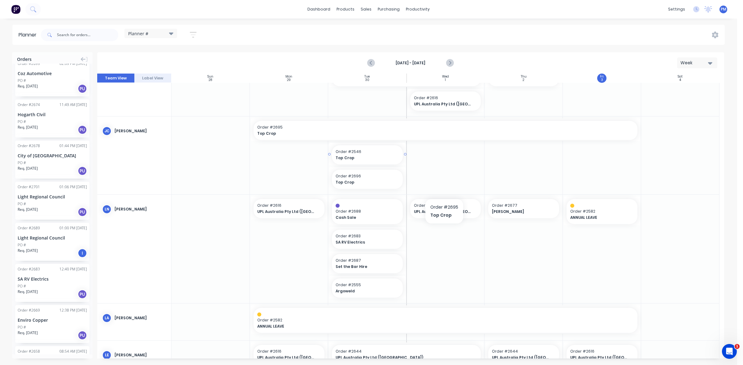
scroll to position [193, 0]
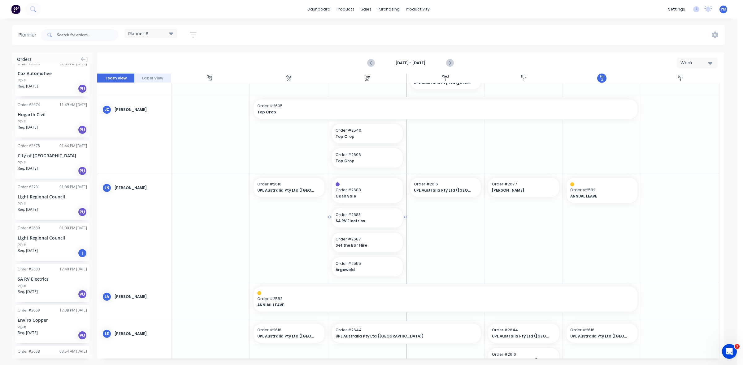
click at [372, 218] on span "SA RV Electrics" at bounding box center [363, 221] width 57 height 6
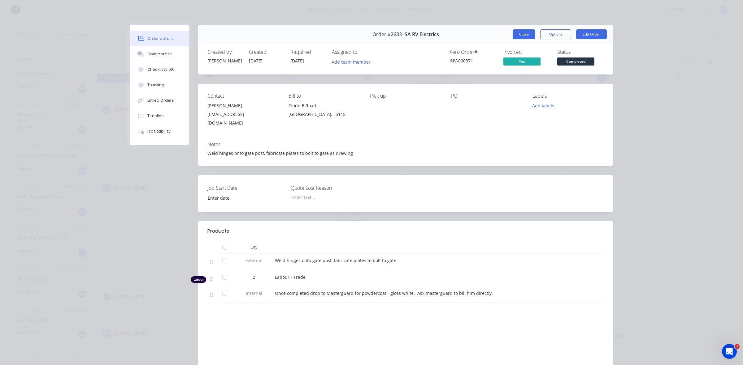
click at [525, 36] on button "Close" at bounding box center [523, 34] width 23 height 10
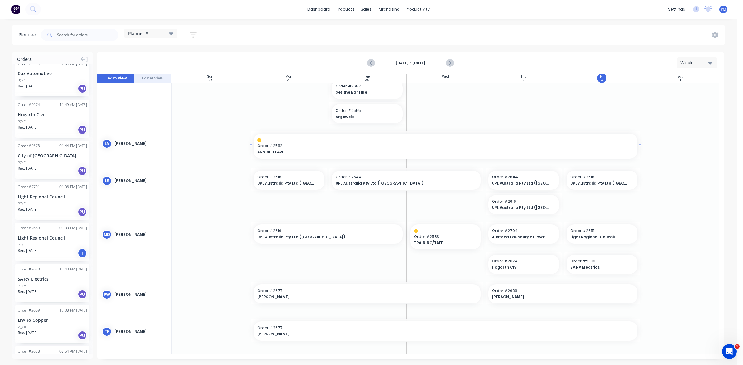
scroll to position [541, 0]
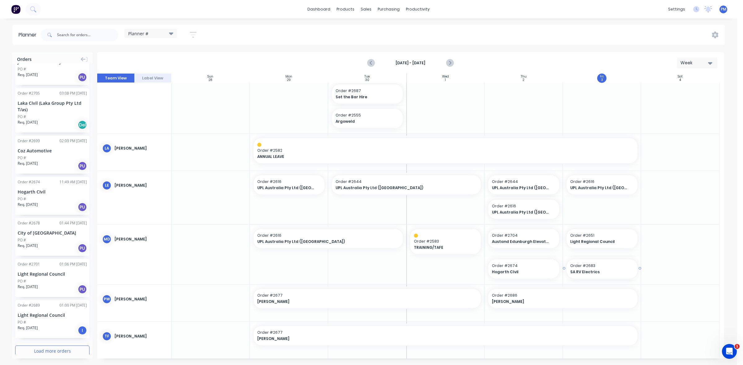
drag, startPoint x: 581, startPoint y: 265, endPoint x: 574, endPoint y: 268, distance: 7.8
click at [599, 313] on div "Delete timeslot" at bounding box center [610, 312] width 66 height 13
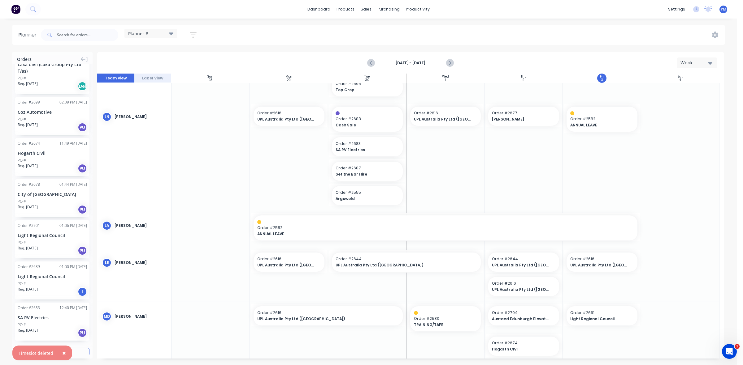
scroll to position [582, 0]
click at [63, 36] on input "text" at bounding box center [87, 35] width 61 height 12
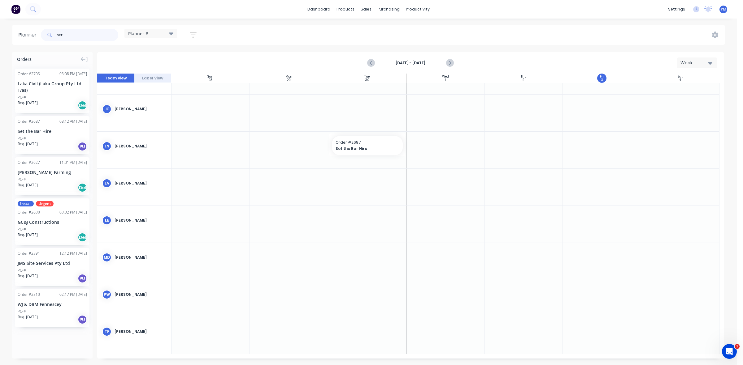
scroll to position [95, 0]
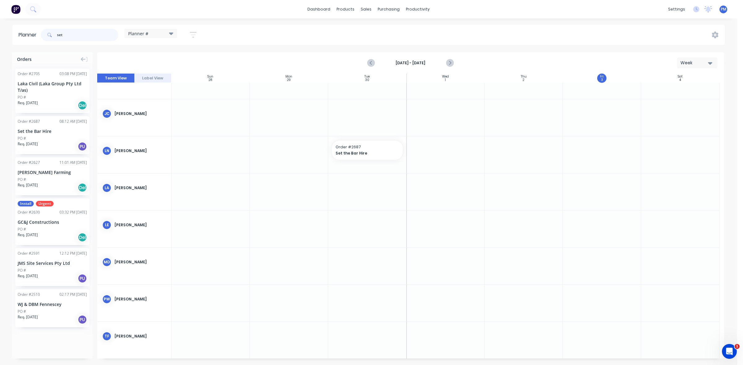
type input "set"
drag, startPoint x: 37, startPoint y: 128, endPoint x: 566, endPoint y: 273, distance: 548.3
drag, startPoint x: 69, startPoint y: 35, endPoint x: 57, endPoint y: 34, distance: 12.1
click at [57, 34] on div "set" at bounding box center [79, 35] width 77 height 12
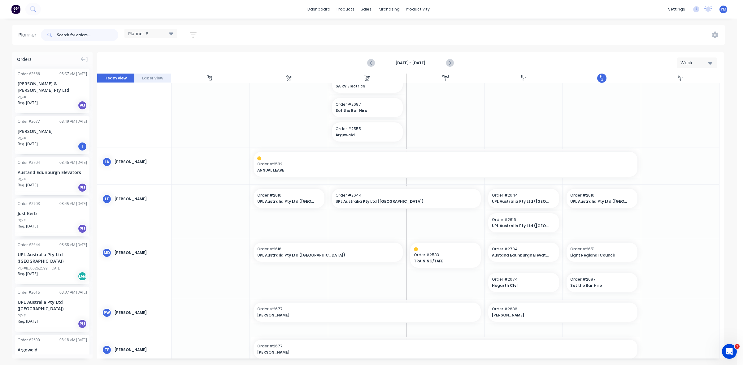
scroll to position [347, 0]
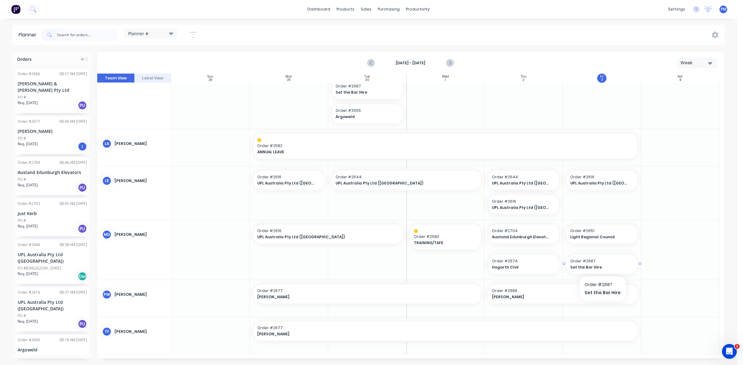
click at [601, 265] on span "Set the Bar Hire" at bounding box center [598, 268] width 57 height 6
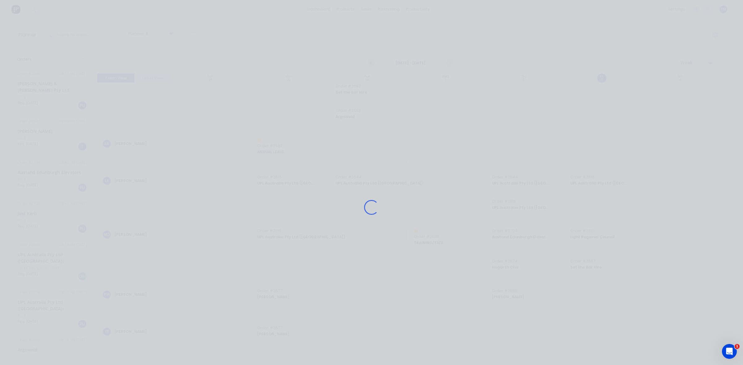
scroll to position [342, 0]
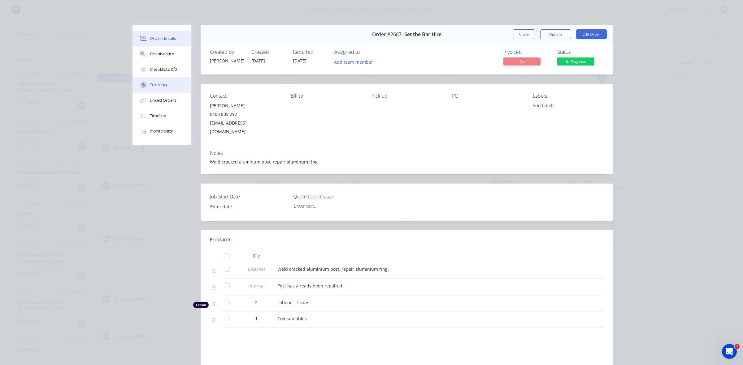
click at [158, 84] on div "Tracking" at bounding box center [158, 85] width 17 height 6
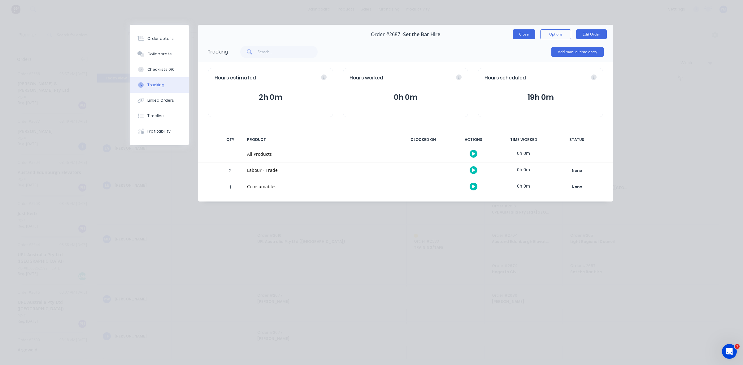
click at [521, 35] on button "Close" at bounding box center [523, 34] width 23 height 10
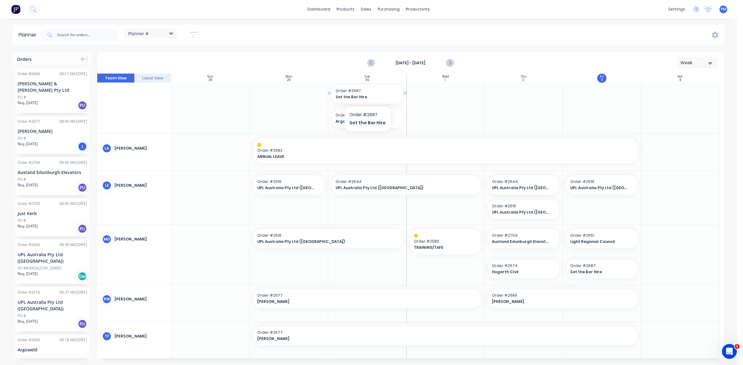
click at [364, 93] on span "Order # 2687" at bounding box center [366, 91] width 63 height 6
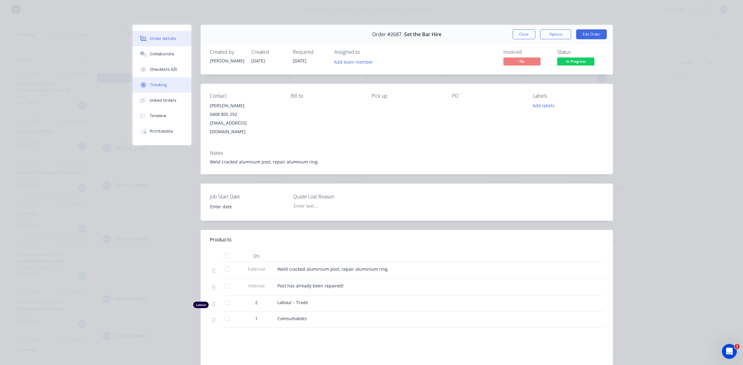
click at [157, 85] on div "Tracking" at bounding box center [158, 85] width 17 height 6
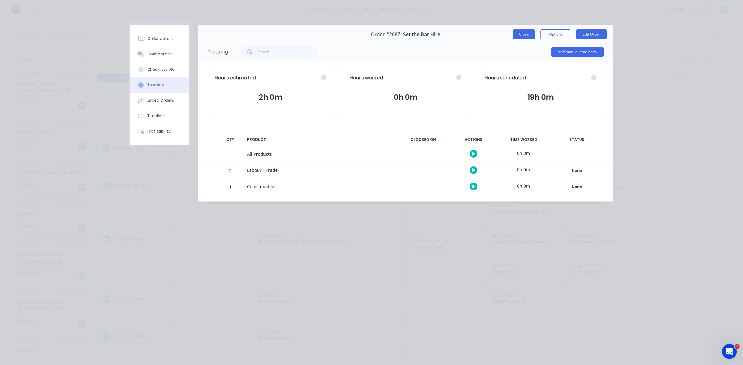
click at [525, 33] on button "Close" at bounding box center [523, 34] width 23 height 10
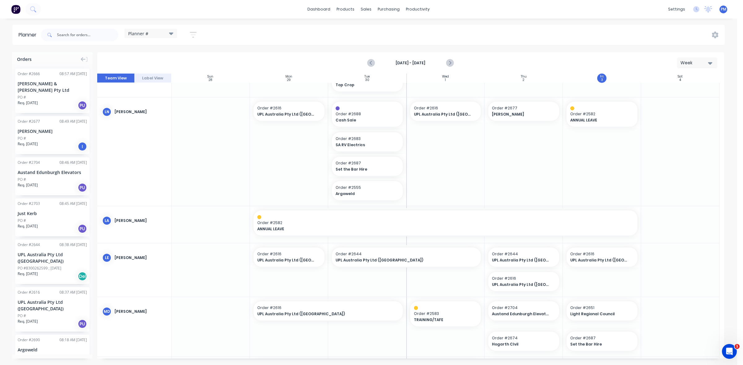
scroll to position [269, 0]
click at [392, 208] on div "Delete timeslot" at bounding box center [403, 209] width 66 height 13
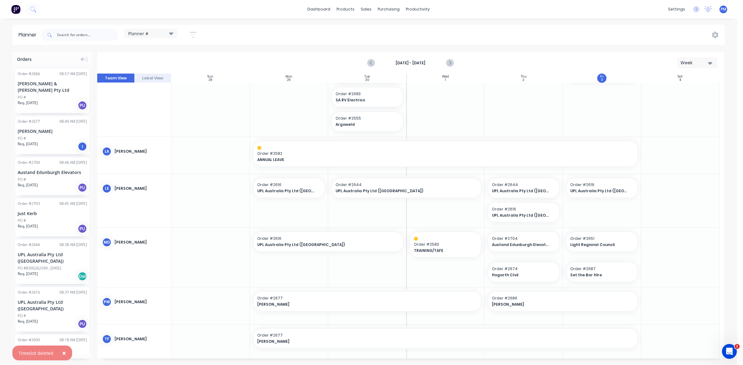
scroll to position [322, 0]
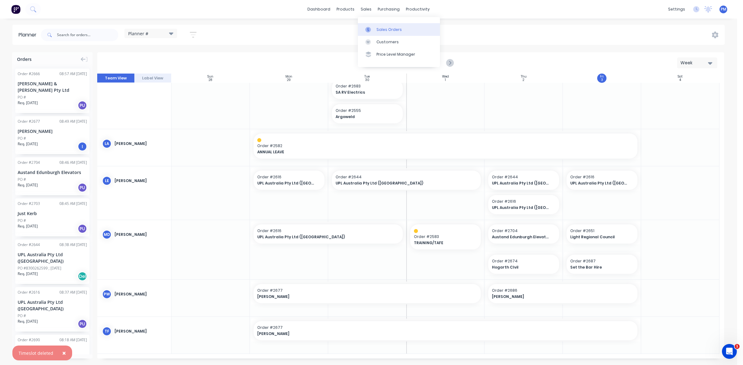
click at [381, 28] on div "Sales Orders" at bounding box center [388, 30] width 25 height 6
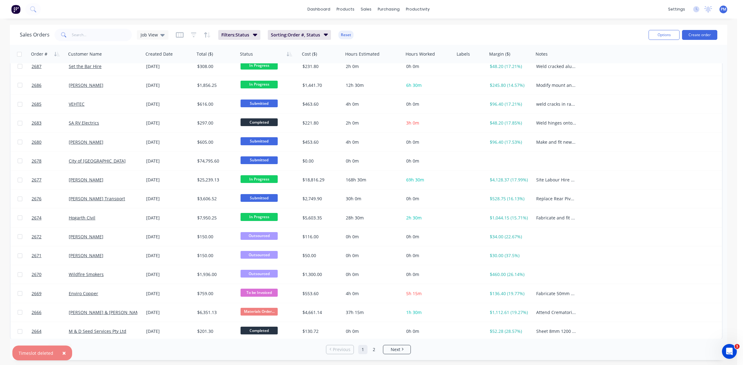
scroll to position [198, 0]
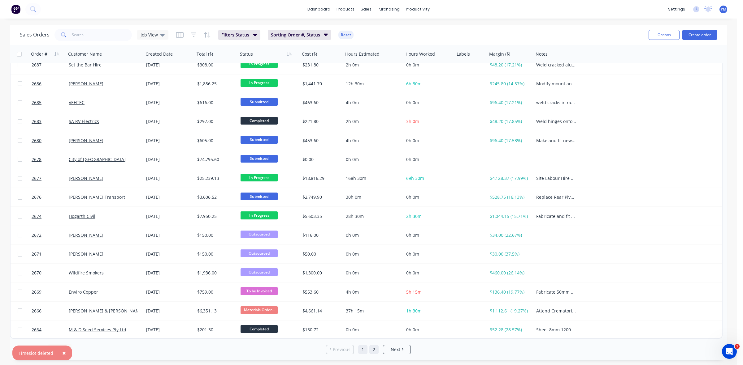
click at [372, 350] on link "2" at bounding box center [373, 349] width 9 height 9
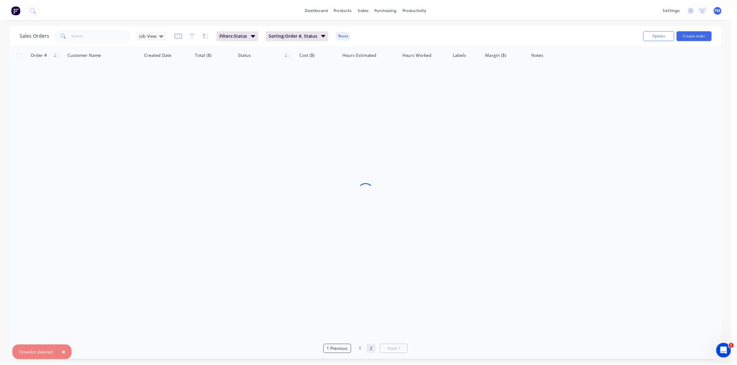
scroll to position [0, 0]
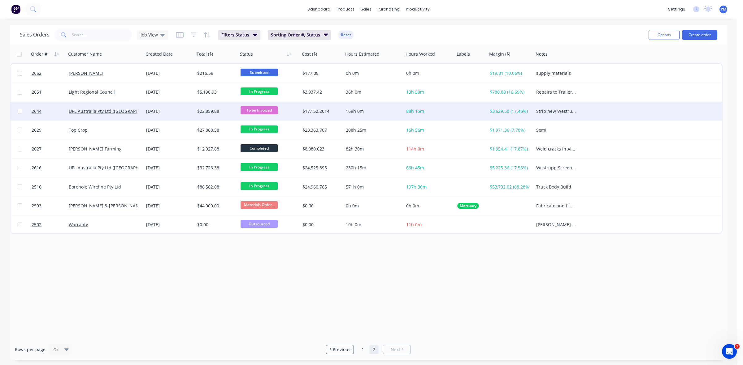
click at [183, 114] on div "[DATE]" at bounding box center [169, 111] width 51 height 19
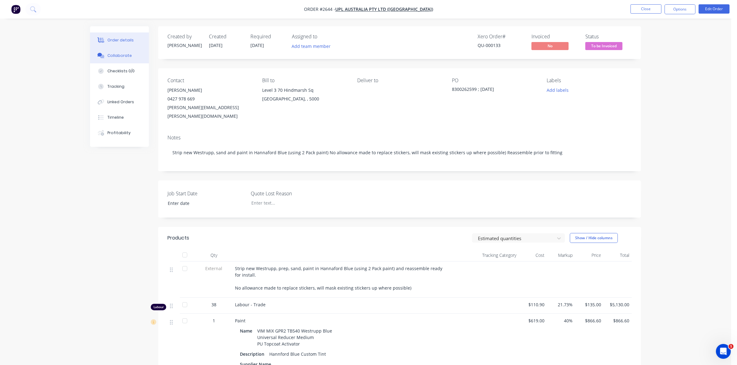
click at [126, 53] on div "Collaborate" at bounding box center [119, 56] width 24 height 6
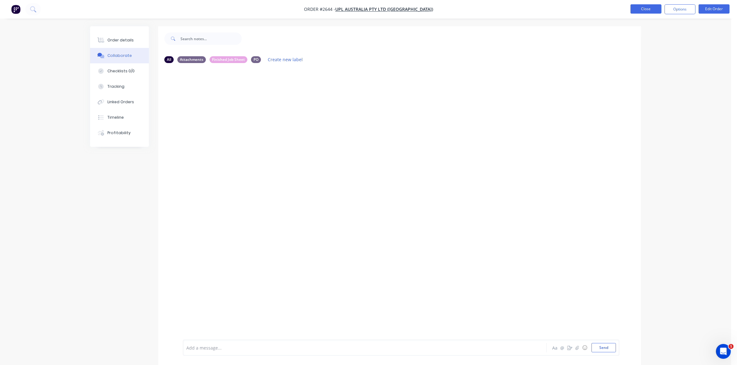
click at [637, 9] on button "Close" at bounding box center [645, 8] width 31 height 9
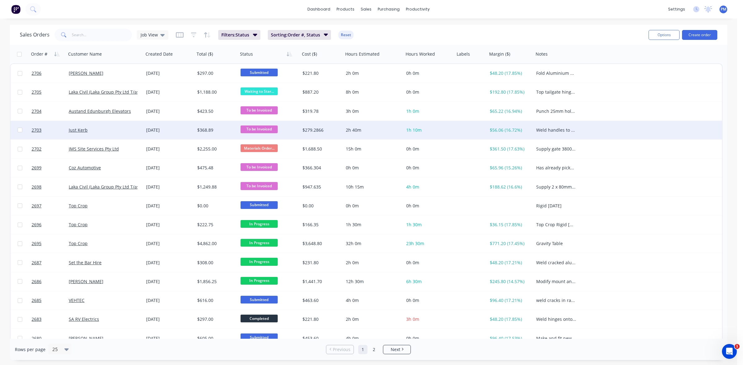
click at [127, 130] on div "Just Kerb" at bounding box center [103, 130] width 69 height 6
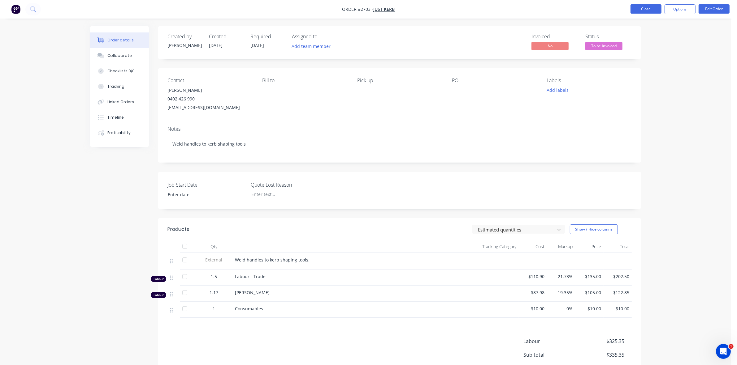
click at [644, 9] on button "Close" at bounding box center [645, 8] width 31 height 9
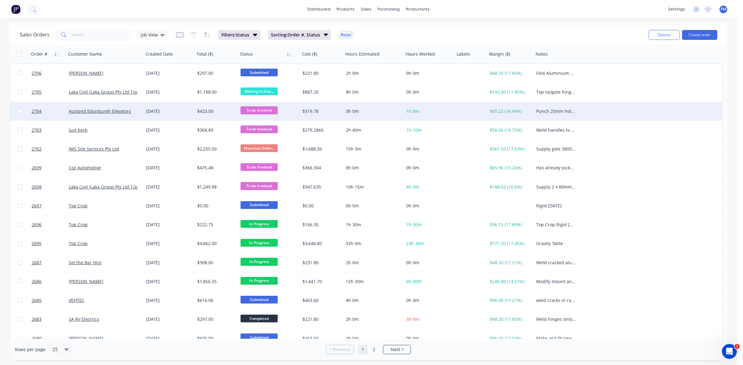
click at [137, 110] on div "Austand Edunburgh Elevators" at bounding box center [103, 111] width 69 height 6
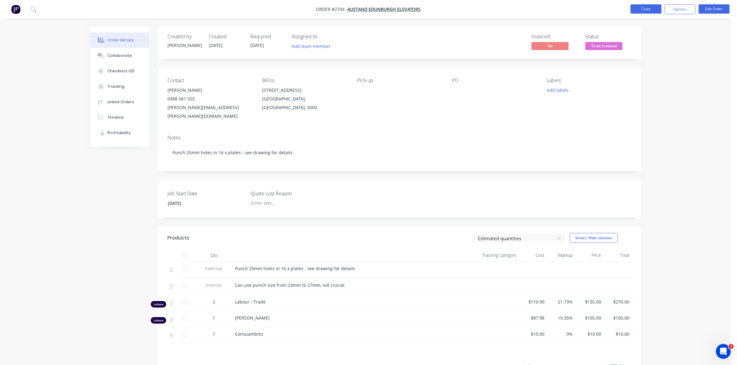
click at [652, 11] on button "Close" at bounding box center [645, 8] width 31 height 9
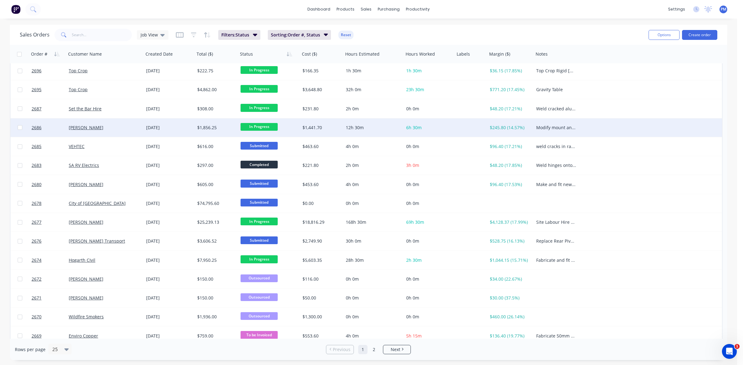
scroll to position [155, 0]
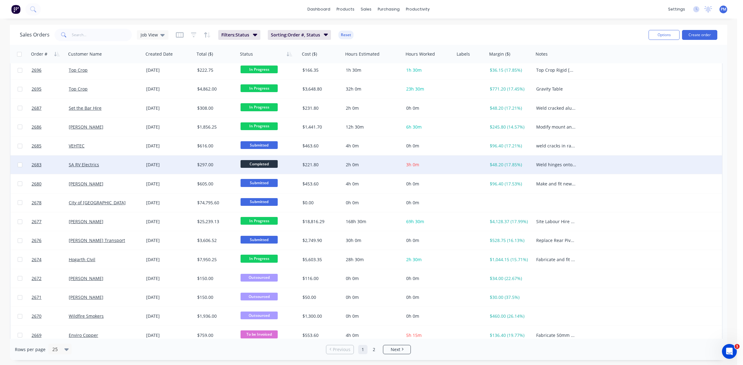
click at [127, 165] on div "SA RV Electrics" at bounding box center [103, 165] width 69 height 6
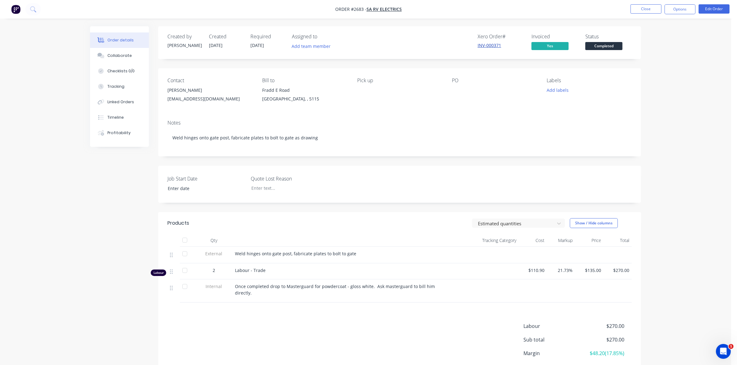
click at [491, 43] on link "INV-000371" at bounding box center [489, 45] width 24 height 6
click at [648, 7] on button "Close" at bounding box center [645, 8] width 31 height 9
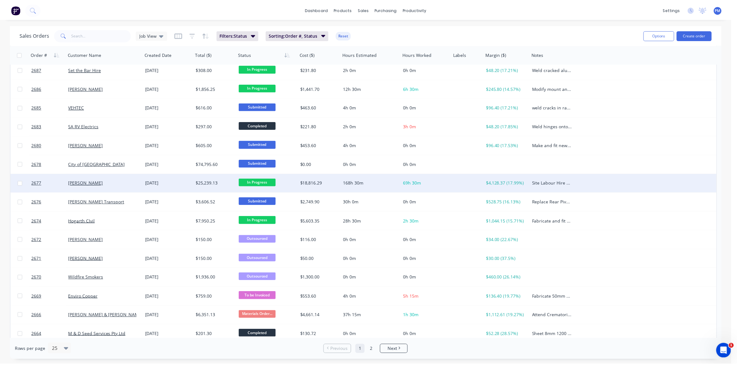
scroll to position [198, 0]
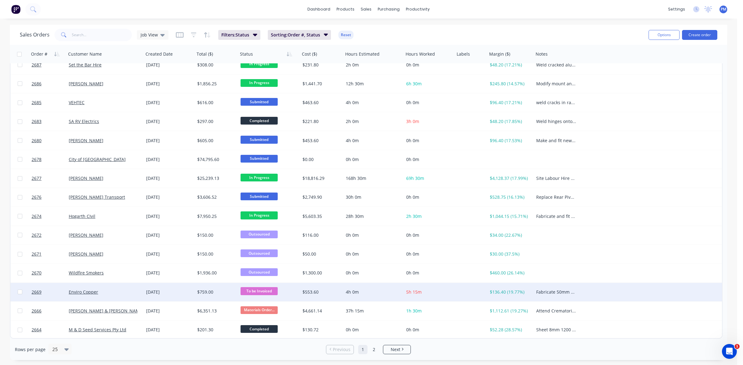
click at [127, 292] on div "Enviro Copper" at bounding box center [103, 292] width 69 height 6
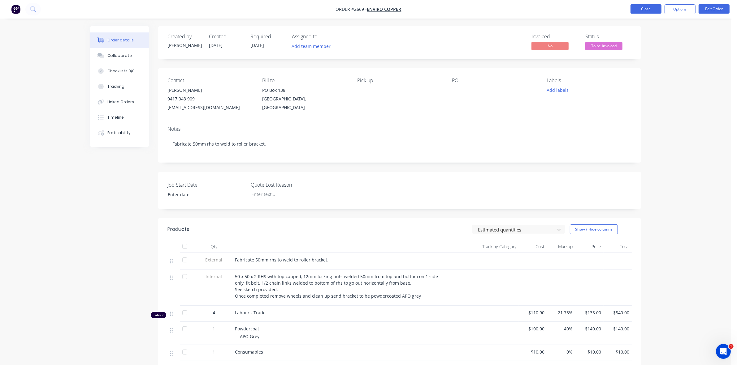
click at [644, 9] on button "Close" at bounding box center [645, 8] width 31 height 9
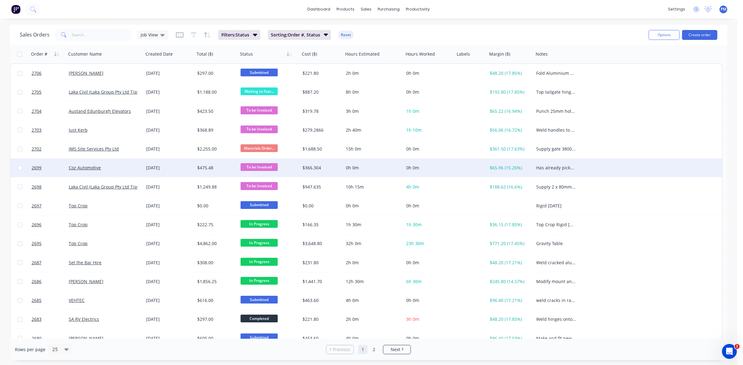
click at [184, 167] on div "[DATE]" at bounding box center [169, 168] width 46 height 6
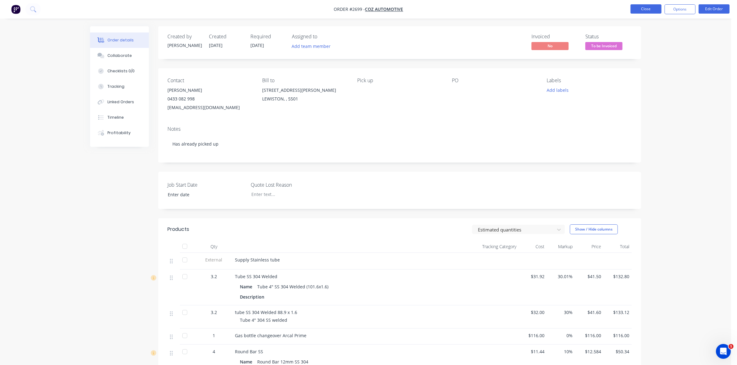
click at [642, 8] on button "Close" at bounding box center [645, 8] width 31 height 9
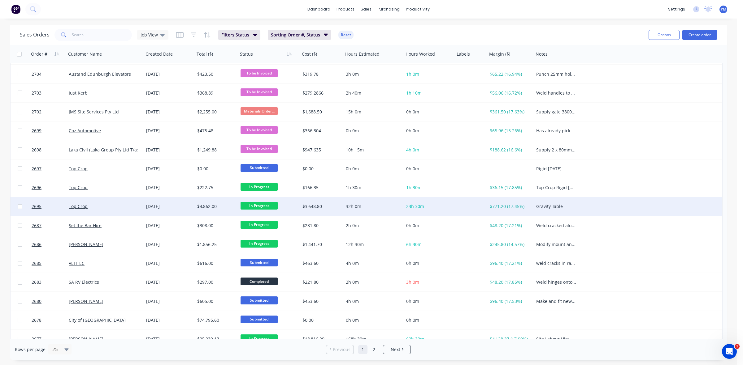
scroll to position [39, 0]
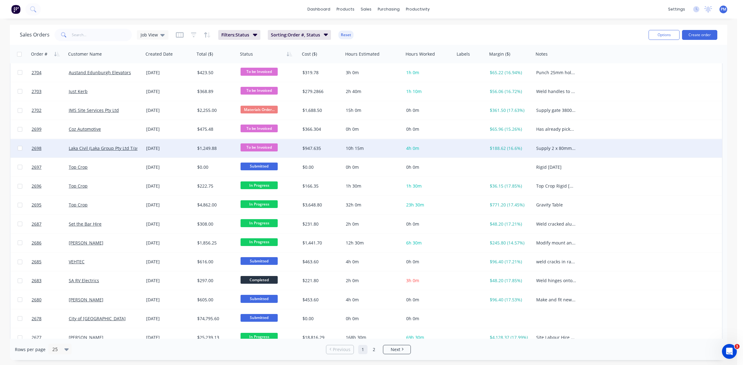
click at [187, 150] on div "[DATE]" at bounding box center [169, 148] width 46 height 6
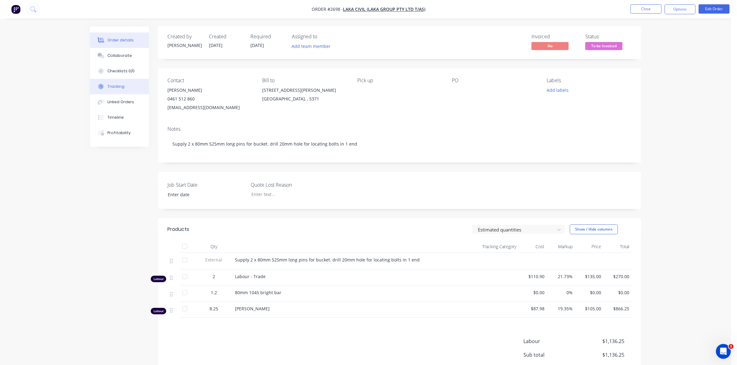
click at [118, 84] on div "Tracking" at bounding box center [115, 87] width 17 height 6
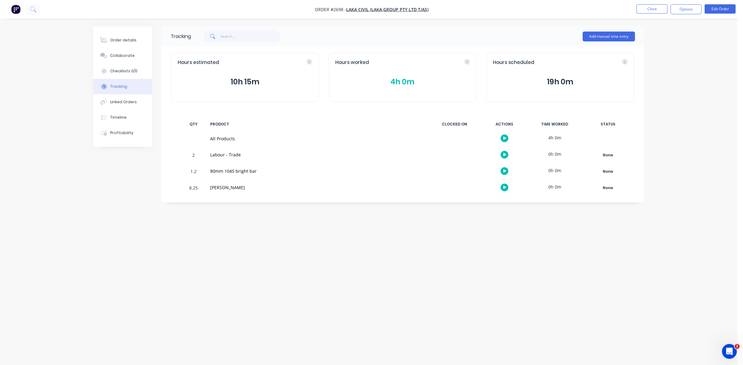
click at [402, 81] on button "4h 0m" at bounding box center [402, 82] width 135 height 12
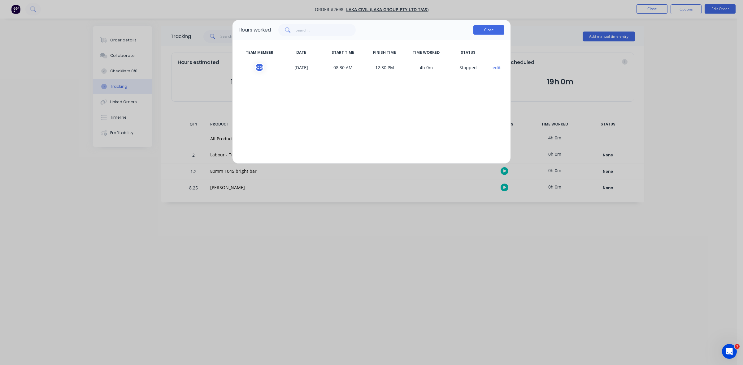
click at [483, 33] on button "Close" at bounding box center [488, 29] width 31 height 9
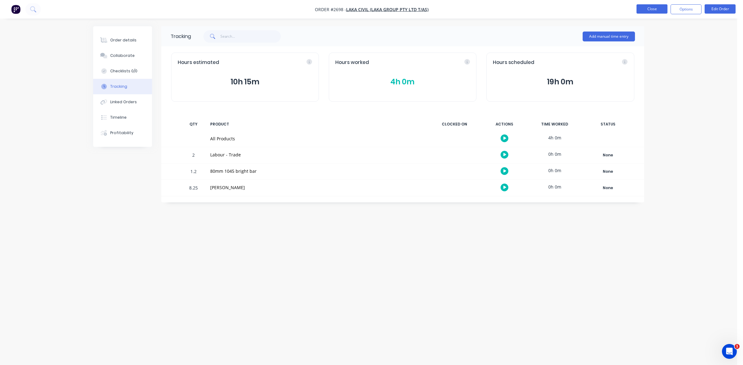
click at [648, 10] on button "Close" at bounding box center [651, 8] width 31 height 9
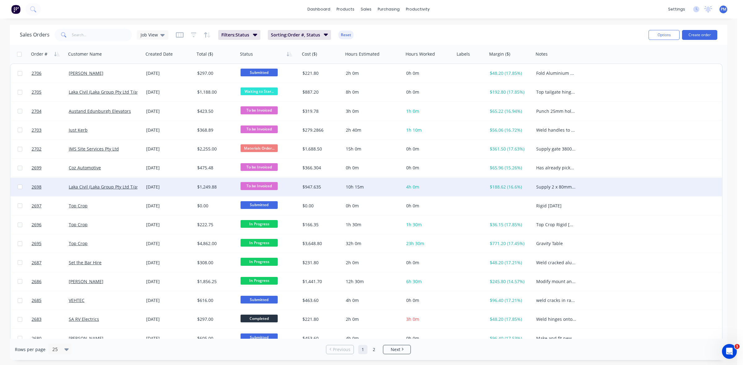
click at [186, 188] on div "[DATE]" at bounding box center [169, 187] width 46 height 6
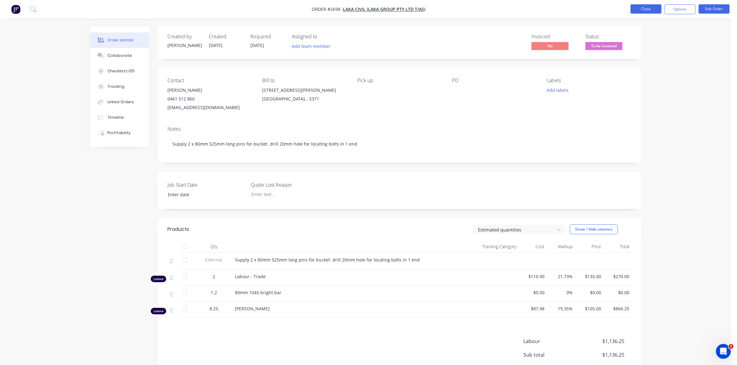
click at [644, 7] on button "Close" at bounding box center [645, 8] width 31 height 9
